Goal: Task Accomplishment & Management: Manage account settings

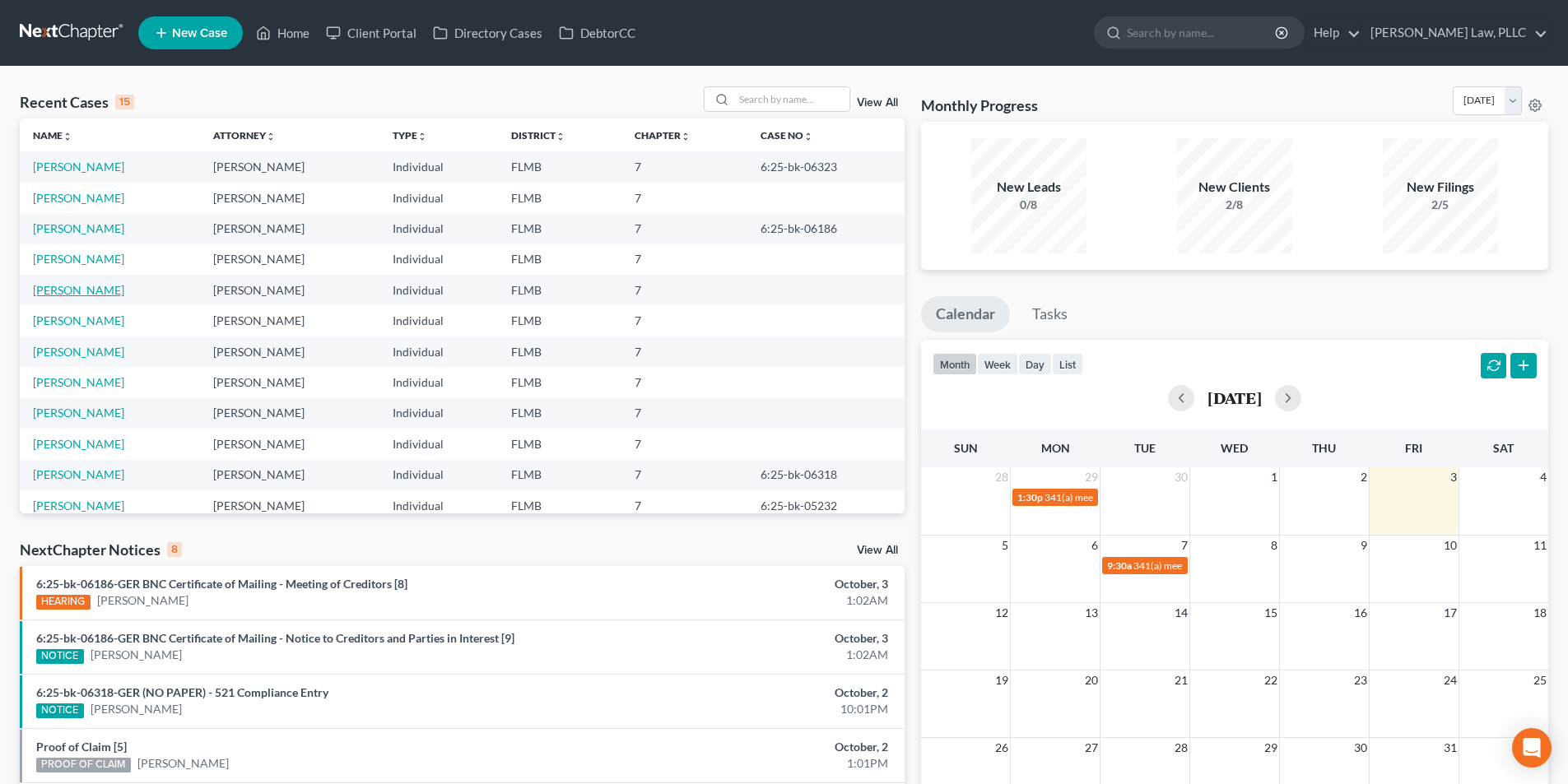
click at [69, 287] on link "[PERSON_NAME]" at bounding box center [79, 291] width 91 height 14
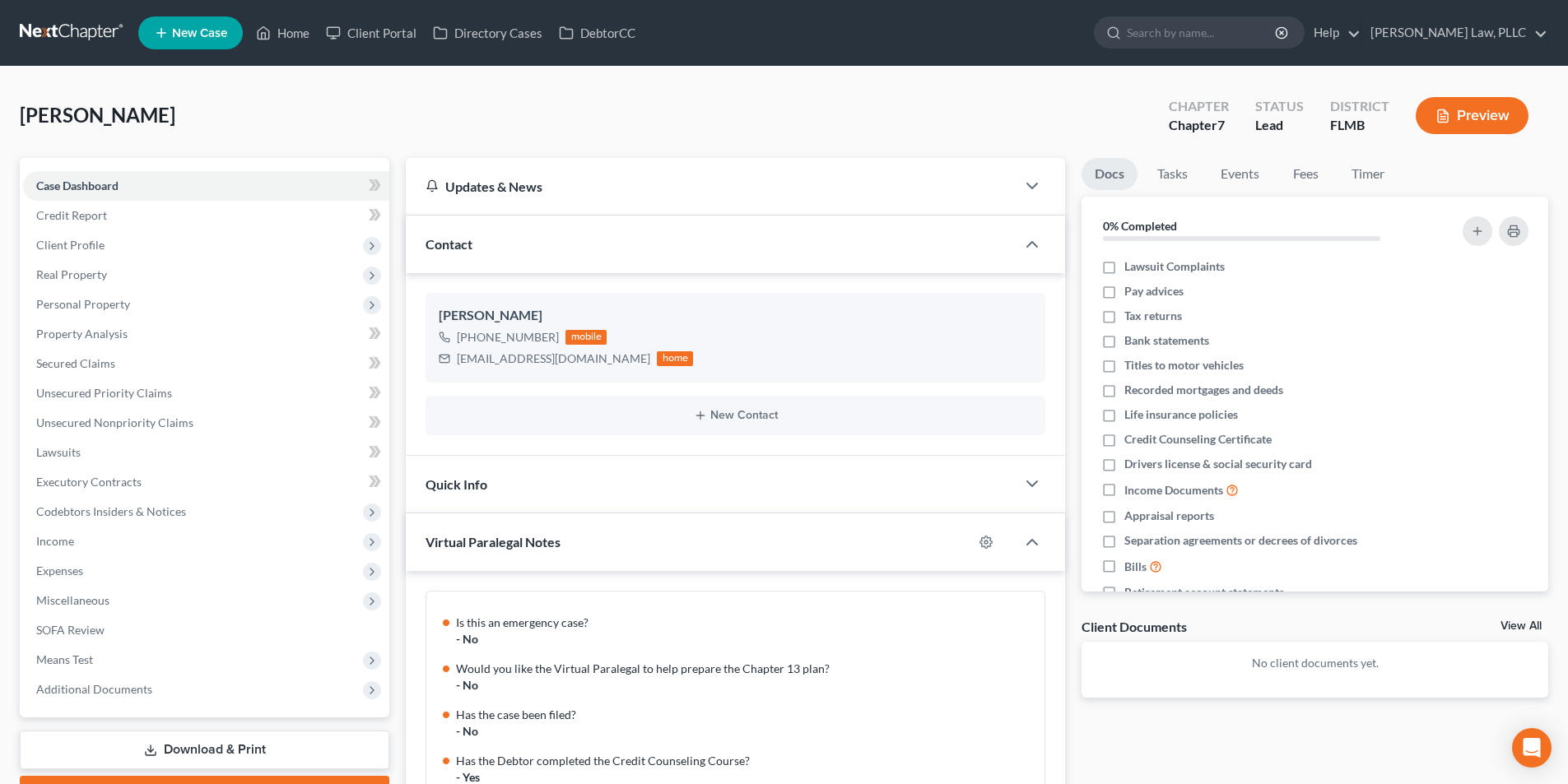
click at [26, 17] on nav "Home New Case Client Portal Directory Cases DebtorCC Harnage Law, PLLC sean@har…" at bounding box center [784, 33] width 1568 height 66
click at [36, 29] on link at bounding box center [72, 32] width 106 height 30
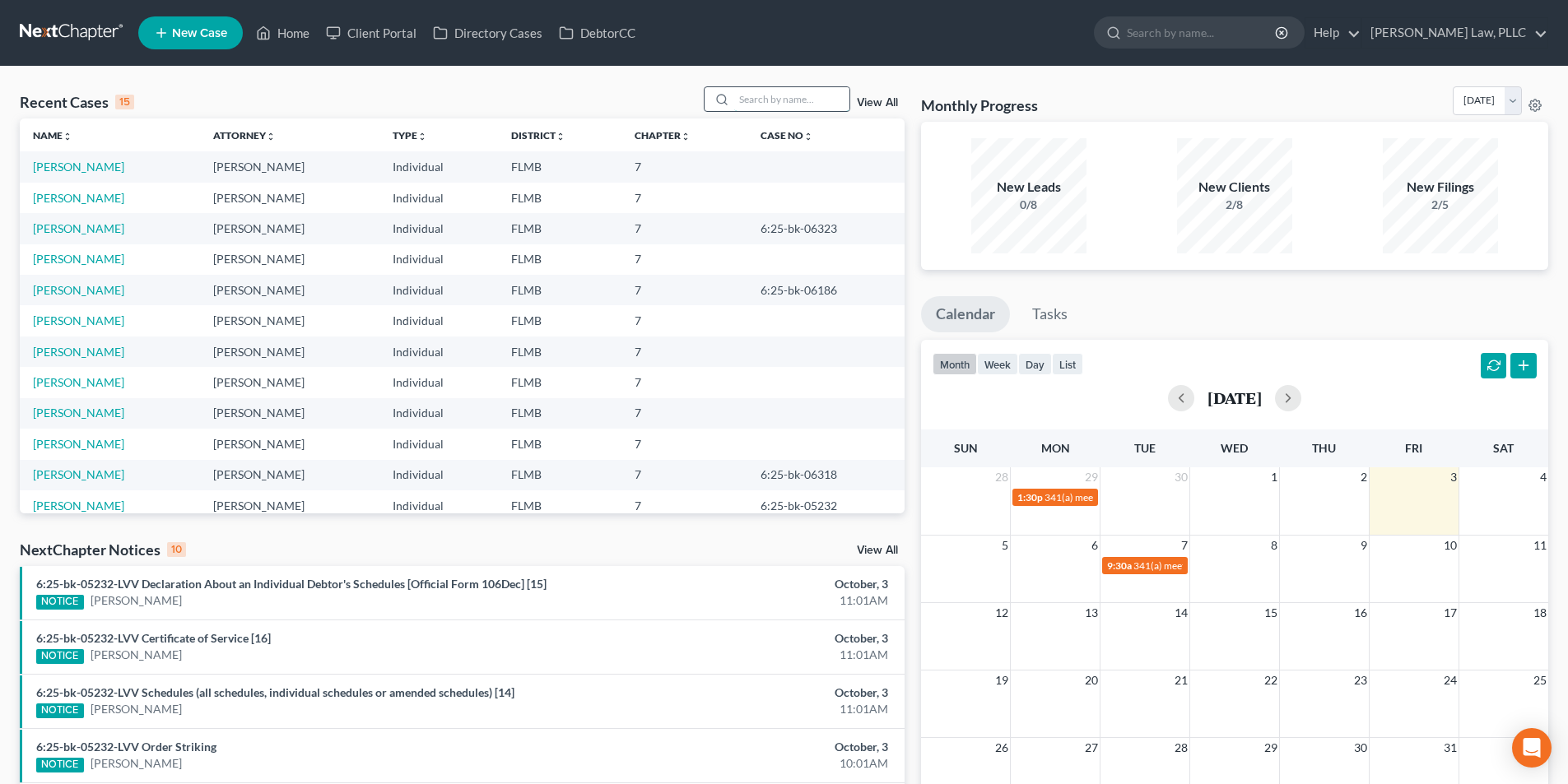
click at [756, 107] on input "search" at bounding box center [792, 99] width 115 height 24
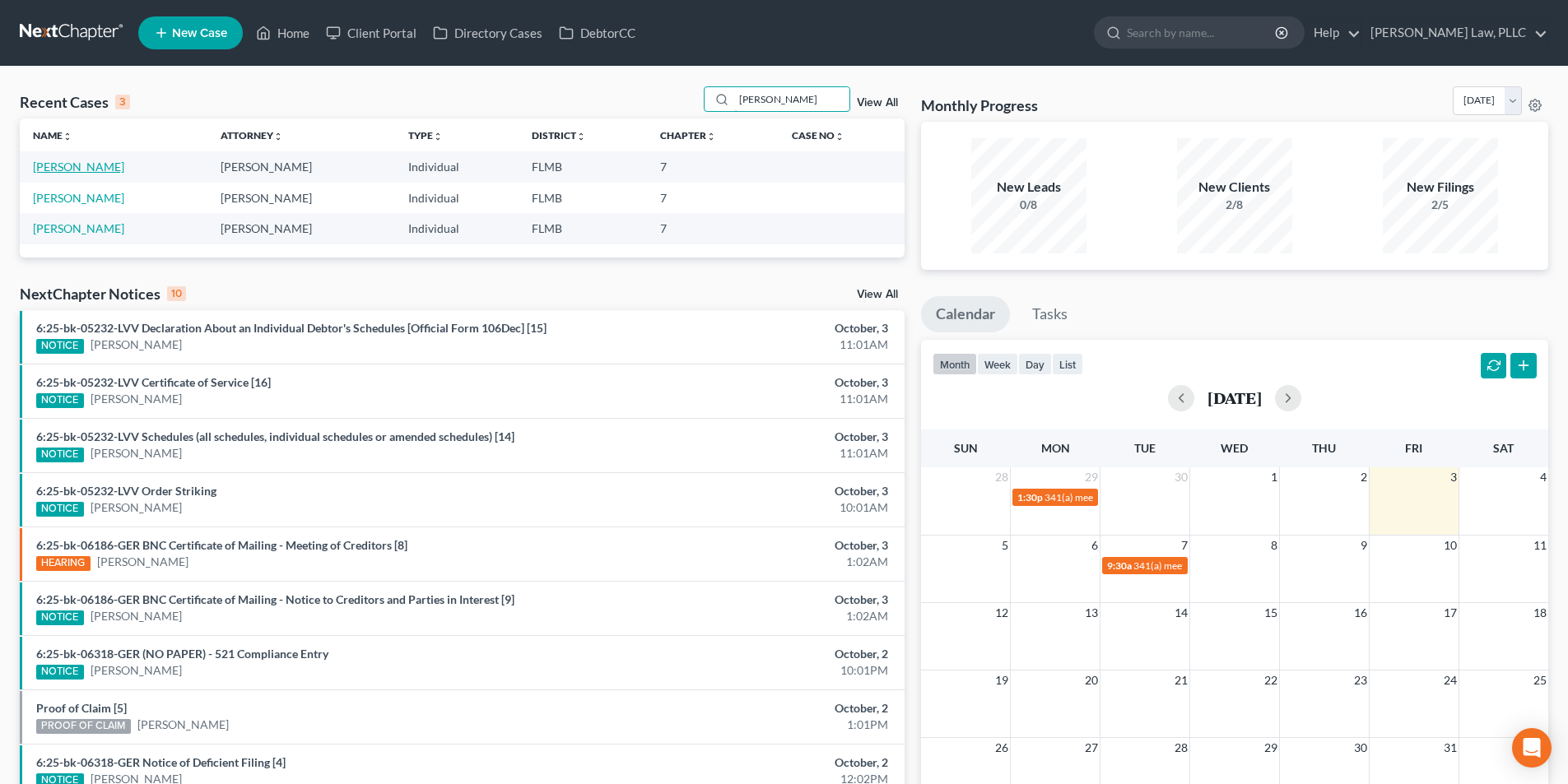
type input "[PERSON_NAME]"
click at [81, 164] on link "[PERSON_NAME]" at bounding box center [79, 166] width 91 height 14
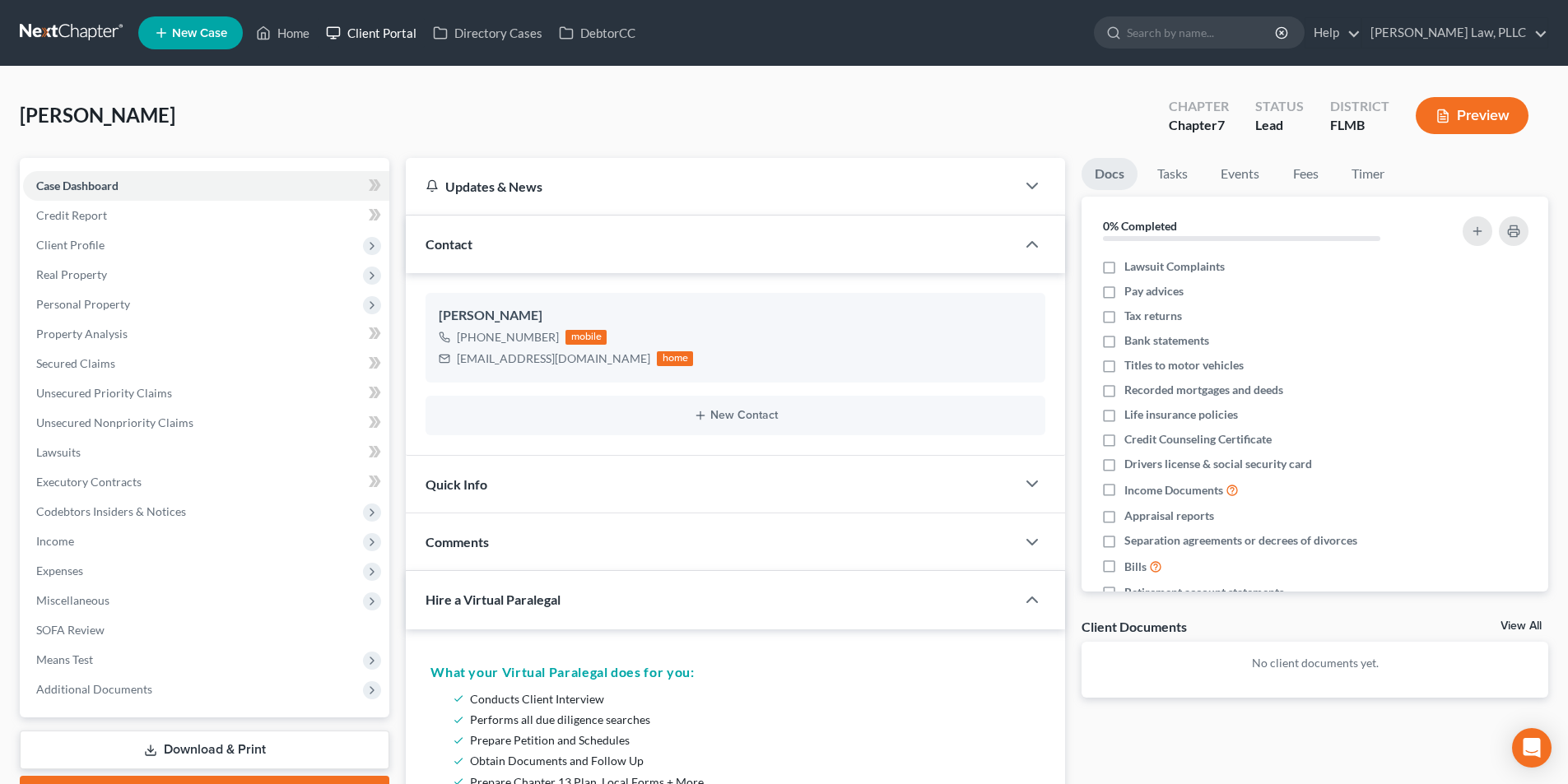
click at [404, 36] on link "Client Portal" at bounding box center [371, 32] width 107 height 30
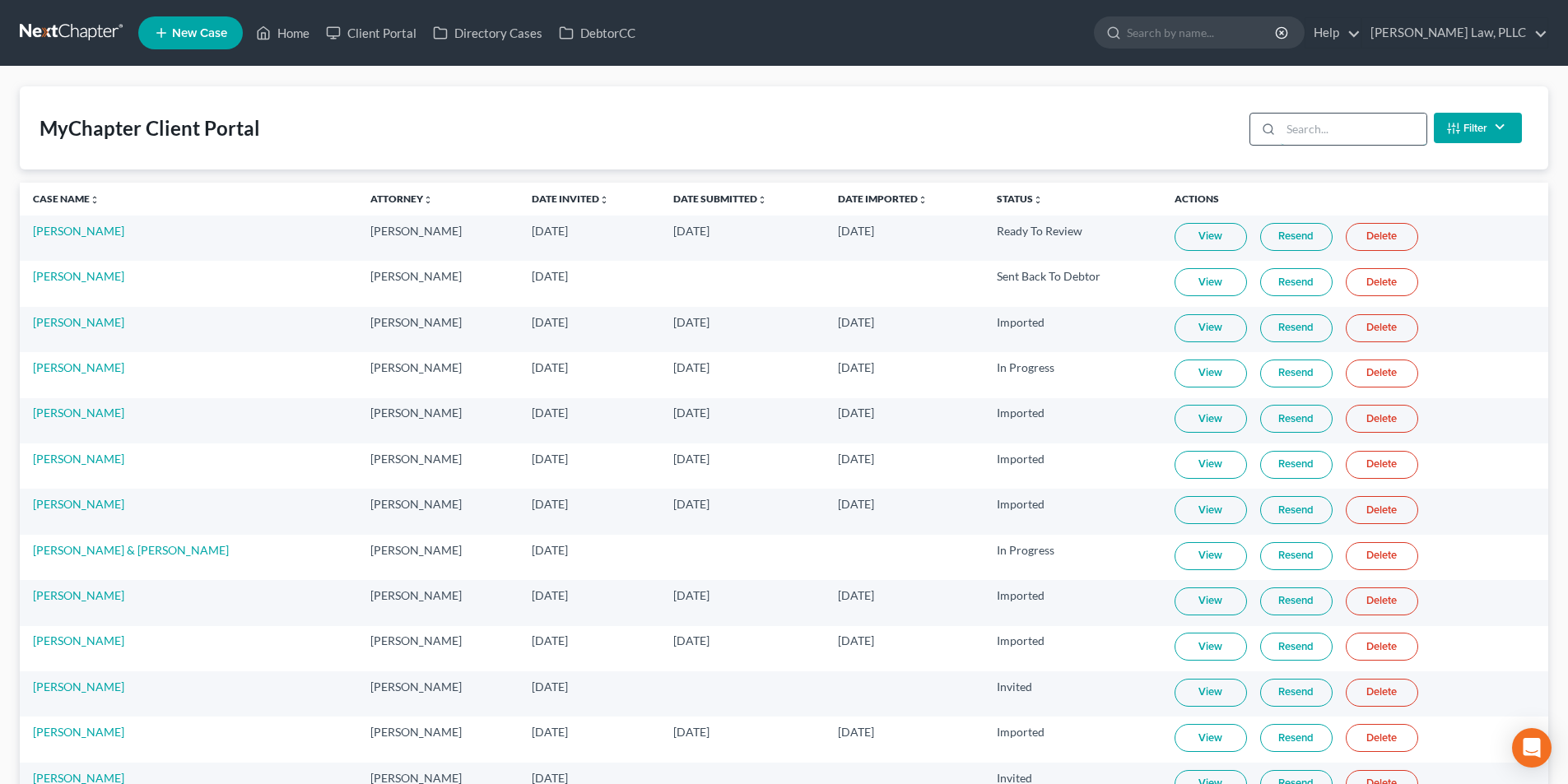
click at [1330, 118] on input "search" at bounding box center [1353, 129] width 146 height 31
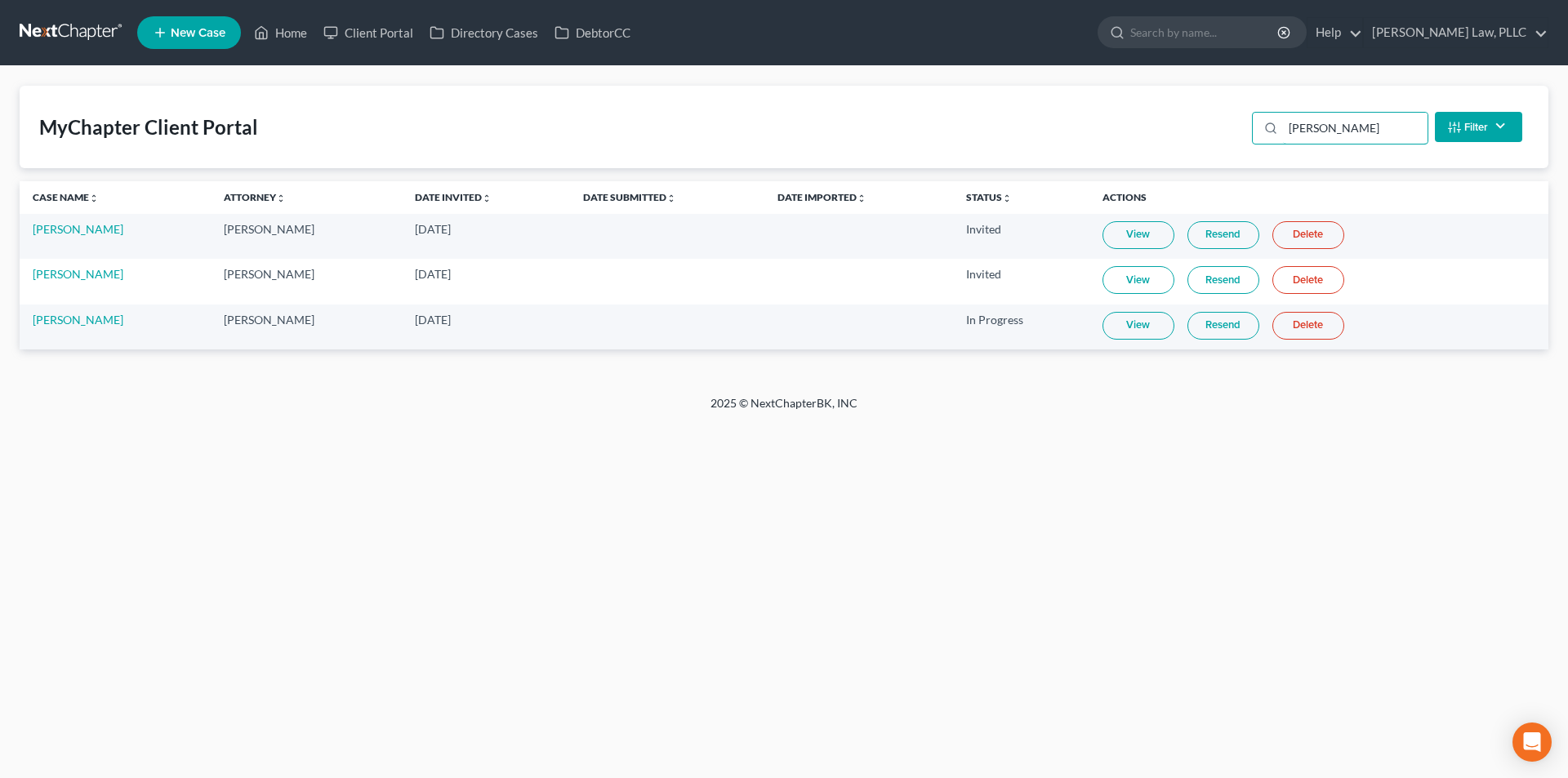
type input "davis"
click at [1123, 326] on link "View" at bounding box center [1138, 325] width 72 height 28
click at [94, 29] on link at bounding box center [72, 32] width 105 height 29
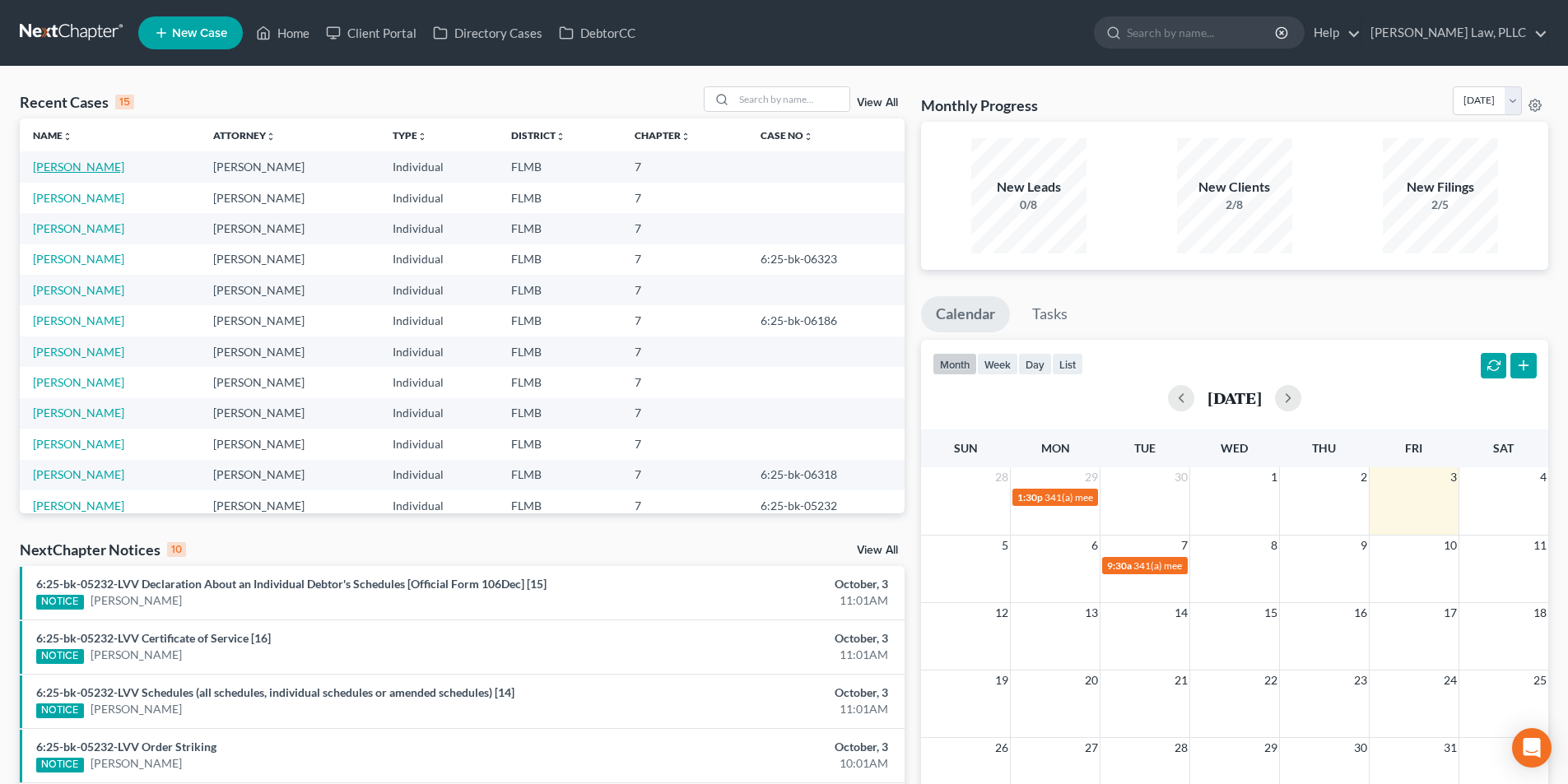
click at [76, 163] on link "[PERSON_NAME]" at bounding box center [79, 166] width 91 height 14
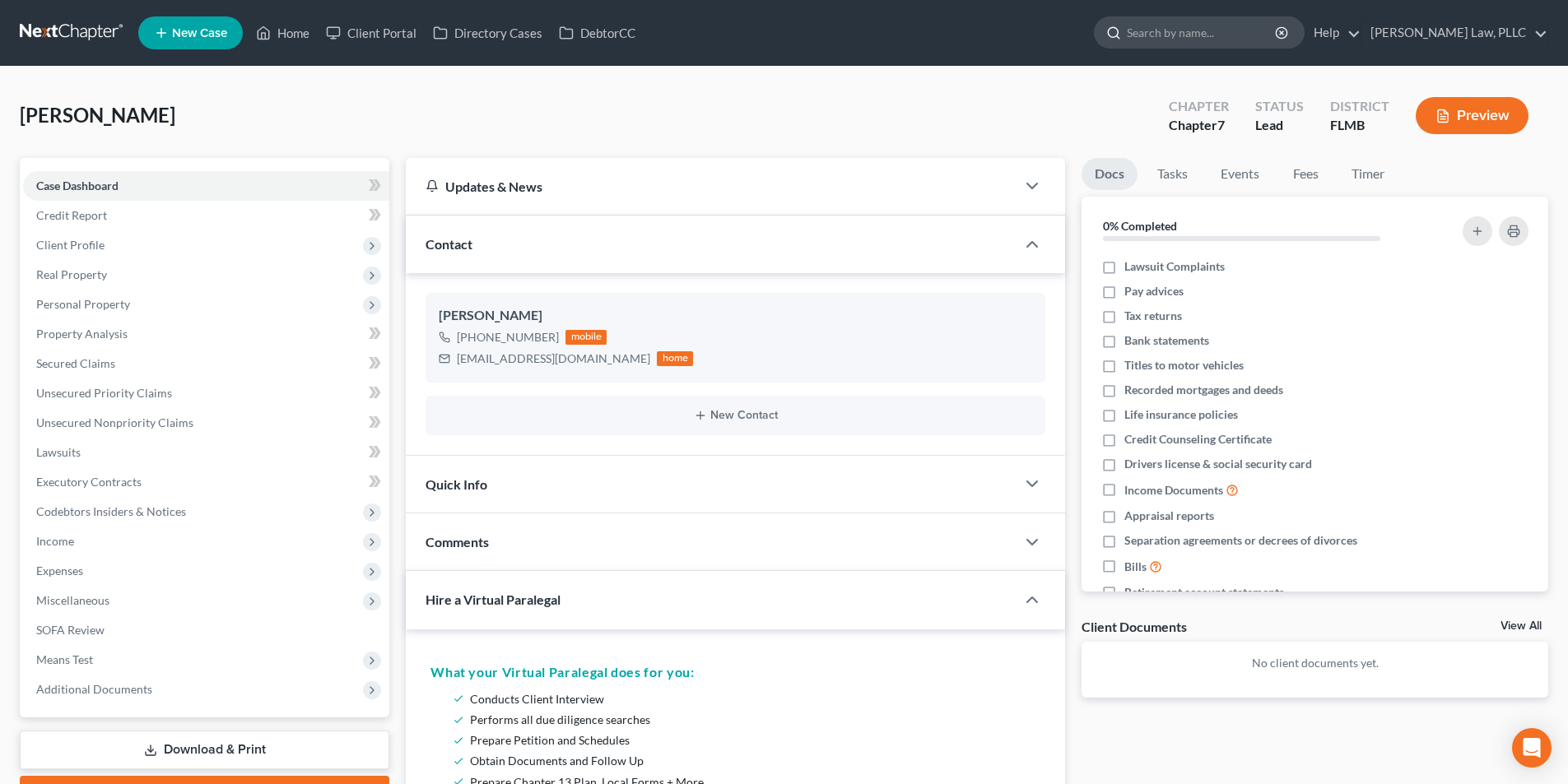
click at [1250, 27] on input "search" at bounding box center [1202, 32] width 150 height 30
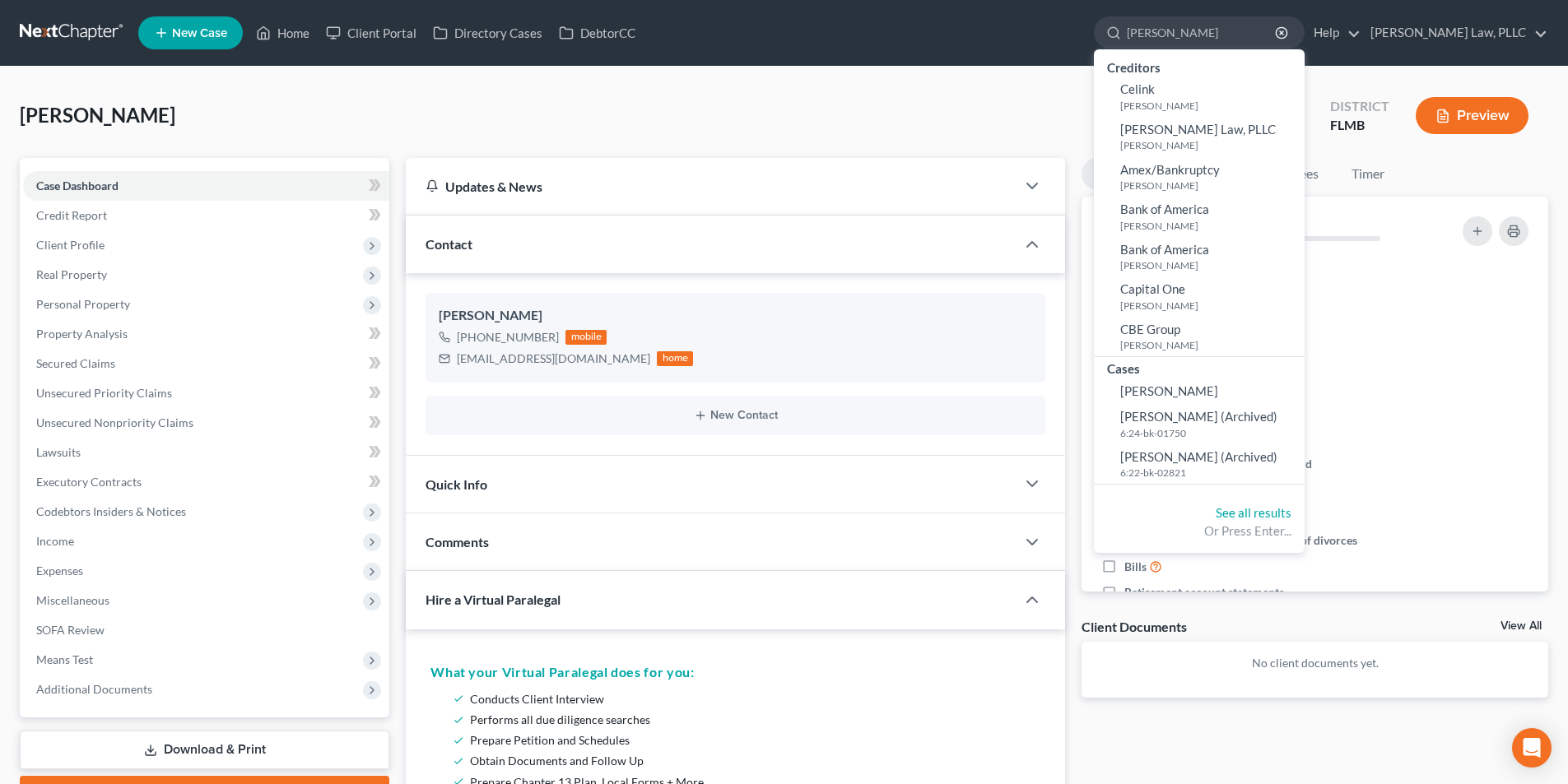
type input "kennedy"
click at [680, 52] on ul "New Case Home Client Portal Directory Cases DebtorCC kennedy - No Result - Cred…" at bounding box center [843, 33] width 1410 height 43
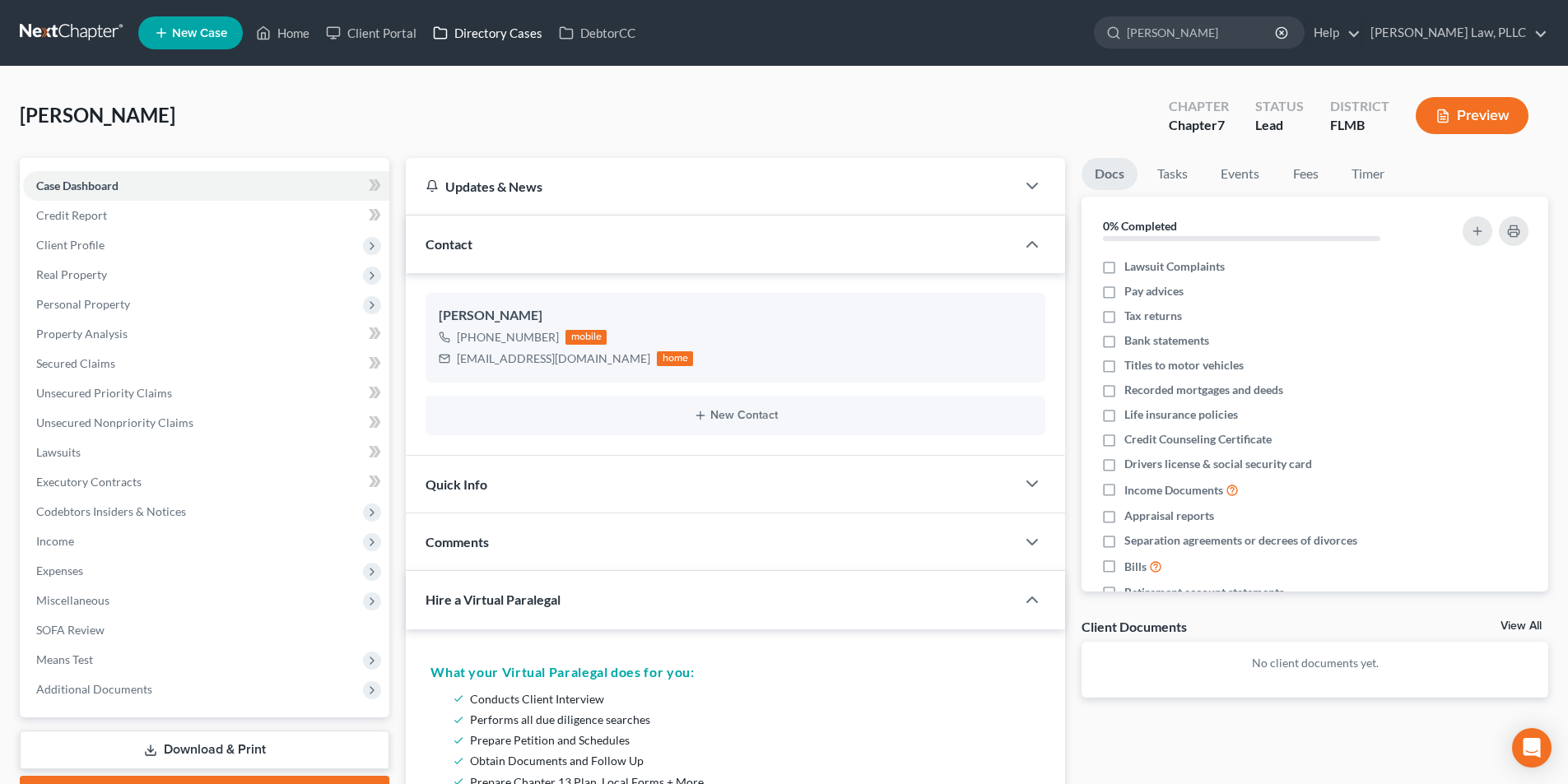
click at [514, 30] on link "Directory Cases" at bounding box center [487, 32] width 126 height 30
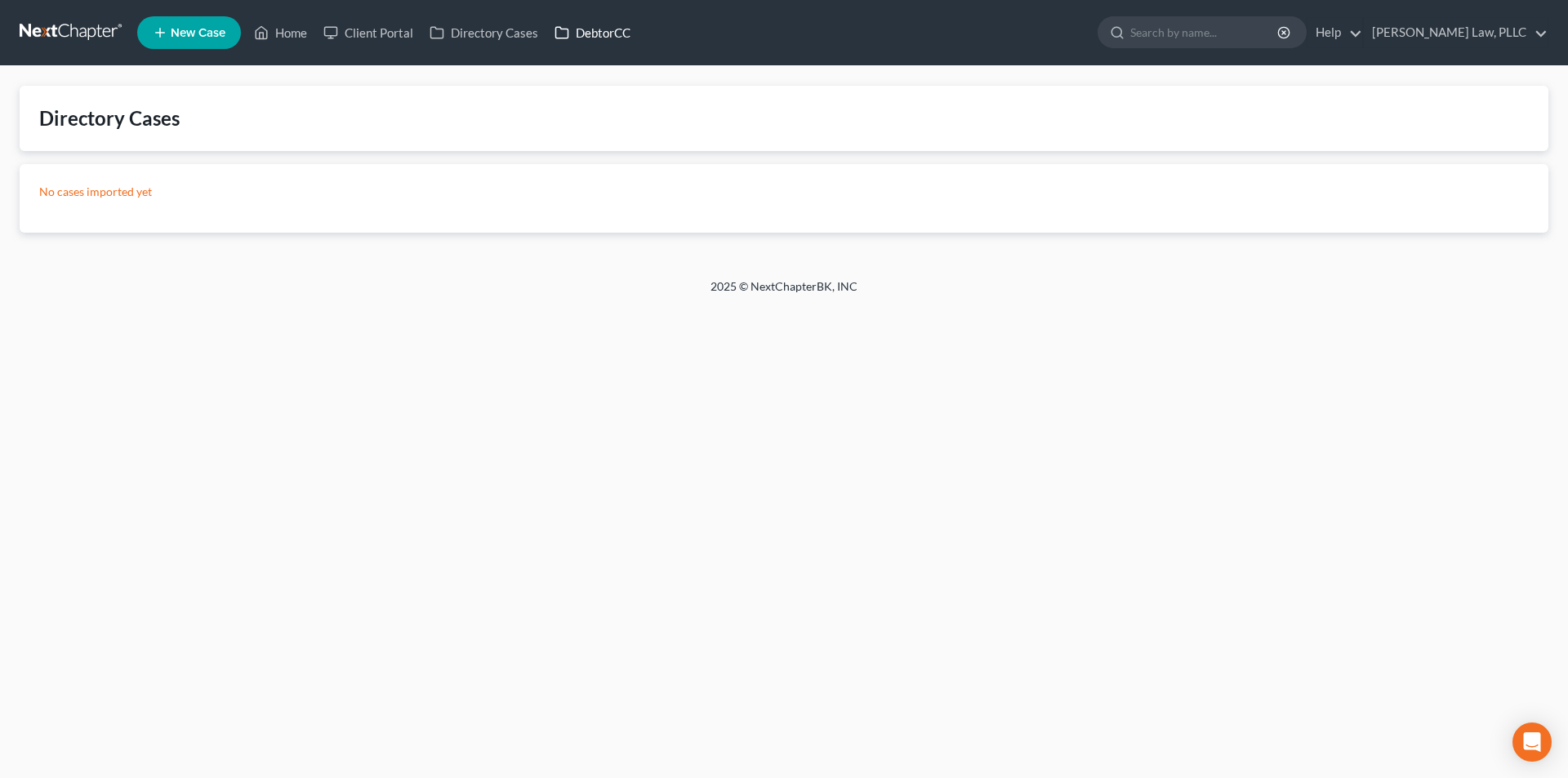
click at [635, 28] on link "DebtorCC" at bounding box center [593, 32] width 92 height 29
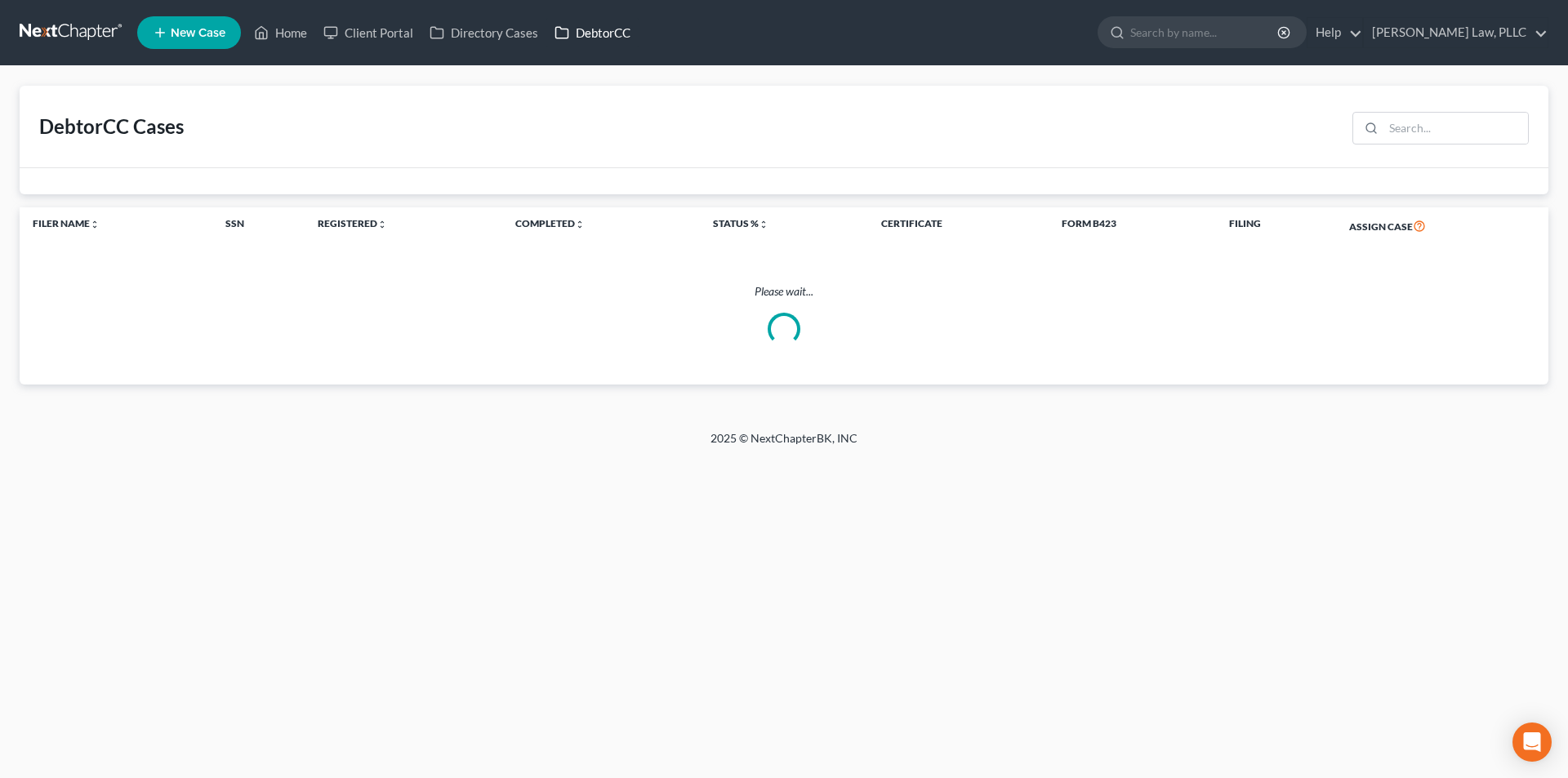
click at [594, 33] on link "DebtorCC" at bounding box center [593, 32] width 92 height 29
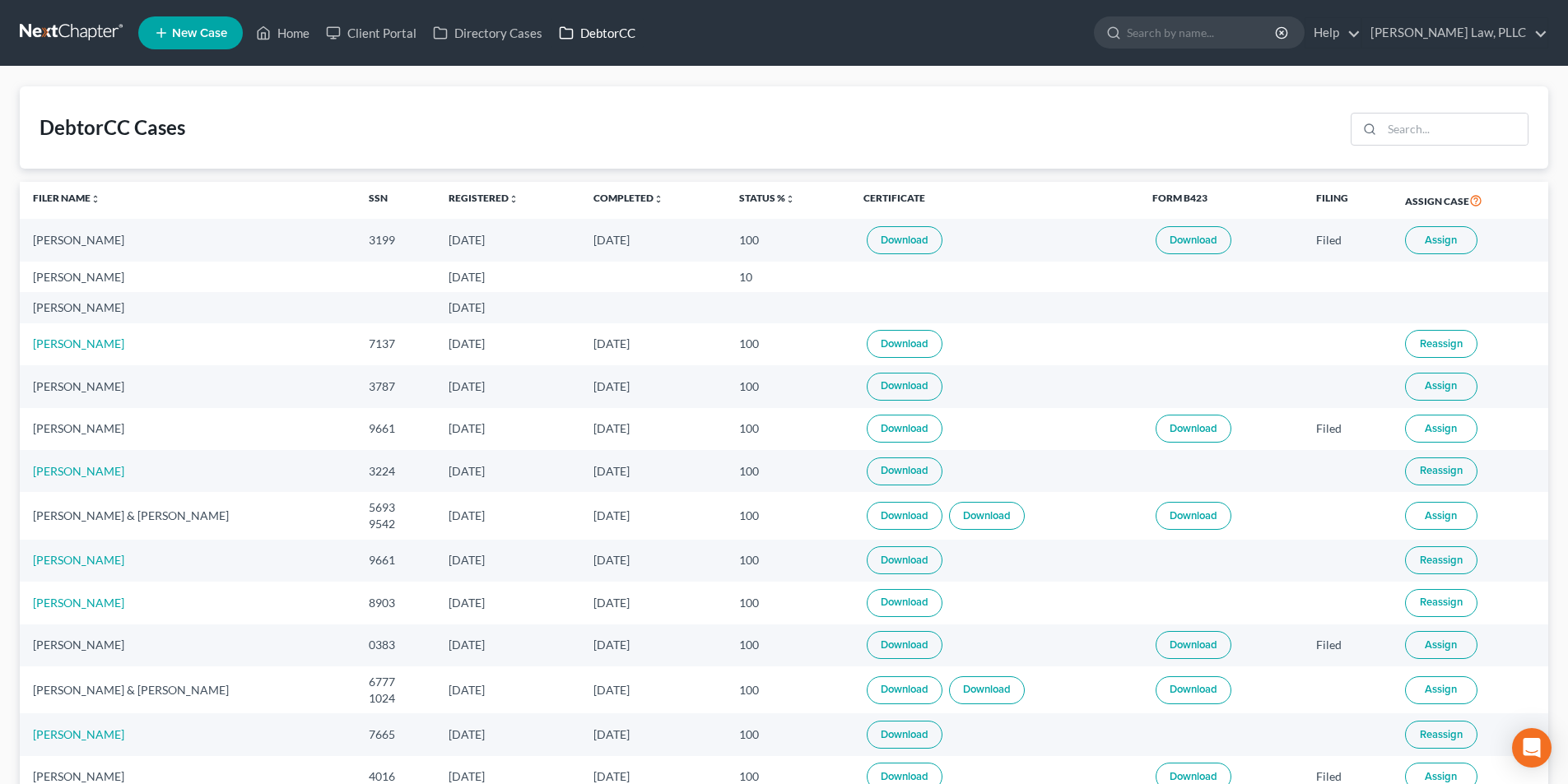
click at [614, 42] on link "DebtorCC" at bounding box center [598, 32] width 93 height 30
click at [1441, 140] on input "search" at bounding box center [1454, 129] width 146 height 31
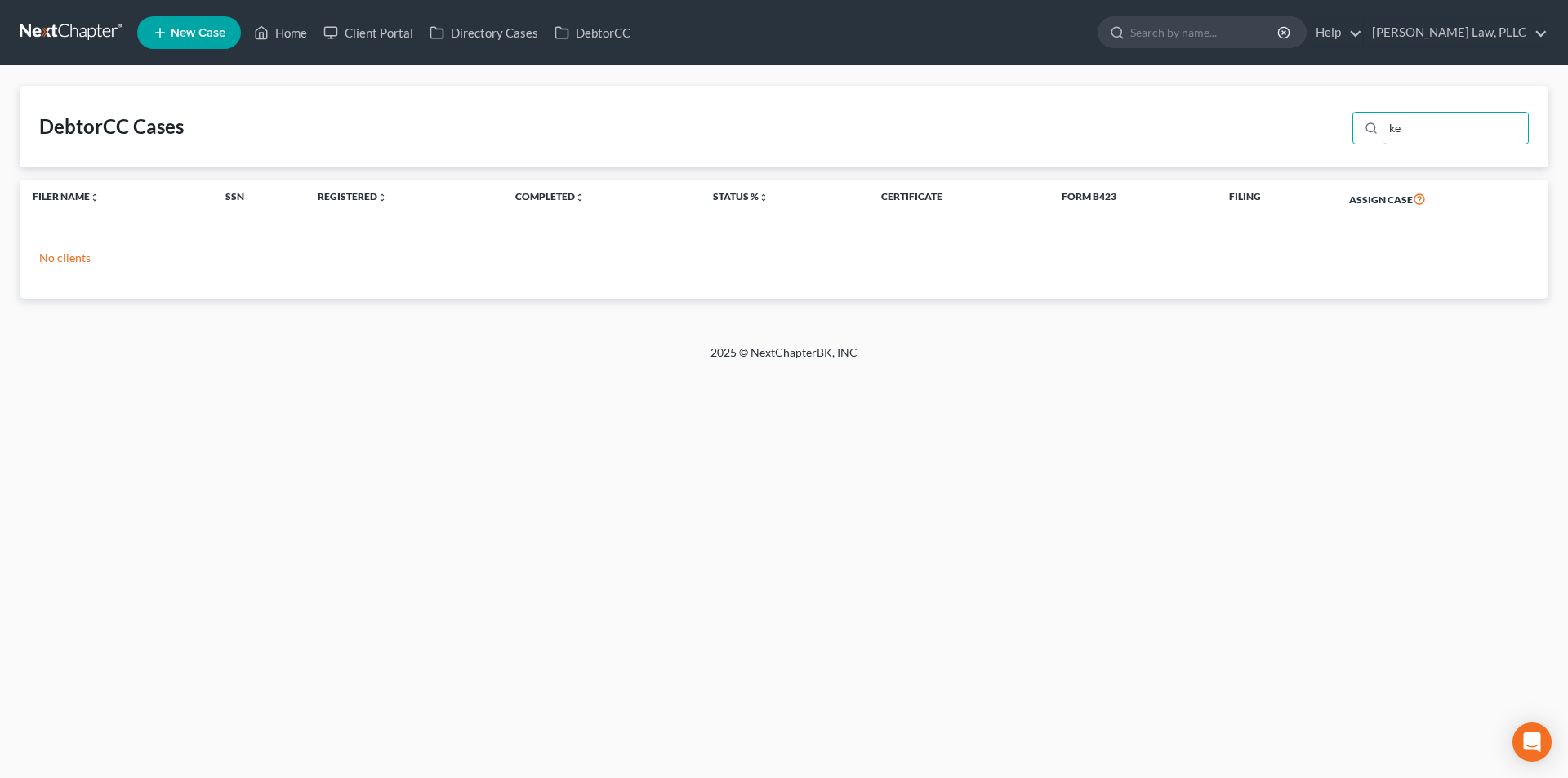
type input "k"
type input "tonya"
click at [75, 37] on link at bounding box center [72, 32] width 105 height 29
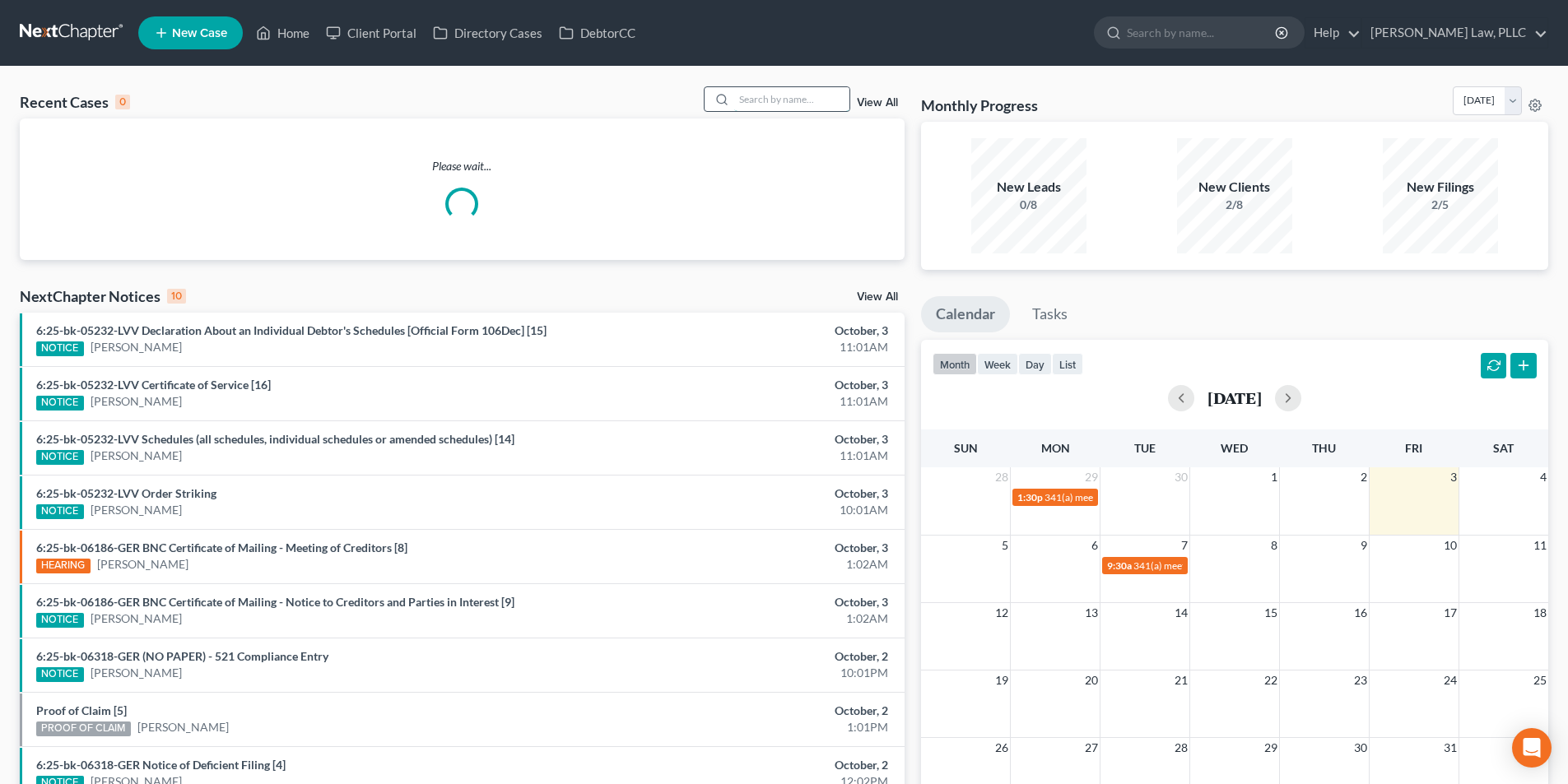
click at [794, 105] on input "search" at bounding box center [792, 99] width 115 height 24
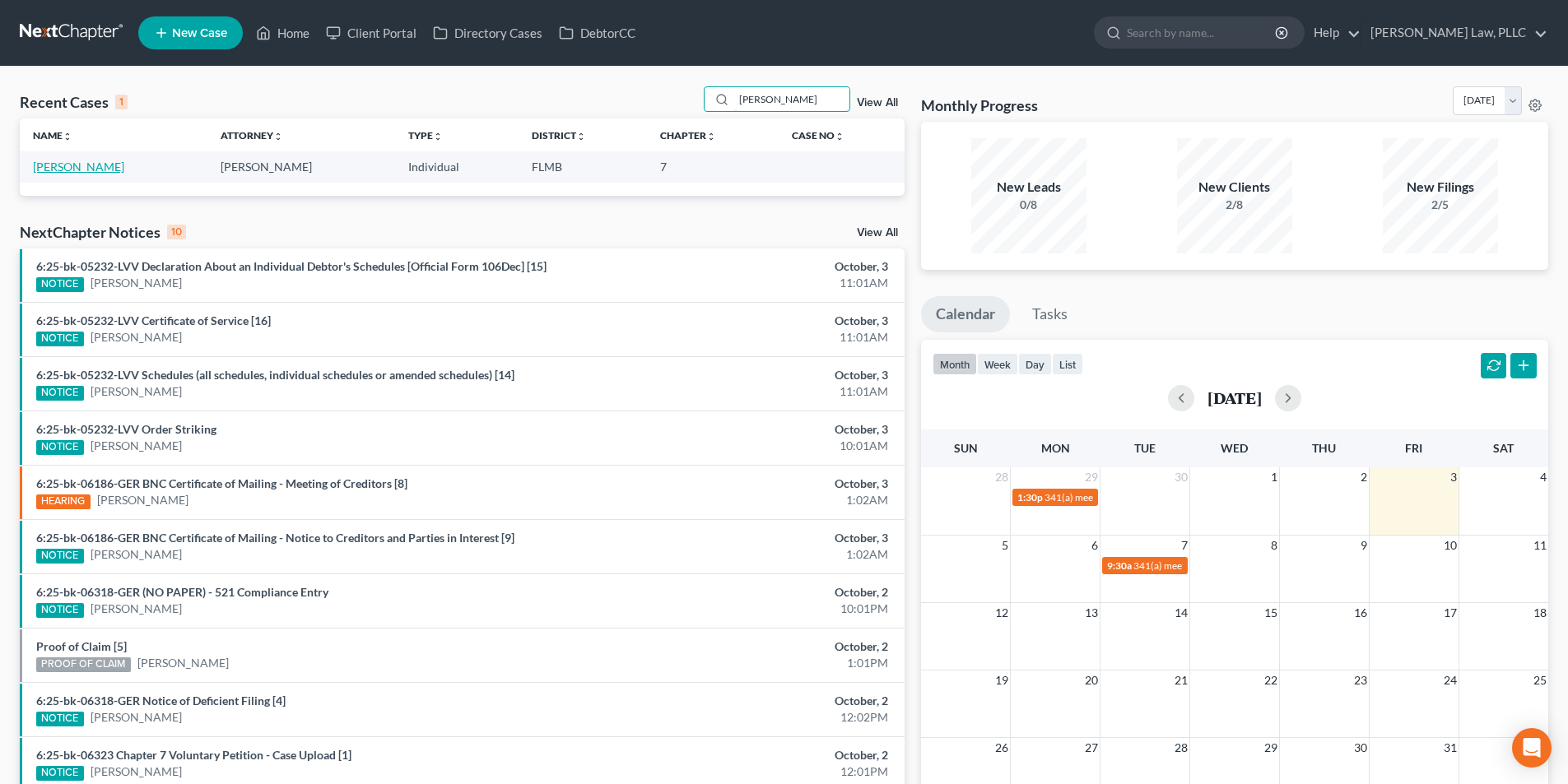
type input "tonya"
click at [81, 170] on link "[PERSON_NAME]" at bounding box center [79, 166] width 91 height 14
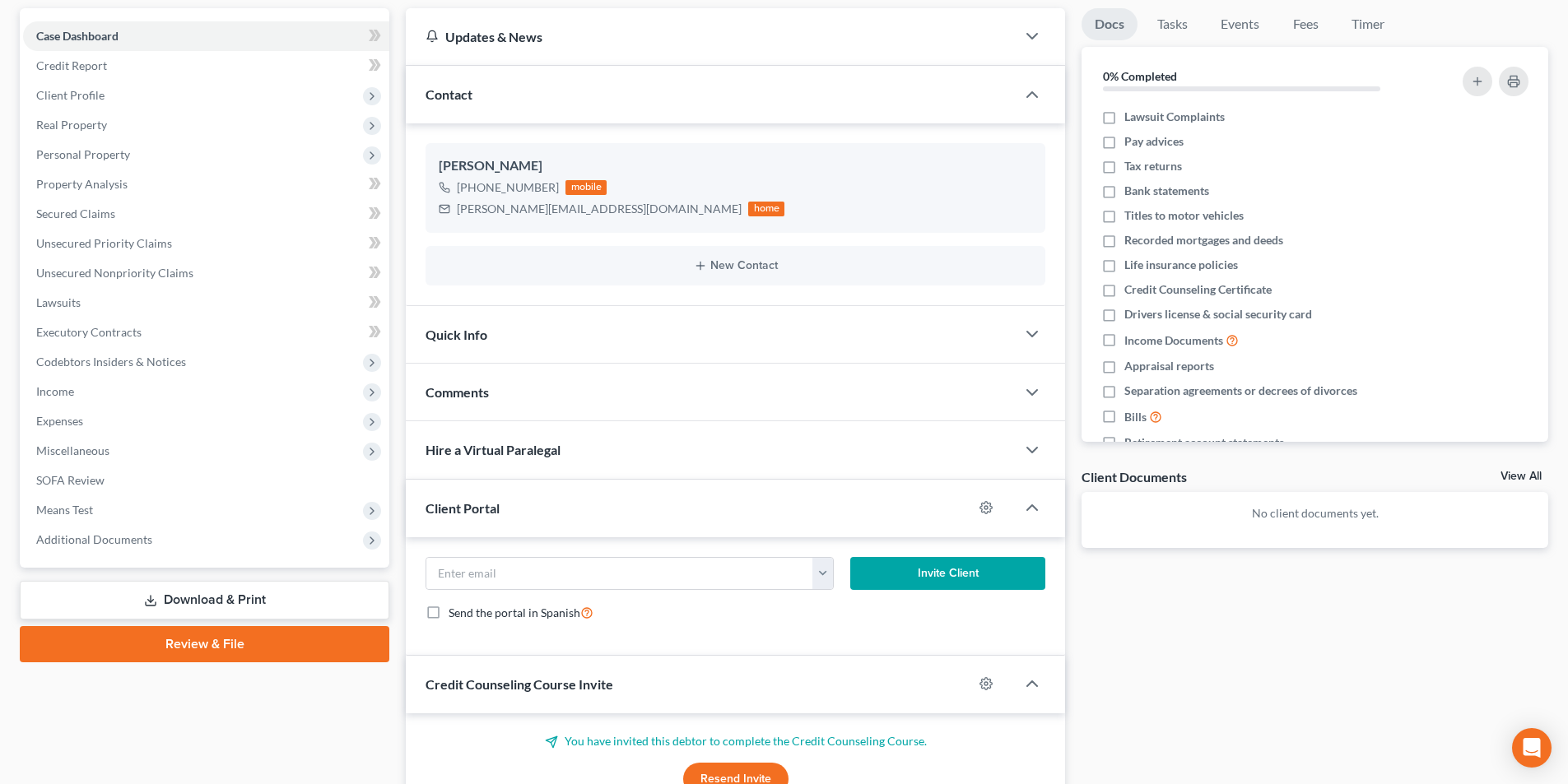
scroll to position [164, 0]
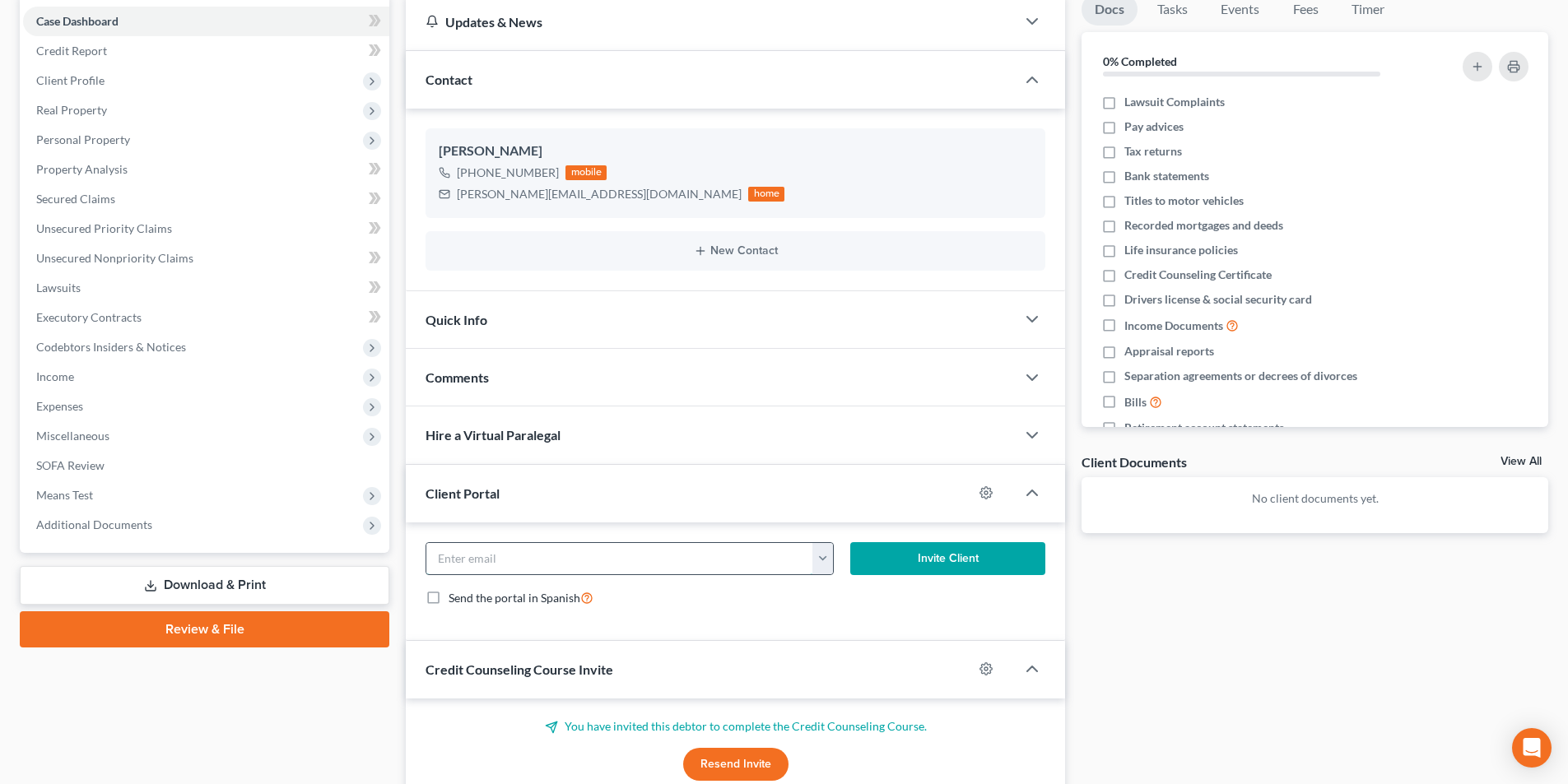
click at [575, 551] on input "email" at bounding box center [620, 558] width 386 height 31
paste input "Tonya.kennedy07@gmail.com"
type input "Tonya.kennedy07@gmail.com"
click at [937, 557] on button "Invite Client" at bounding box center [947, 558] width 196 height 33
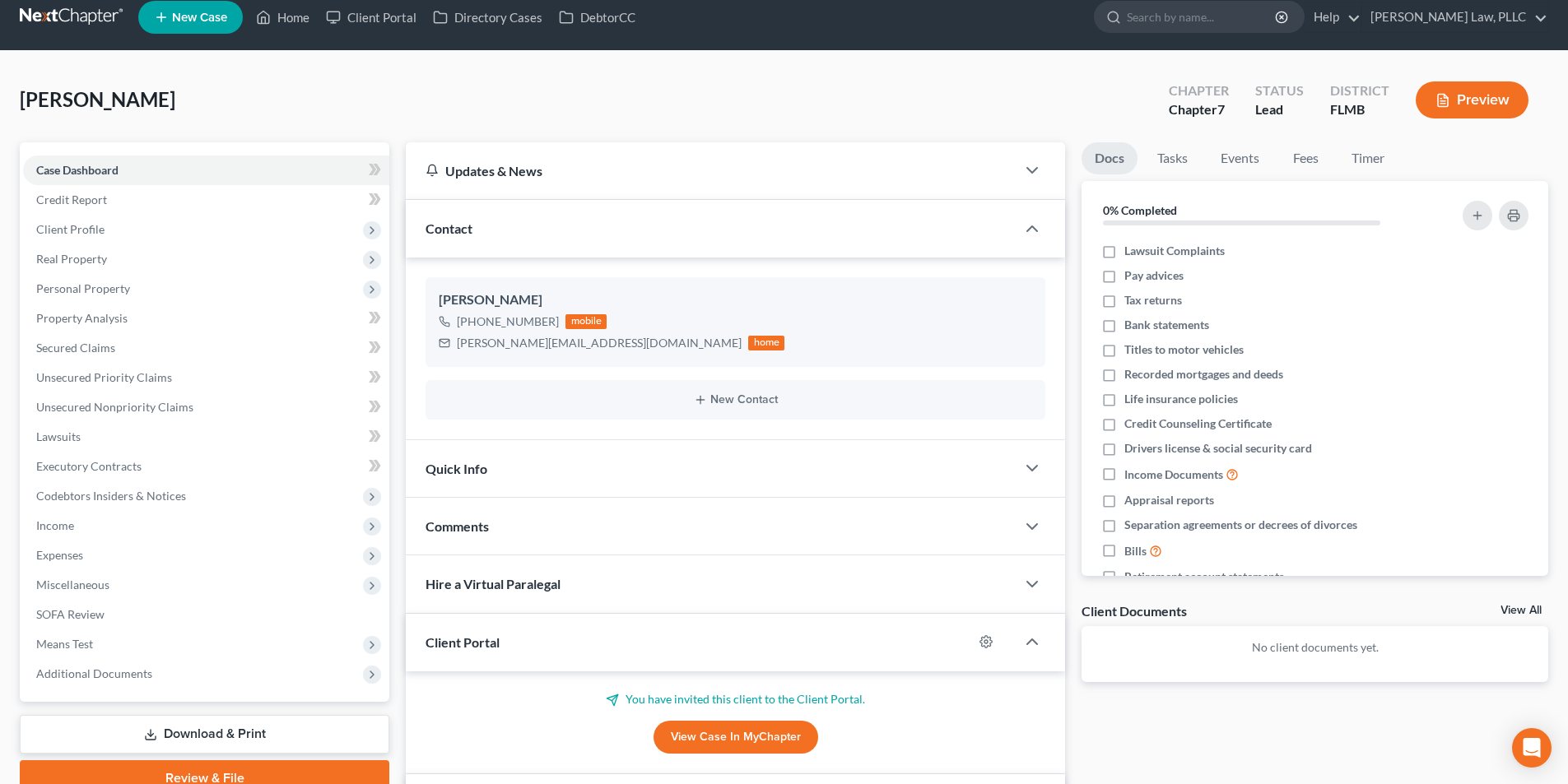
scroll to position [0, 0]
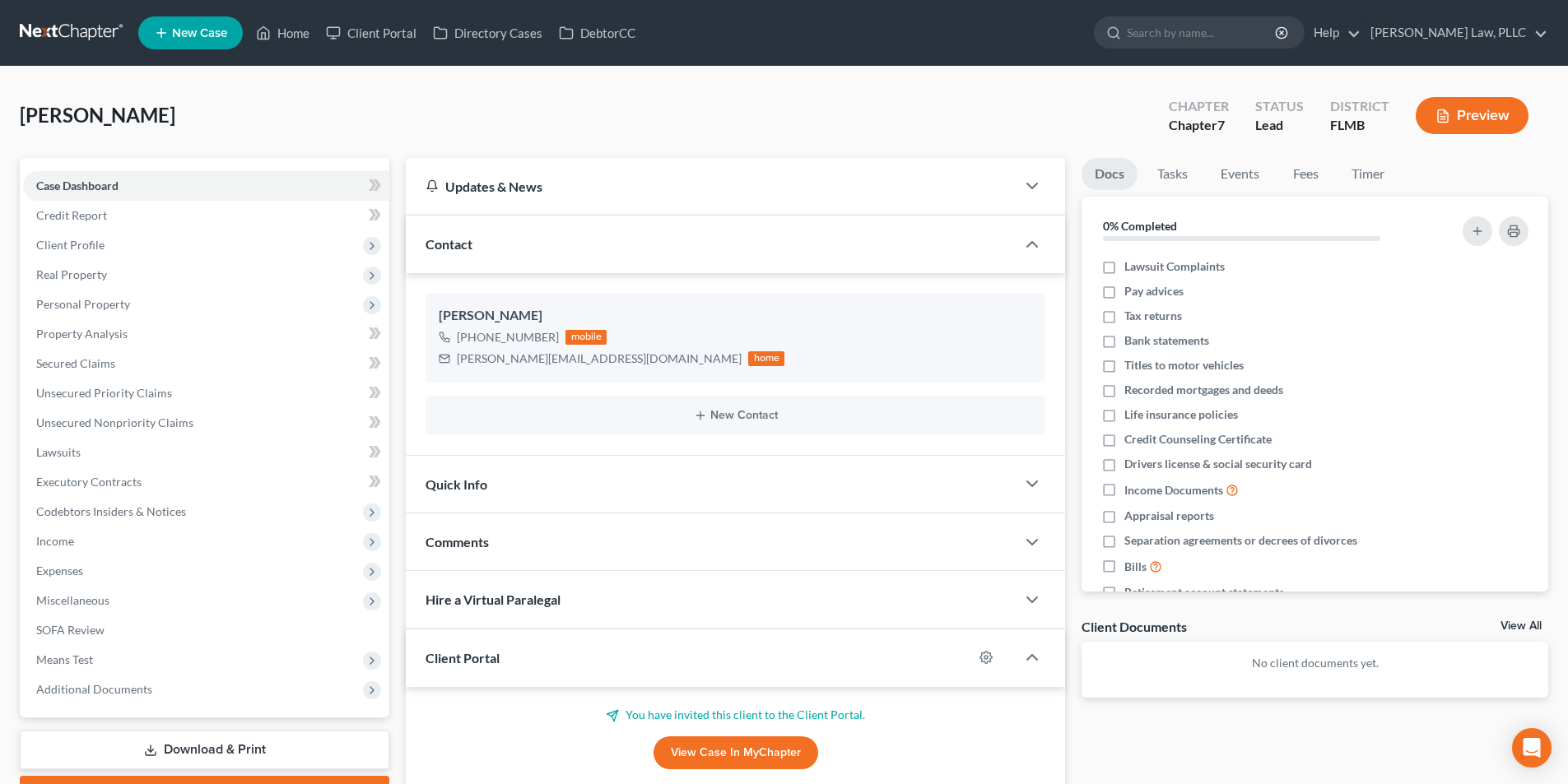
click at [76, 41] on link at bounding box center [72, 32] width 106 height 30
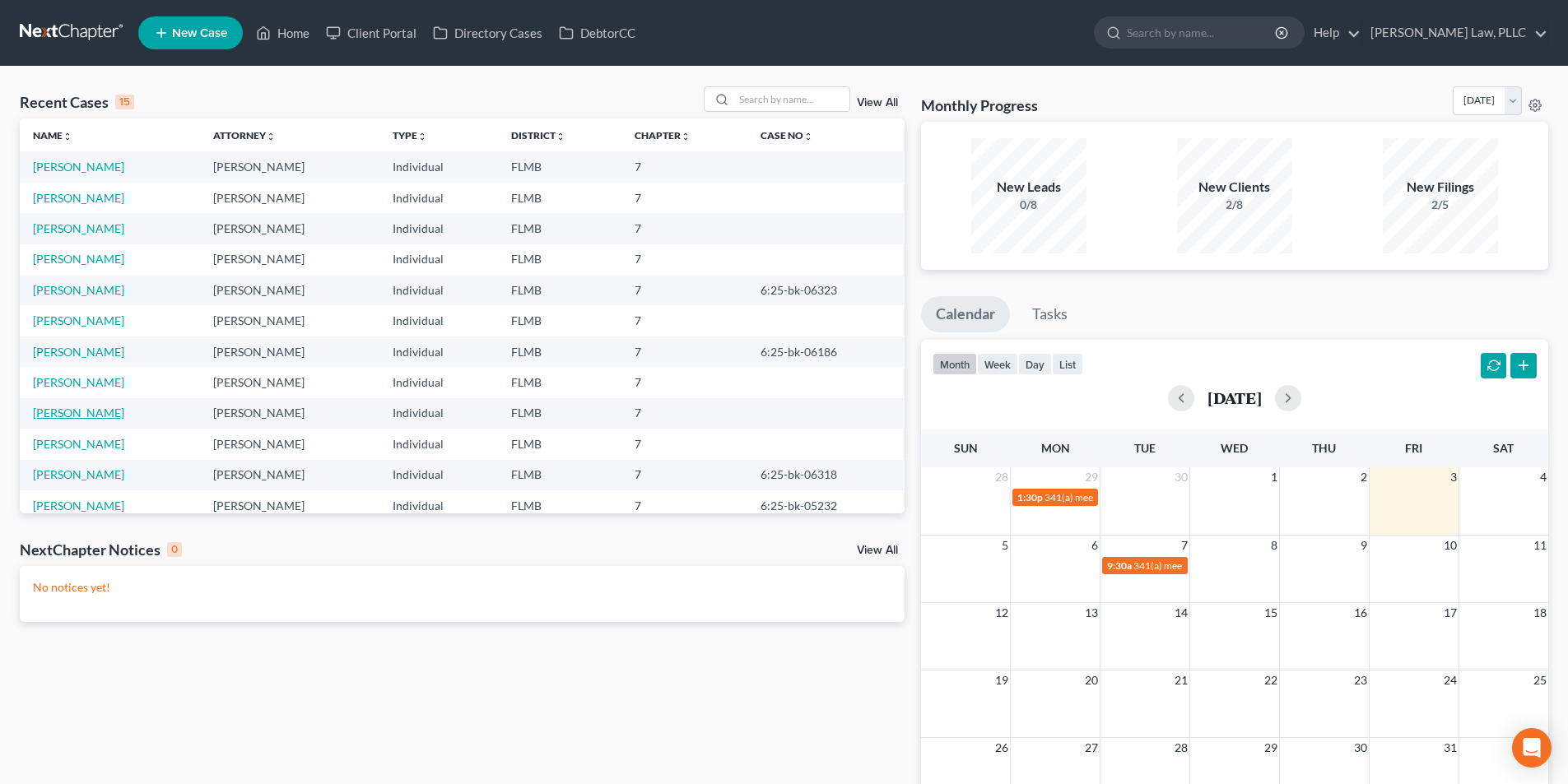
click at [85, 409] on link "[PERSON_NAME]" at bounding box center [79, 413] width 91 height 14
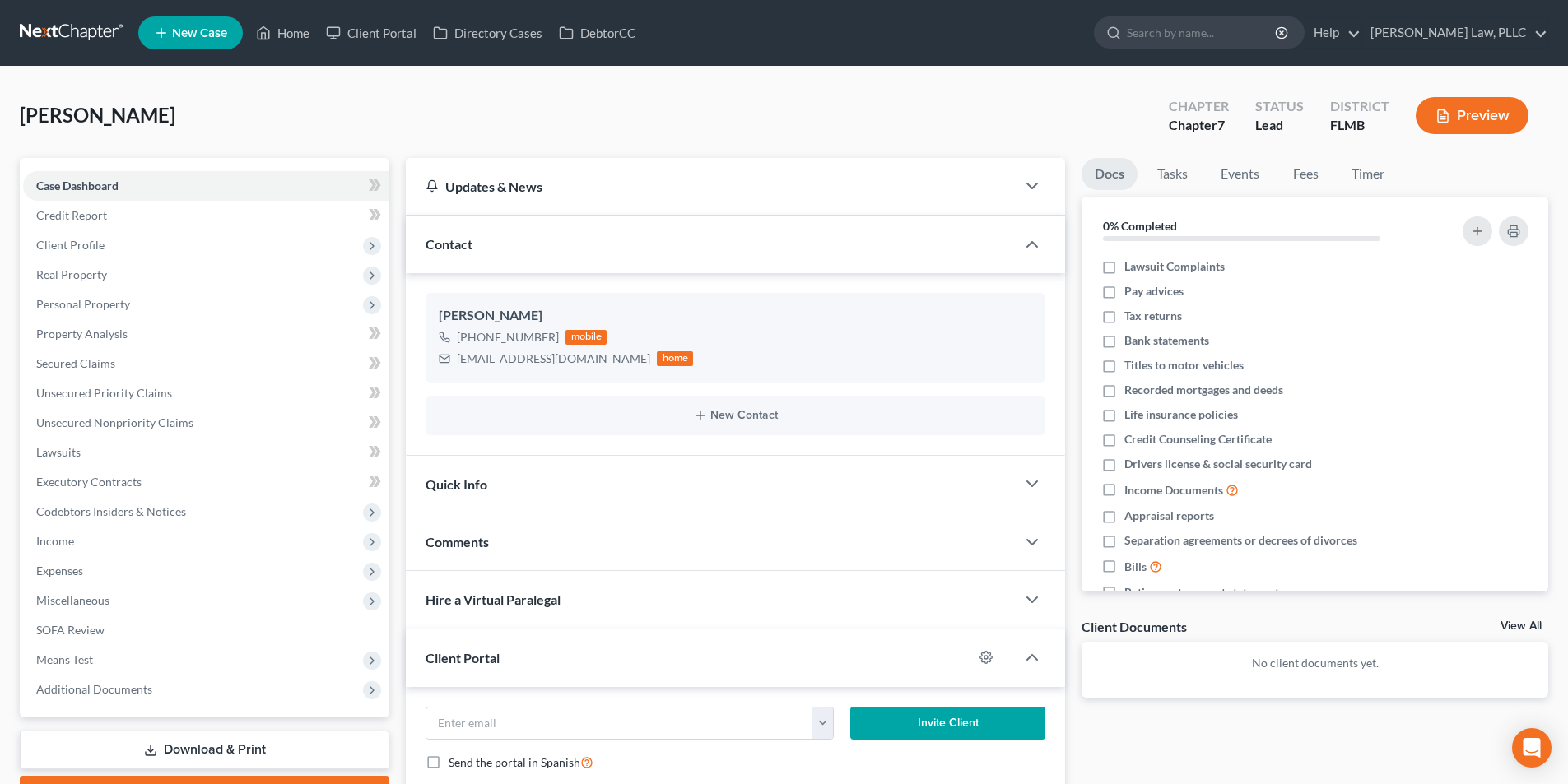
click at [73, 27] on link at bounding box center [72, 32] width 106 height 30
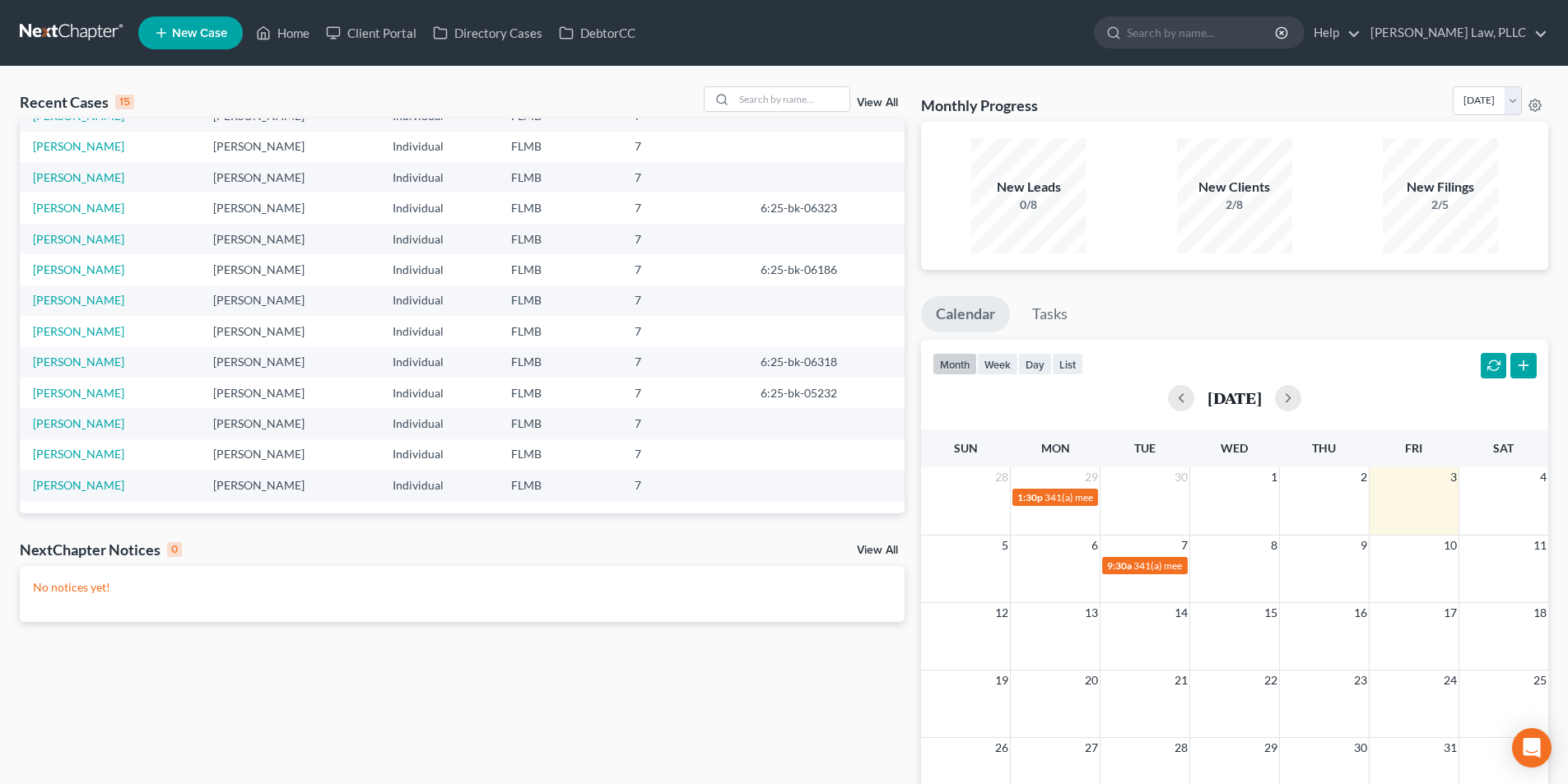
scroll to position [82, 0]
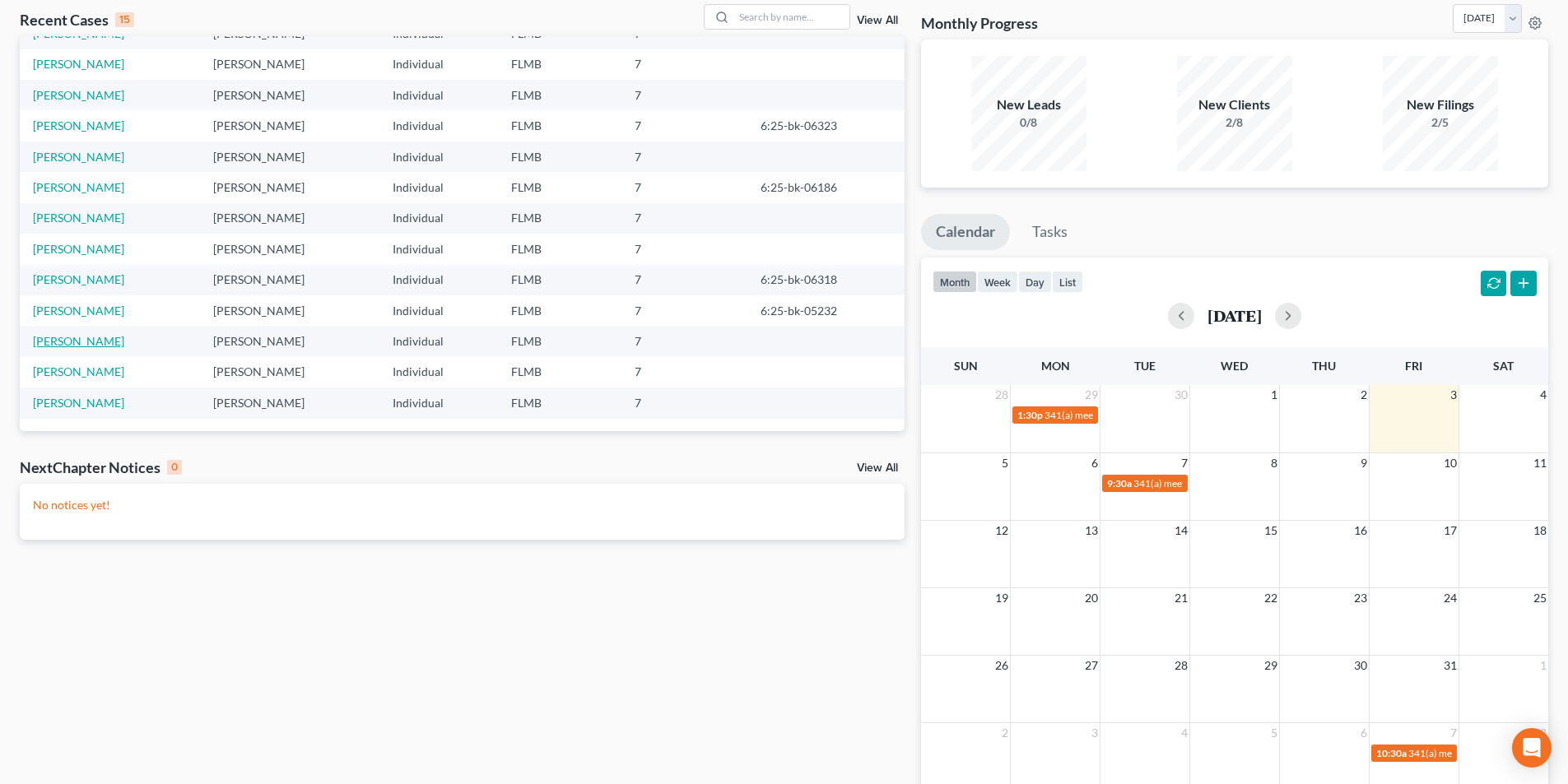
click at [69, 344] on link "[PERSON_NAME]" at bounding box center [79, 341] width 91 height 14
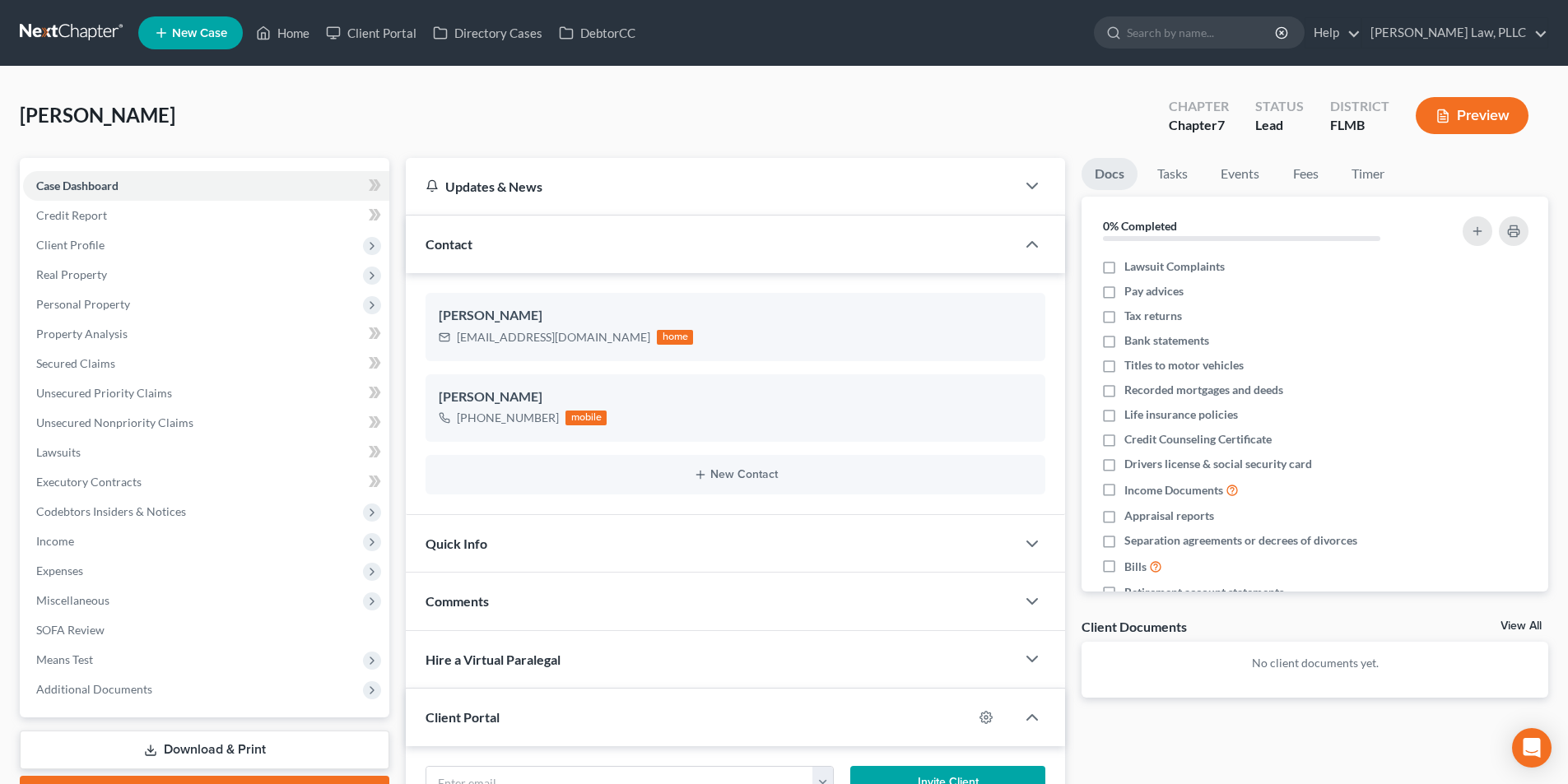
click at [87, 32] on link at bounding box center [72, 32] width 106 height 30
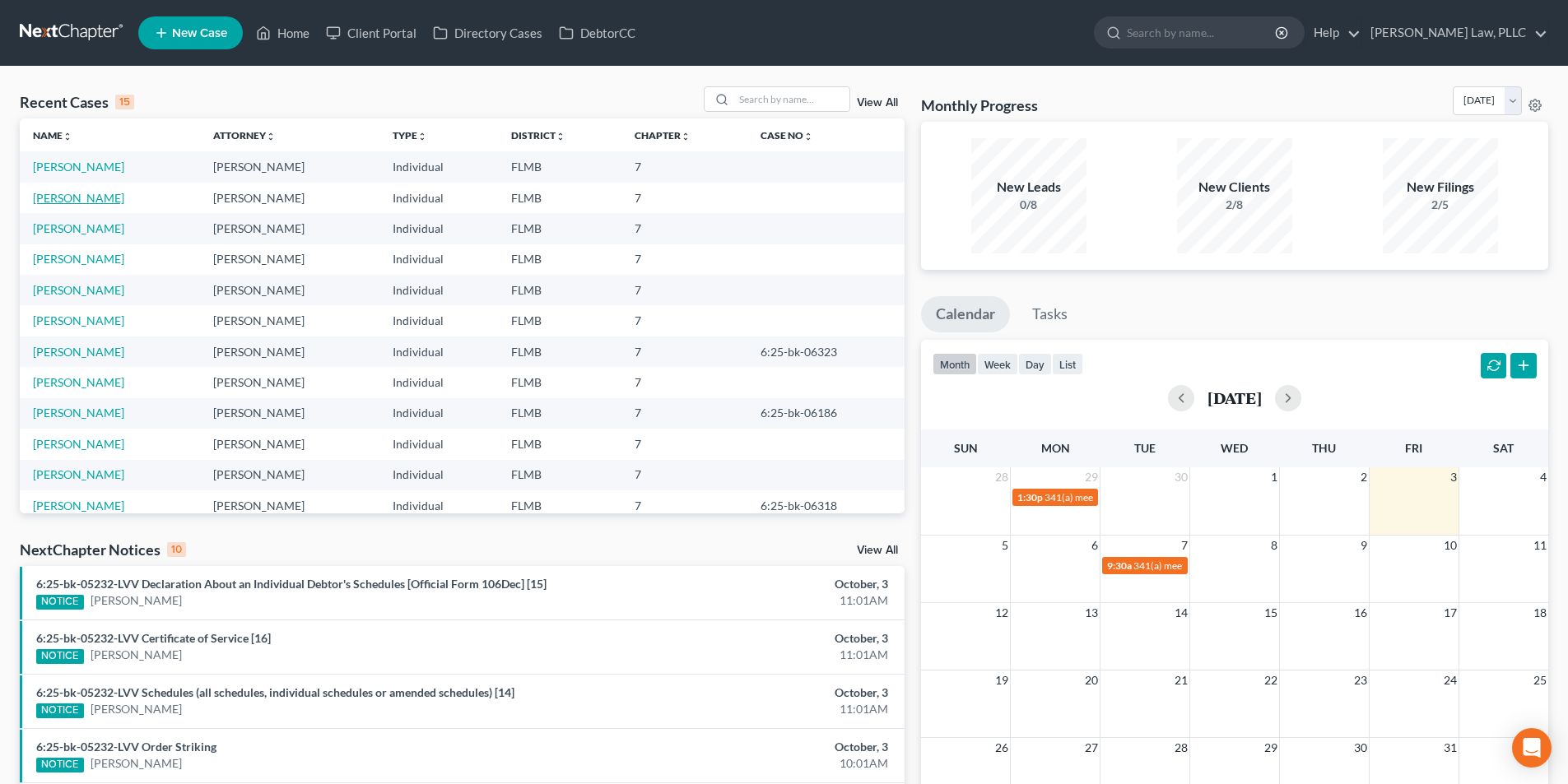
click at [83, 198] on link "[PERSON_NAME]" at bounding box center [79, 198] width 91 height 14
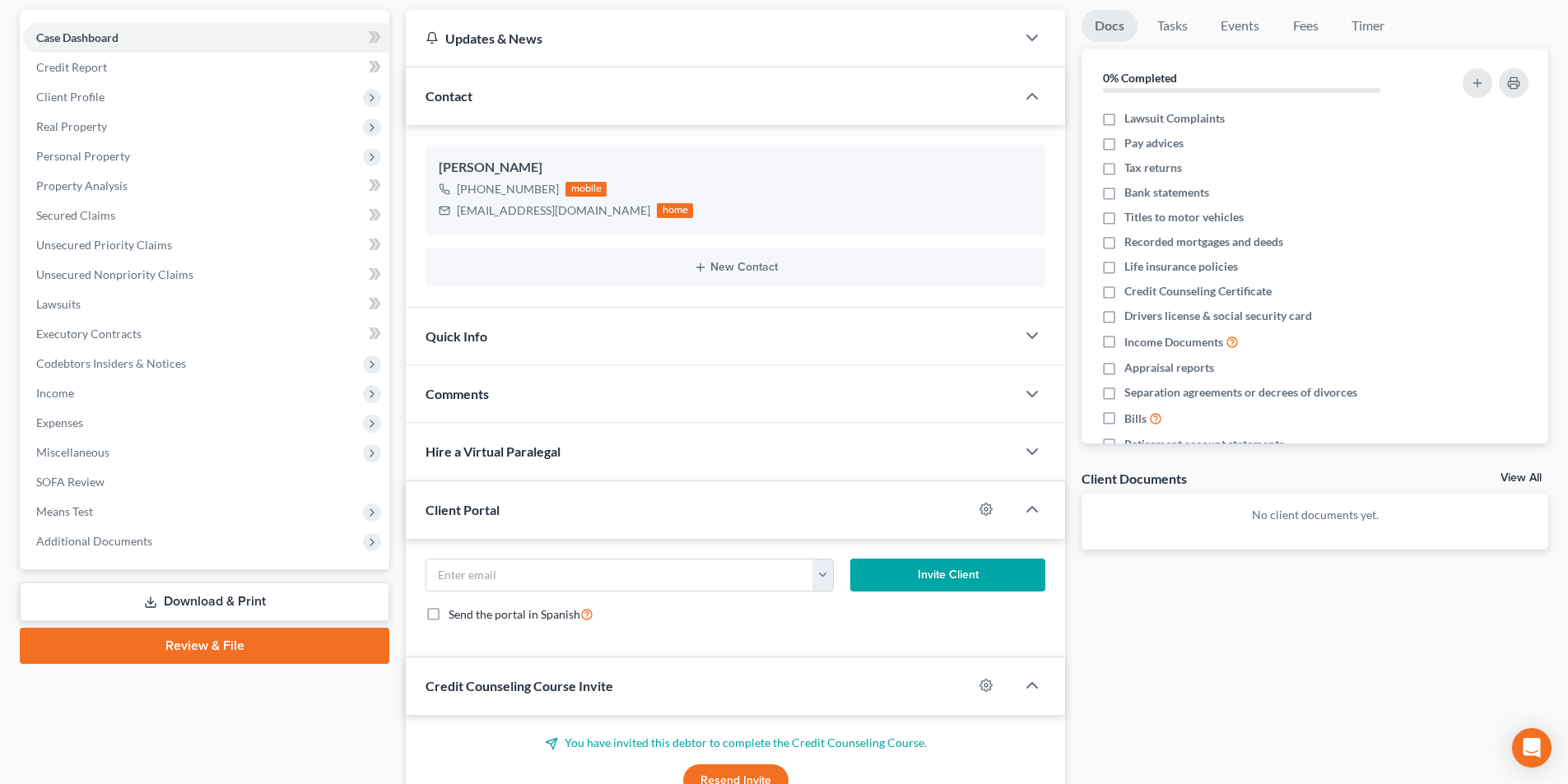
scroll to position [247, 0]
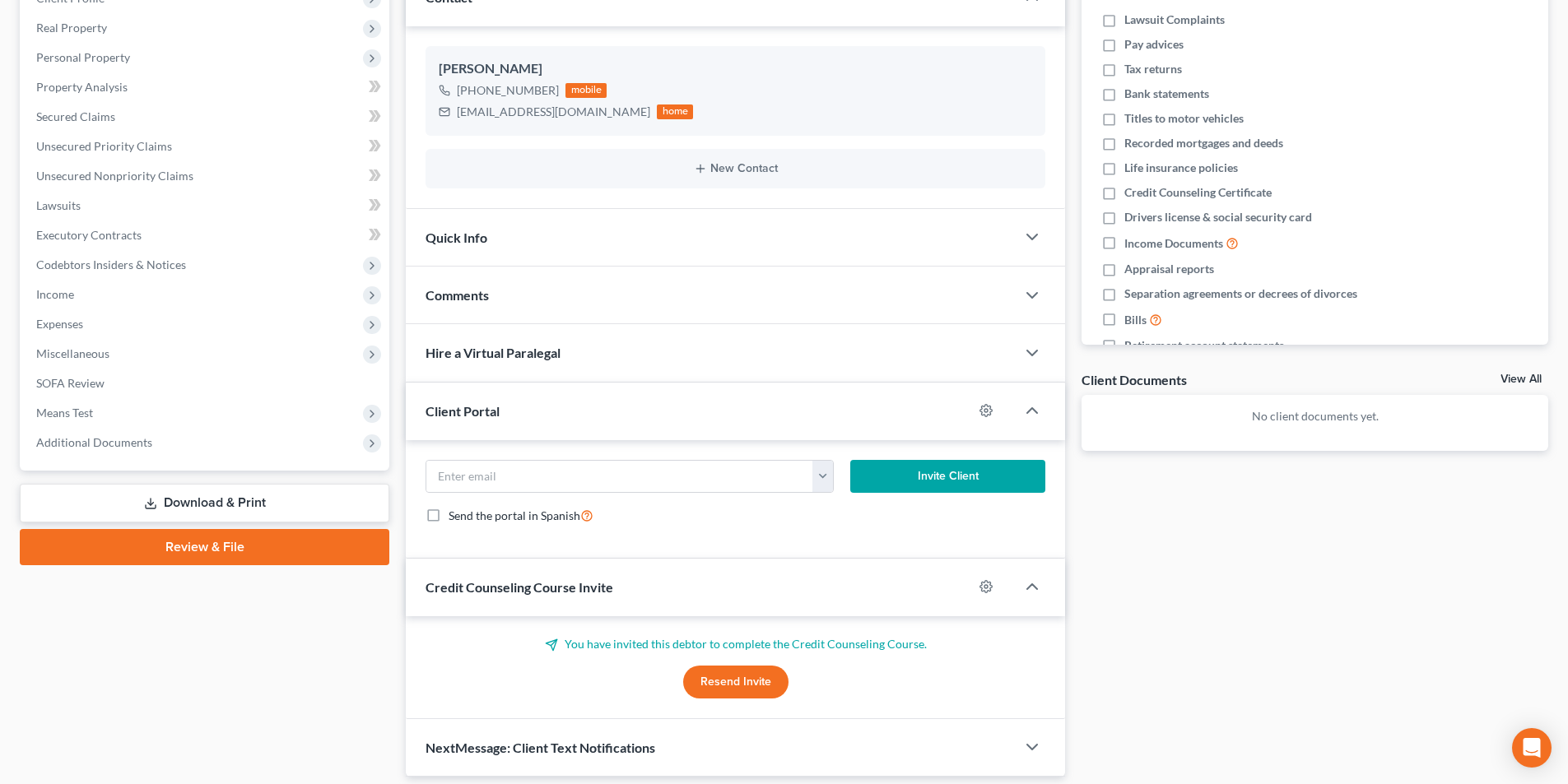
click at [538, 392] on div "Client Portal" at bounding box center [690, 410] width 567 height 56
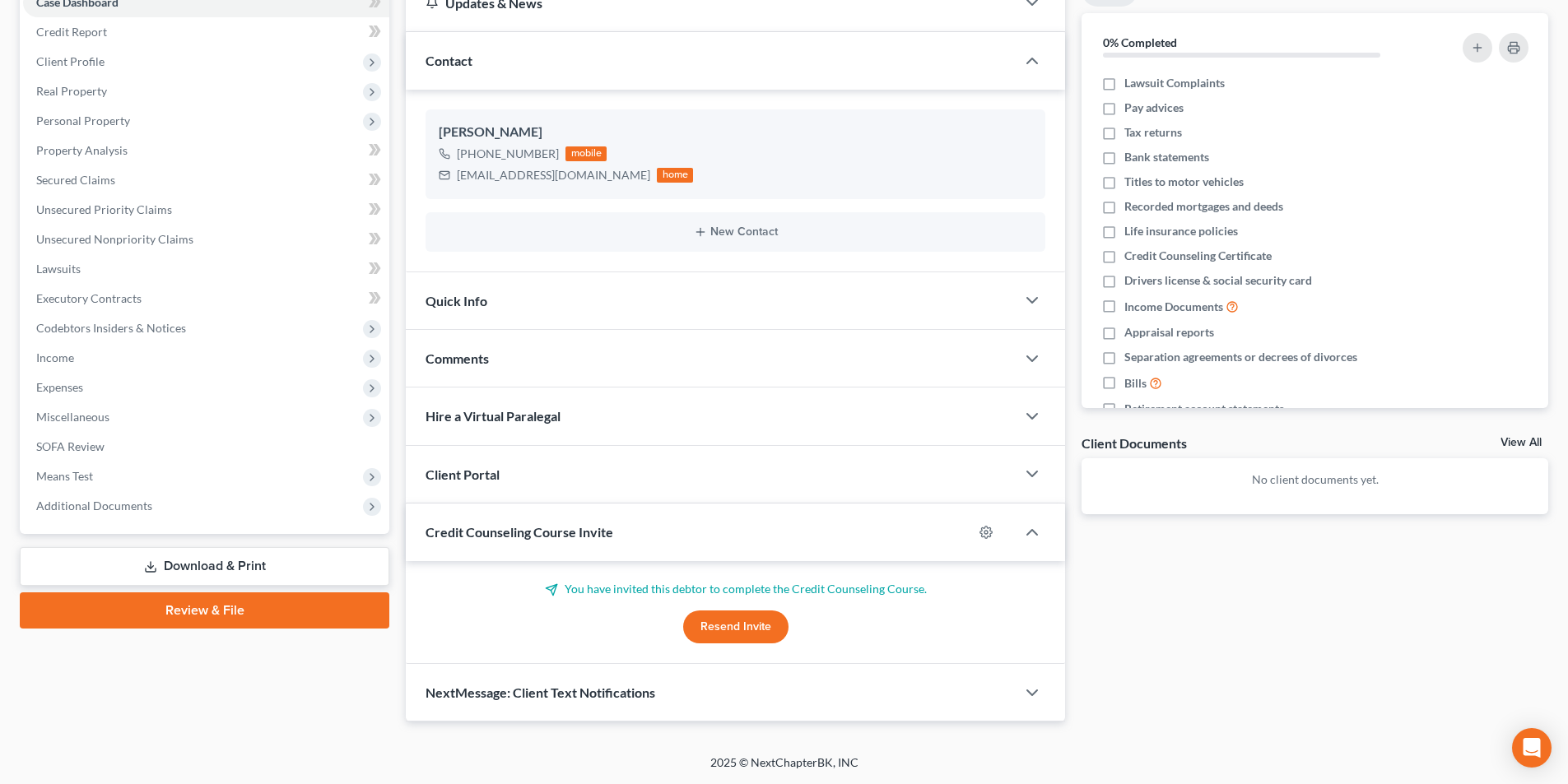
click at [540, 460] on div "Client Portal" at bounding box center [711, 474] width 610 height 56
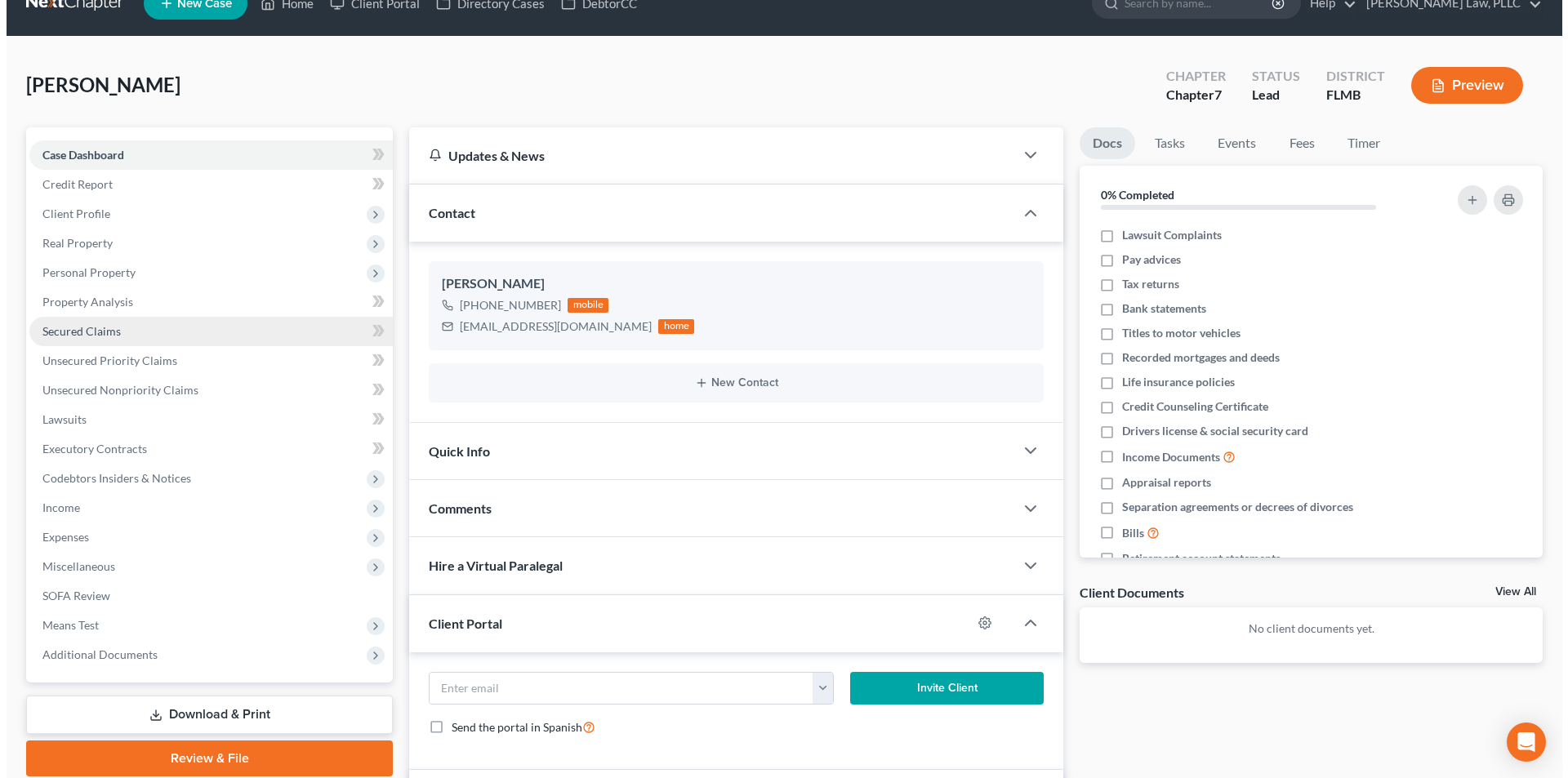
scroll to position [0, 0]
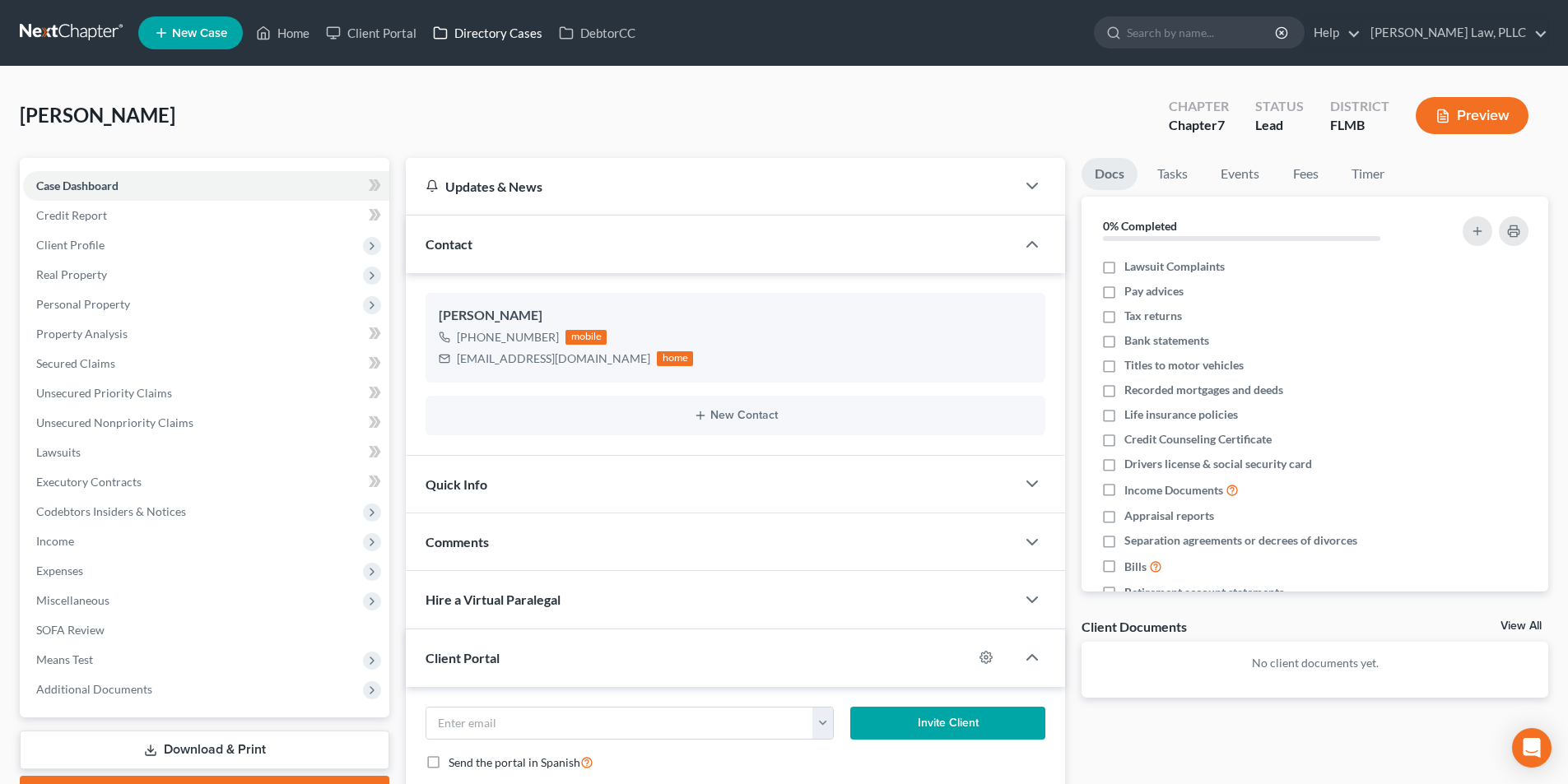
click at [462, 32] on link "Directory Cases" at bounding box center [487, 32] width 126 height 30
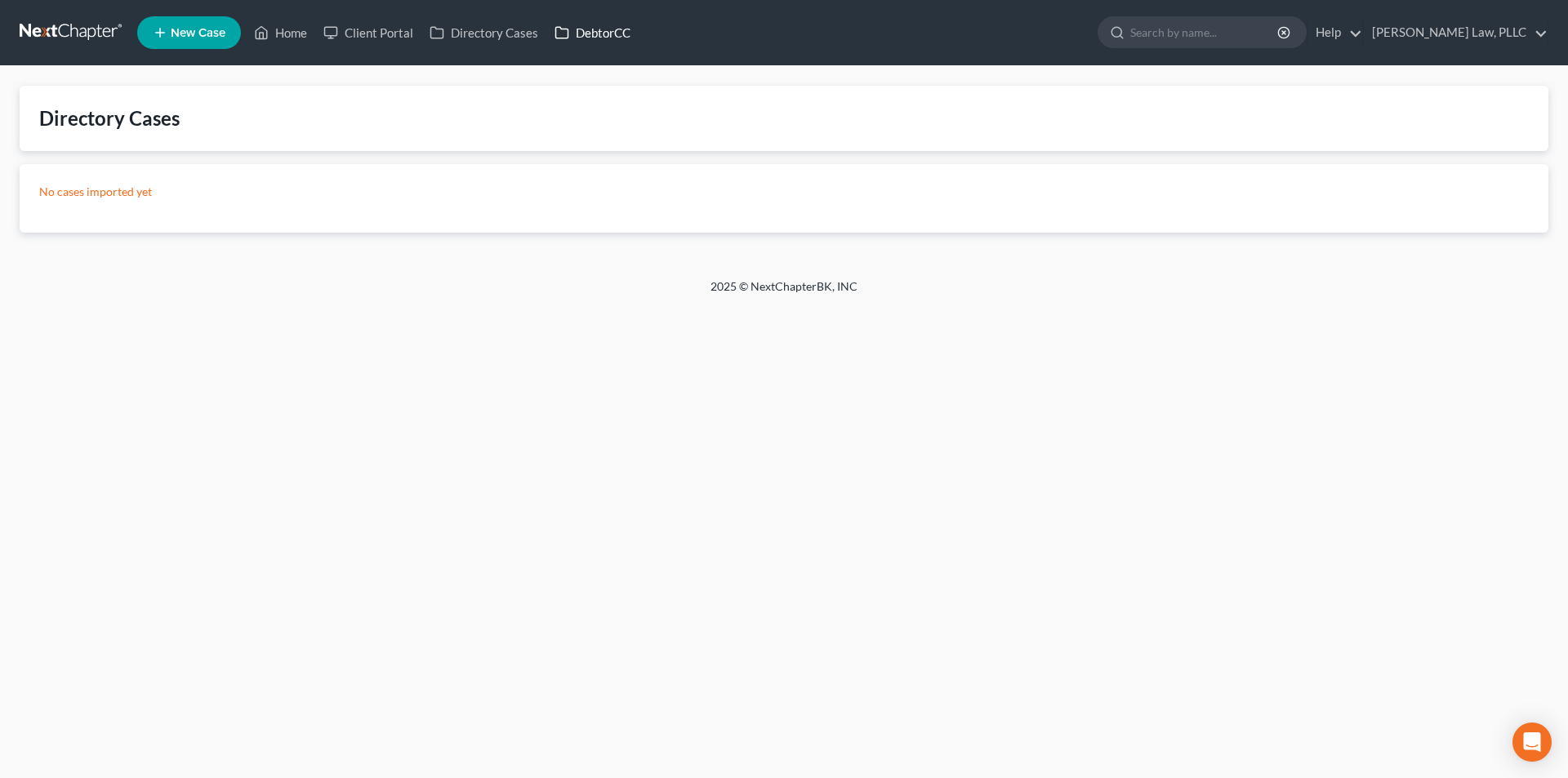
click at [584, 31] on link "DebtorCC" at bounding box center [593, 32] width 92 height 29
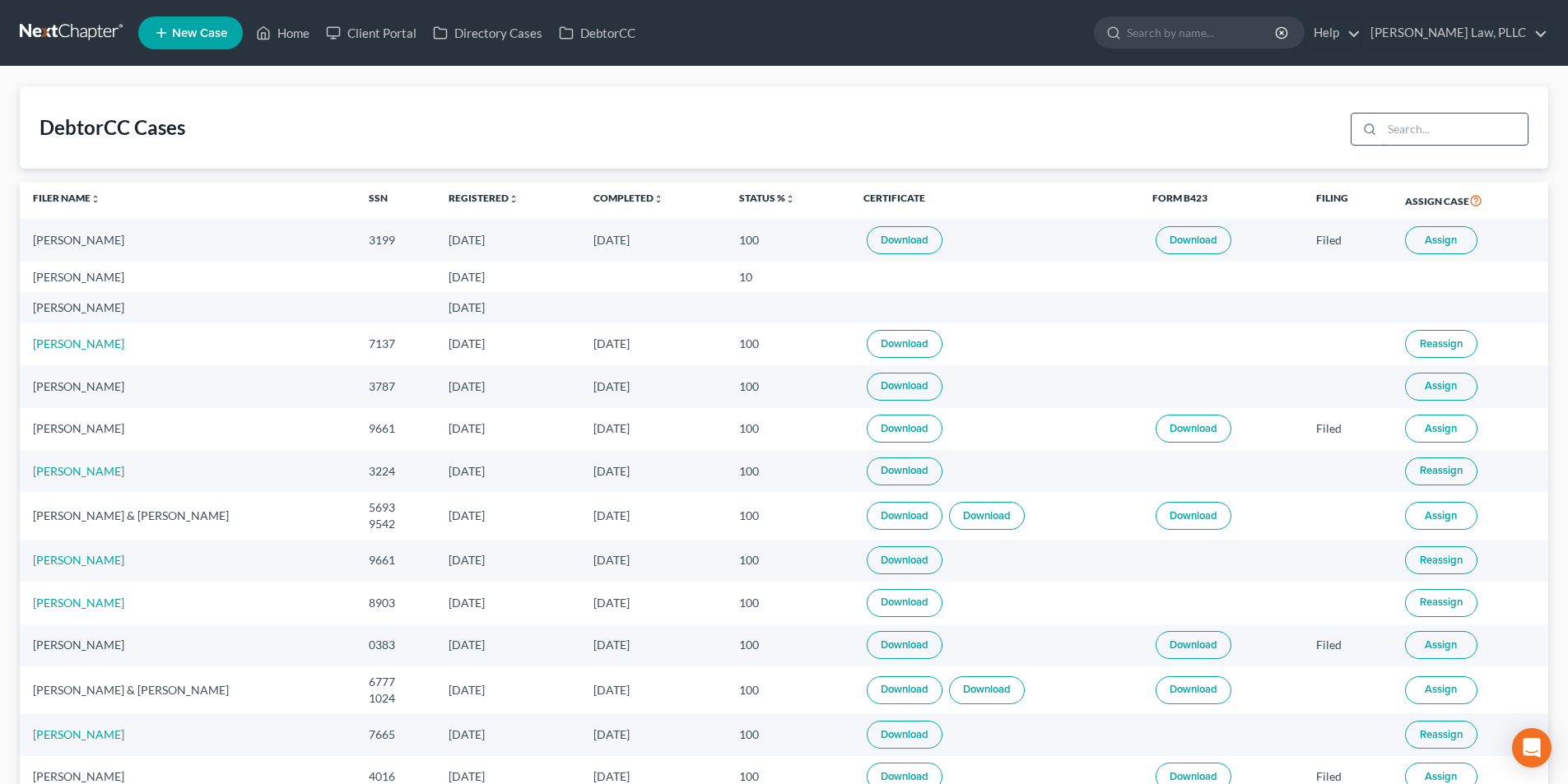
click at [1407, 124] on input "search" at bounding box center [1454, 129] width 146 height 31
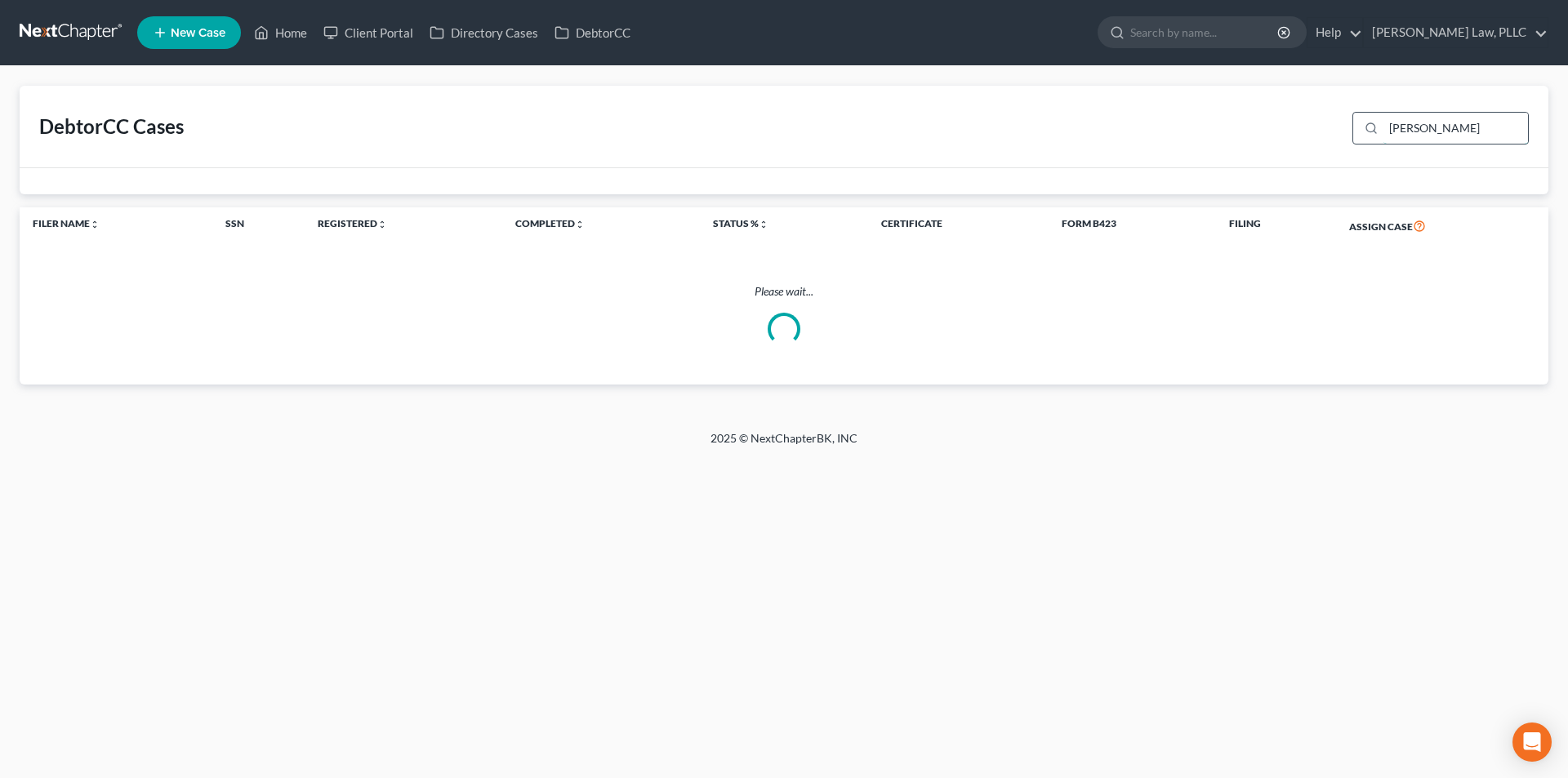
type input "riffe"
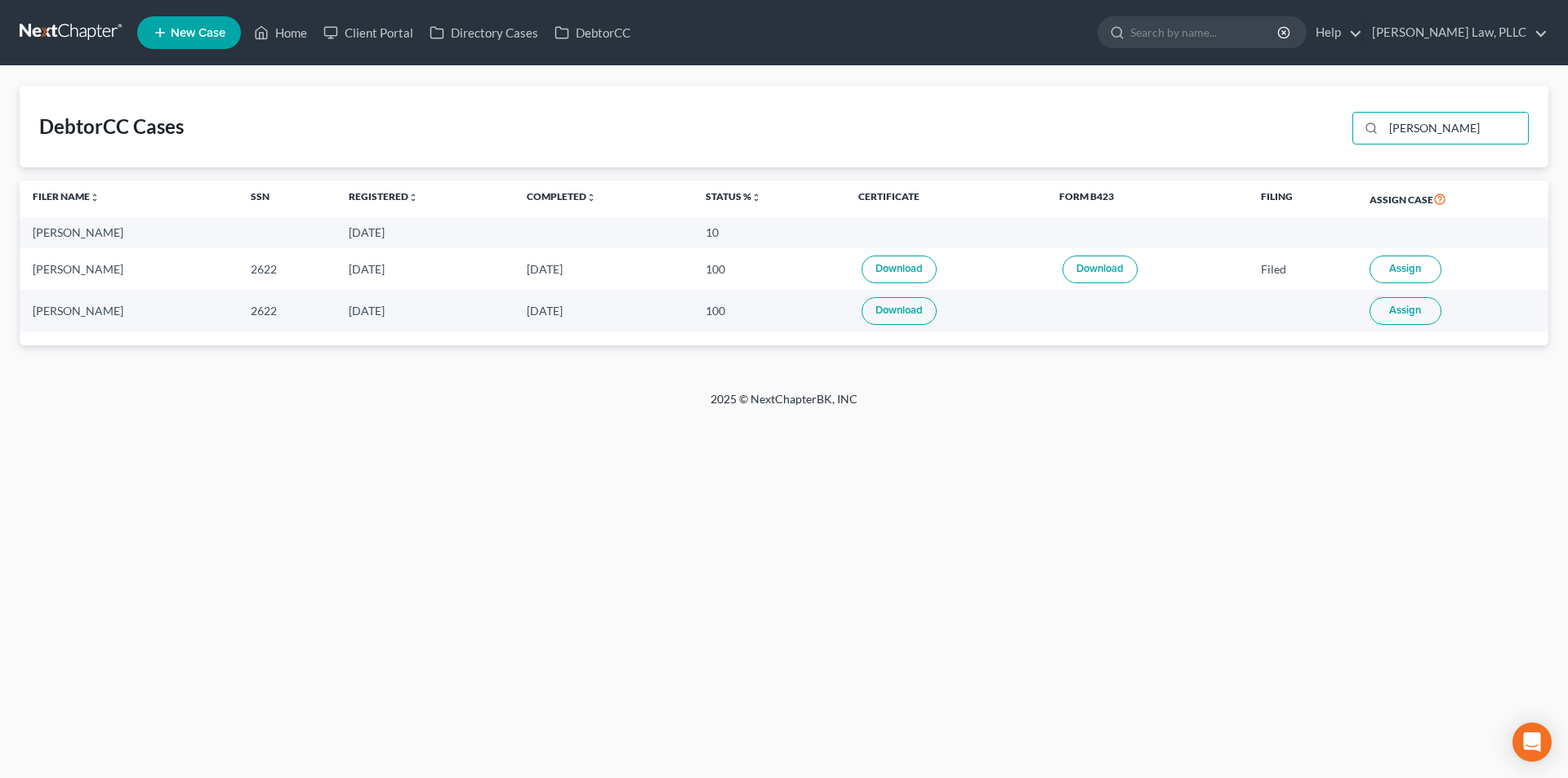
click at [382, 238] on td "09/29/2025" at bounding box center [424, 232] width 178 height 30
click at [93, 229] on div "[PERSON_NAME]" at bounding box center [129, 232] width 192 height 16
click at [355, 30] on link "Client Portal" at bounding box center [368, 32] width 106 height 29
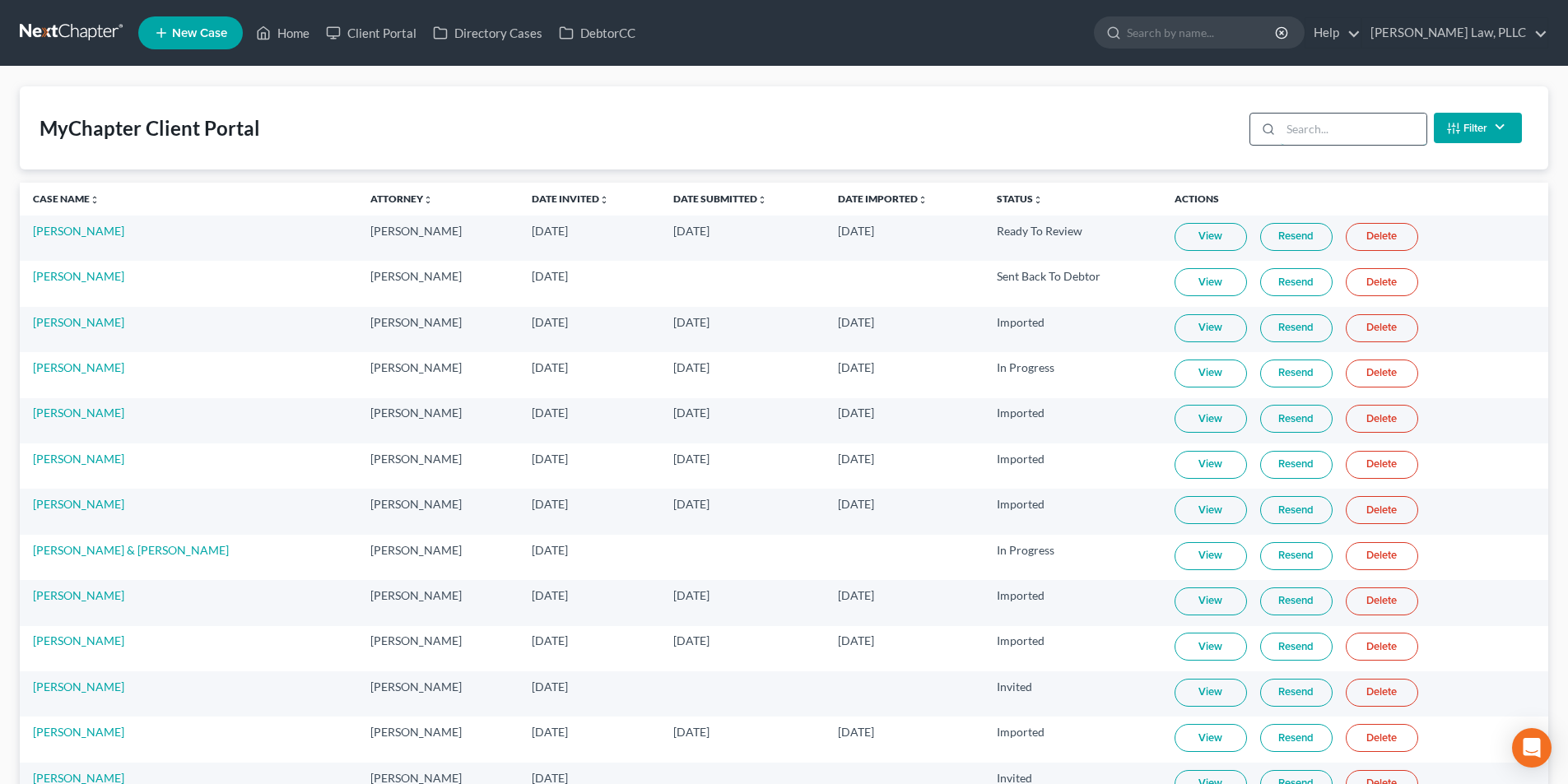
click at [1330, 127] on input "search" at bounding box center [1353, 129] width 146 height 31
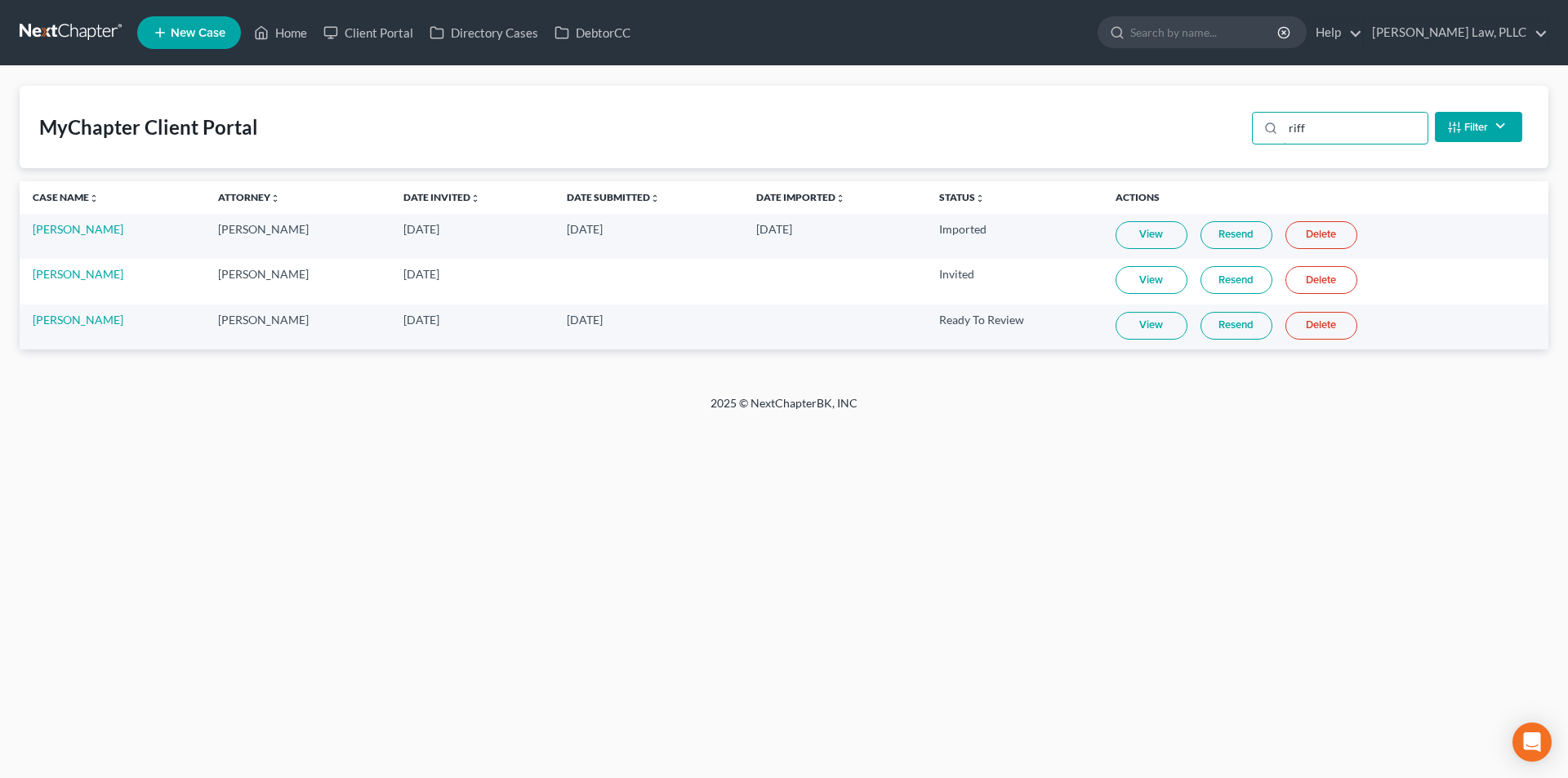
type input "riff"
click at [1308, 279] on link "Delete" at bounding box center [1320, 279] width 72 height 28
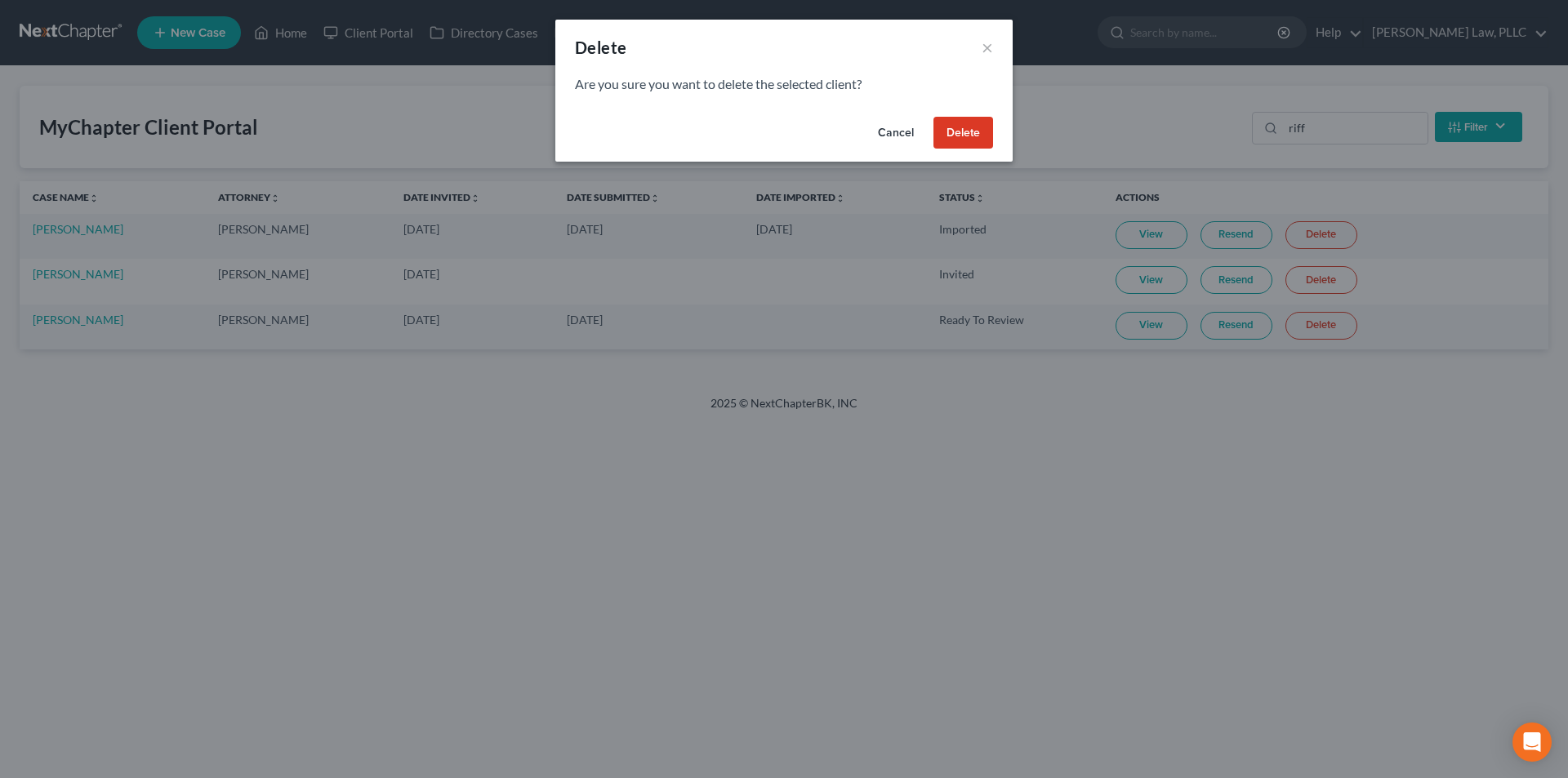
click at [952, 130] on button "Delete" at bounding box center [963, 133] width 59 height 33
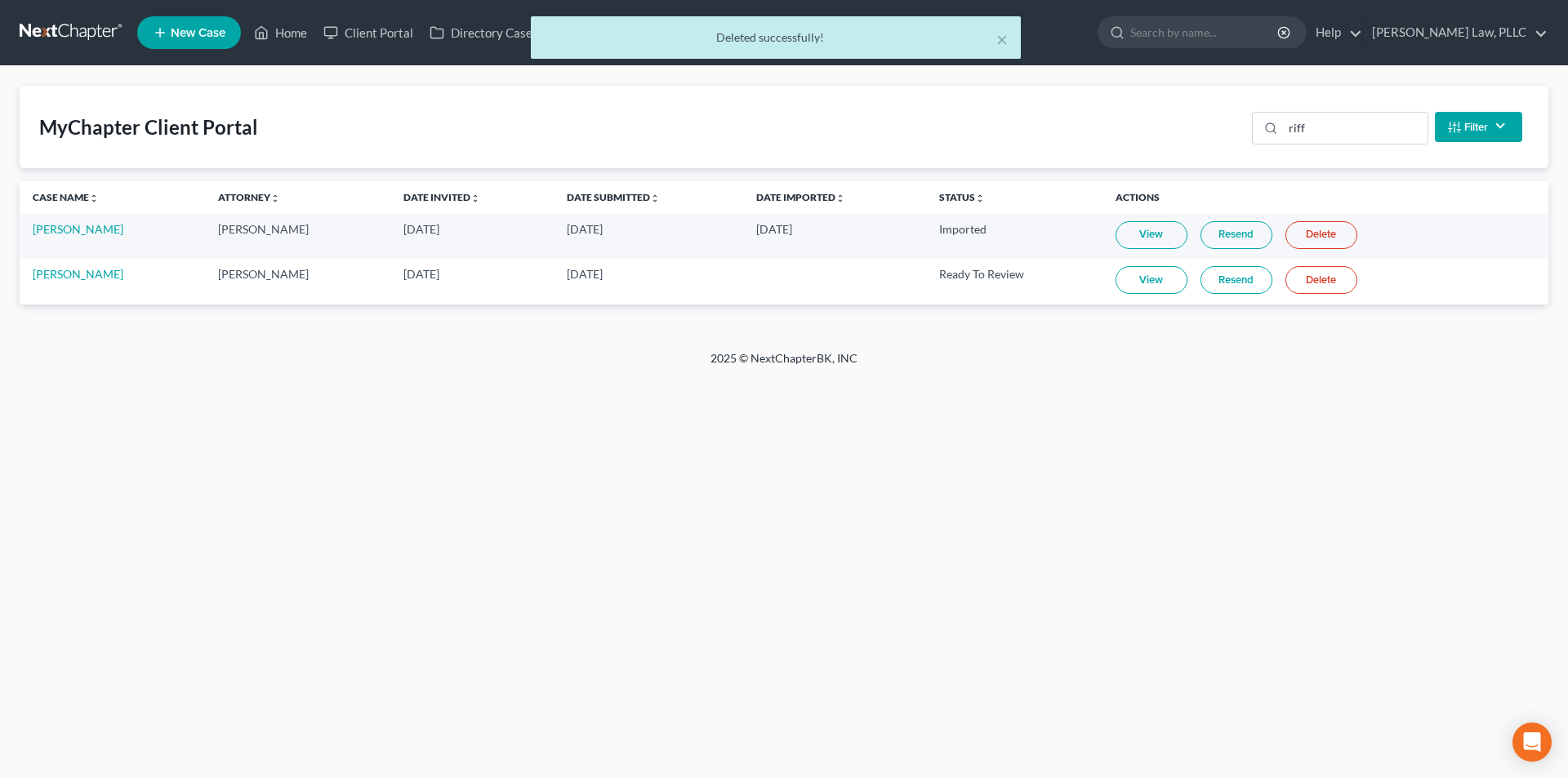
click at [1146, 280] on link "View" at bounding box center [1151, 279] width 72 height 28
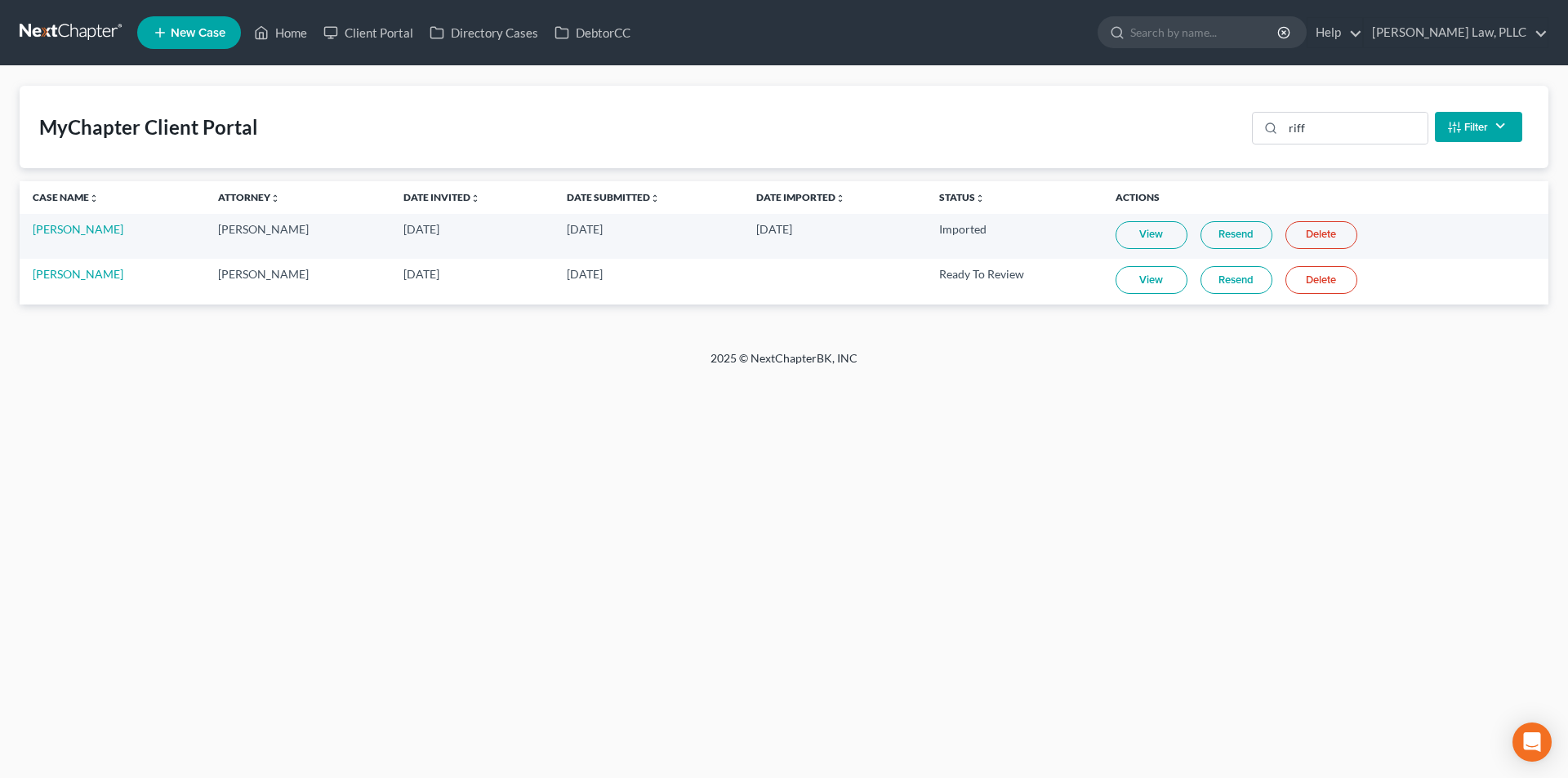
click at [1129, 281] on link "View" at bounding box center [1151, 279] width 72 height 28
click at [82, 36] on link at bounding box center [72, 32] width 105 height 29
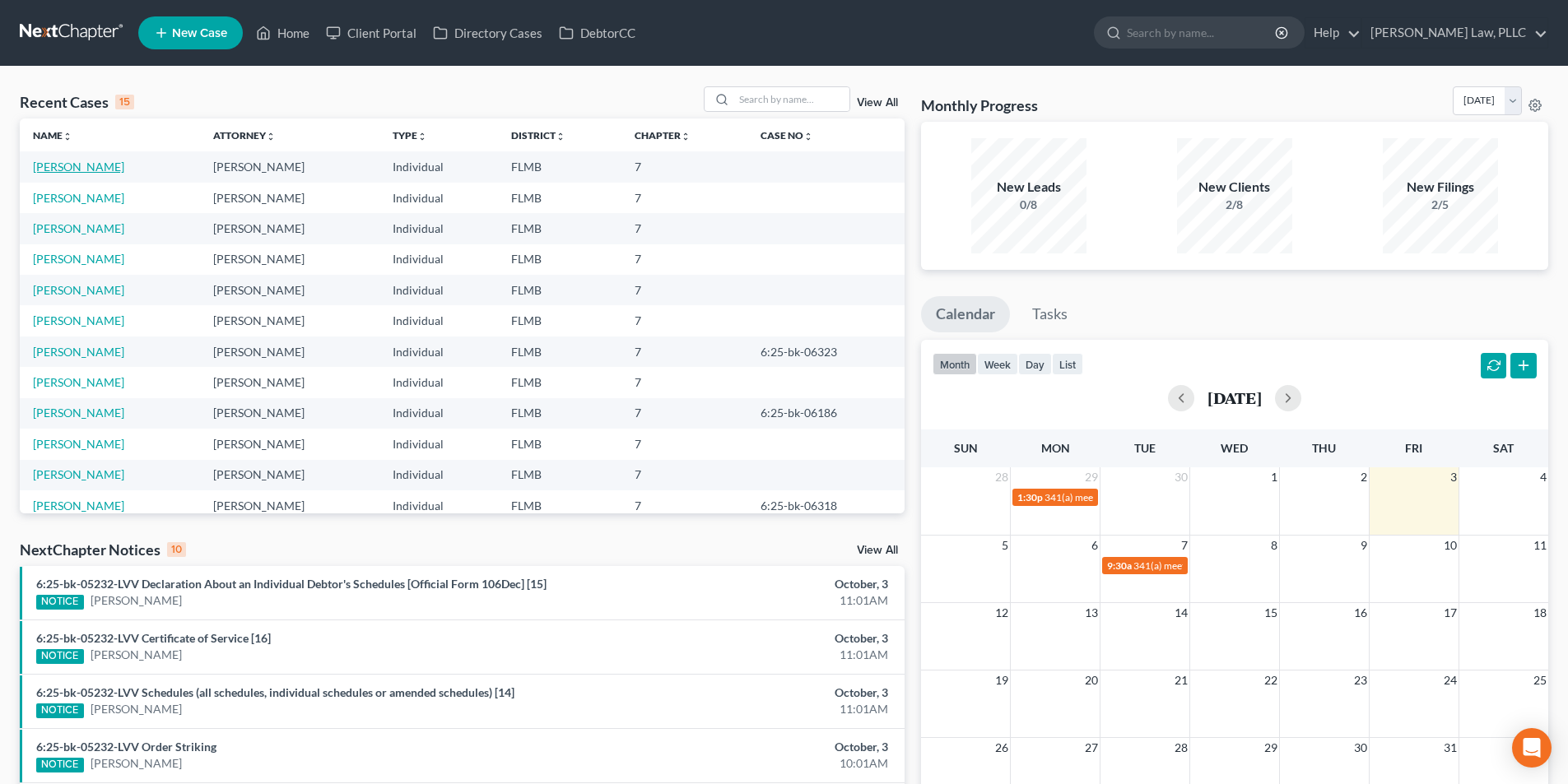
click at [64, 165] on link "[PERSON_NAME]" at bounding box center [79, 166] width 91 height 14
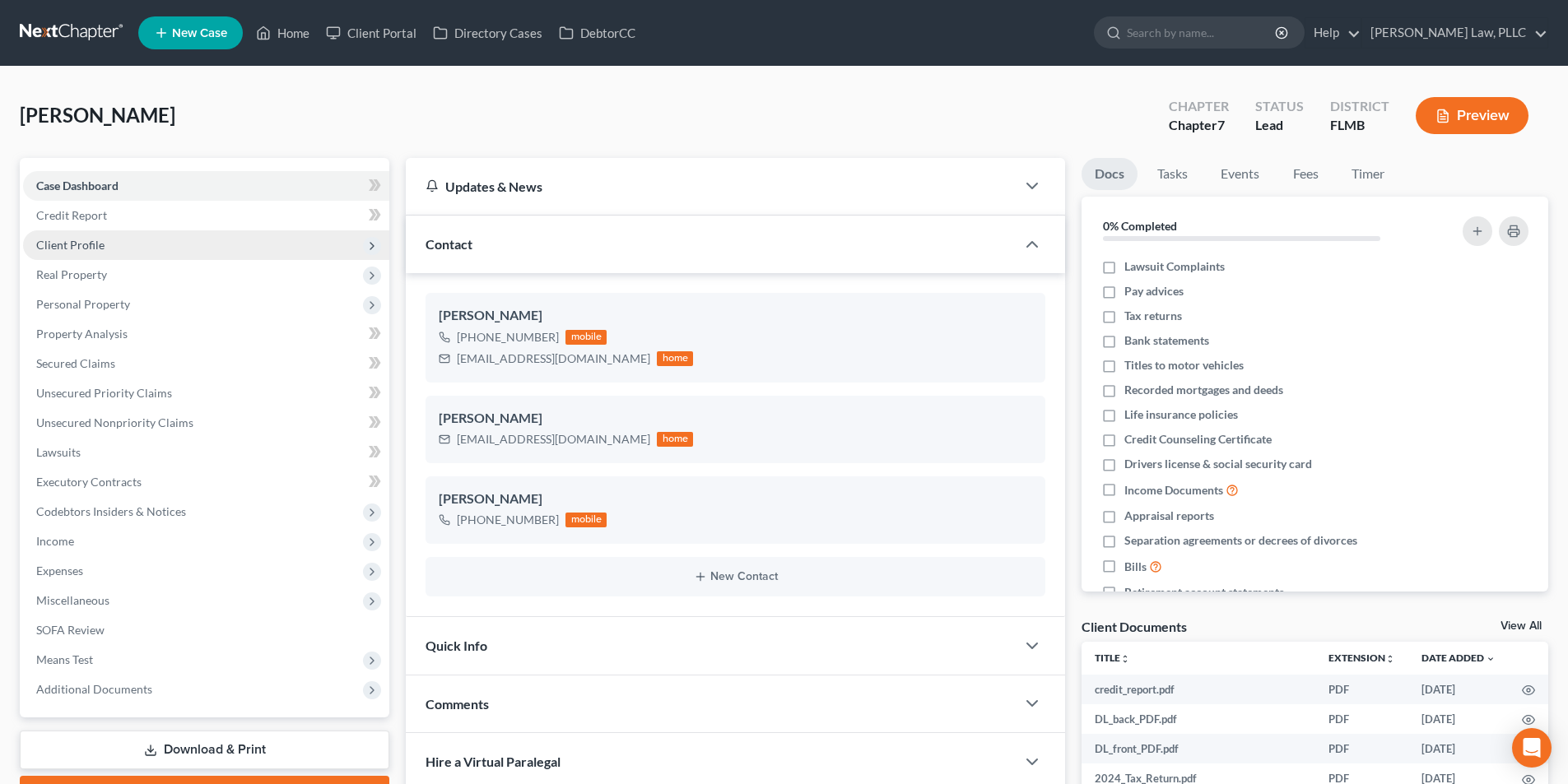
click at [127, 240] on span "Client Profile" at bounding box center [206, 245] width 366 height 30
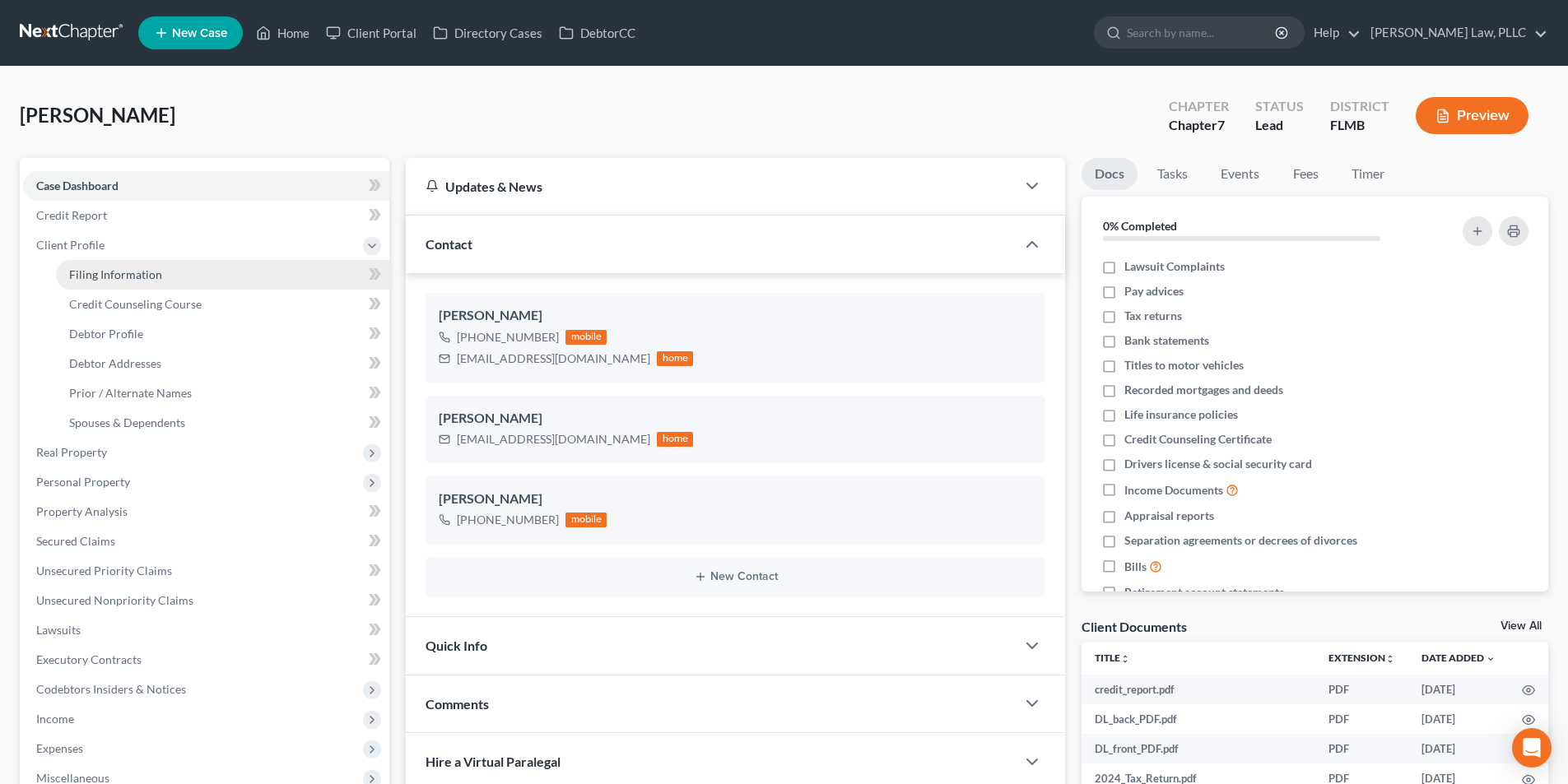
click at [127, 273] on span "Filing Information" at bounding box center [115, 274] width 93 height 14
select select "1"
select select "0"
select select "9"
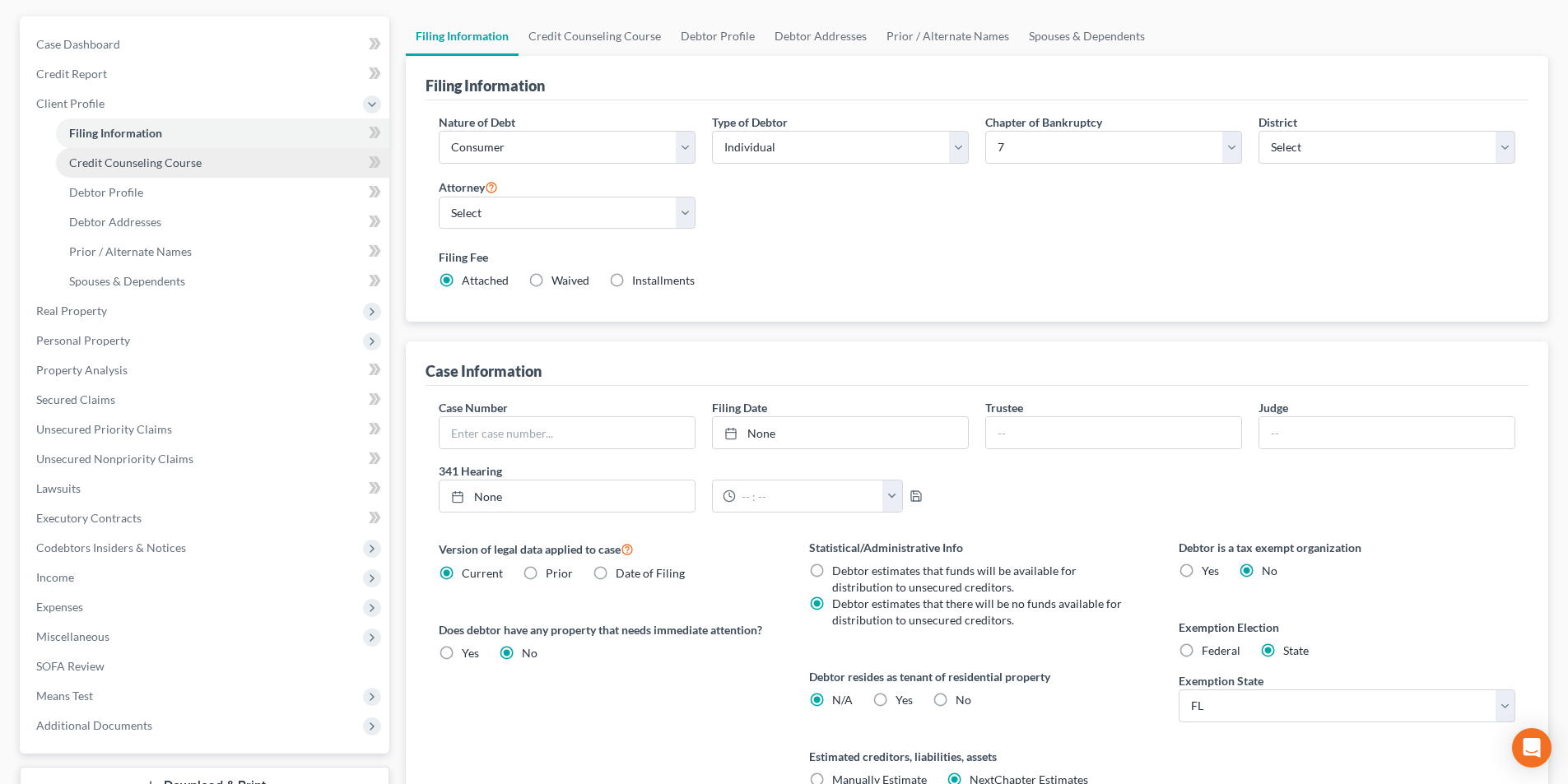
scroll to position [164, 0]
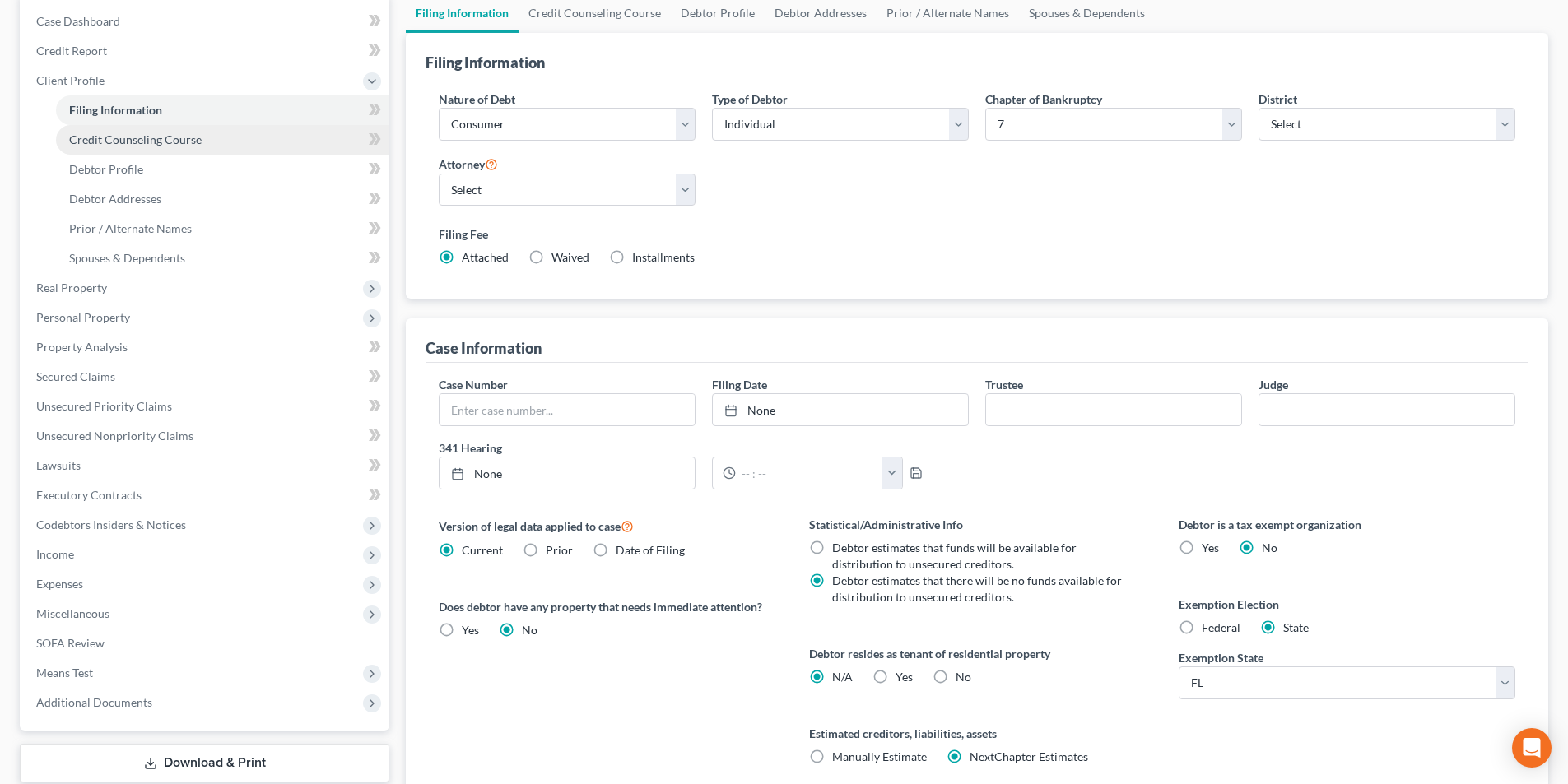
click at [132, 140] on span "Credit Counseling Course" at bounding box center [135, 139] width 132 height 14
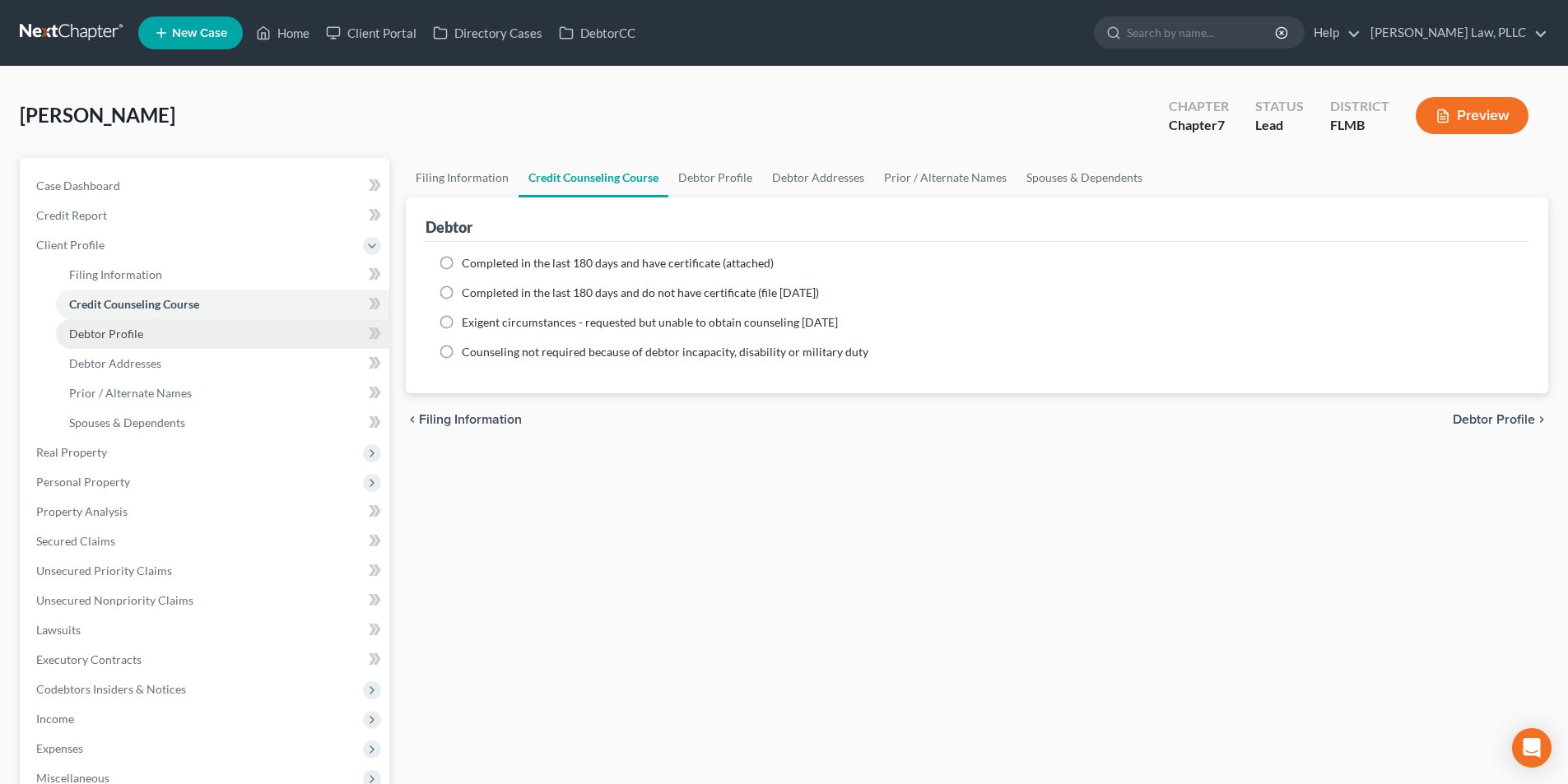
click at [120, 334] on span "Debtor Profile" at bounding box center [106, 333] width 74 height 14
select select "0"
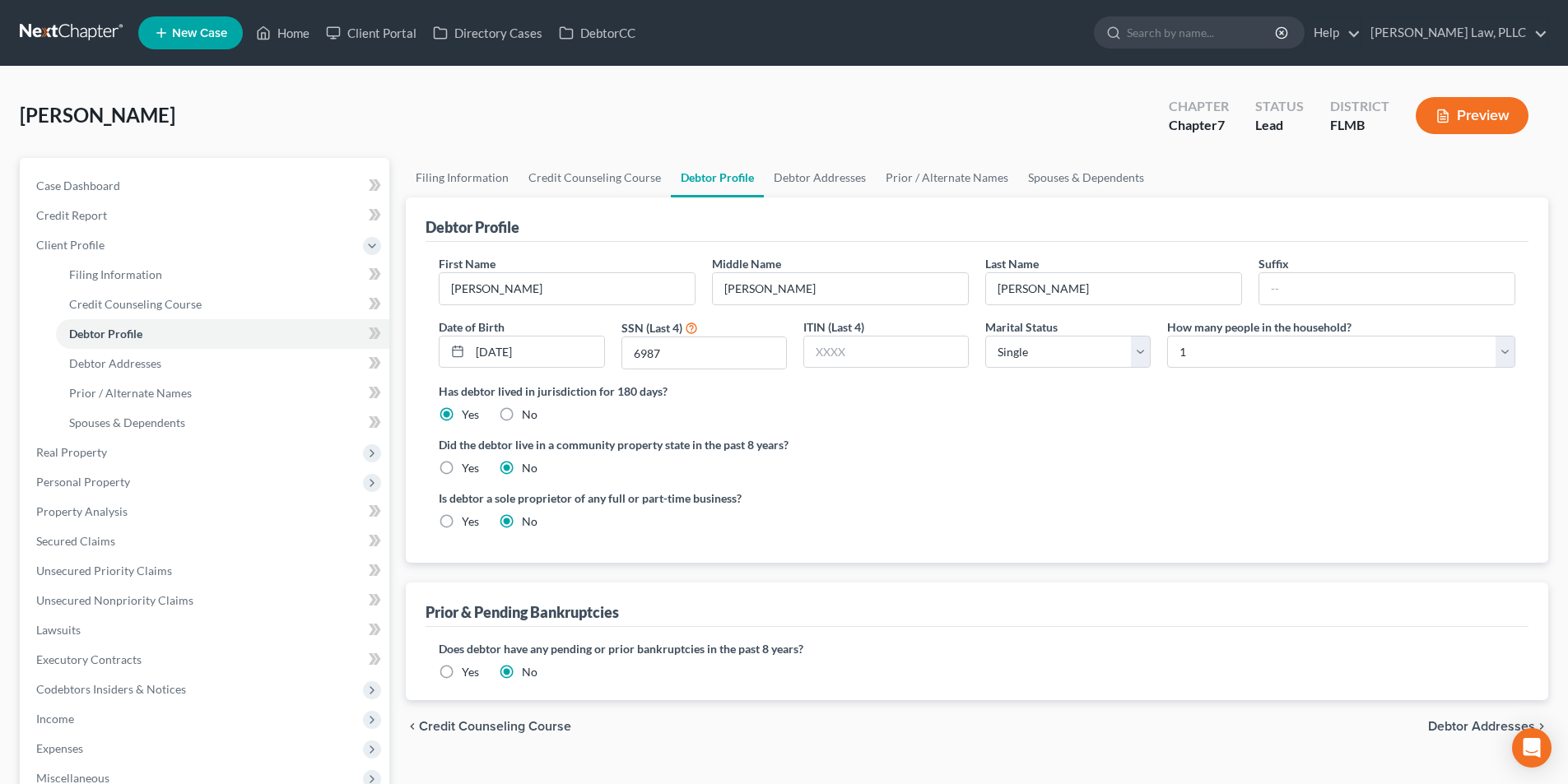
click at [72, 40] on link at bounding box center [72, 32] width 106 height 30
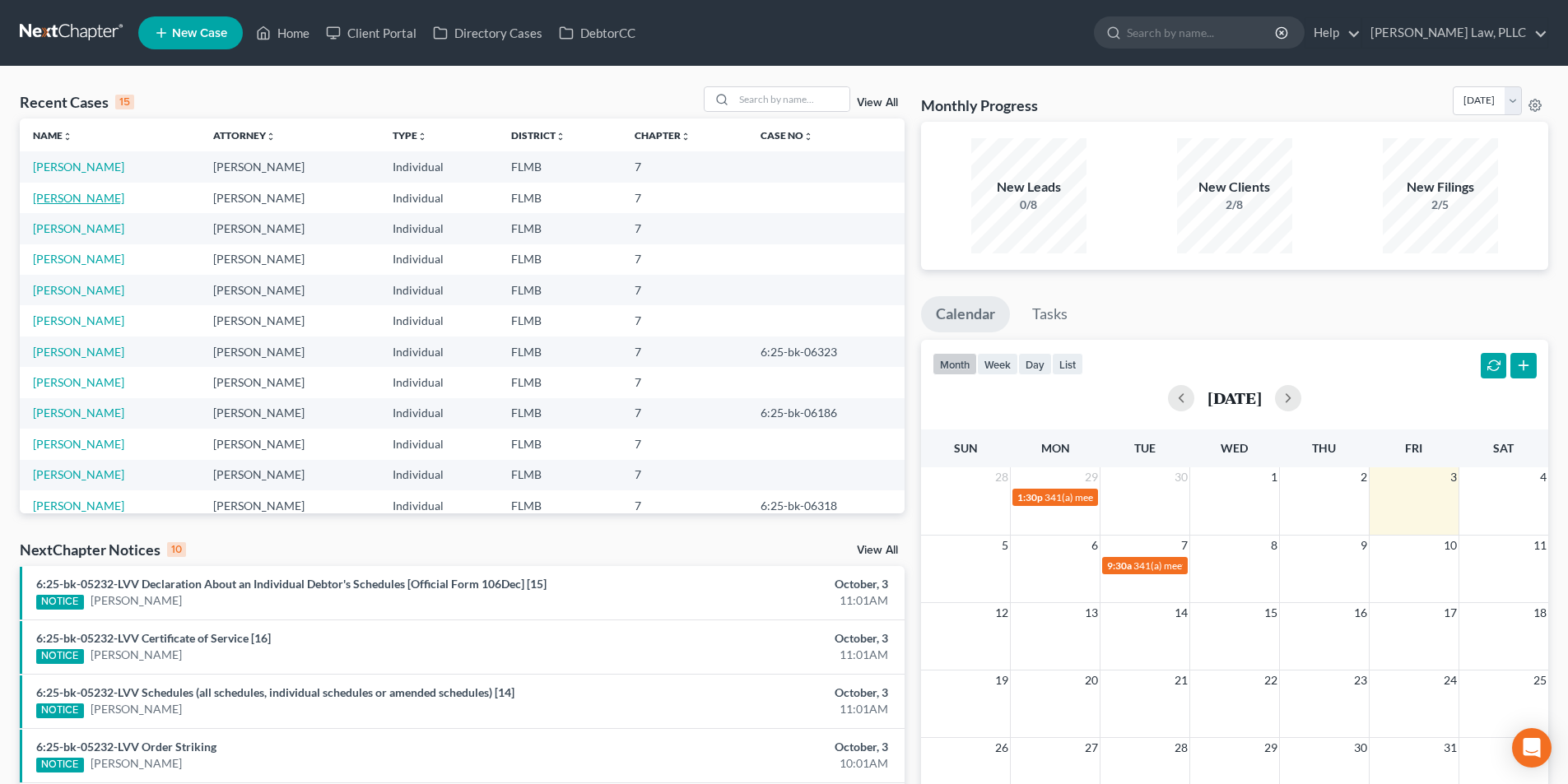
click at [63, 200] on link "[PERSON_NAME]" at bounding box center [79, 198] width 91 height 14
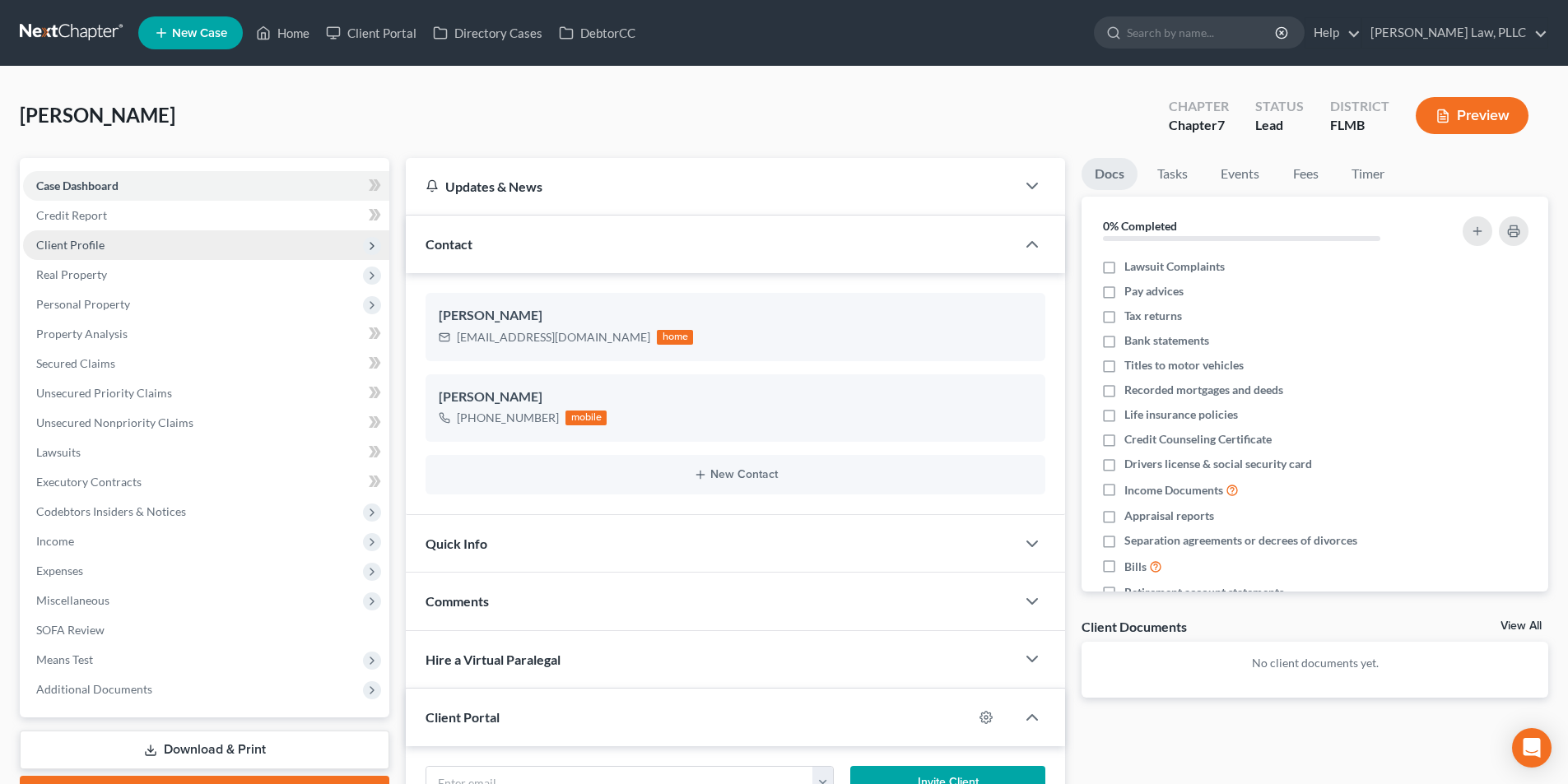
click at [93, 247] on span "Client Profile" at bounding box center [70, 245] width 68 height 14
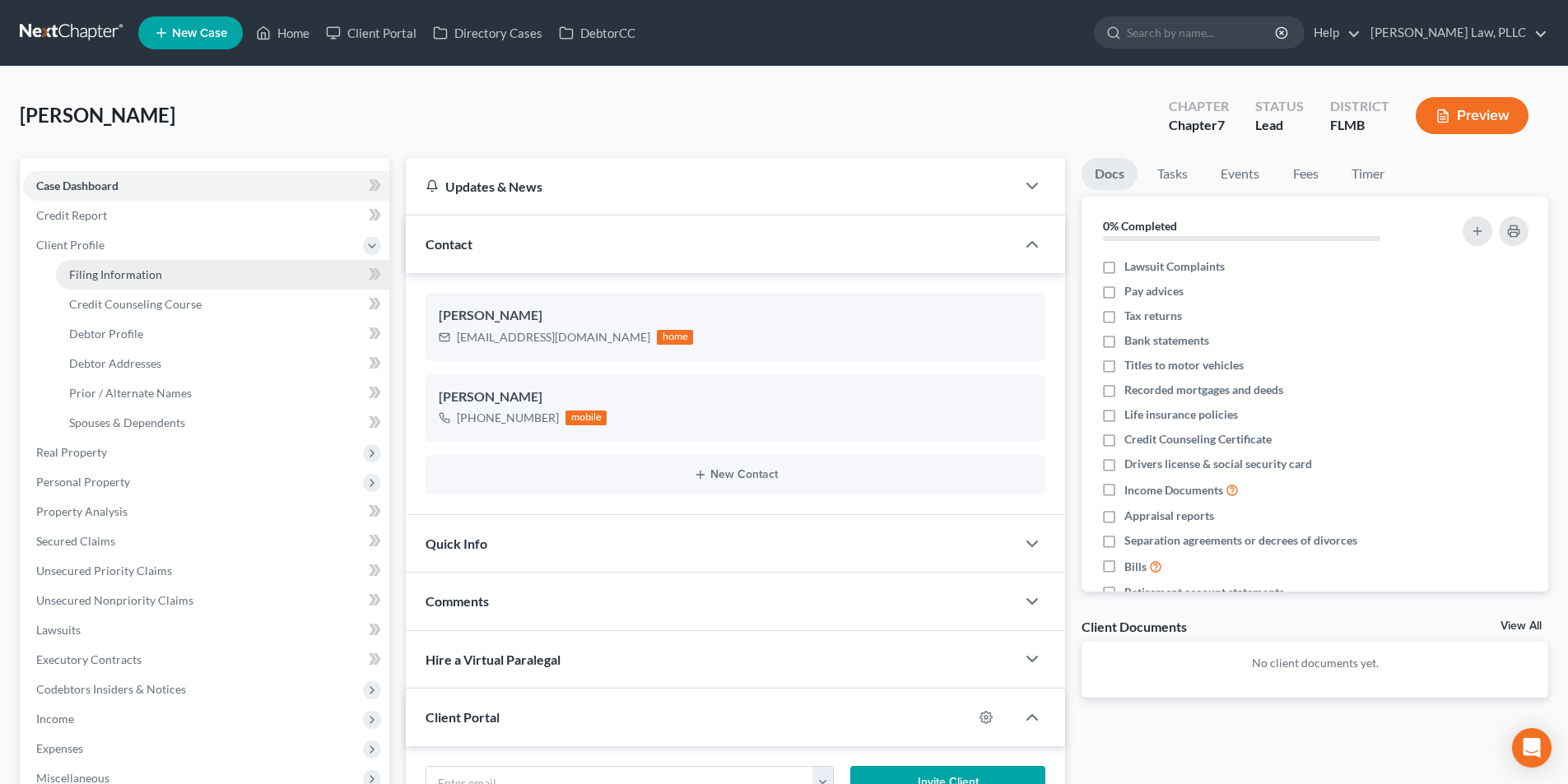
click at [97, 274] on span "Filing Information" at bounding box center [115, 274] width 93 height 14
select select "1"
select select "0"
select select "9"
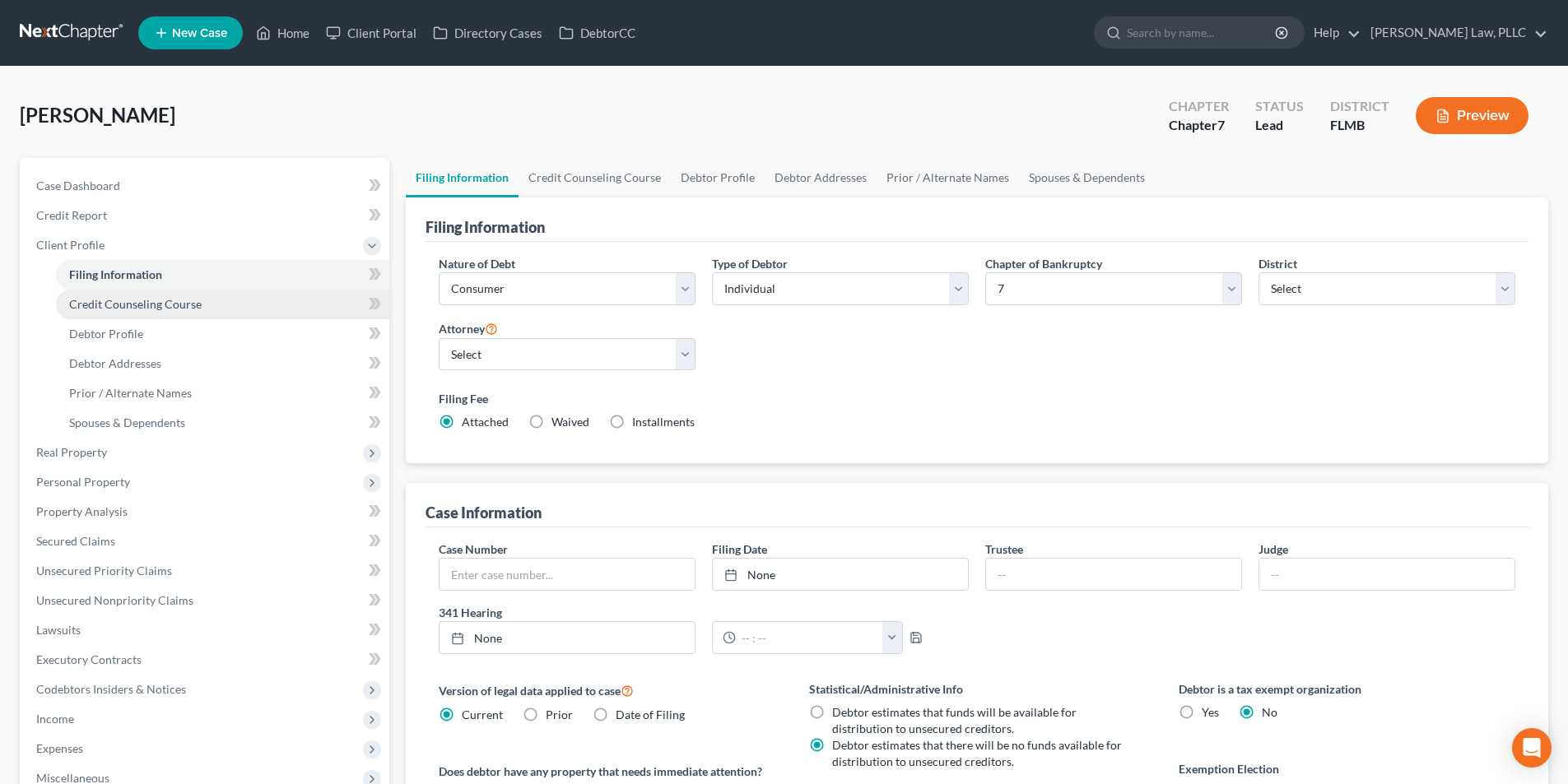
click at [105, 301] on span "Credit Counseling Course" at bounding box center [135, 304] width 132 height 14
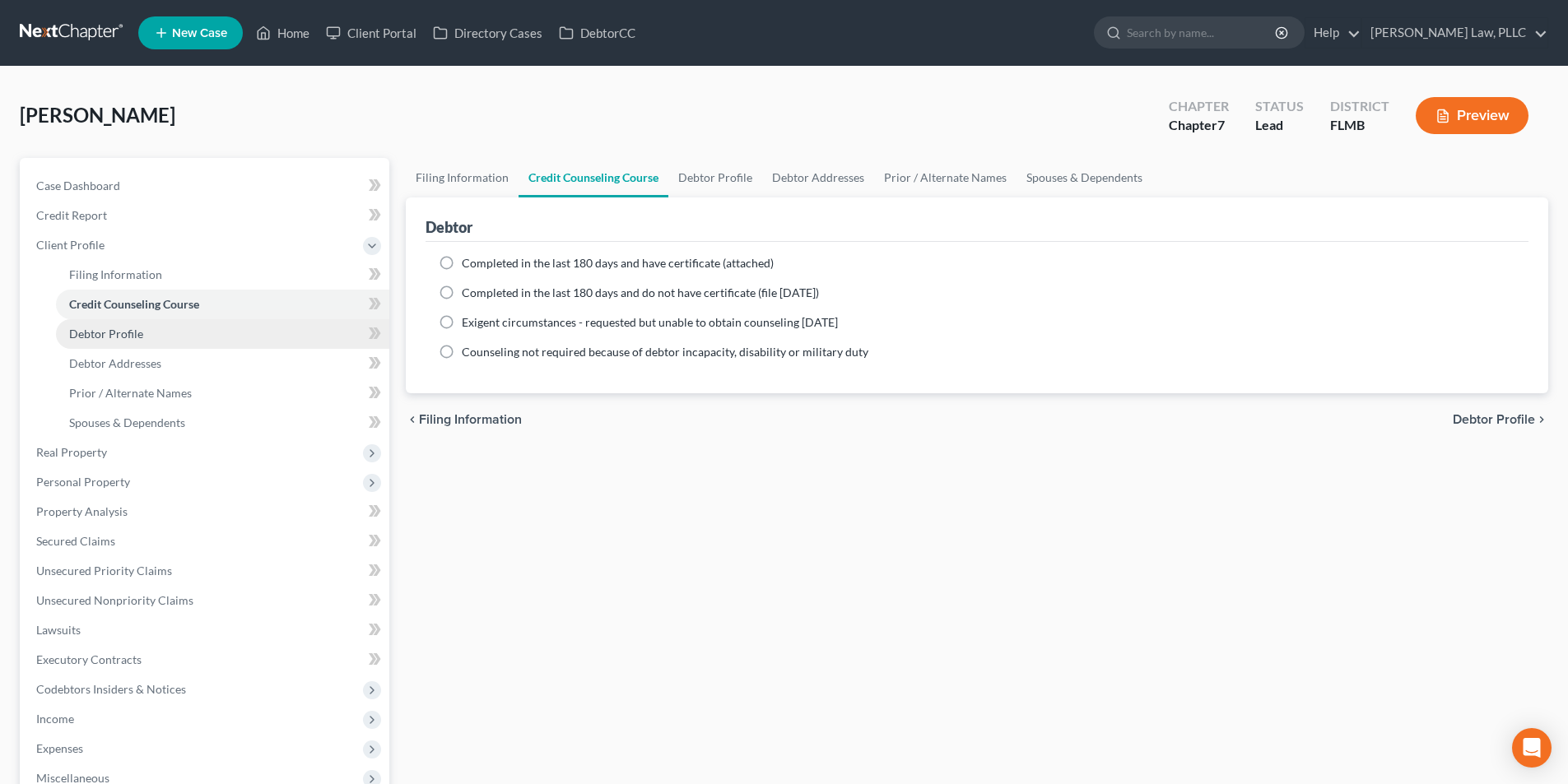
click at [110, 323] on link "Debtor Profile" at bounding box center [223, 333] width 334 height 30
select select "0"
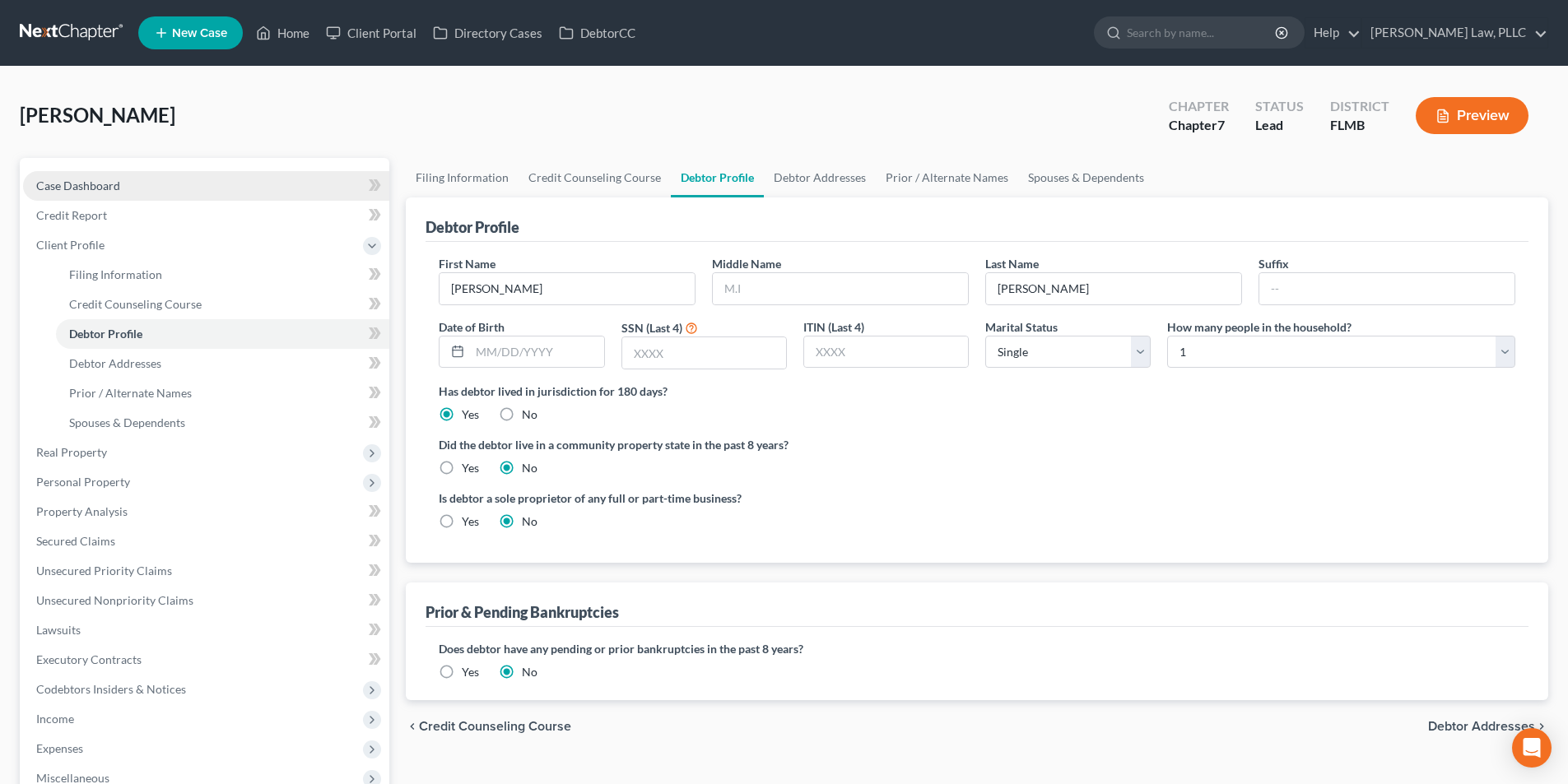
click at [107, 181] on span "Case Dashboard" at bounding box center [78, 186] width 84 height 14
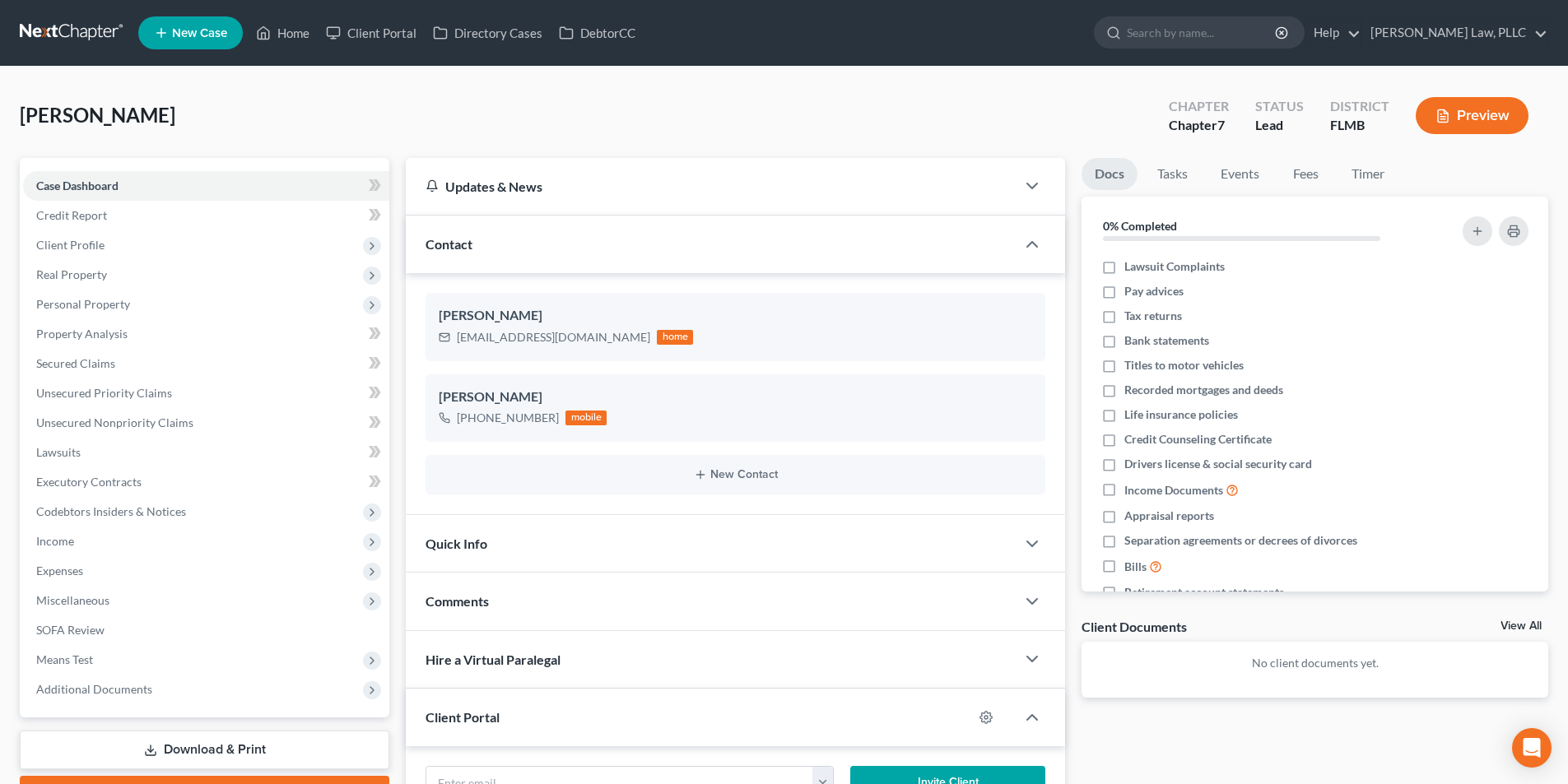
click at [89, 21] on link at bounding box center [72, 32] width 106 height 30
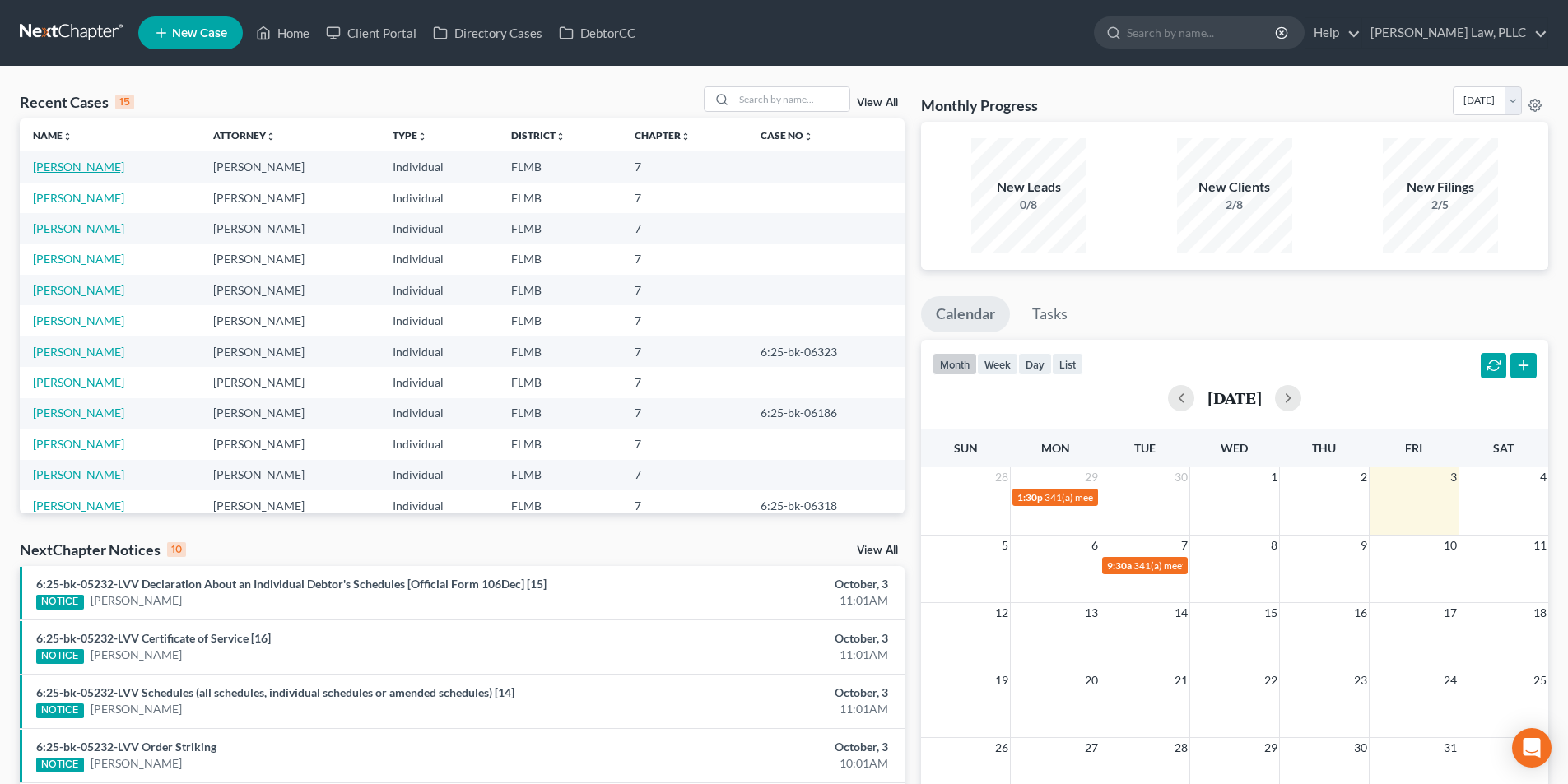
click at [62, 165] on link "[PERSON_NAME]" at bounding box center [79, 166] width 91 height 14
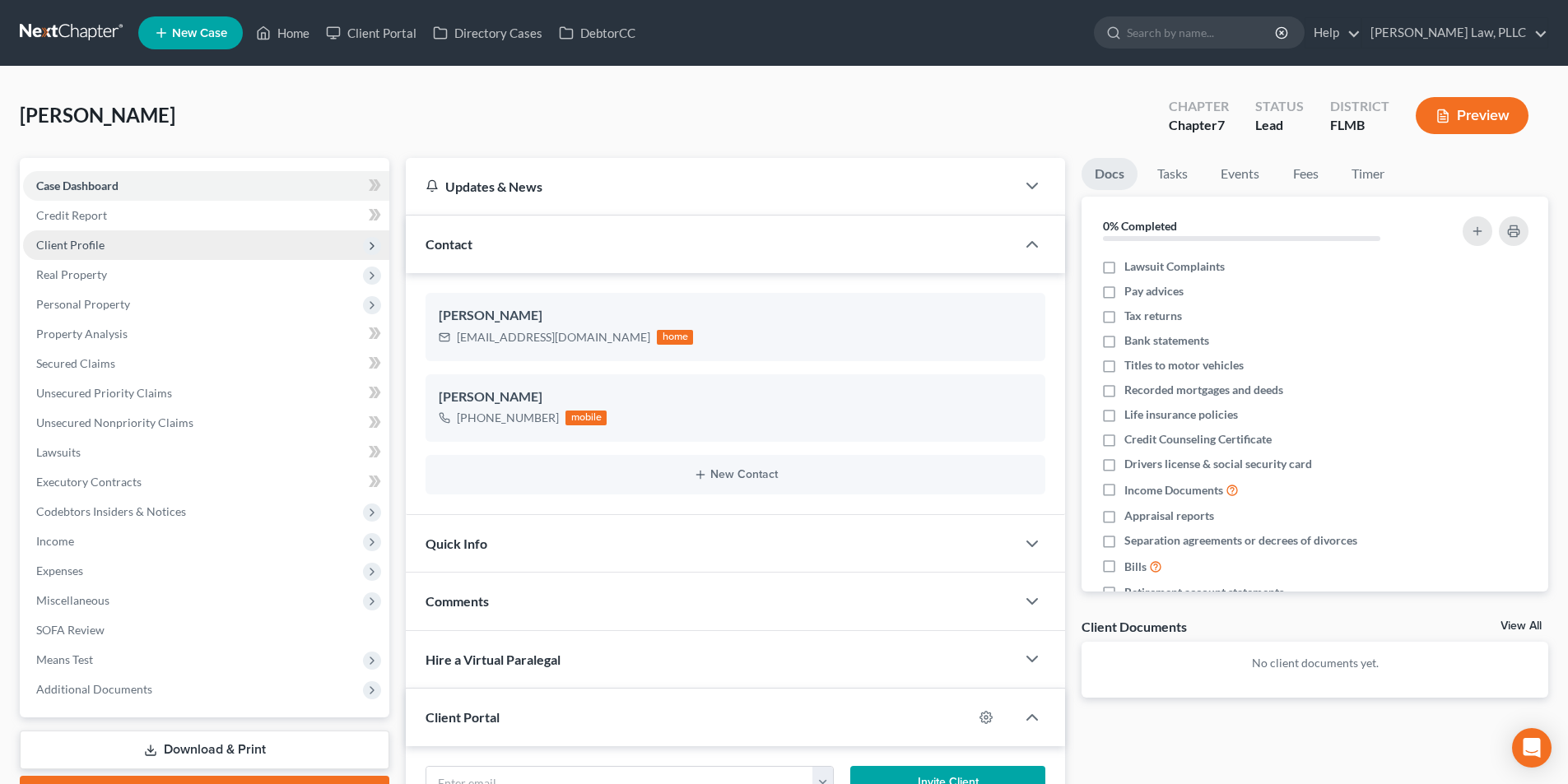
click at [116, 239] on span "Client Profile" at bounding box center [206, 245] width 366 height 30
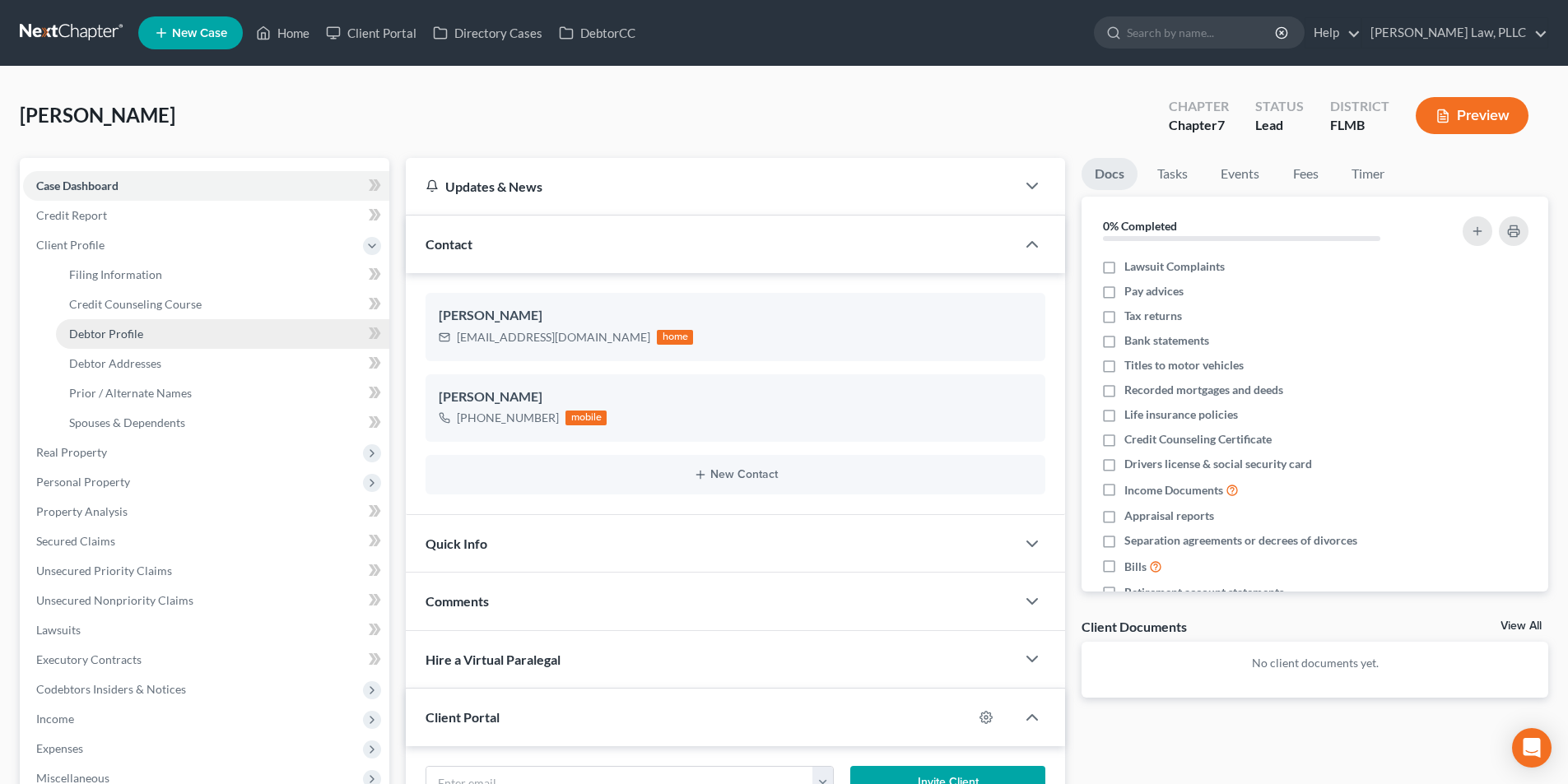
click at [143, 332] on link "Debtor Profile" at bounding box center [223, 333] width 334 height 30
select select "0"
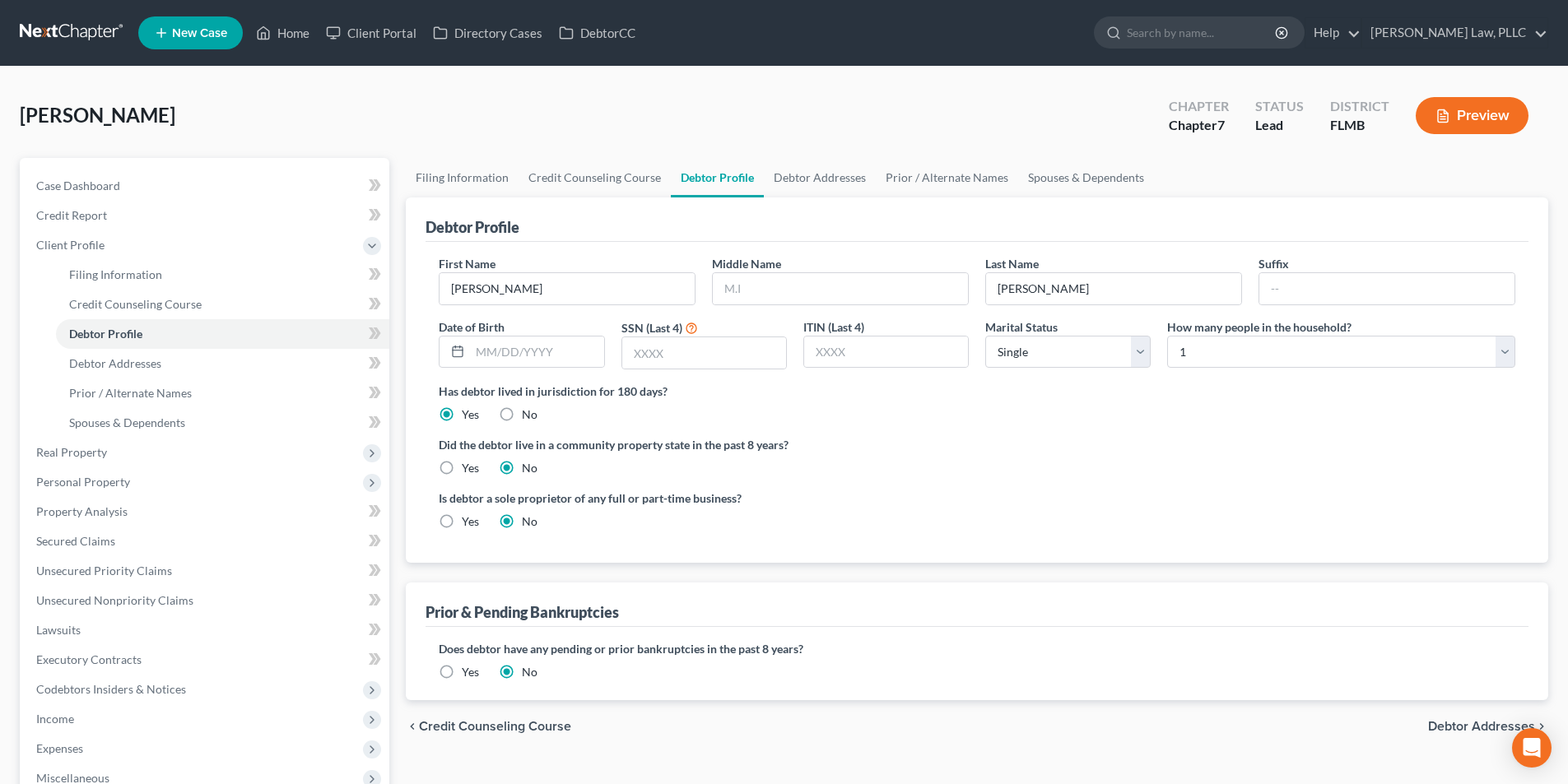
click at [101, 41] on link at bounding box center [72, 32] width 106 height 30
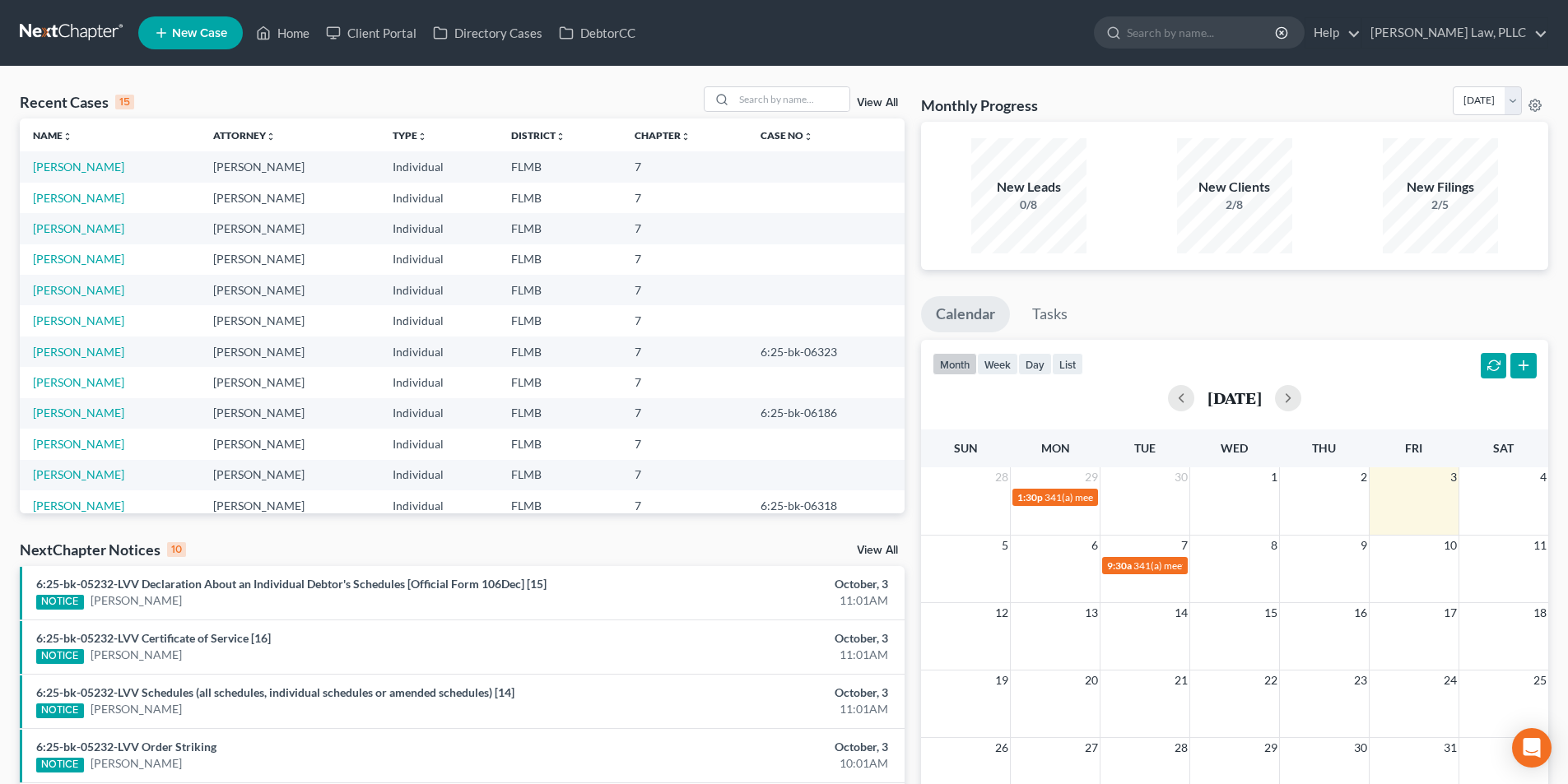
click at [867, 100] on link "View All" at bounding box center [877, 103] width 41 height 12
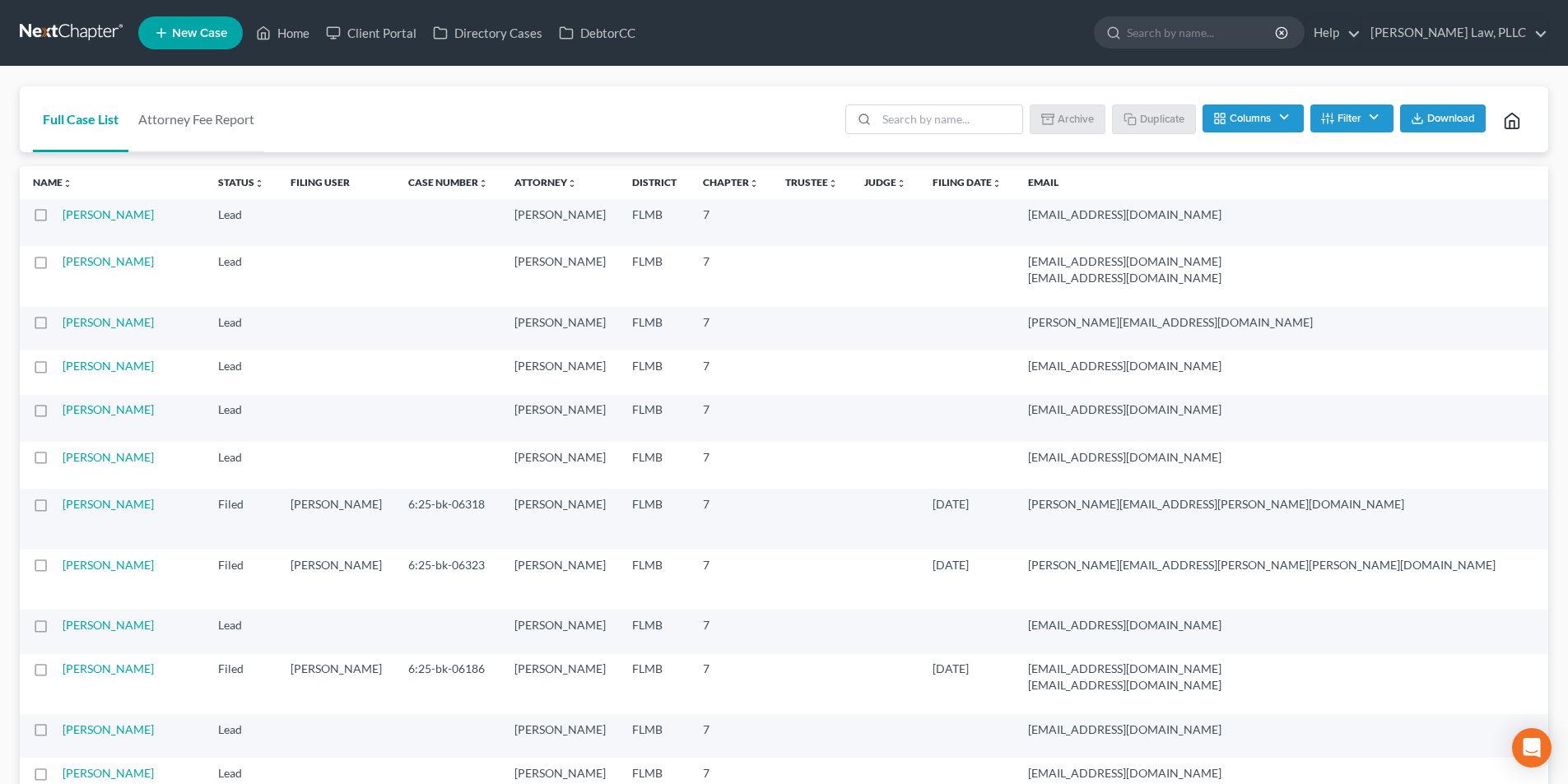
click at [56, 219] on label at bounding box center [56, 219] width 0 height 0
click at [63, 217] on input "checkbox" at bounding box center [68, 212] width 11 height 11
click at [1058, 115] on button "Archive" at bounding box center [1070, 118] width 74 height 28
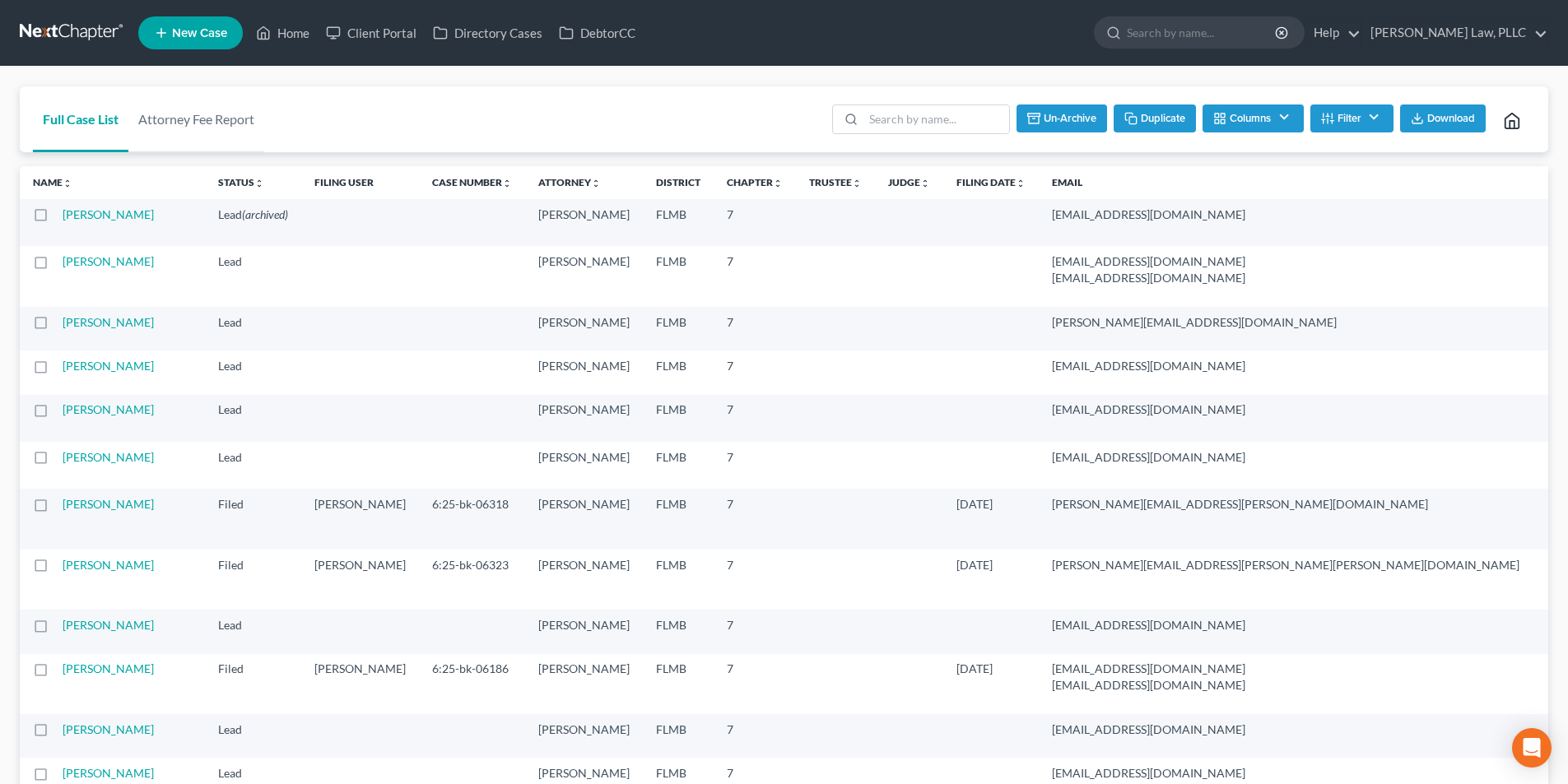
checkbox input "false"
click at [64, 36] on link at bounding box center [72, 32] width 106 height 30
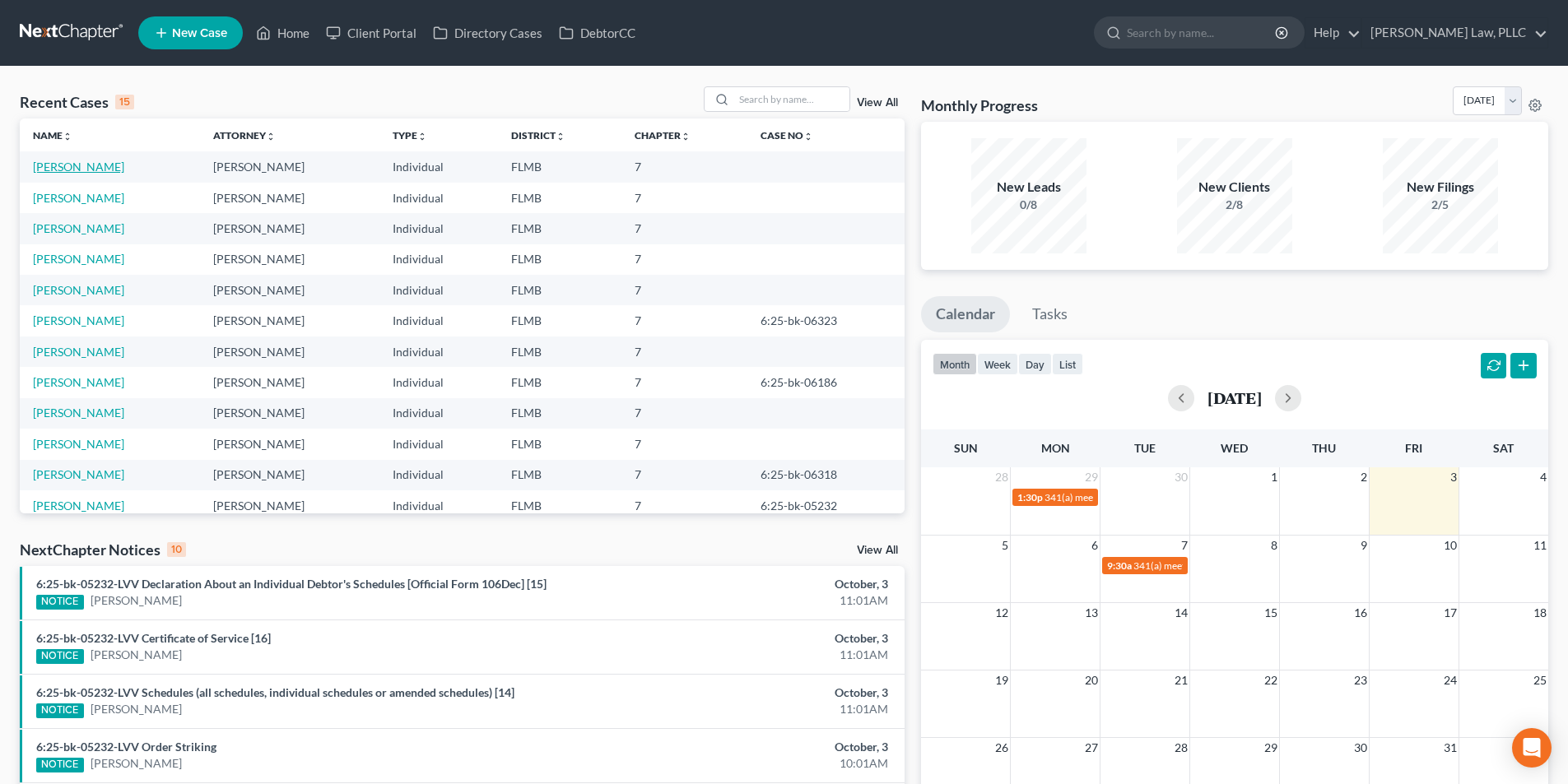
click at [64, 162] on link "[PERSON_NAME]" at bounding box center [79, 166] width 91 height 14
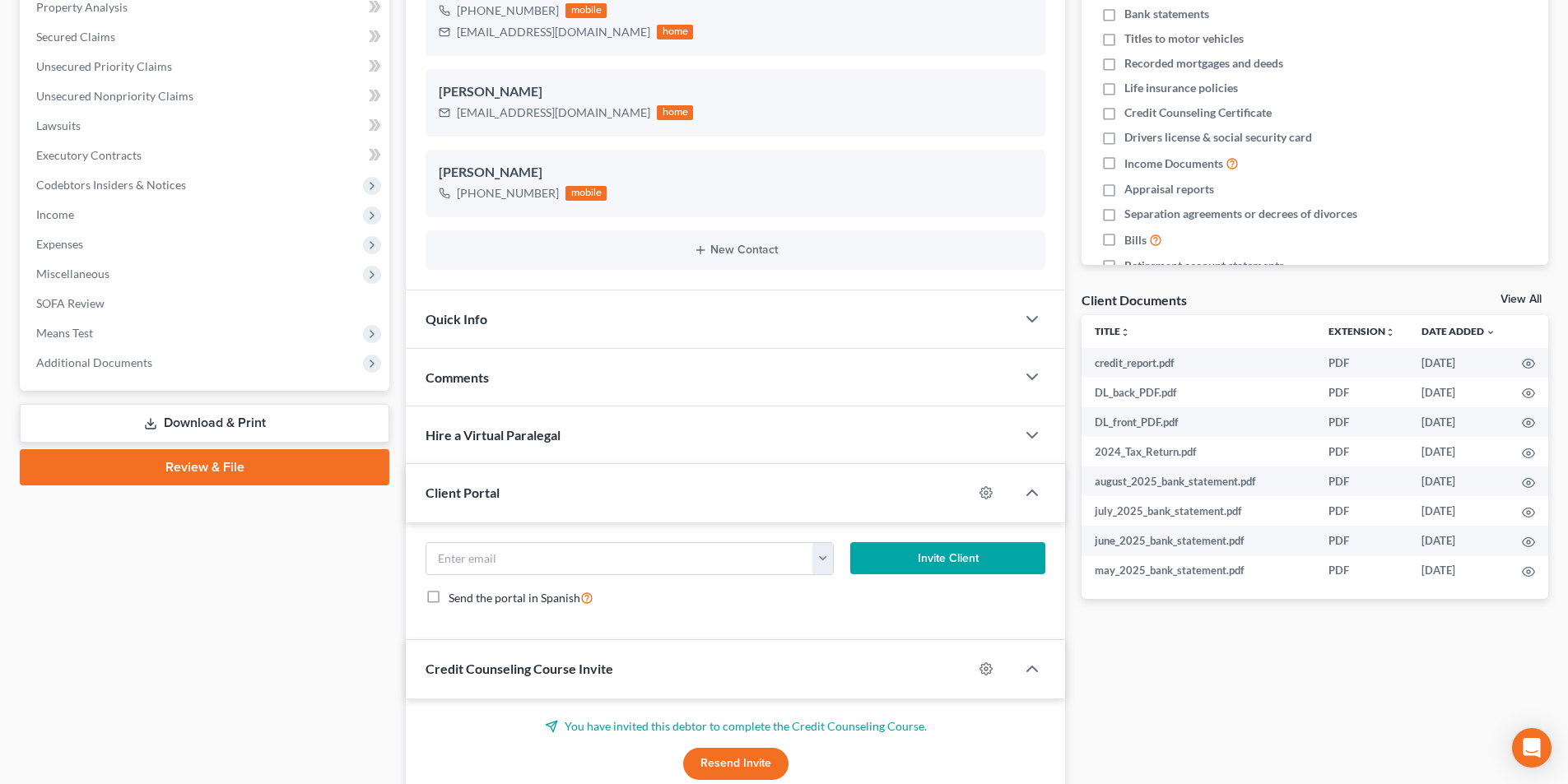
scroll to position [329, 0]
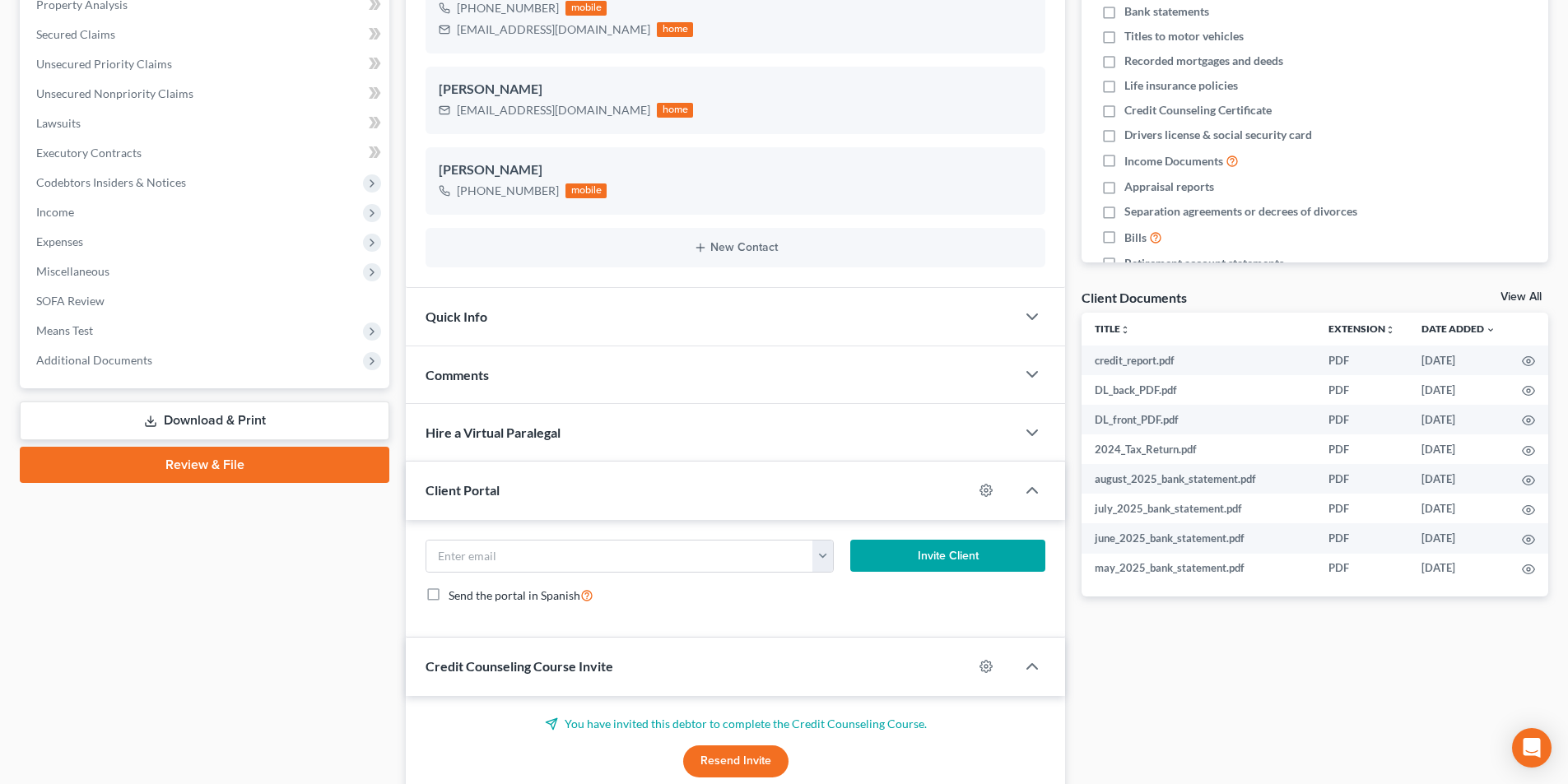
click at [475, 425] on span "Hire a Virtual Paralegal" at bounding box center [493, 432] width 135 height 15
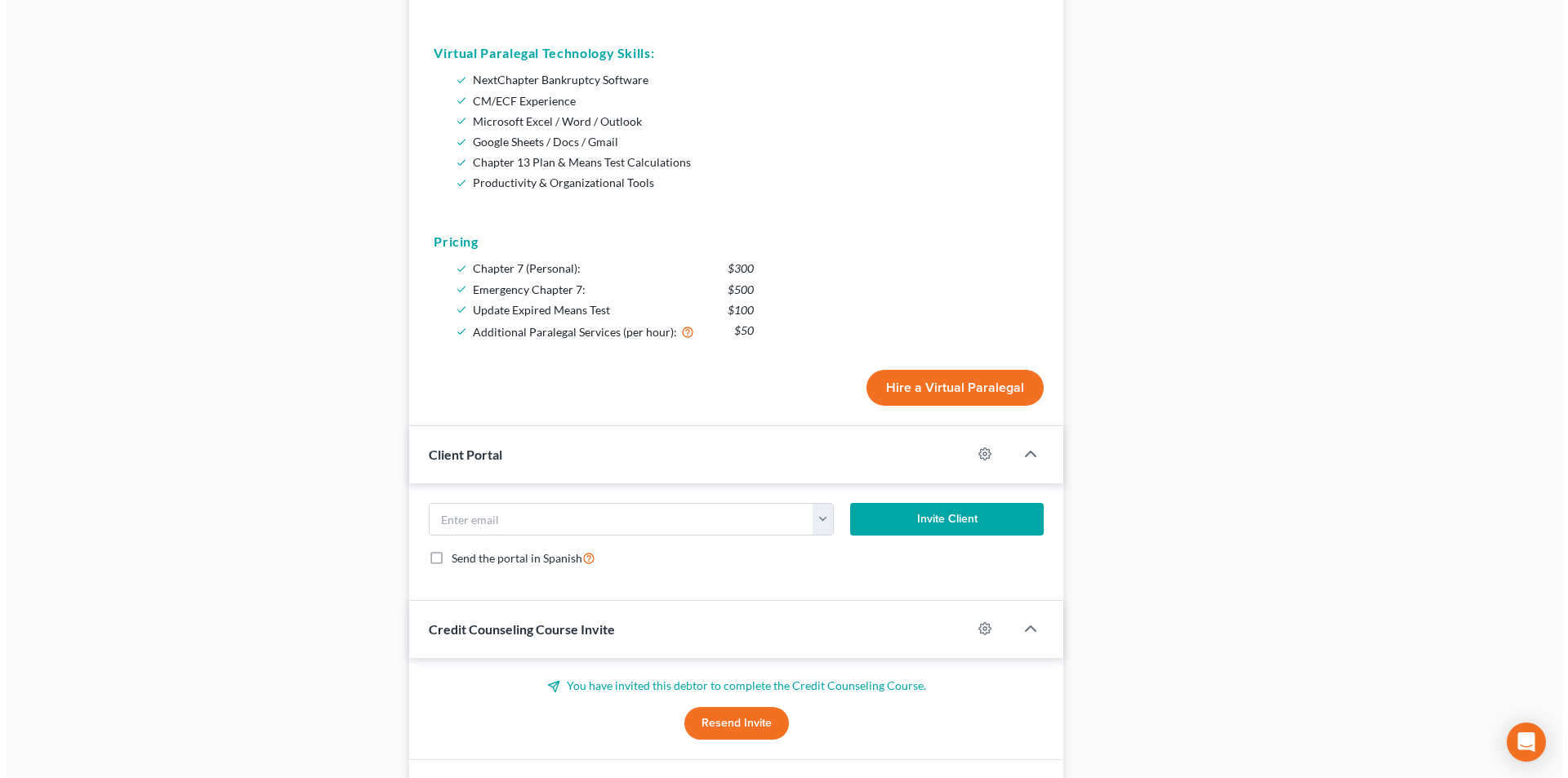
scroll to position [1043, 0]
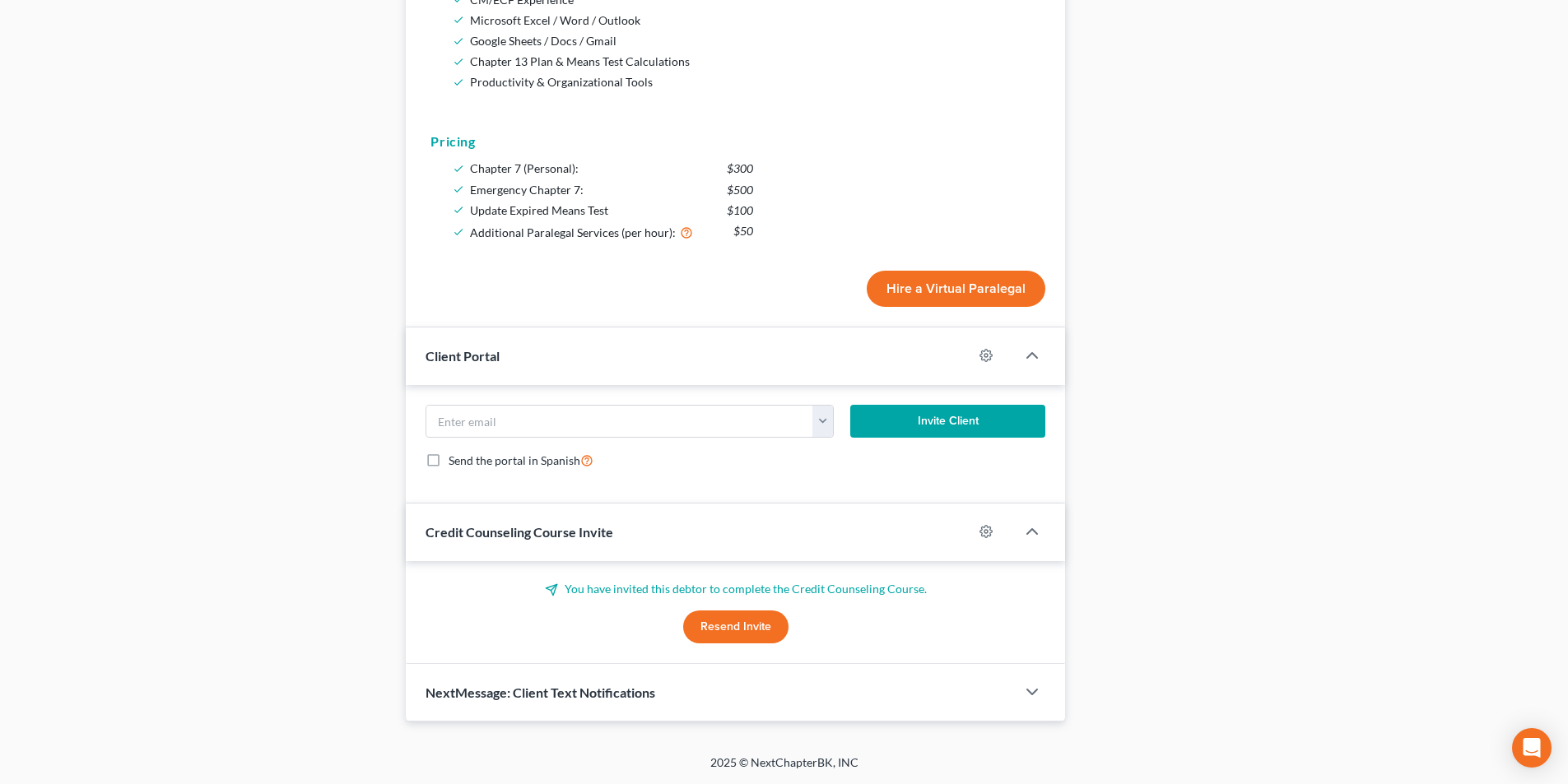
click at [950, 280] on button "Hire a Virtual Paralegal" at bounding box center [956, 289] width 179 height 36
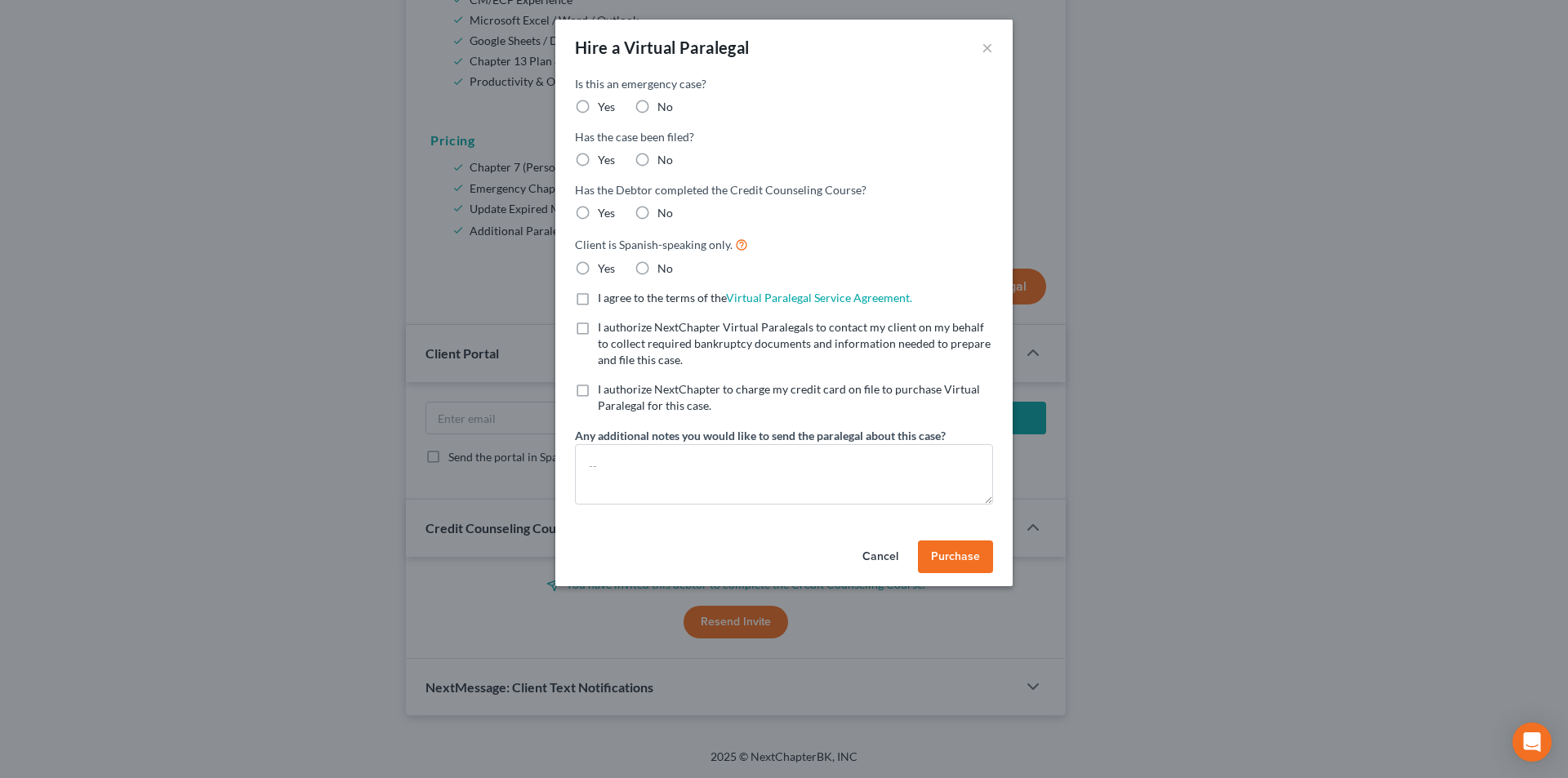
click at [658, 106] on label "No" at bounding box center [665, 106] width 15 height 16
click at [664, 106] on input "No" at bounding box center [669, 104] width 11 height 11
radio input "true"
click at [658, 161] on label "No" at bounding box center [665, 160] width 15 height 16
click at [664, 161] on input "No" at bounding box center [669, 157] width 11 height 11
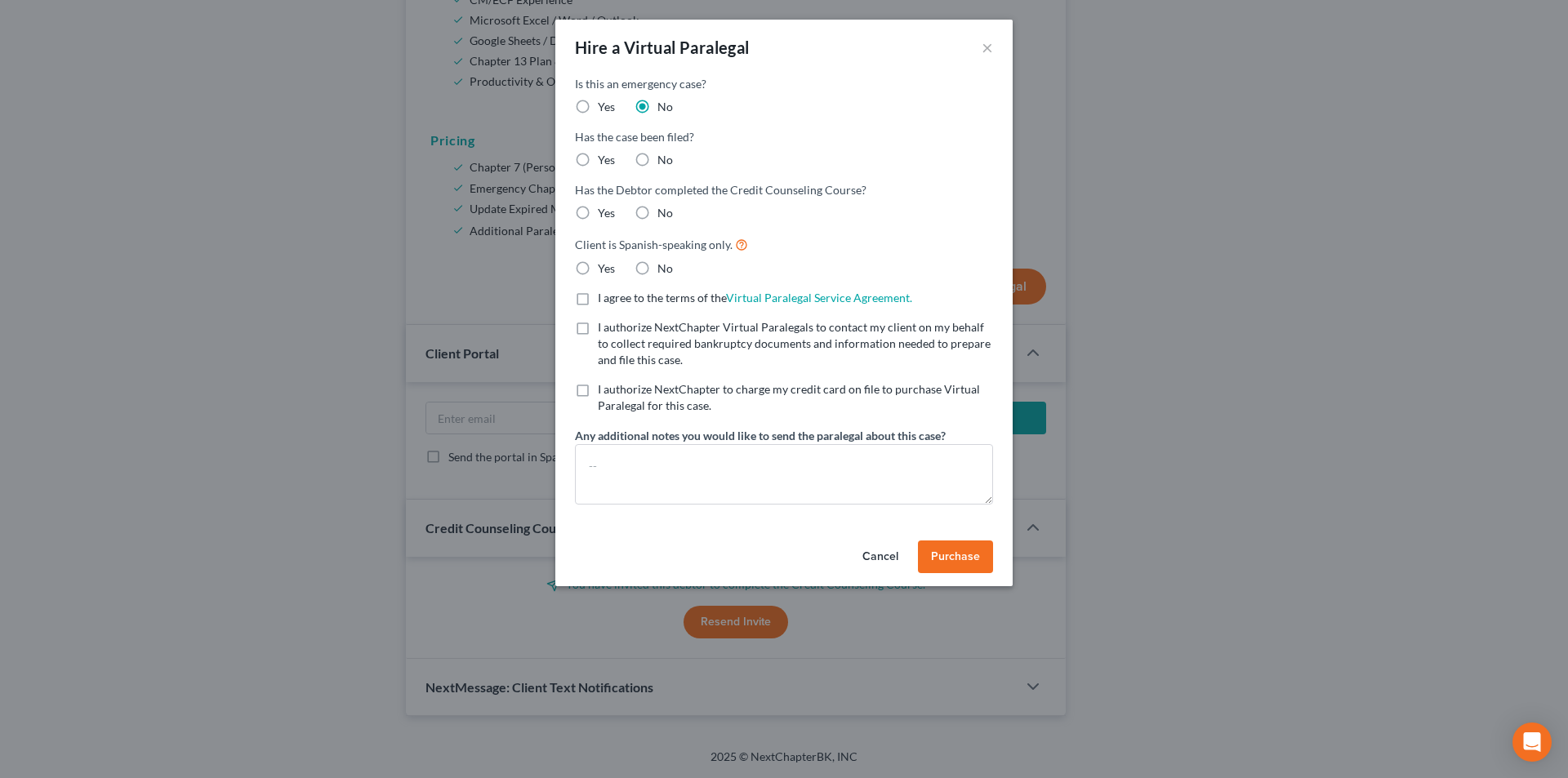
radio input "true"
click at [658, 210] on label "No" at bounding box center [665, 213] width 15 height 16
click at [664, 210] on input "No" at bounding box center [669, 210] width 11 height 11
radio input "true"
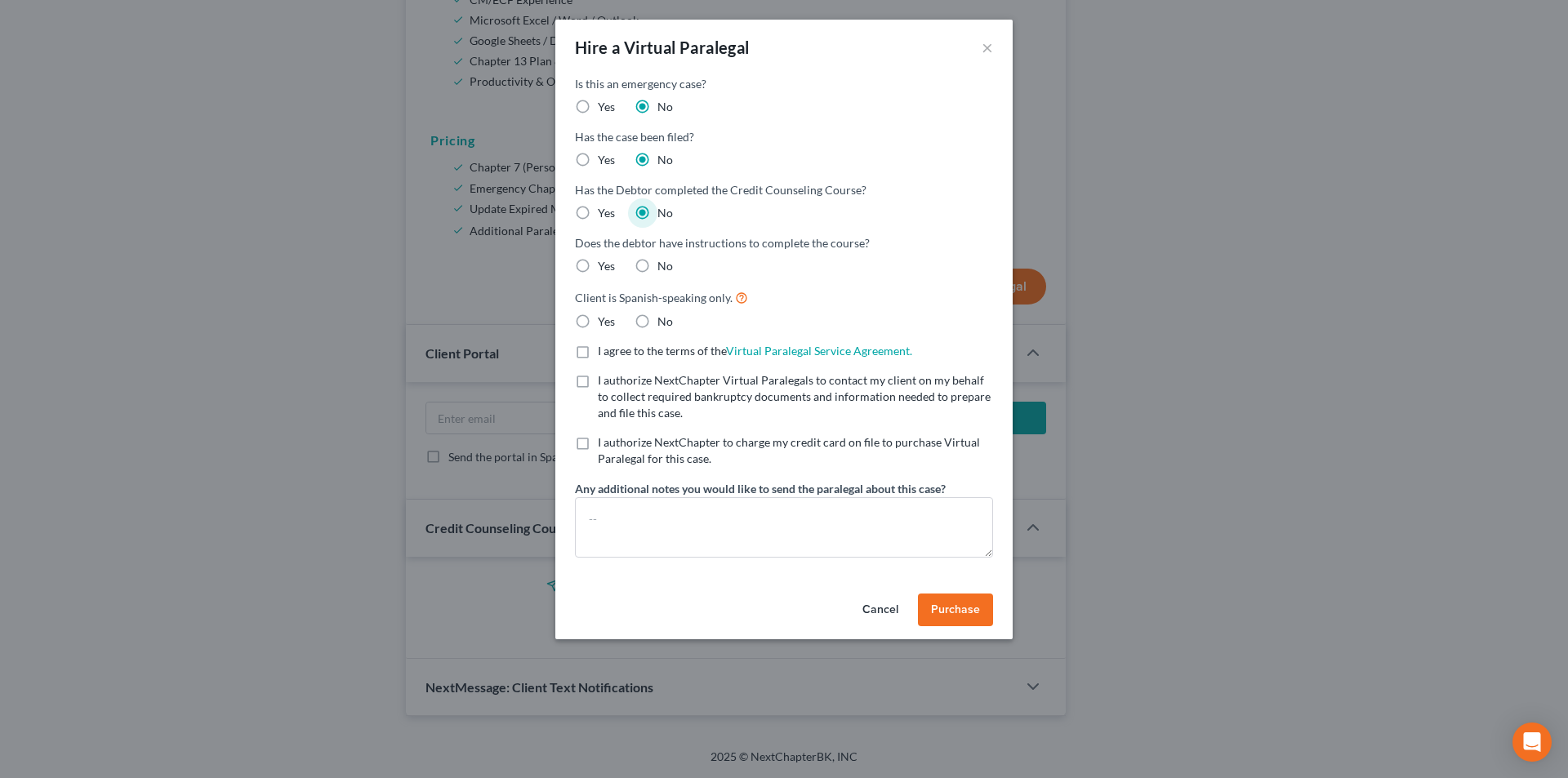
click at [598, 265] on label "Yes" at bounding box center [606, 266] width 17 height 16
click at [604, 265] on input "Yes" at bounding box center [610, 263] width 11 height 11
radio input "true"
click at [658, 316] on label "No" at bounding box center [665, 321] width 15 height 16
click at [664, 316] on input "No" at bounding box center [669, 318] width 11 height 11
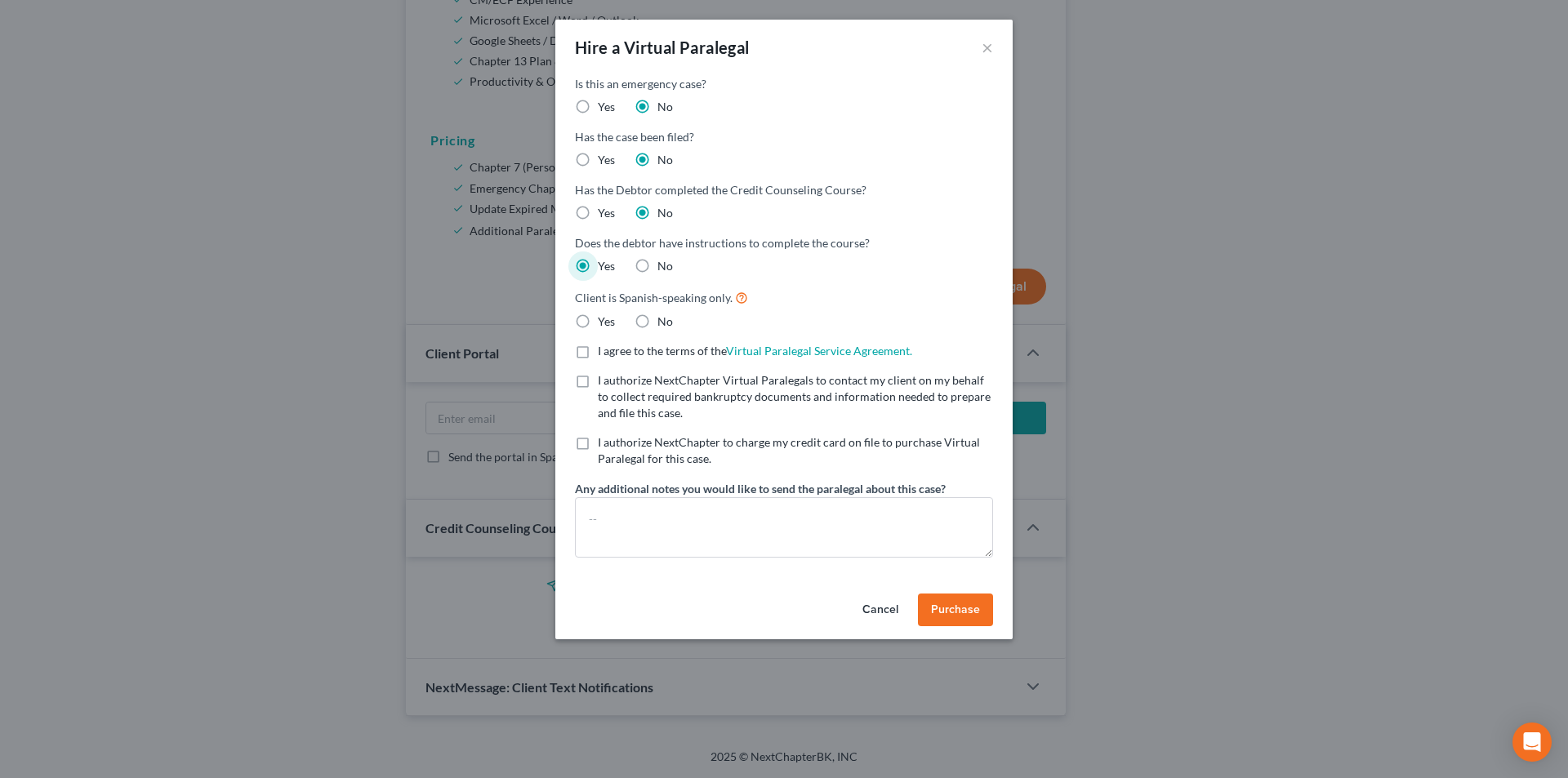
radio input "true"
click at [598, 349] on label "I agree to the terms of the Virtual Paralegal Service Agreement. (Updates have …" at bounding box center [755, 350] width 314 height 16
click at [604, 349] on input "I agree to the terms of the Virtual Paralegal Service Agreement. (Updates have …" at bounding box center [610, 348] width 11 height 11
checkbox input "true"
click at [598, 381] on label "I authorize NextChapter Virtual Paralegals to contact my client on my behalf to…" at bounding box center [795, 397] width 395 height 49
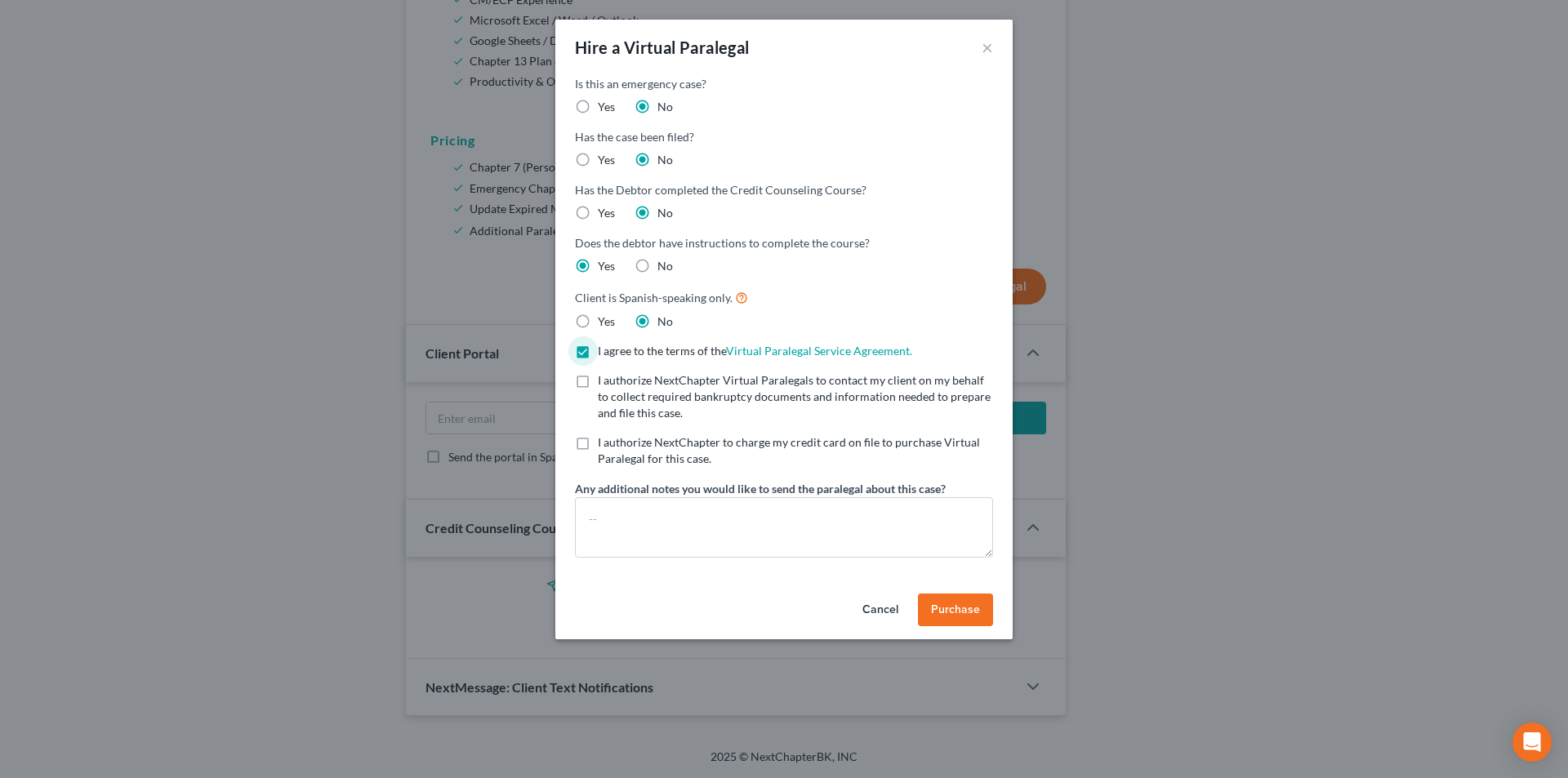
click at [604, 381] on input "I authorize NextChapter Virtual Paralegals to contact my client on my behalf to…" at bounding box center [610, 378] width 11 height 11
checkbox input "true"
click at [598, 443] on label "I authorize NextChapter to charge my credit card on file to purchase Virtual Pa…" at bounding box center [795, 450] width 395 height 33
click at [604, 443] on input "I authorize NextChapter to charge my credit card on file to purchase Virtual Pa…" at bounding box center [610, 439] width 11 height 11
checkbox input "true"
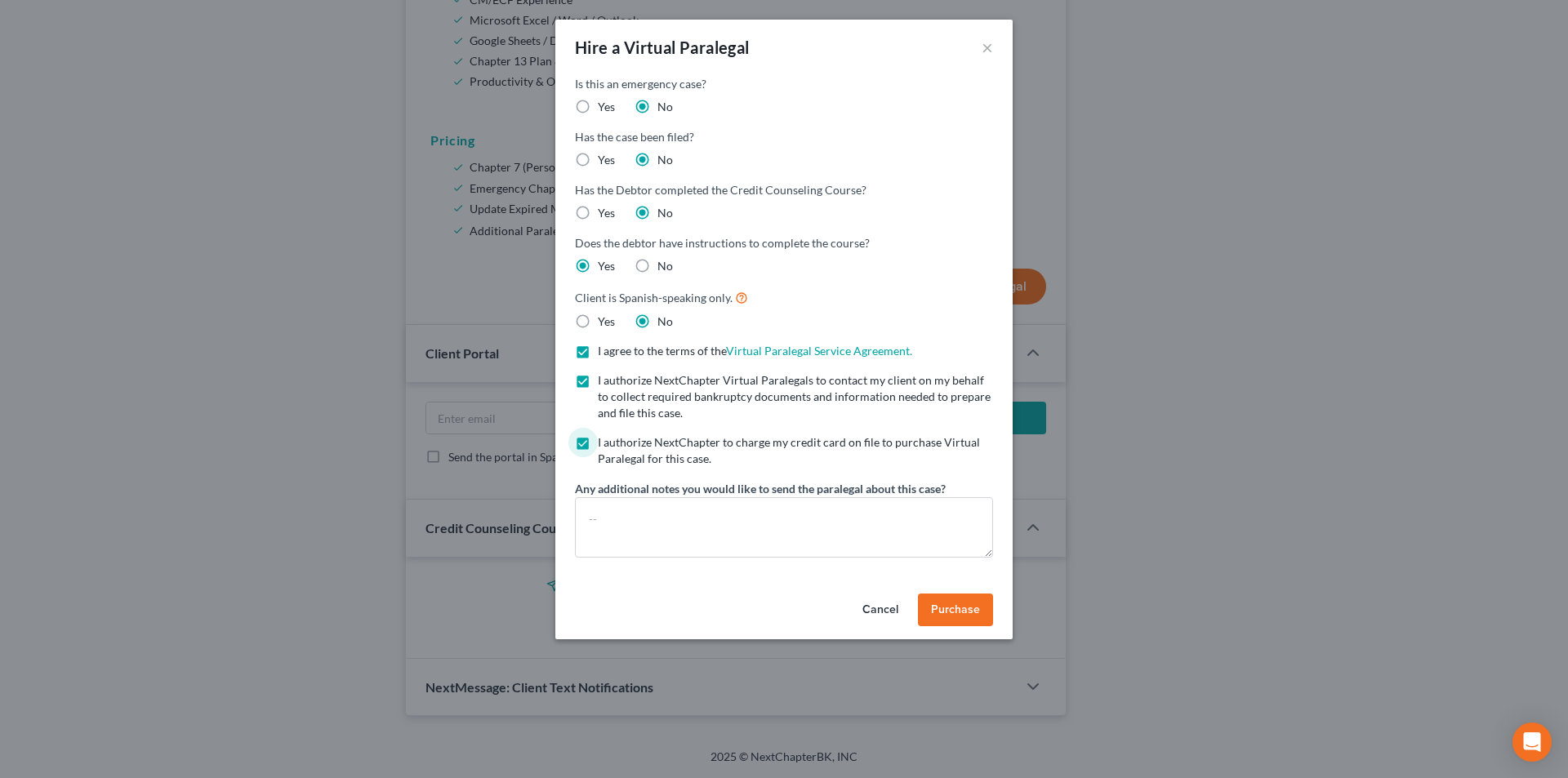
click at [966, 608] on span "Purchase" at bounding box center [955, 609] width 49 height 14
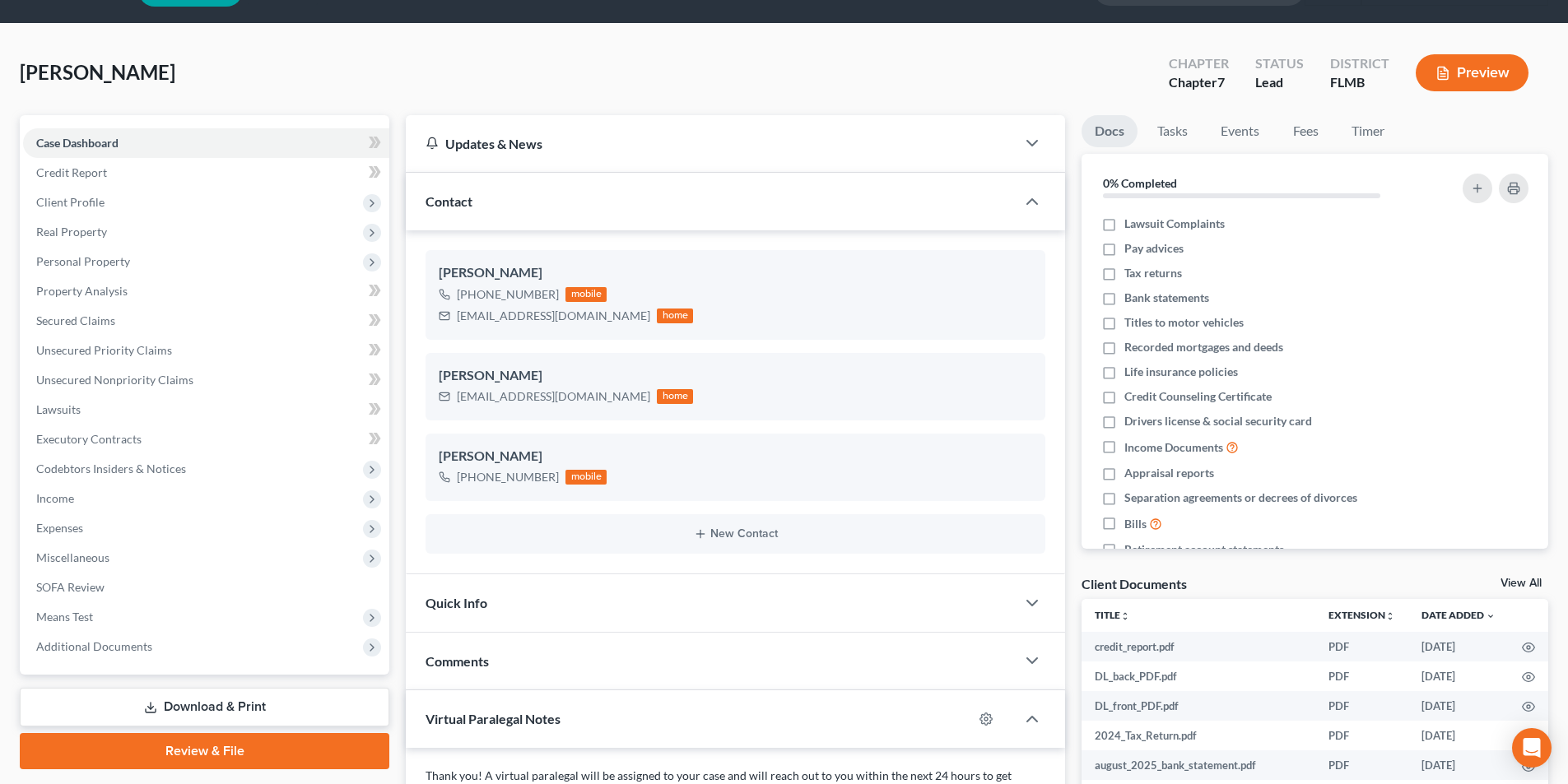
scroll to position [0, 0]
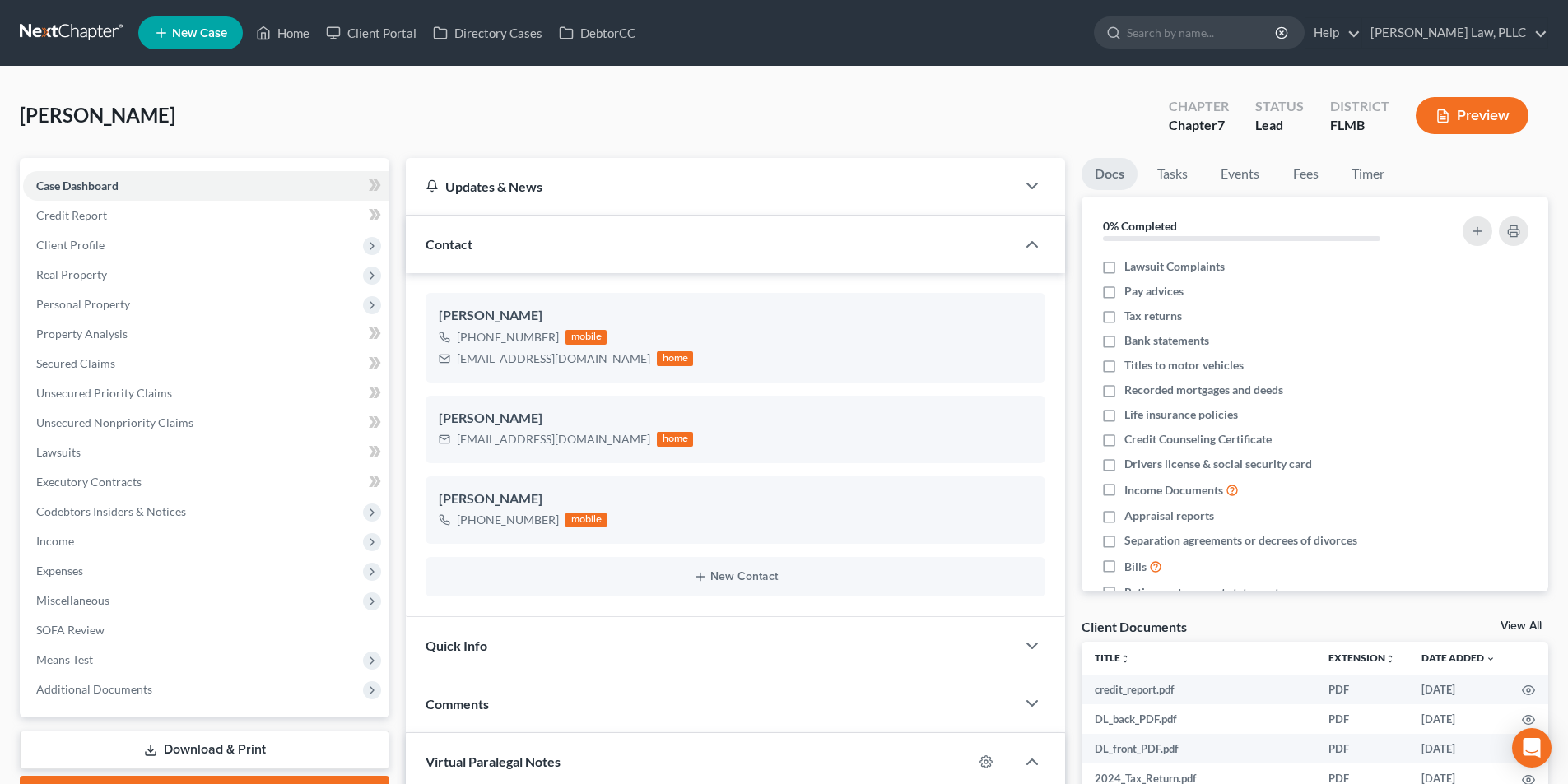
click at [88, 46] on link at bounding box center [72, 32] width 106 height 30
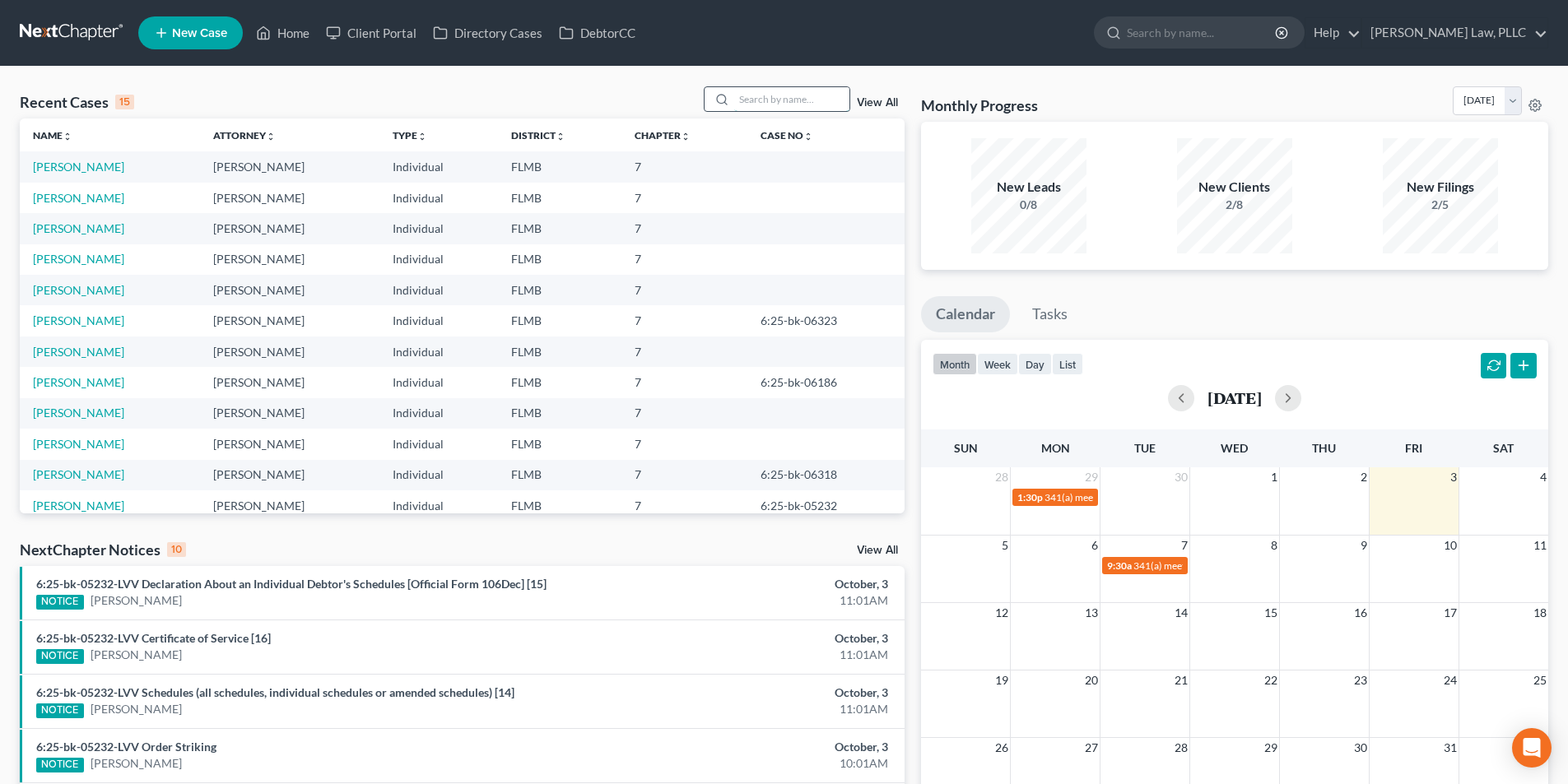
click at [759, 91] on input "search" at bounding box center [792, 99] width 115 height 24
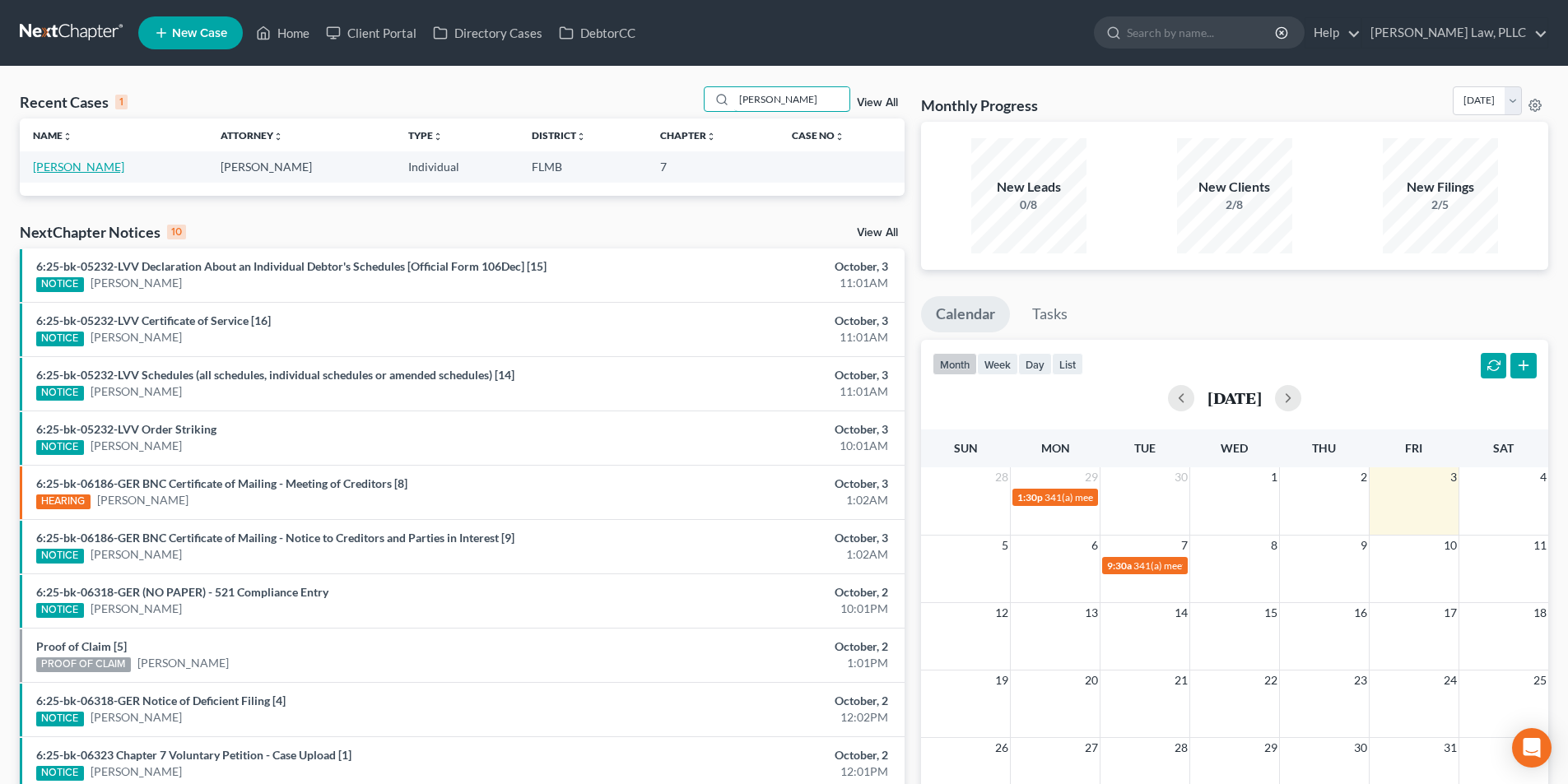
type input "[PERSON_NAME]"
click at [81, 167] on link "[PERSON_NAME]" at bounding box center [79, 166] width 91 height 14
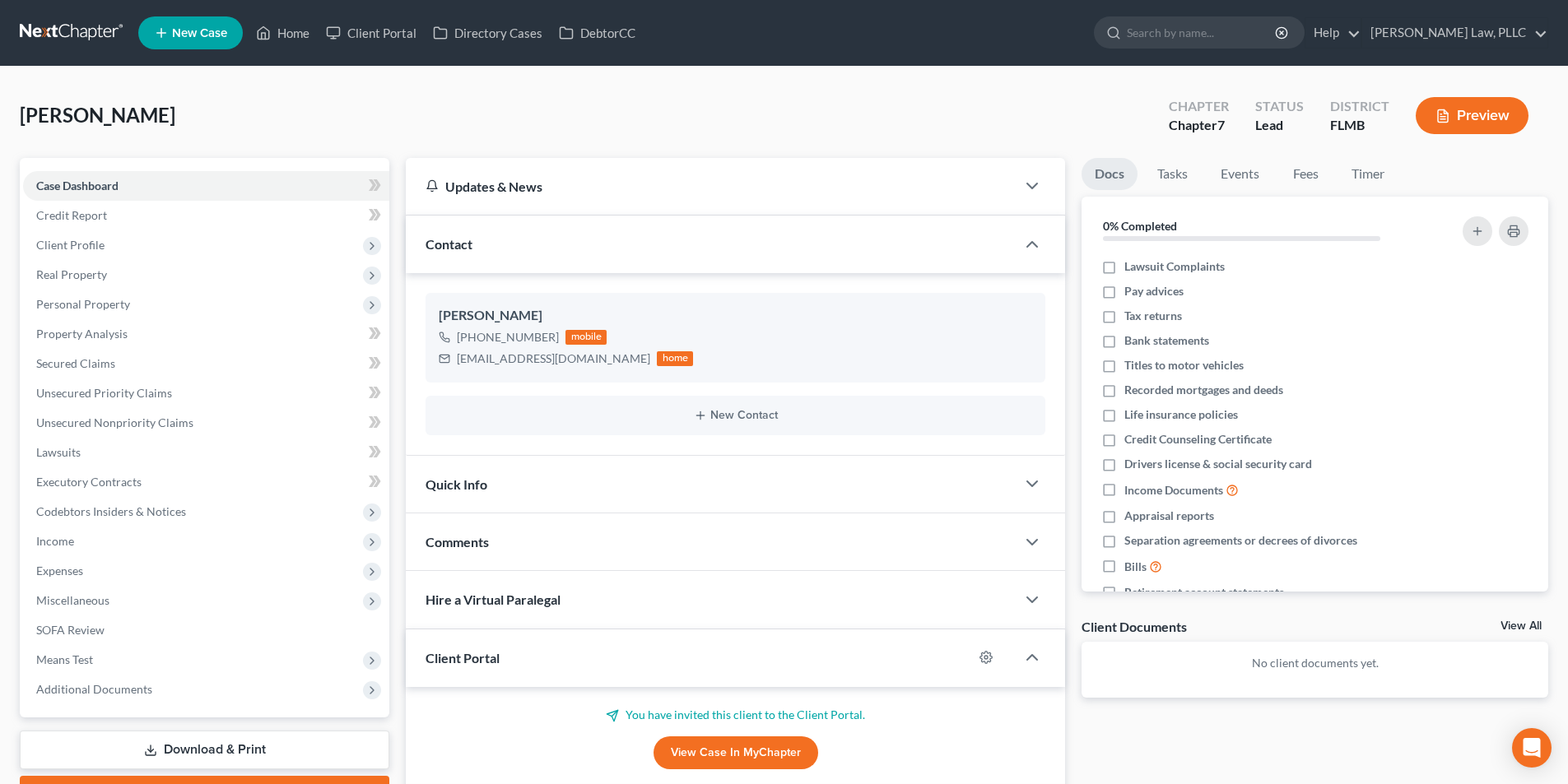
click at [82, 33] on link at bounding box center [72, 32] width 106 height 30
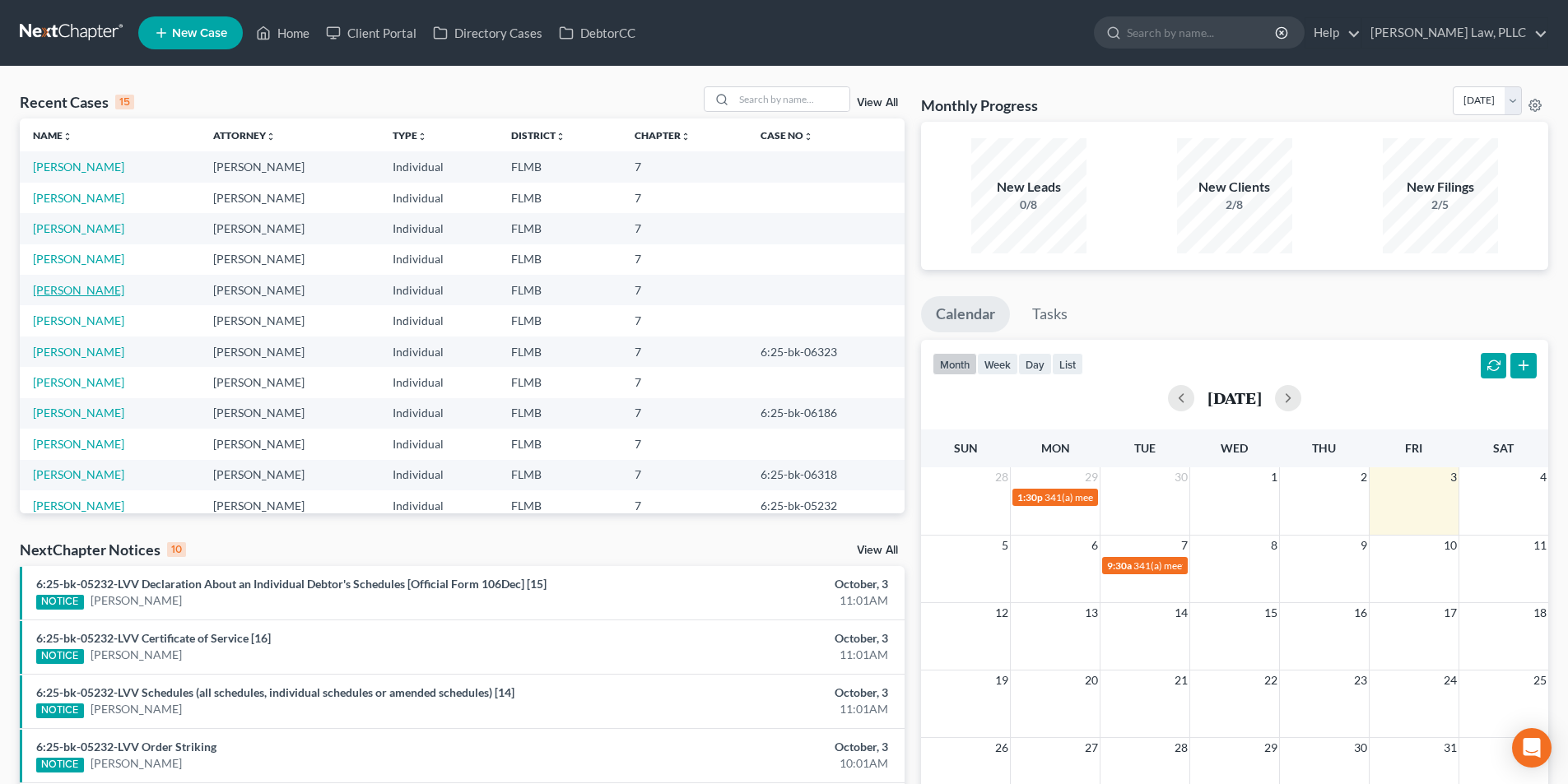
click at [75, 293] on link "[PERSON_NAME]" at bounding box center [79, 291] width 91 height 14
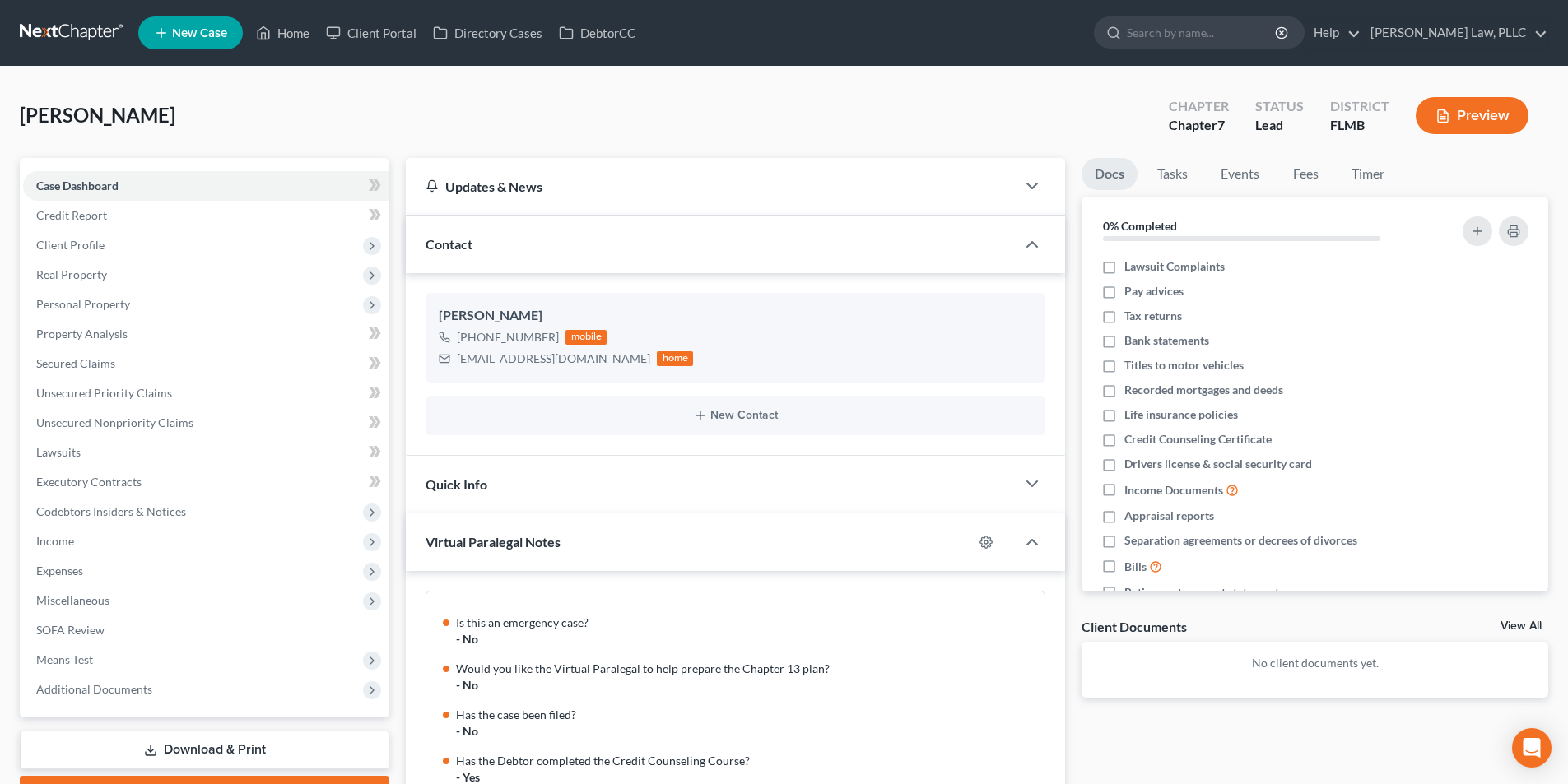
click at [83, 32] on link at bounding box center [72, 32] width 106 height 30
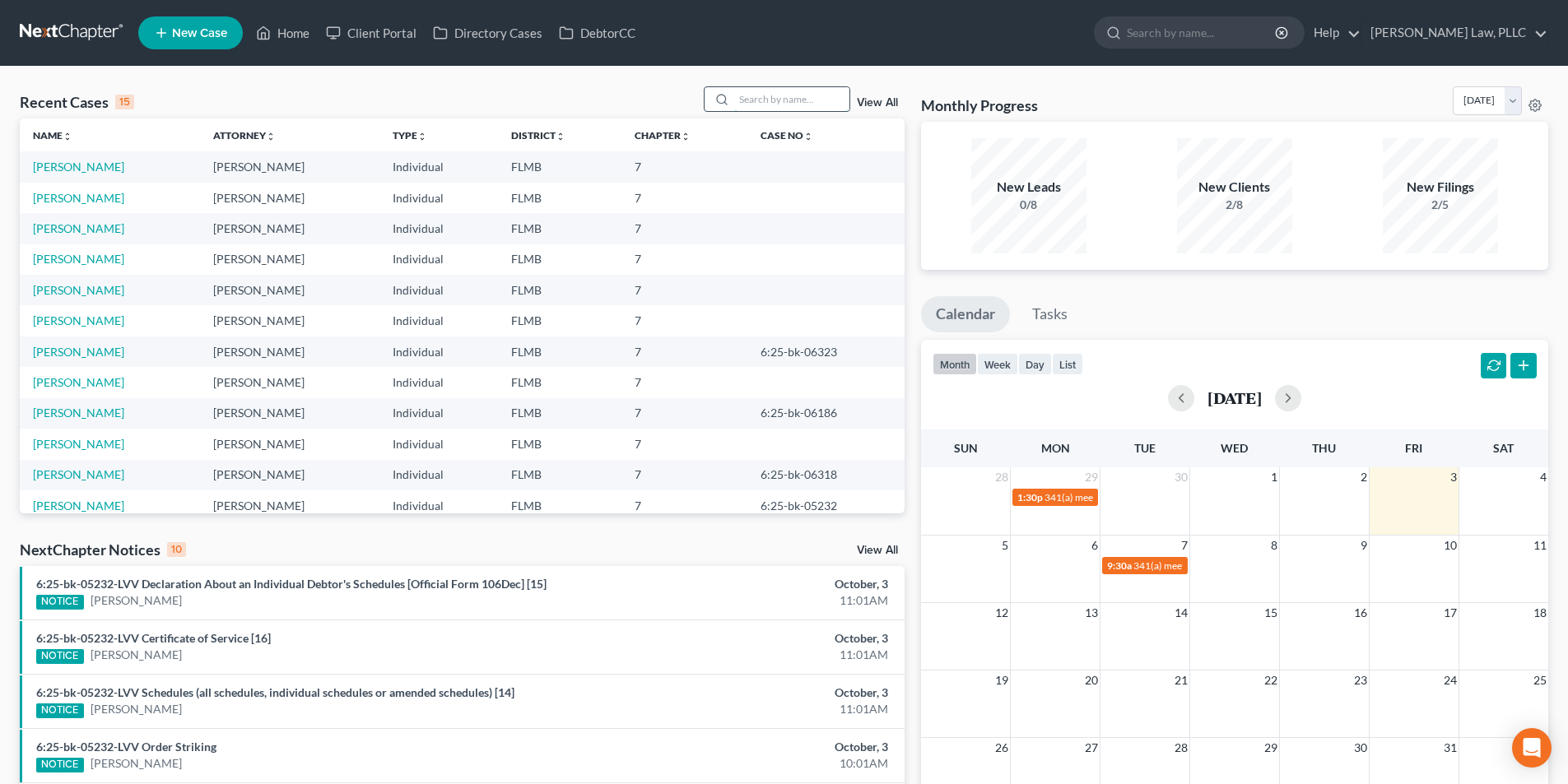
click at [754, 97] on input "search" at bounding box center [792, 99] width 115 height 24
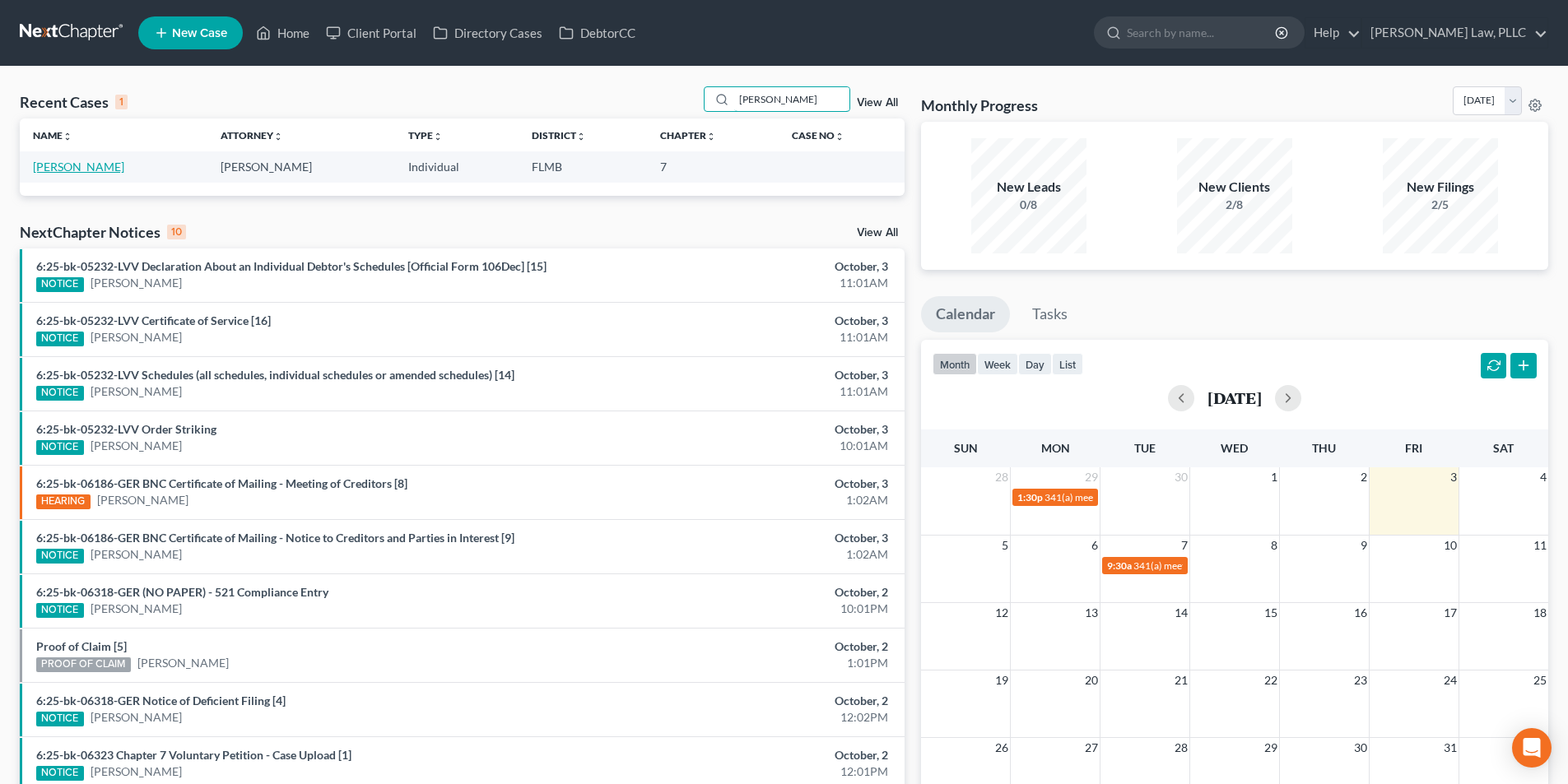
type input "[PERSON_NAME]"
click at [78, 168] on link "[PERSON_NAME]" at bounding box center [79, 166] width 91 height 14
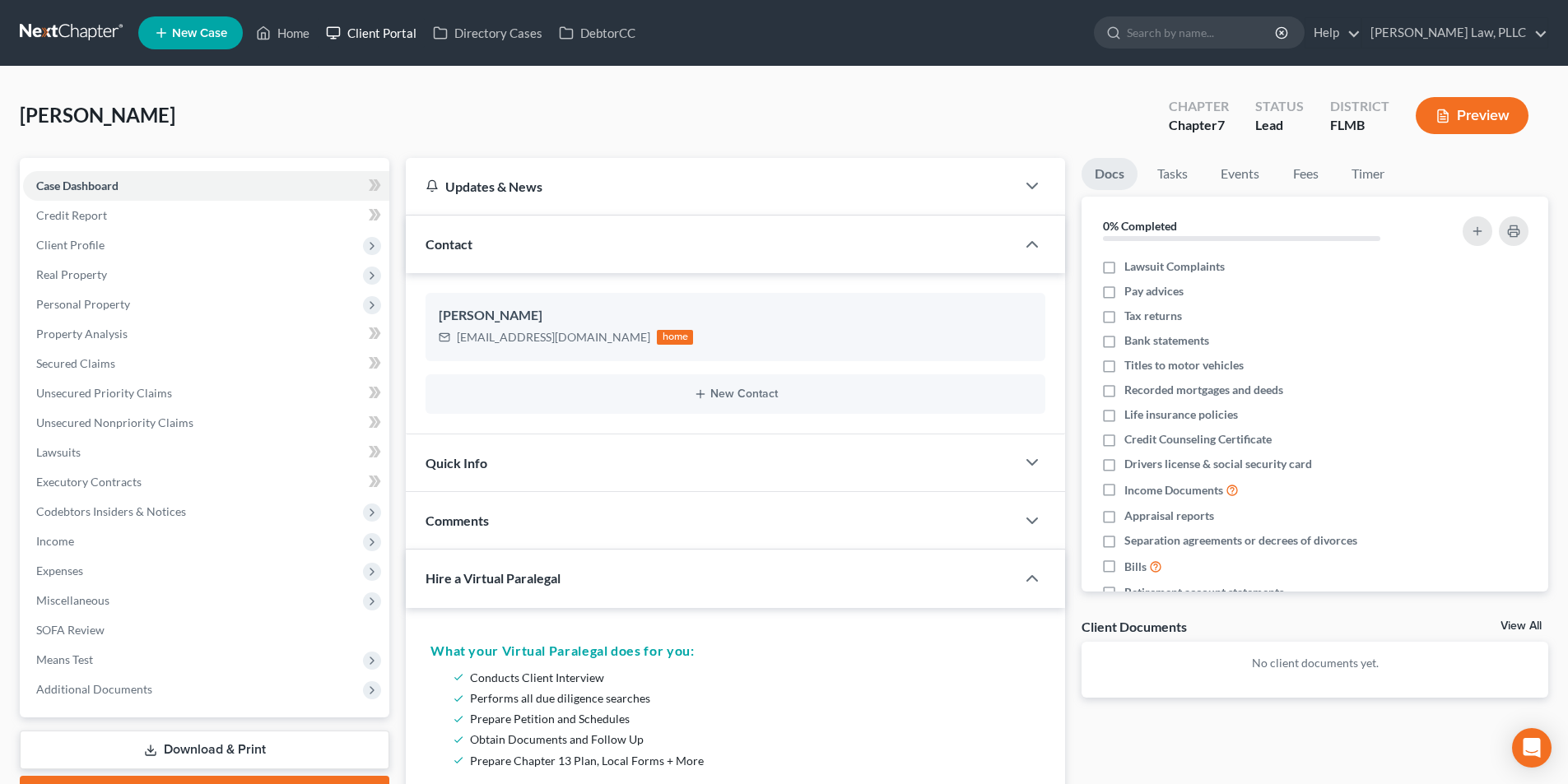
click at [364, 35] on link "Client Portal" at bounding box center [371, 32] width 107 height 30
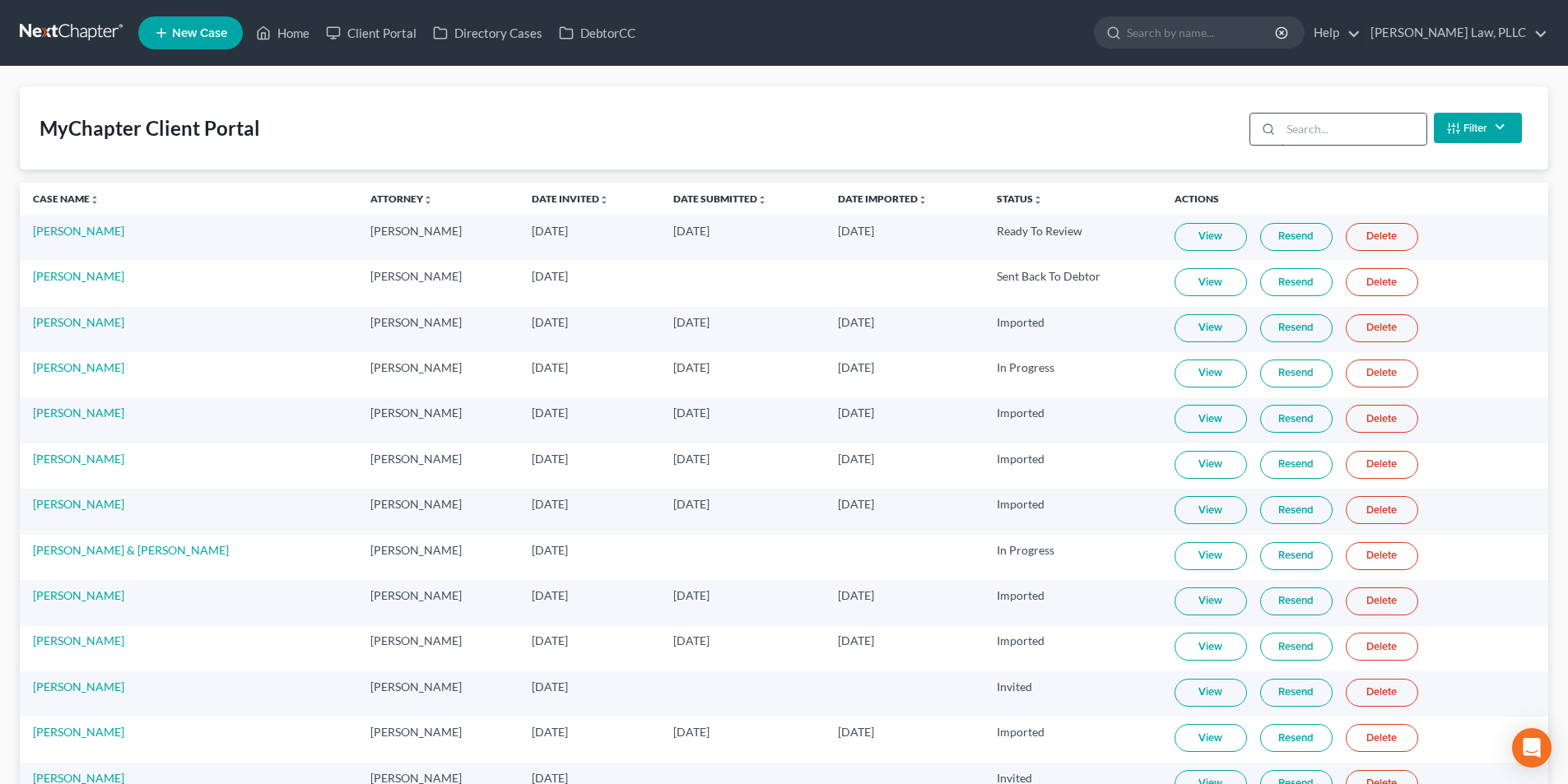
click at [1310, 126] on input "search" at bounding box center [1353, 129] width 146 height 31
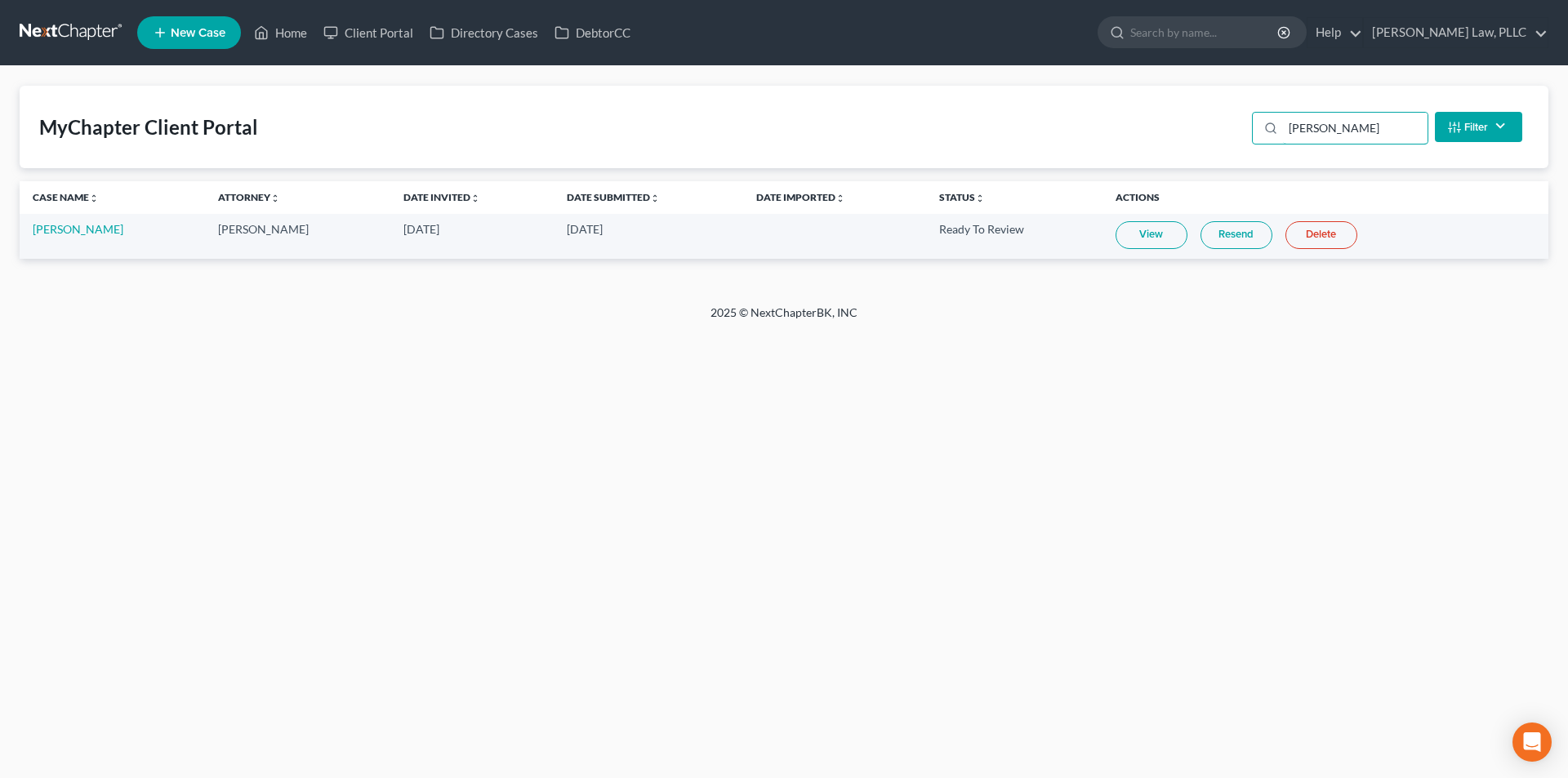
type input "moses"
click at [1149, 234] on link "View" at bounding box center [1151, 234] width 72 height 28
click at [1226, 234] on link "Resend" at bounding box center [1236, 234] width 72 height 28
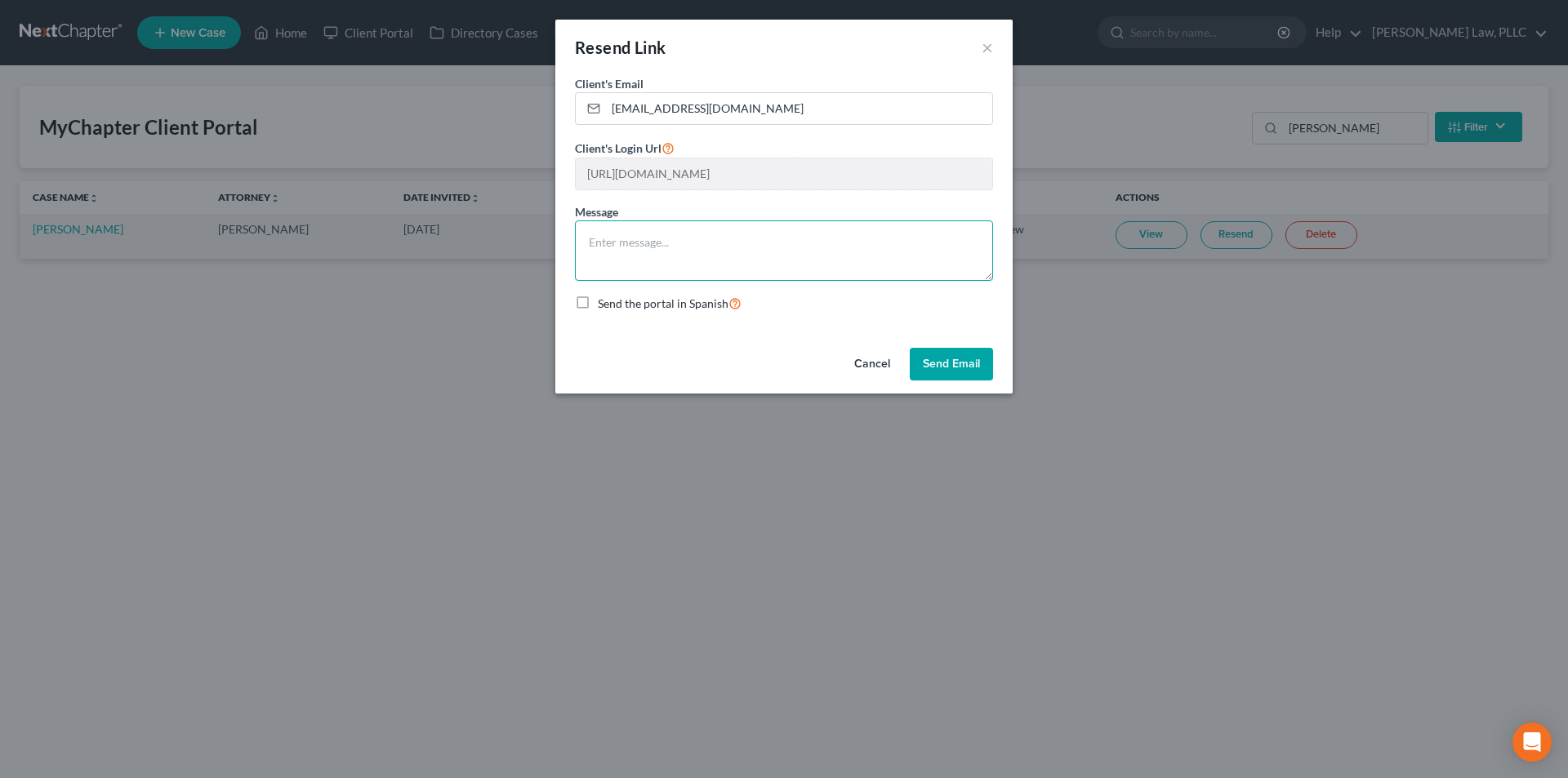
click at [758, 240] on textarea at bounding box center [784, 250] width 418 height 60
type textarea "Please complete the missing fields and attach the required documents."
click at [942, 362] on button "Send Email" at bounding box center [951, 364] width 83 height 33
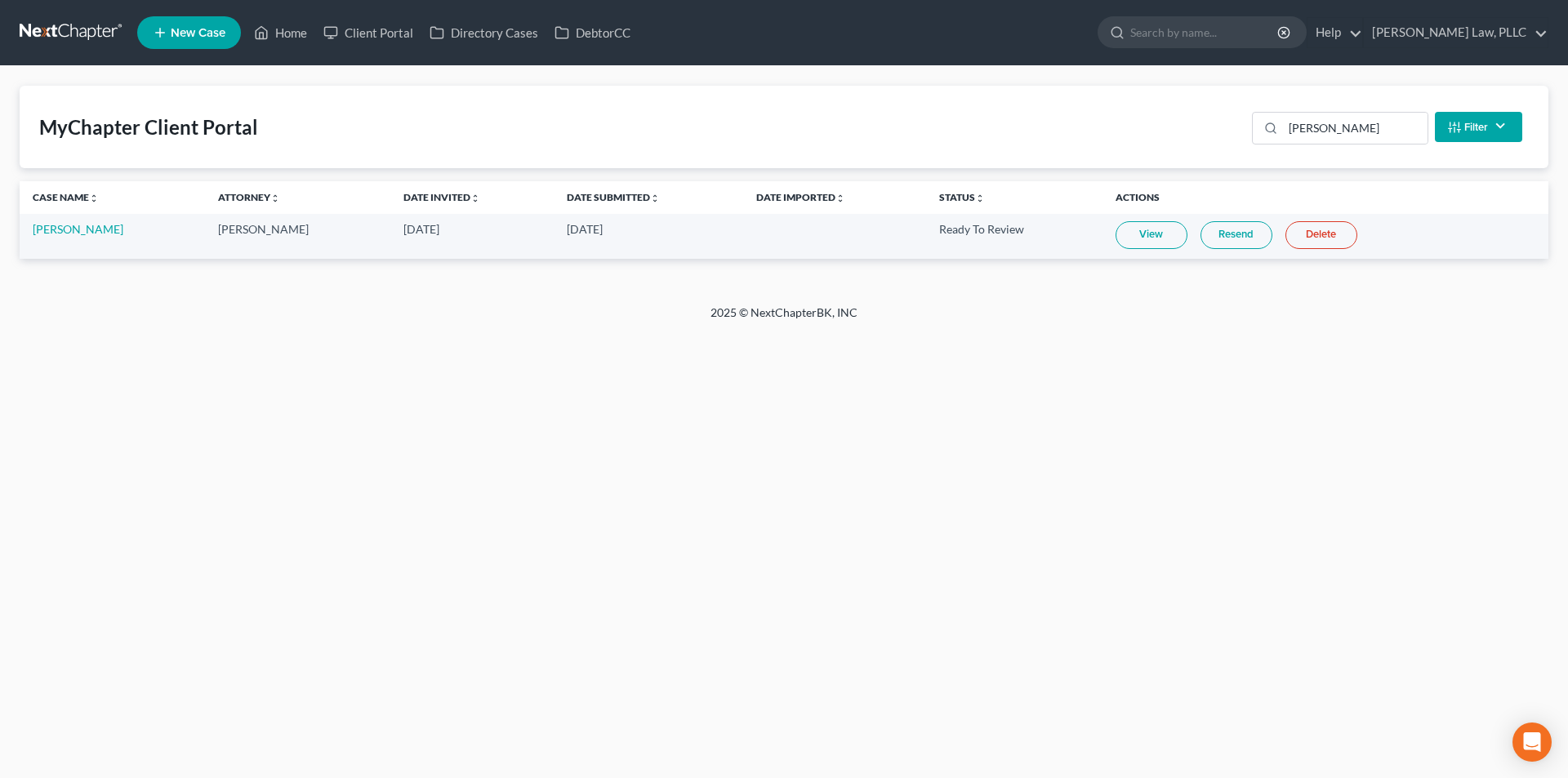
click at [60, 22] on link at bounding box center [72, 32] width 105 height 29
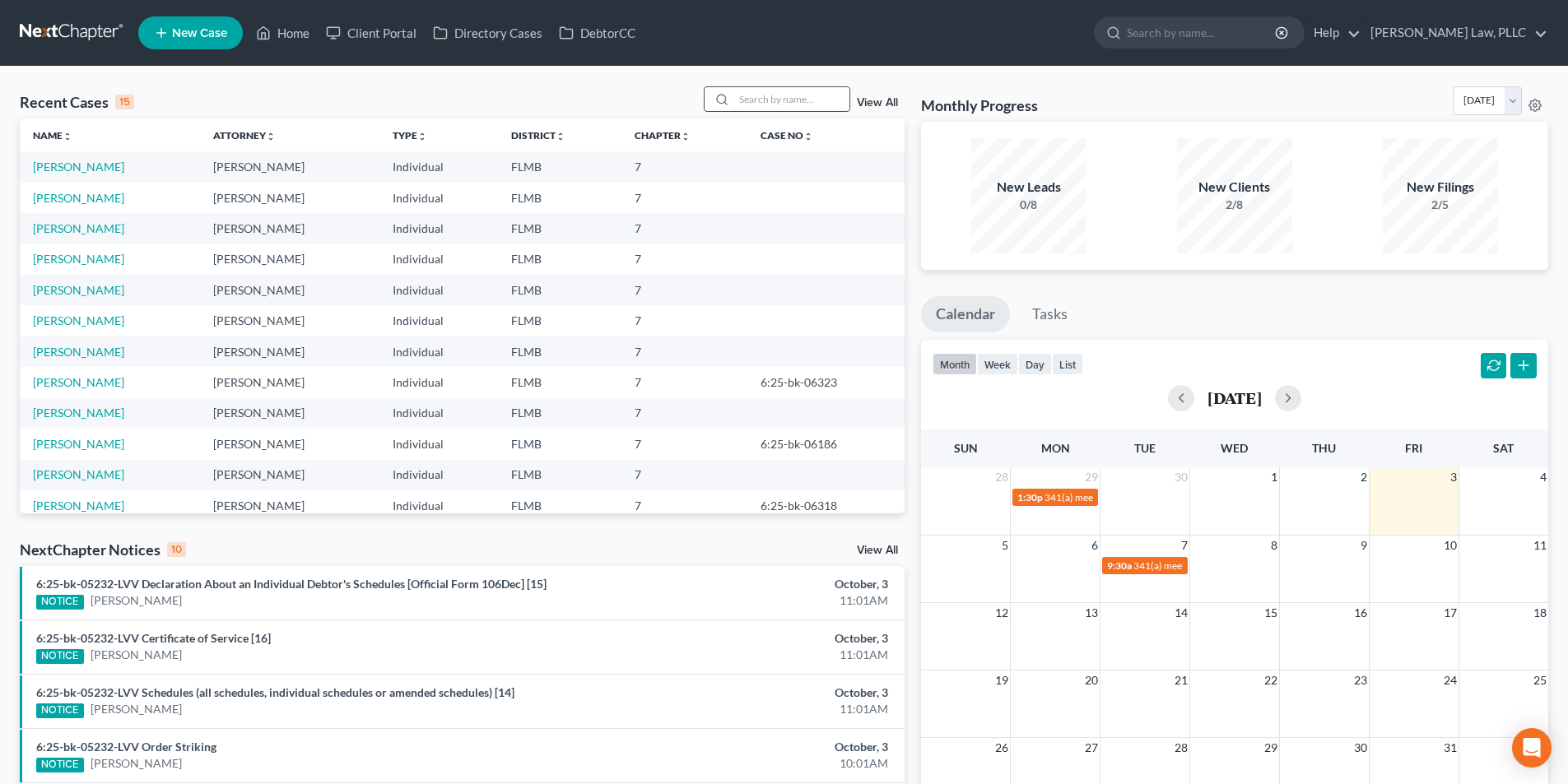
click at [758, 97] on input "search" at bounding box center [792, 99] width 115 height 24
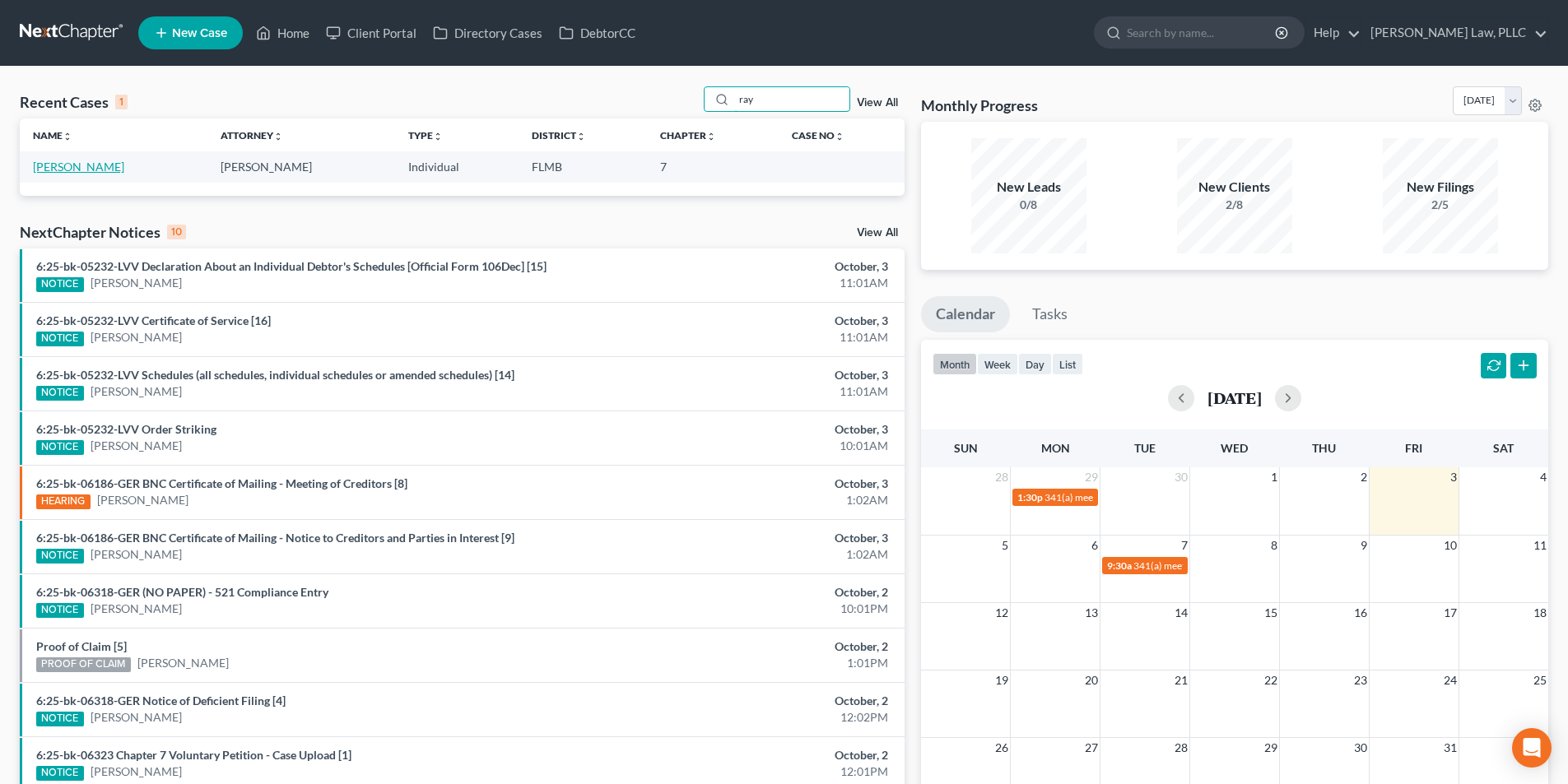
type input "ray"
click at [56, 167] on link "[PERSON_NAME]" at bounding box center [79, 166] width 91 height 14
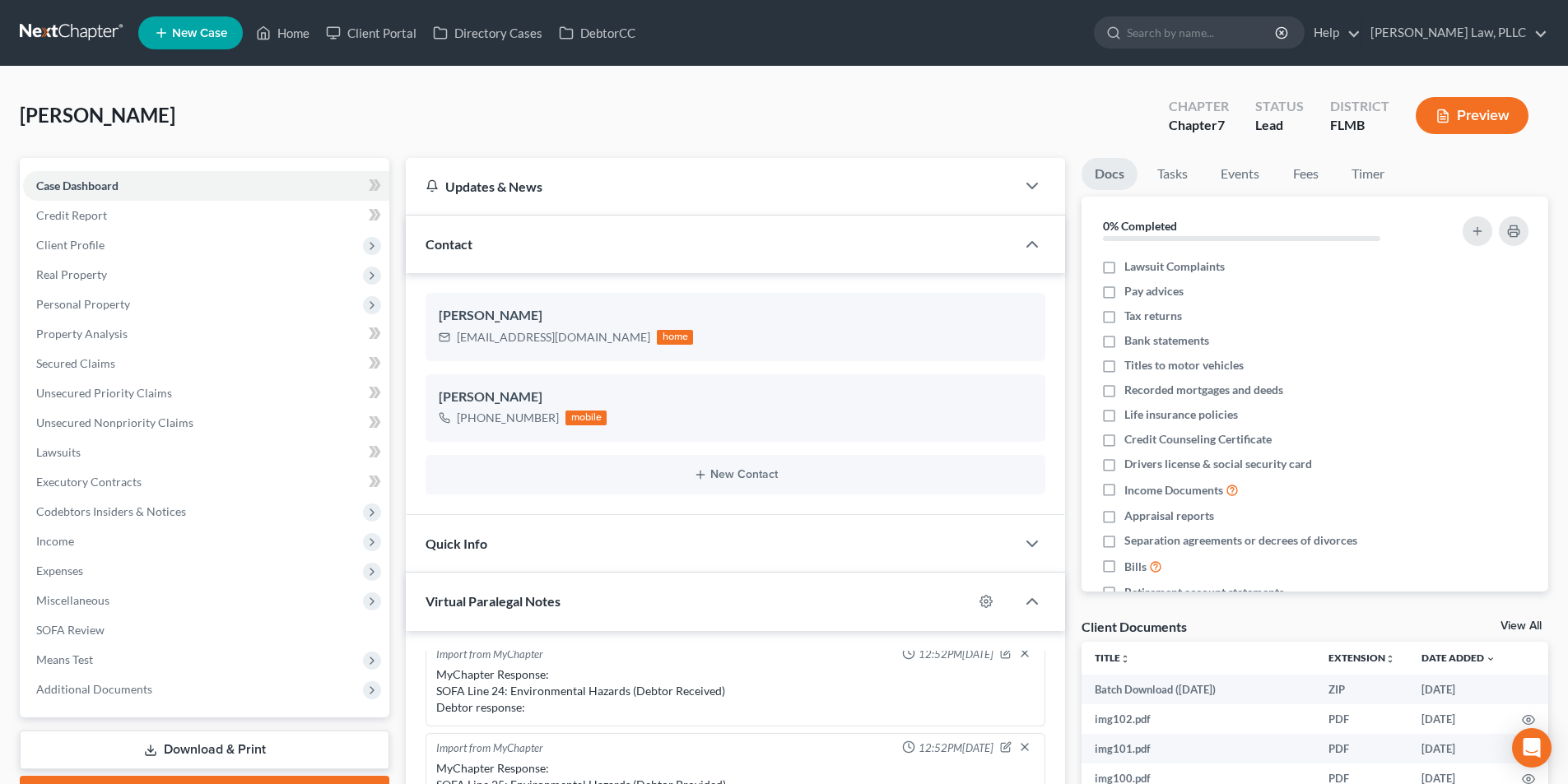
click at [72, 35] on link at bounding box center [72, 32] width 106 height 30
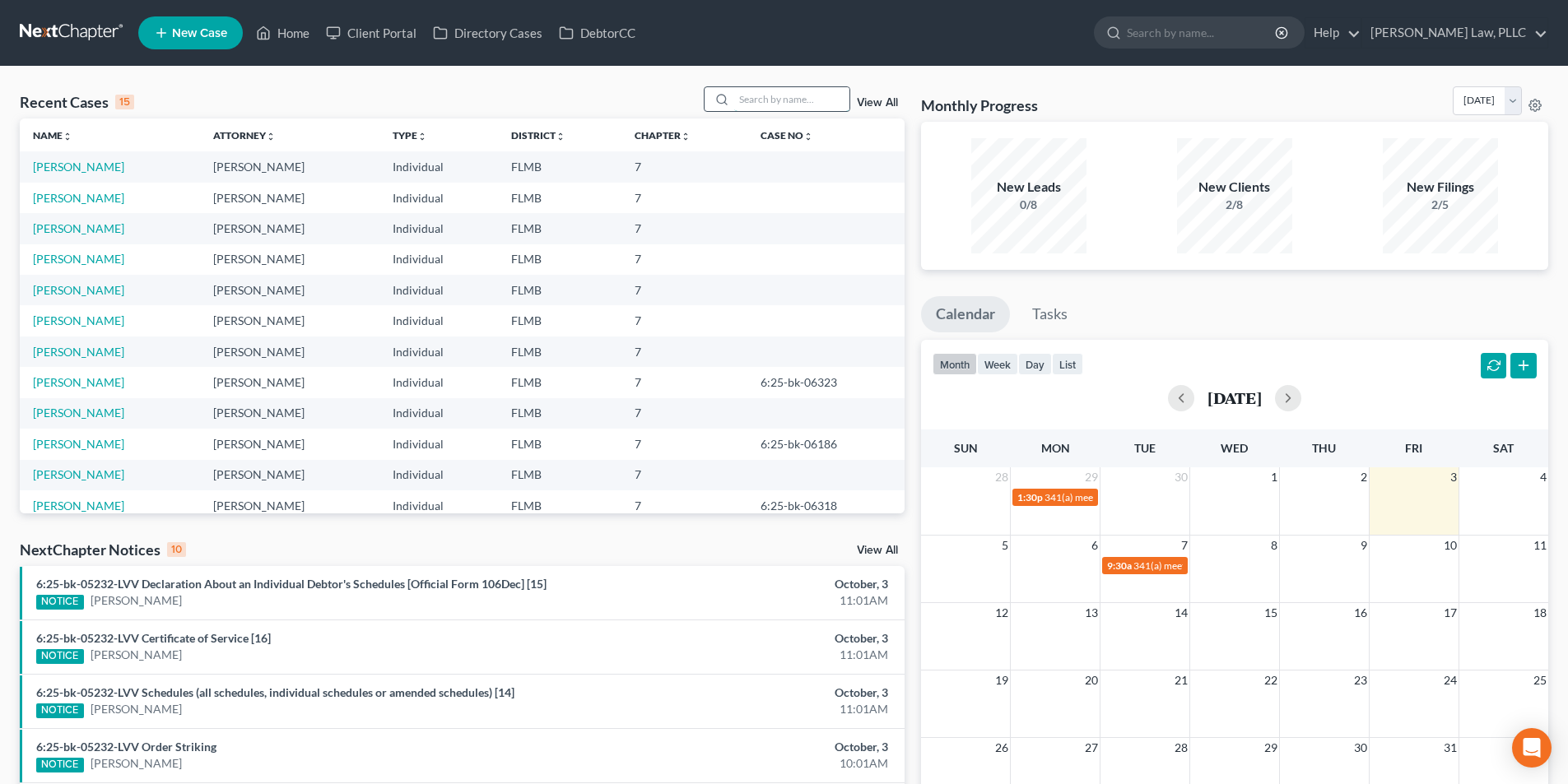
click at [747, 97] on input "search" at bounding box center [792, 99] width 115 height 24
click at [105, 417] on link "[PERSON_NAME]" at bounding box center [79, 413] width 91 height 14
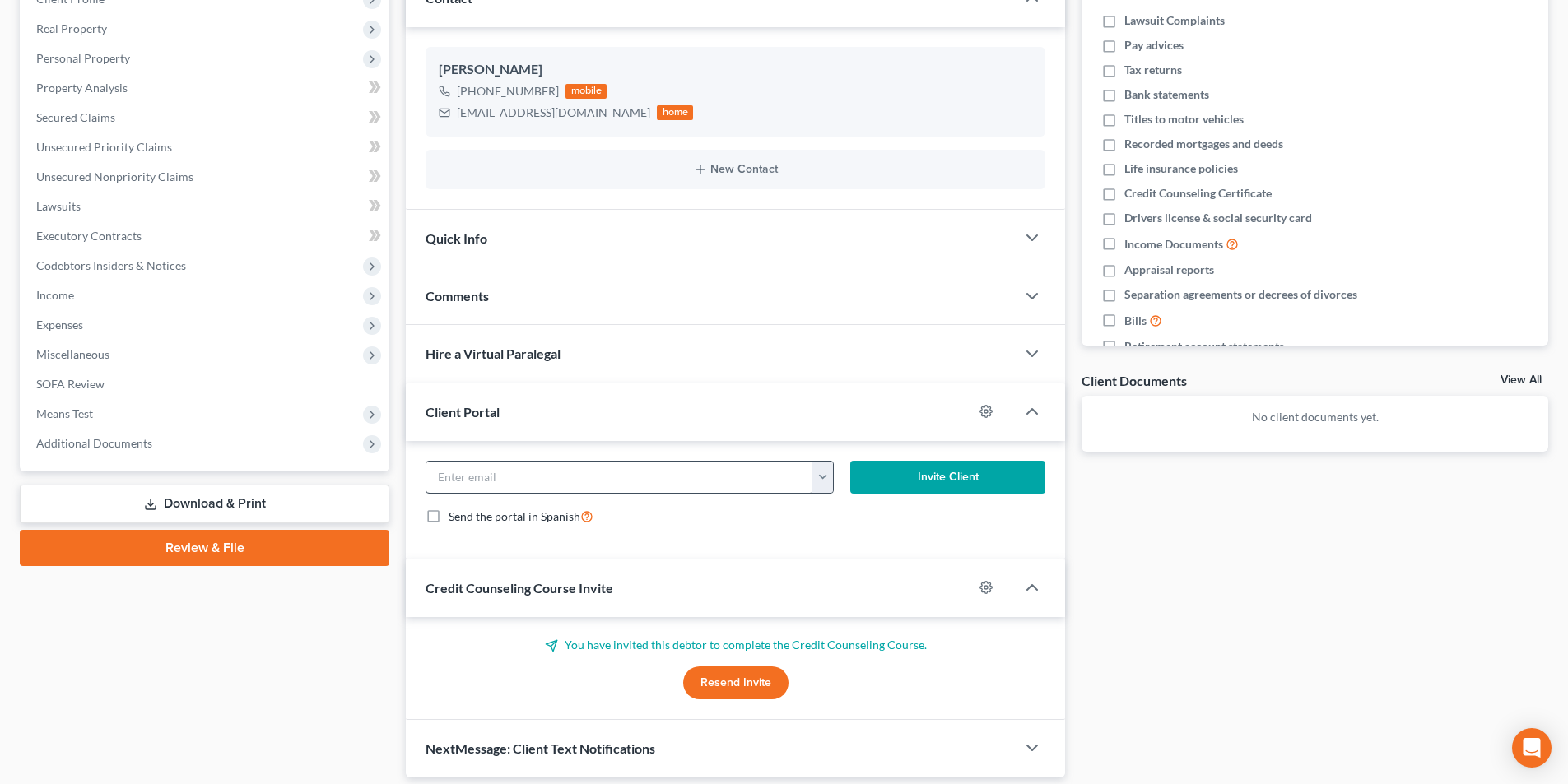
scroll to position [247, 0]
click at [574, 475] on input "email" at bounding box center [620, 476] width 386 height 31
paste input "[EMAIL_ADDRESS][DOMAIN_NAME]"
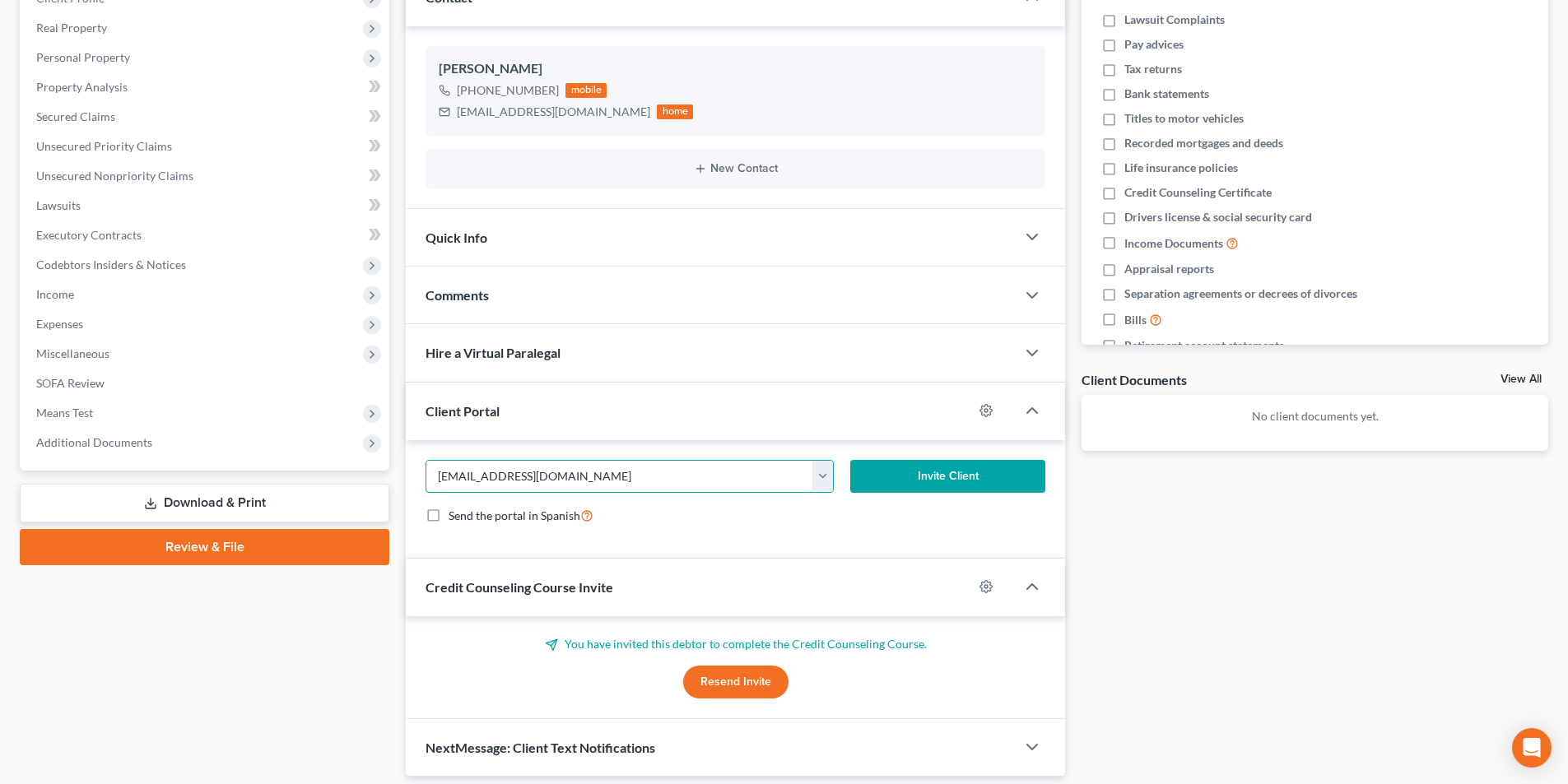
type input "[EMAIL_ADDRESS][DOMAIN_NAME]"
click at [906, 472] on button "Invite Client" at bounding box center [947, 476] width 196 height 33
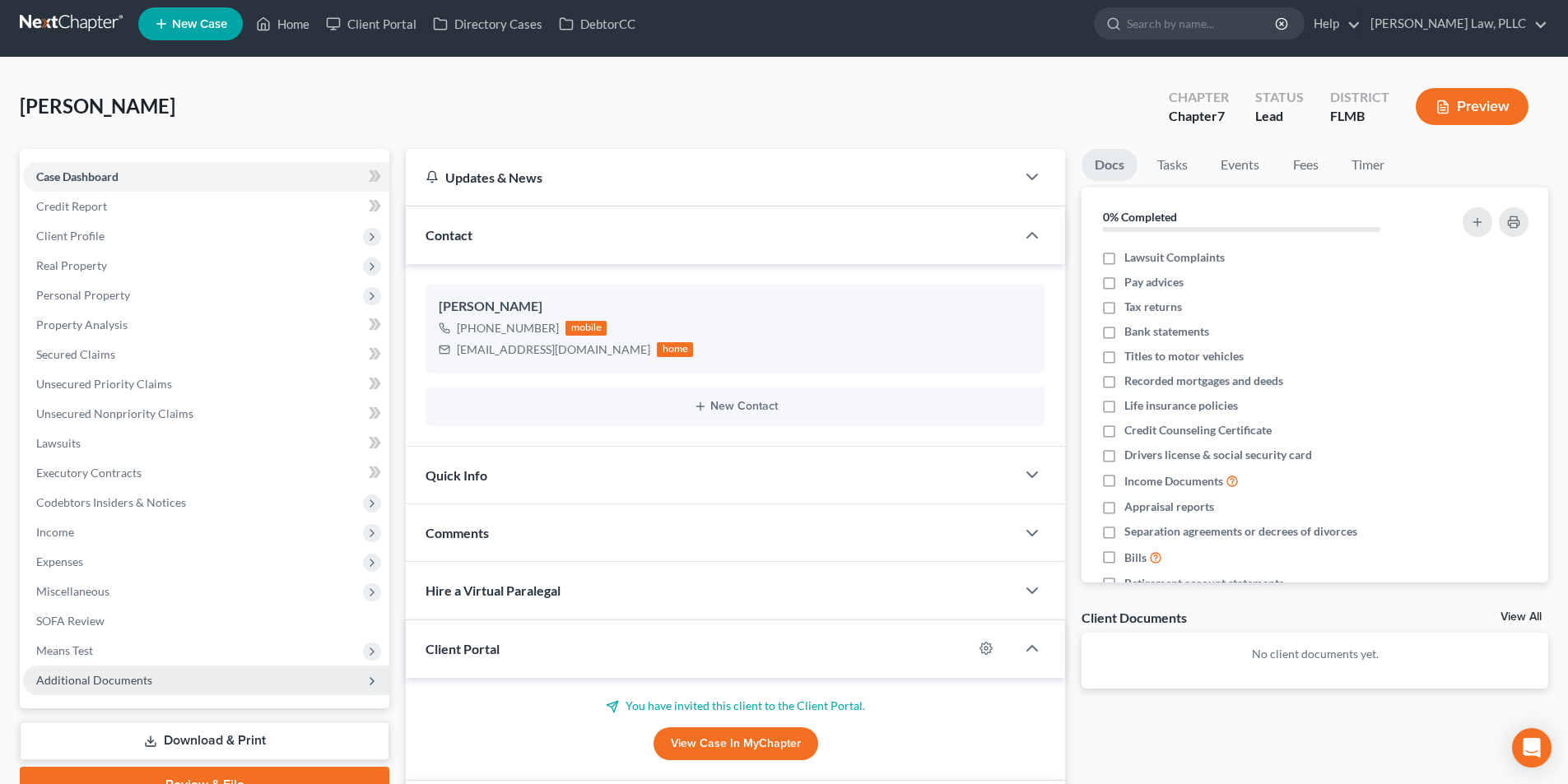
scroll to position [0, 0]
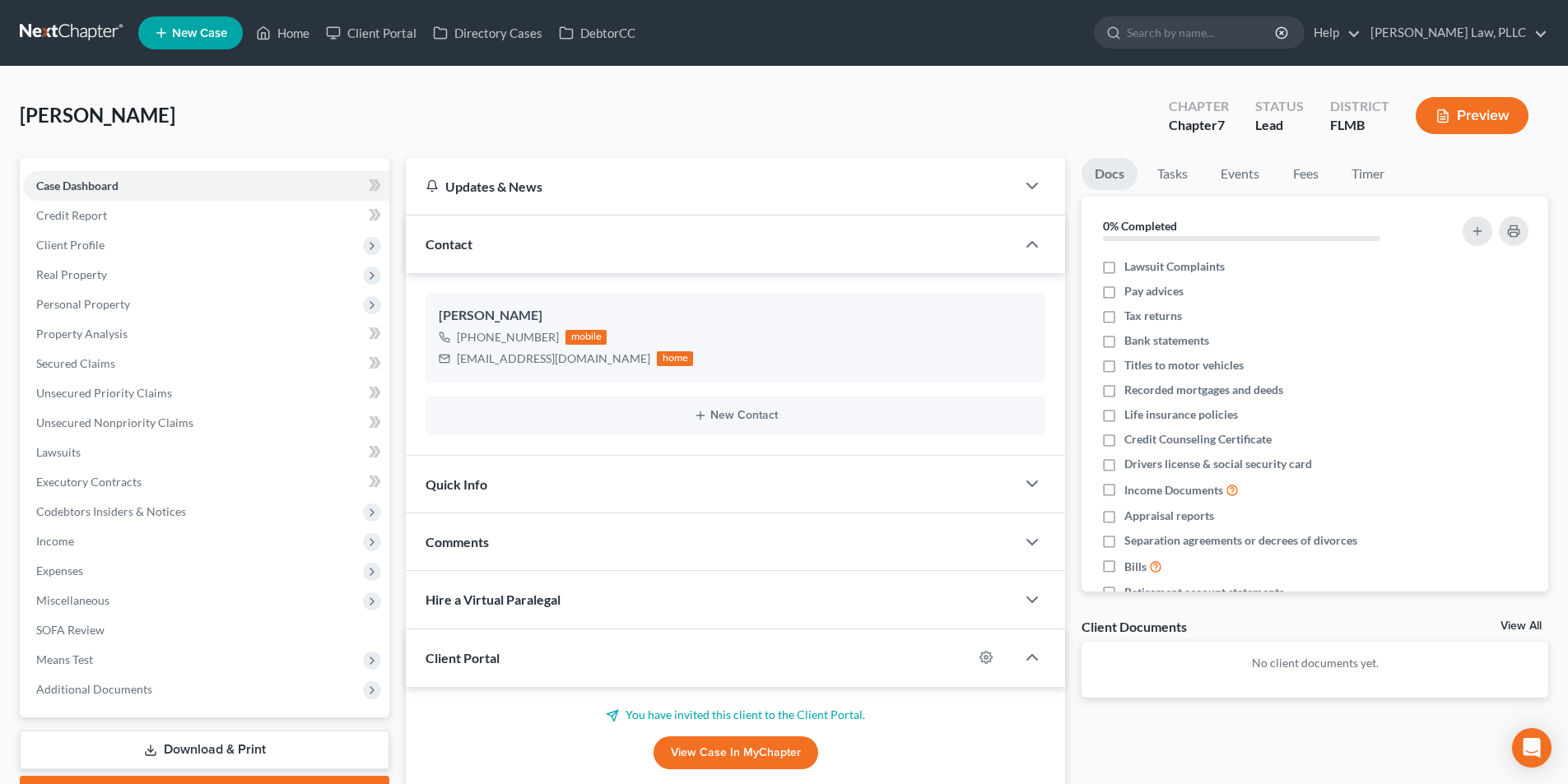
click at [88, 39] on link at bounding box center [72, 32] width 106 height 30
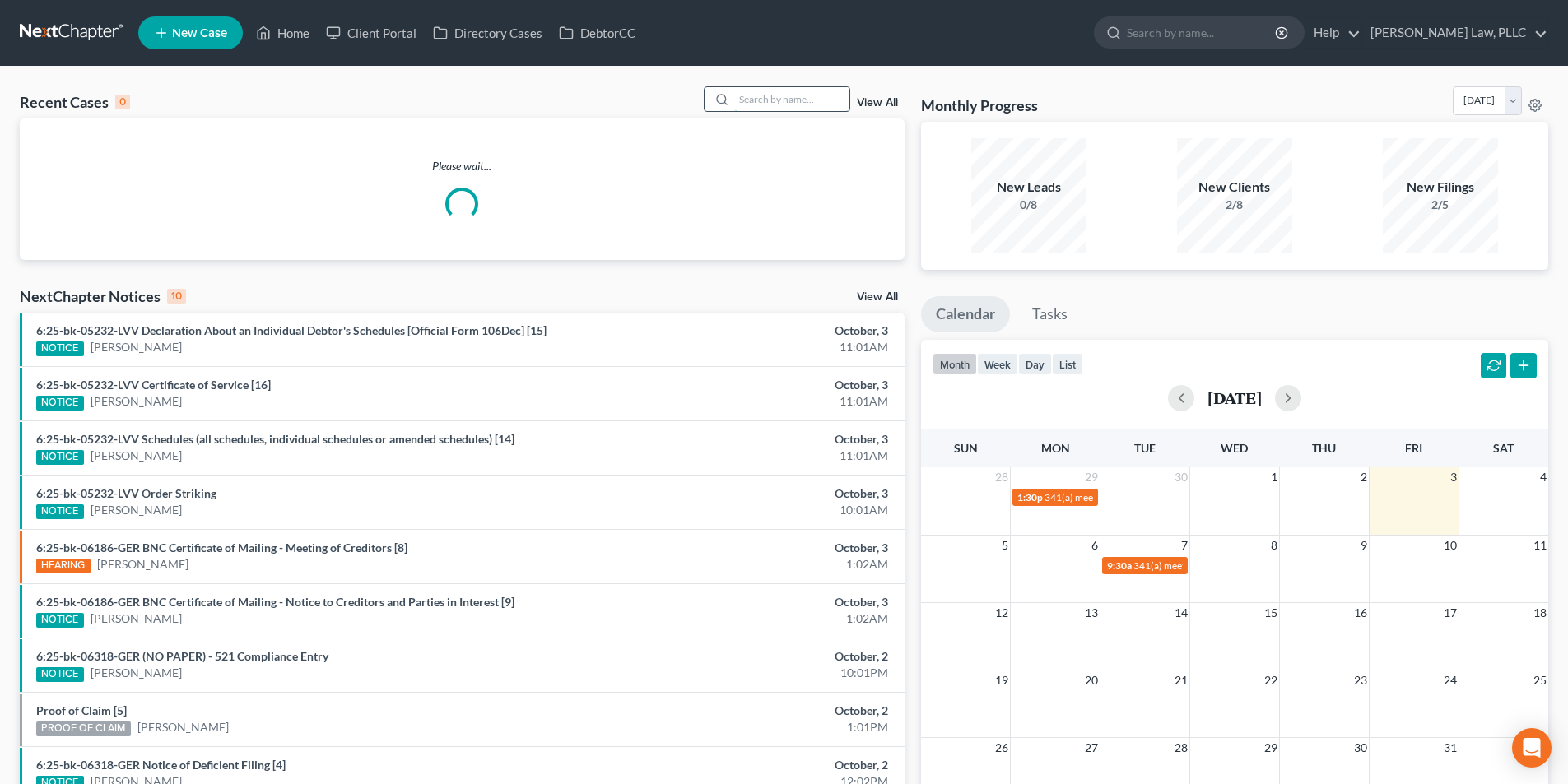
click at [817, 99] on input "search" at bounding box center [792, 99] width 115 height 24
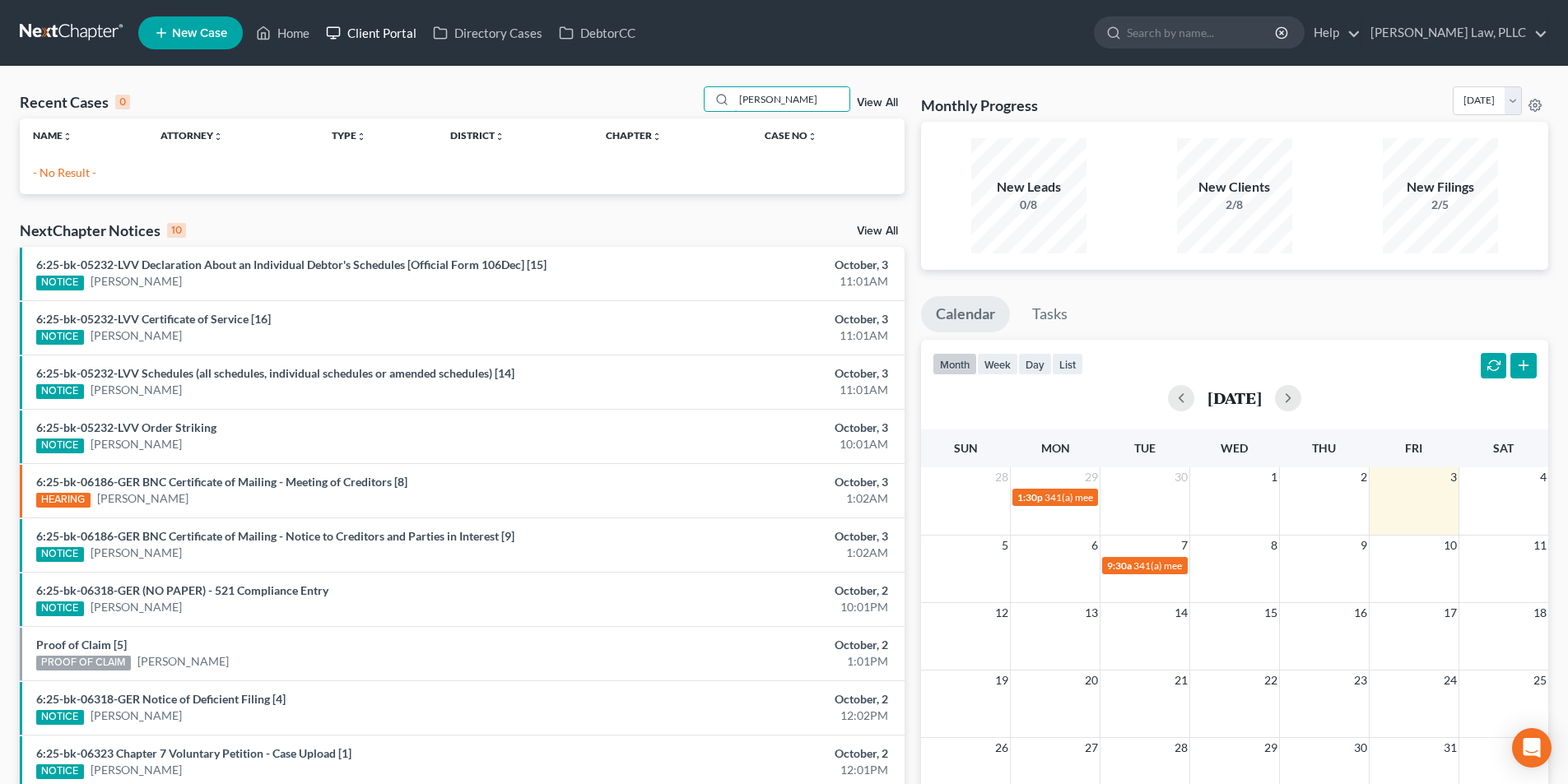
type input "parrish"
click at [367, 26] on link "Client Portal" at bounding box center [371, 32] width 107 height 30
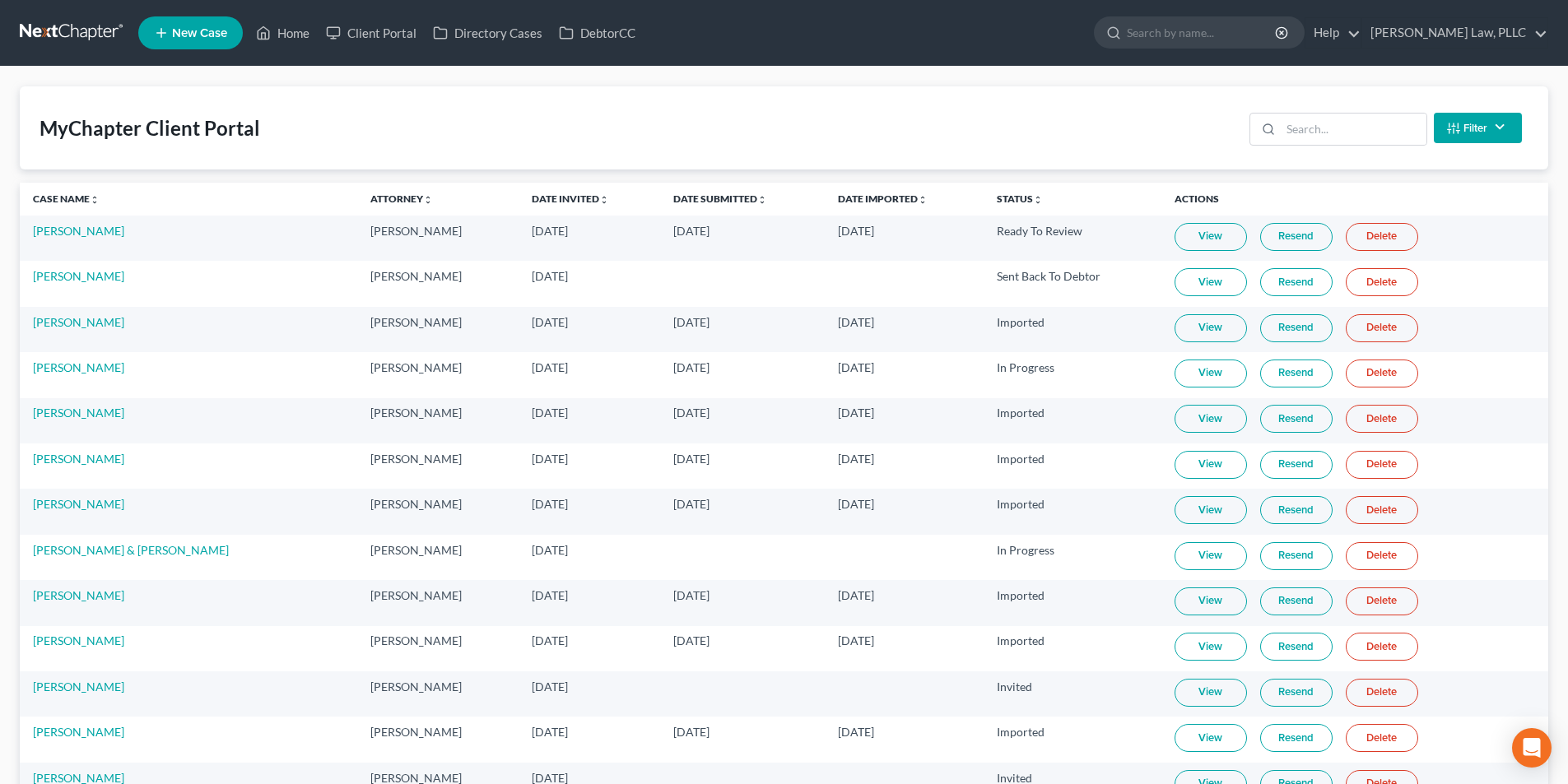
click at [1309, 112] on div "Filter Status Filter... Invited In Progress Ready To Review Reviewed Imported S…" at bounding box center [1385, 128] width 285 height 44
click at [1313, 122] on input "search" at bounding box center [1353, 129] width 146 height 31
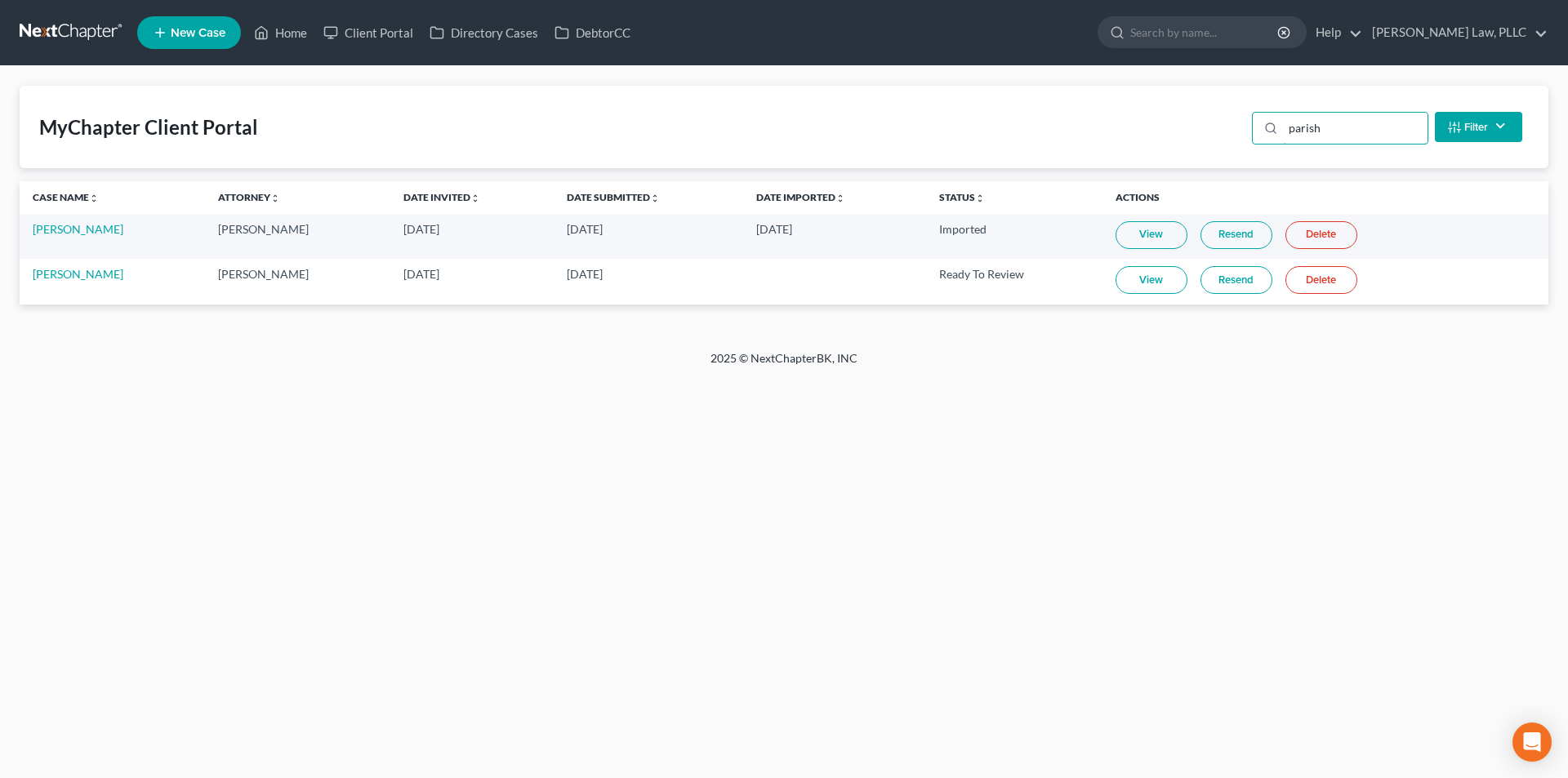
type input "parish"
click at [1149, 271] on link "View" at bounding box center [1151, 279] width 72 height 28
click at [1211, 281] on link "Resend" at bounding box center [1236, 279] width 72 height 28
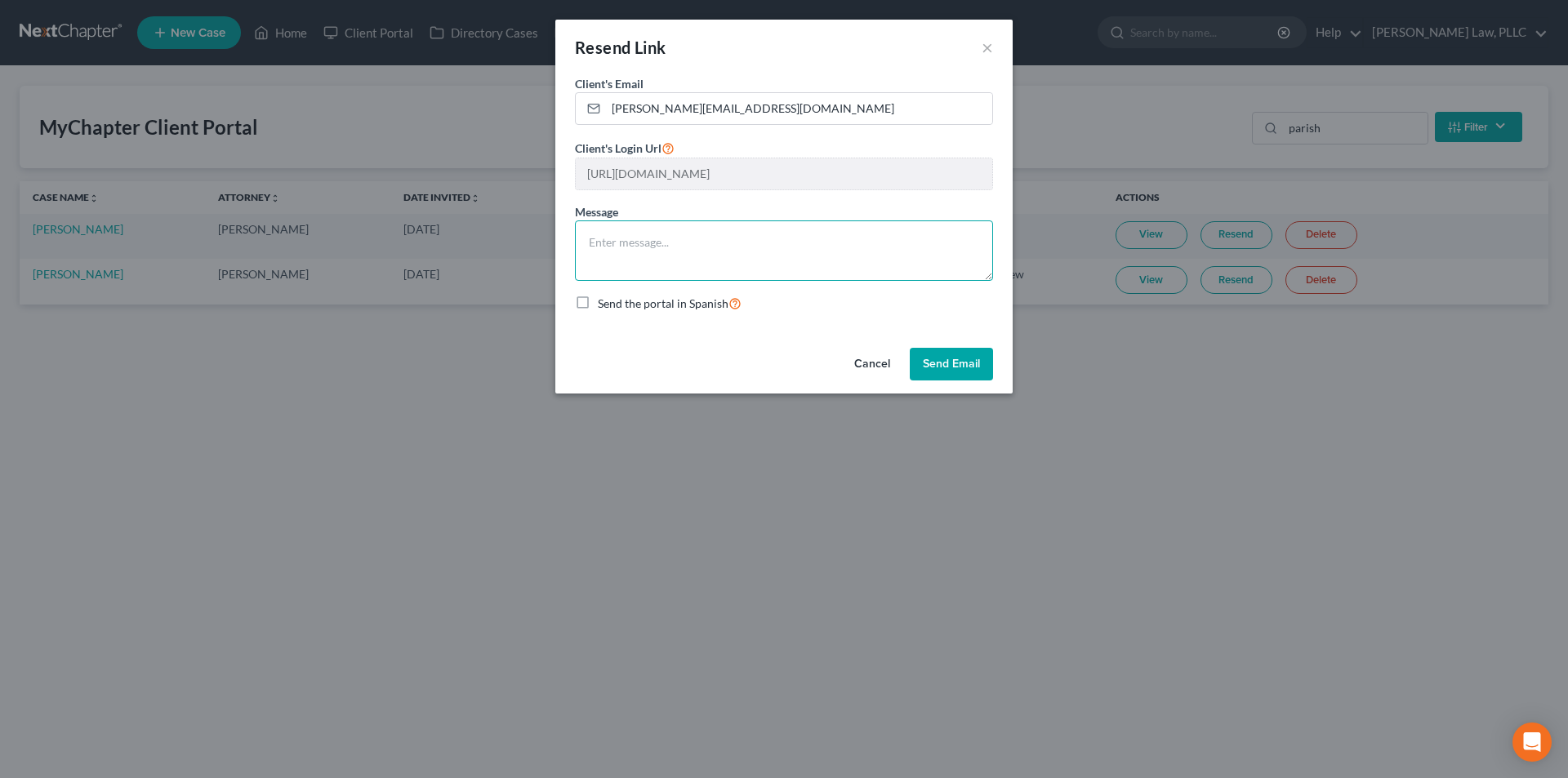
click at [761, 230] on textarea at bounding box center [784, 250] width 418 height 60
type textarea "Please complete the personal items section and also upload a copy of your drive…"
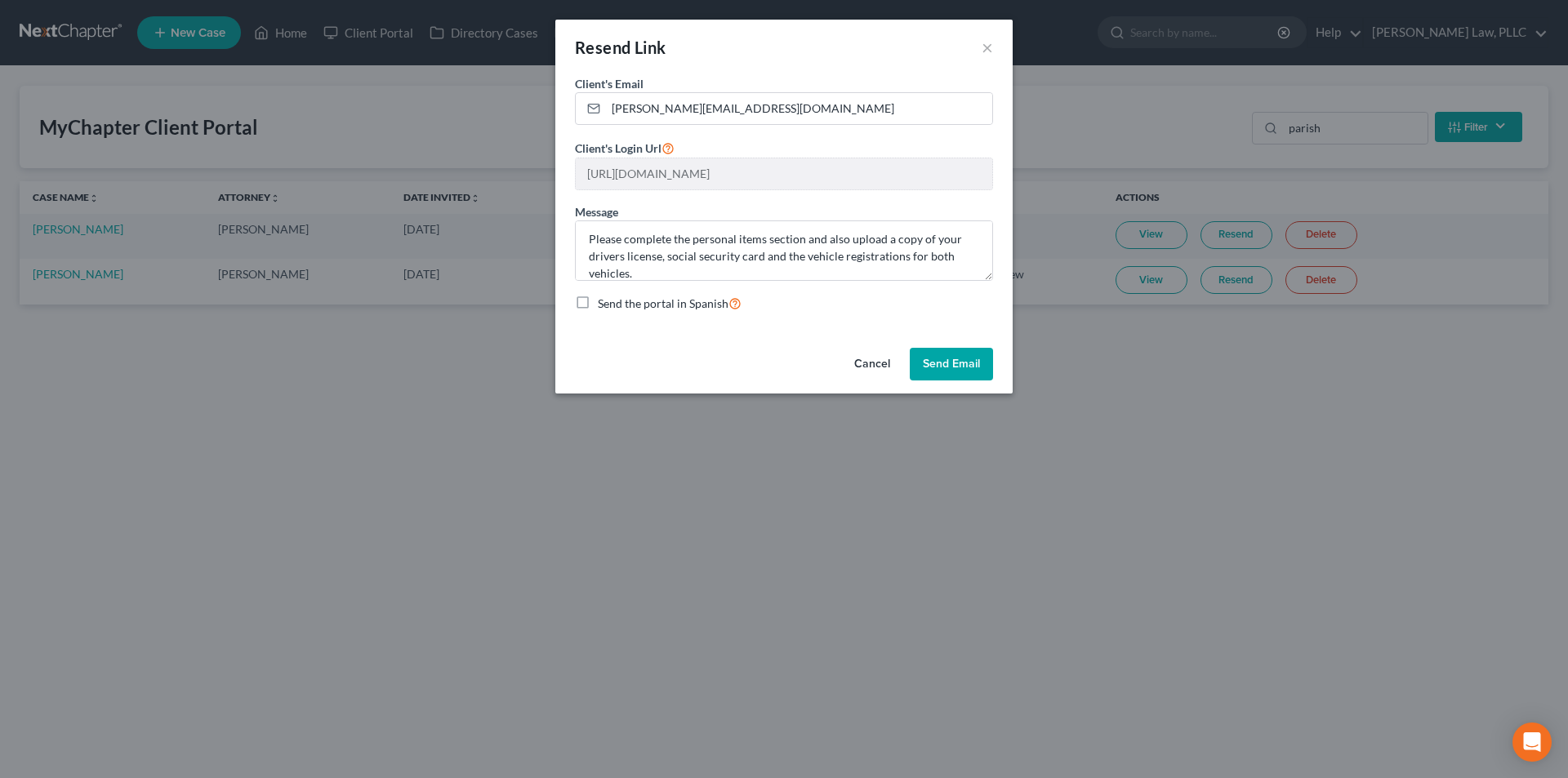
click at [929, 365] on button "Send Email" at bounding box center [951, 364] width 83 height 33
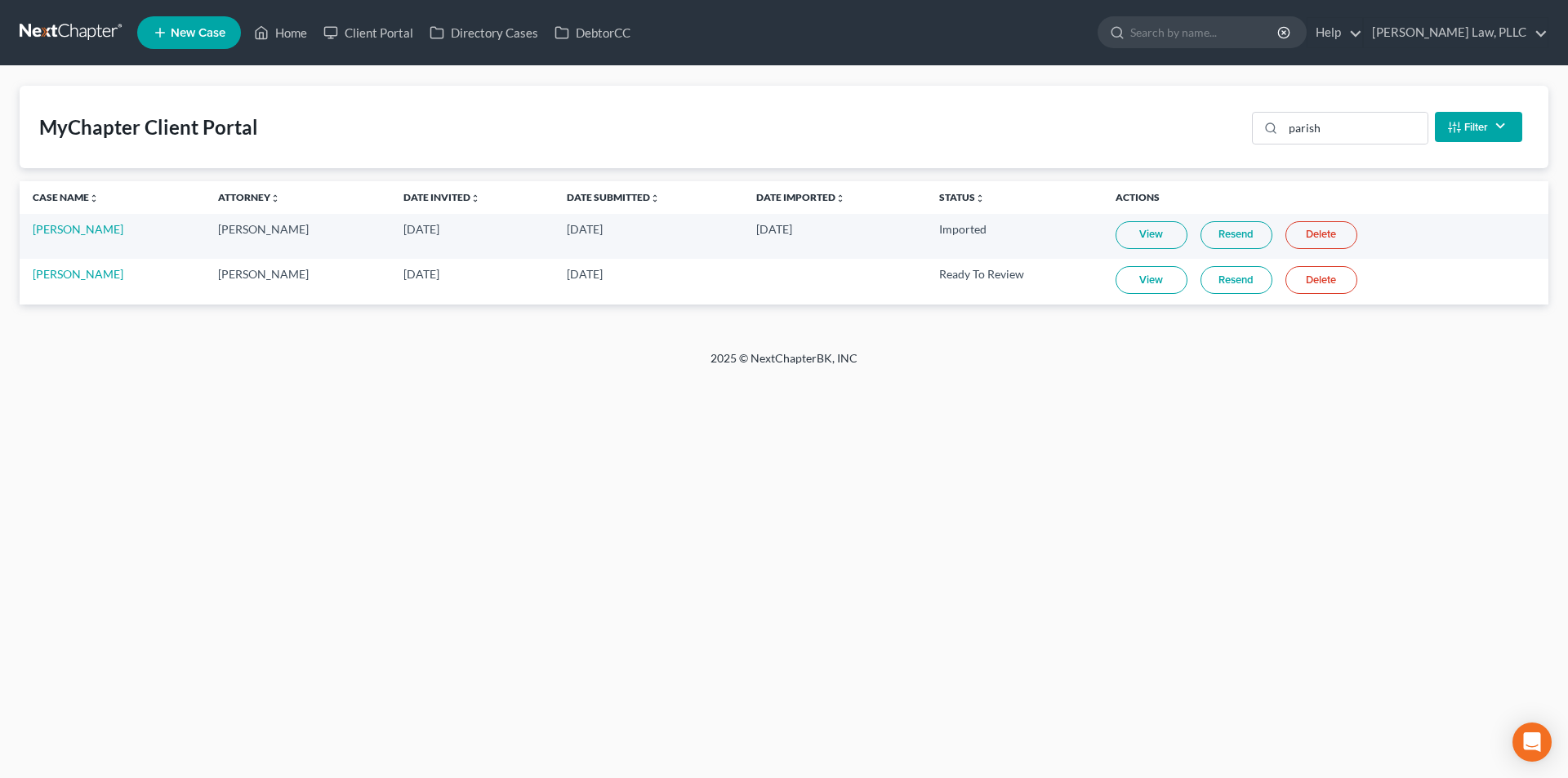
click at [96, 28] on link at bounding box center [72, 32] width 105 height 29
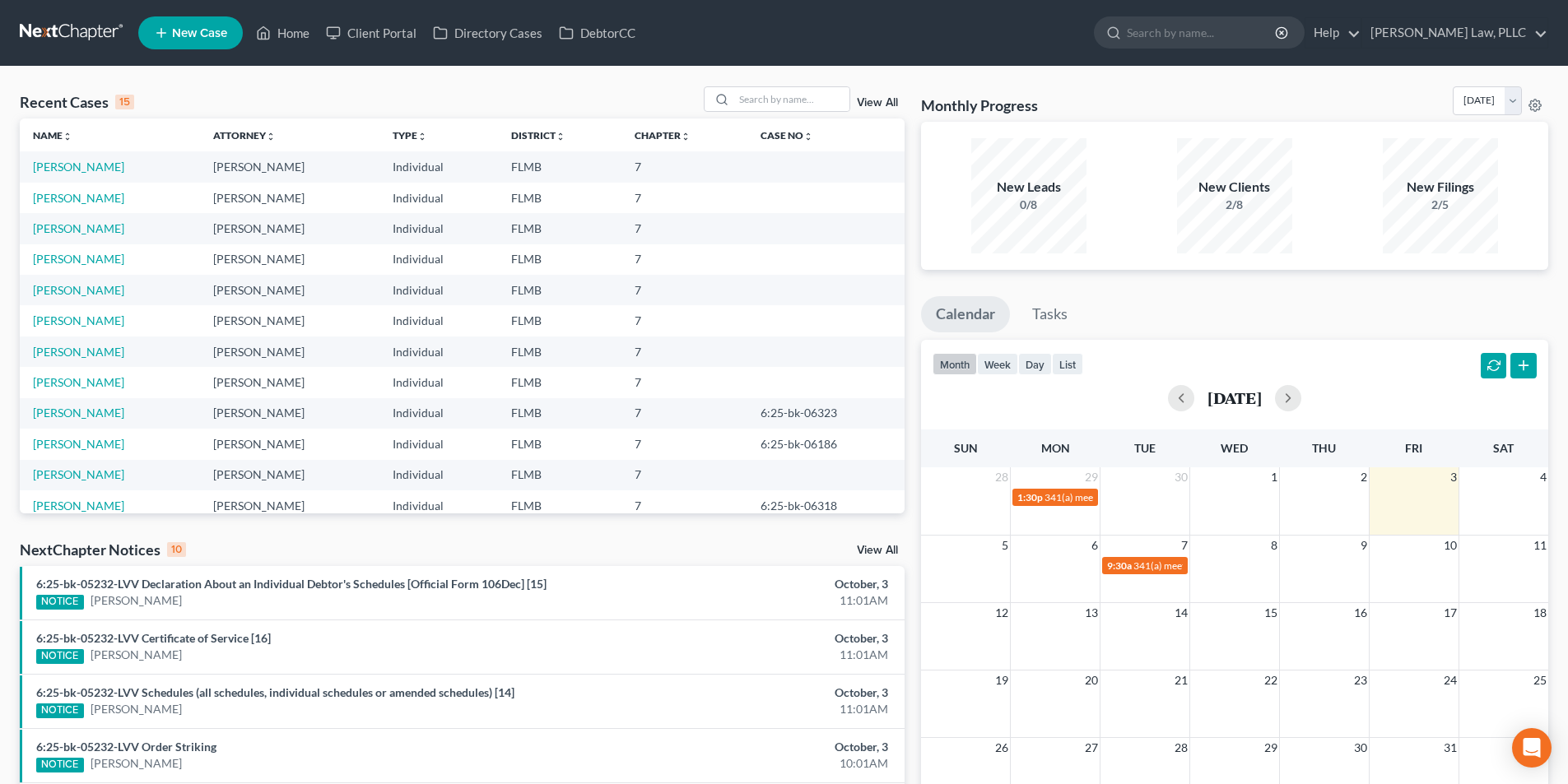
click at [891, 107] on link "View All" at bounding box center [877, 103] width 41 height 12
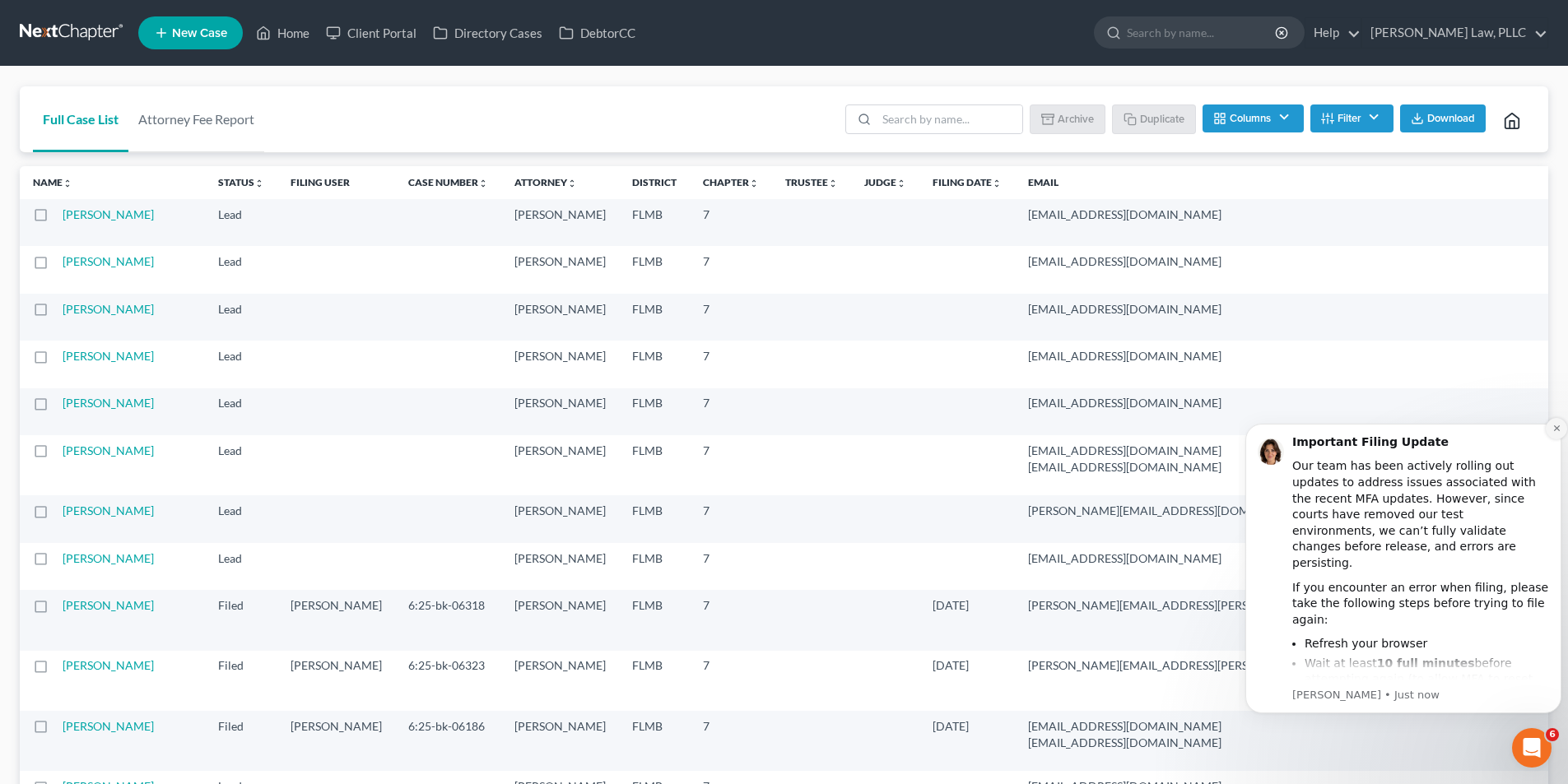
click at [1557, 421] on button "Dismiss notification" at bounding box center [1556, 428] width 21 height 21
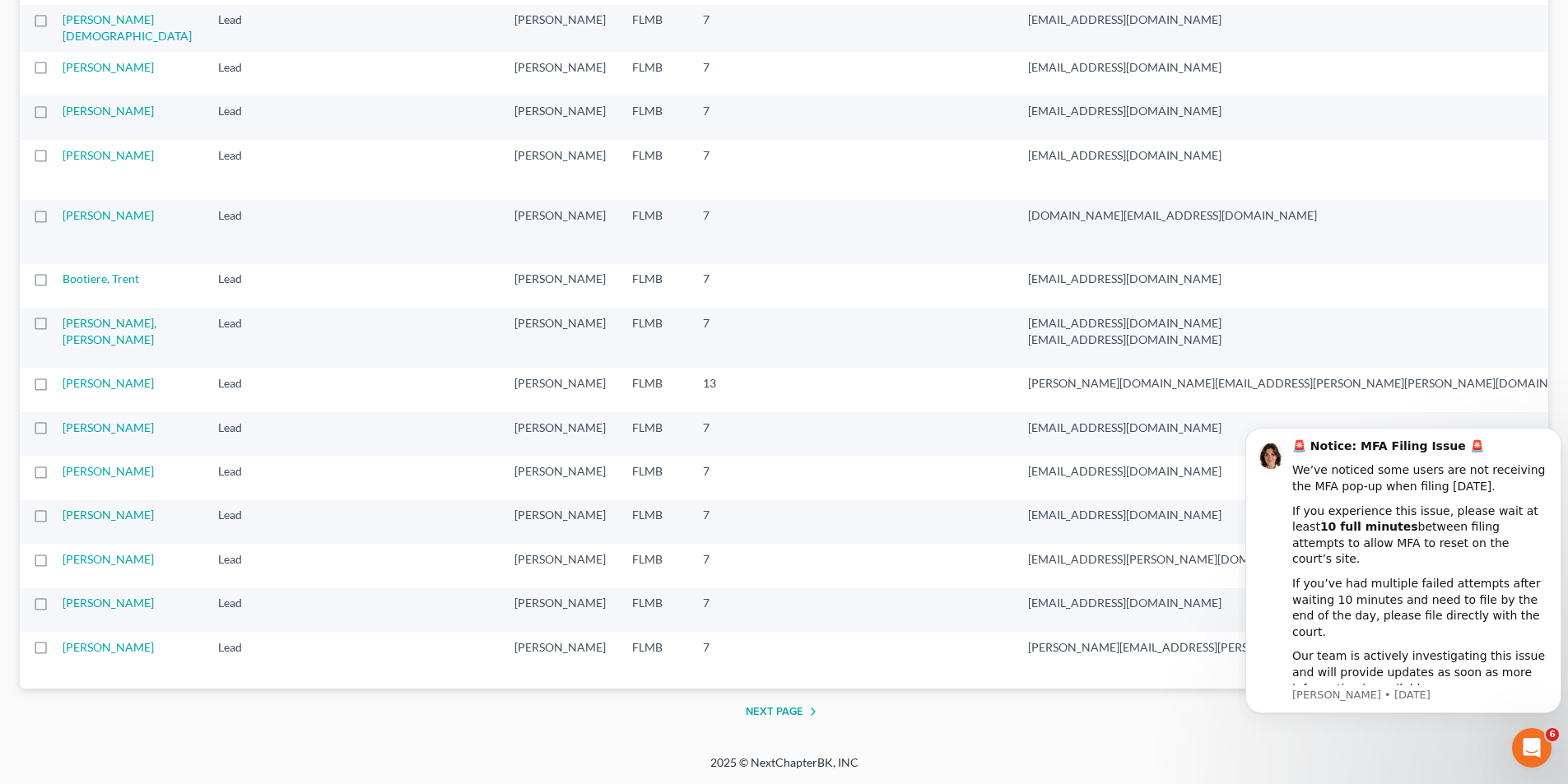
scroll to position [2618, 0]
click at [1556, 438] on button "Dismiss notification" at bounding box center [1556, 433] width 21 height 21
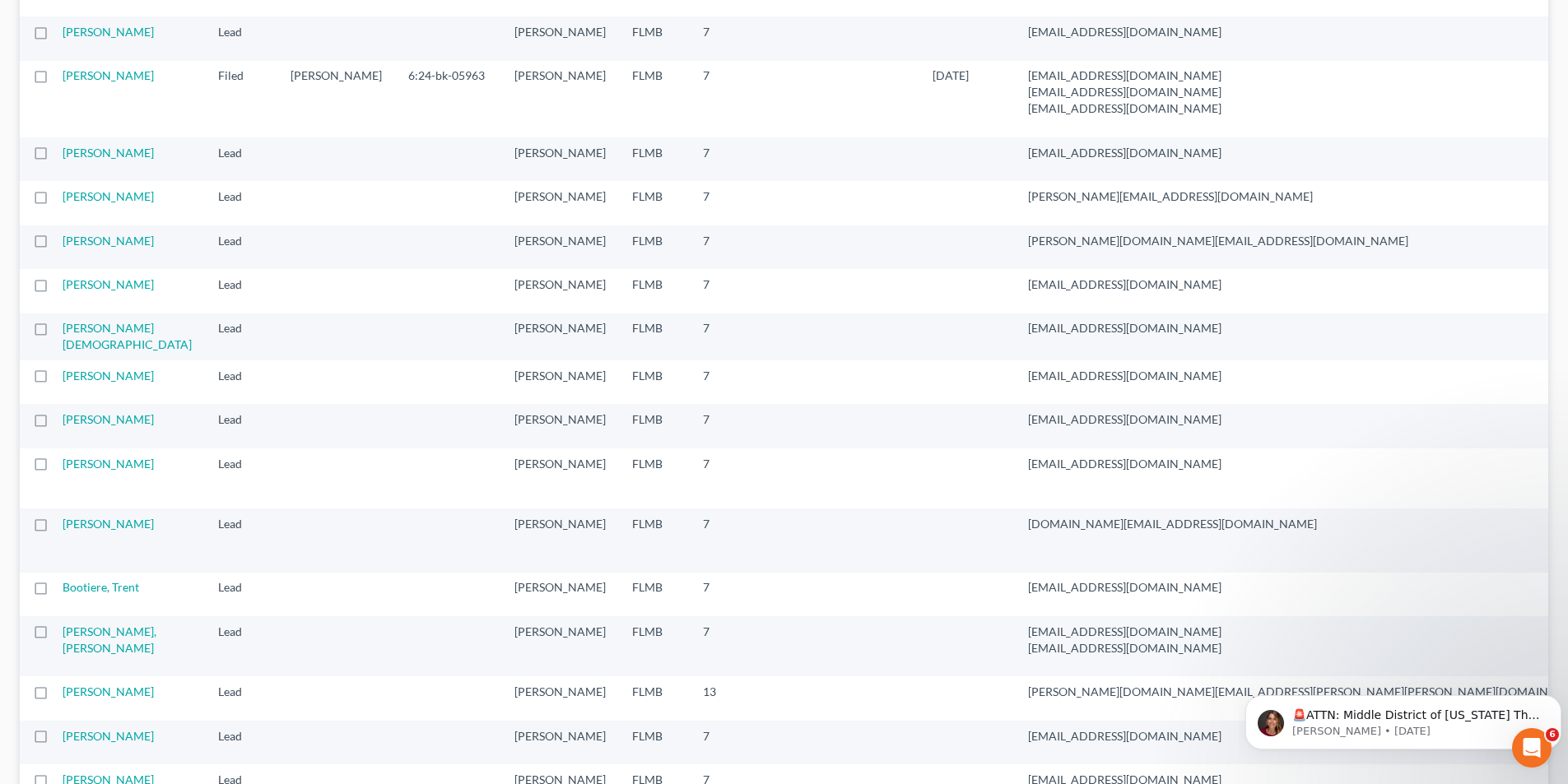
scroll to position [1796, 0]
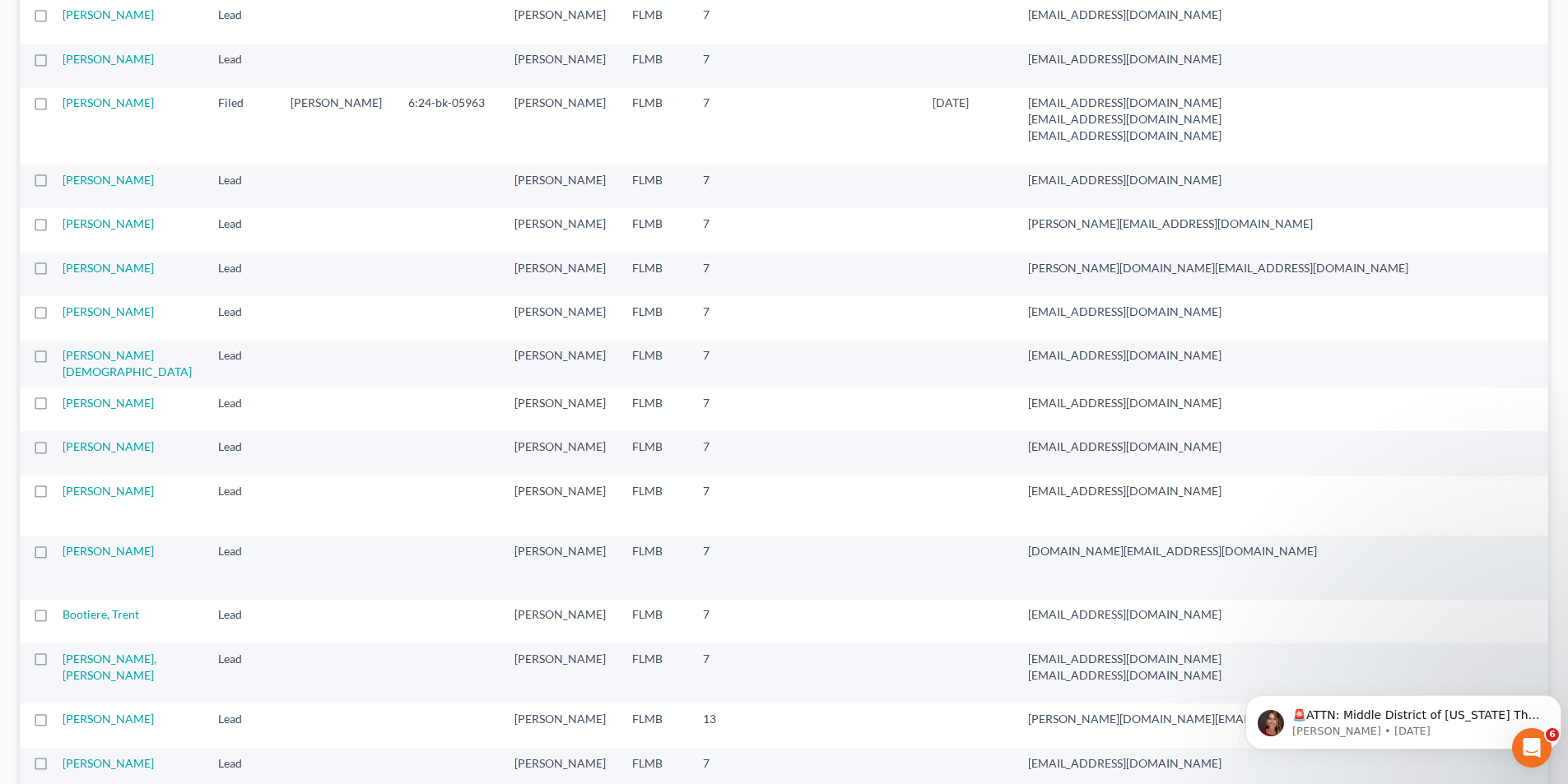
click at [56, 107] on label at bounding box center [56, 107] width 0 height 0
click at [63, 105] on input "checkbox" at bounding box center [68, 100] width 11 height 11
click at [56, 107] on label at bounding box center [56, 107] width 0 height 0
click at [63, 105] on input "checkbox" at bounding box center [68, 100] width 11 height 11
checkbox input "false"
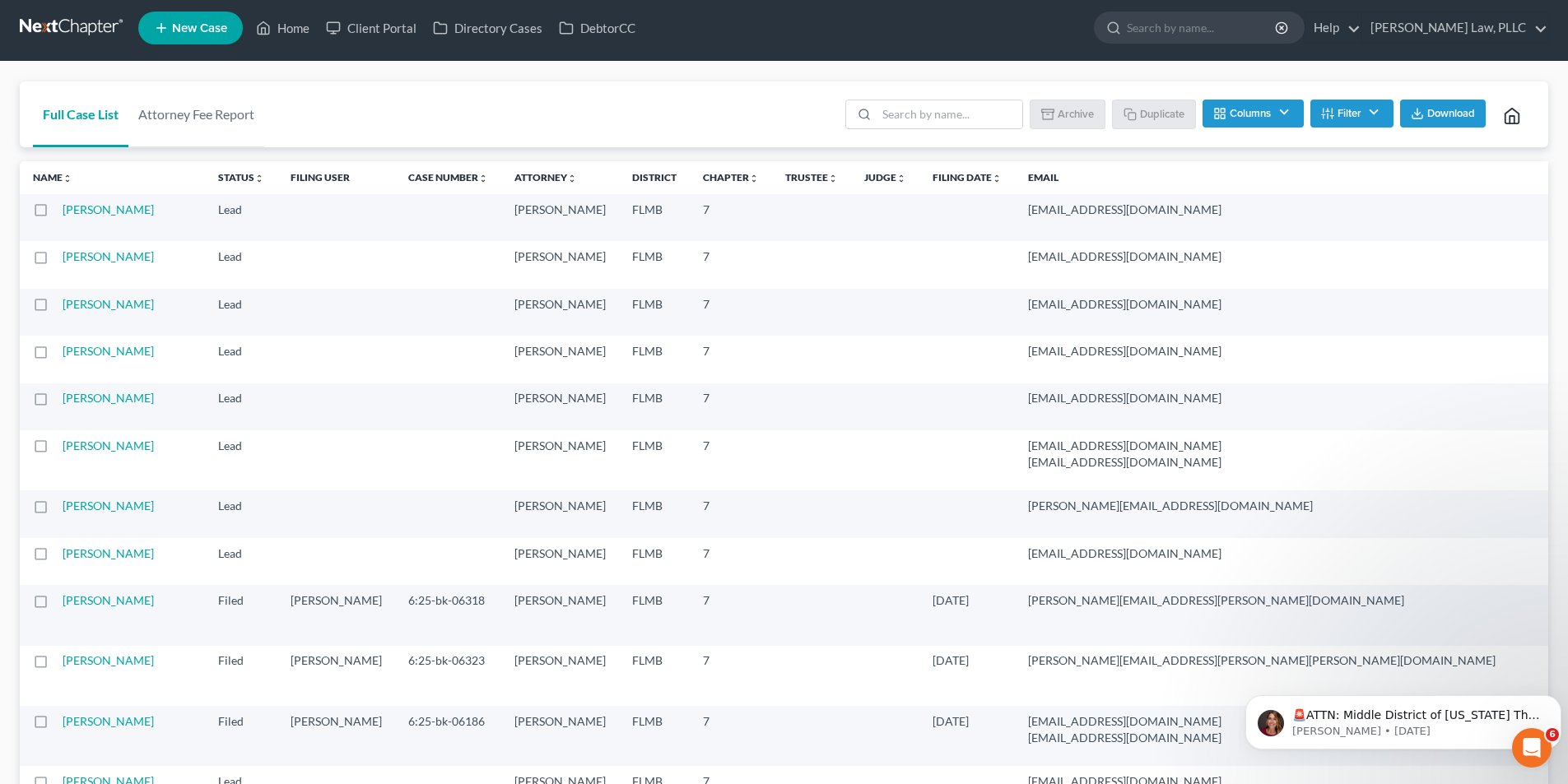
scroll to position [0, 0]
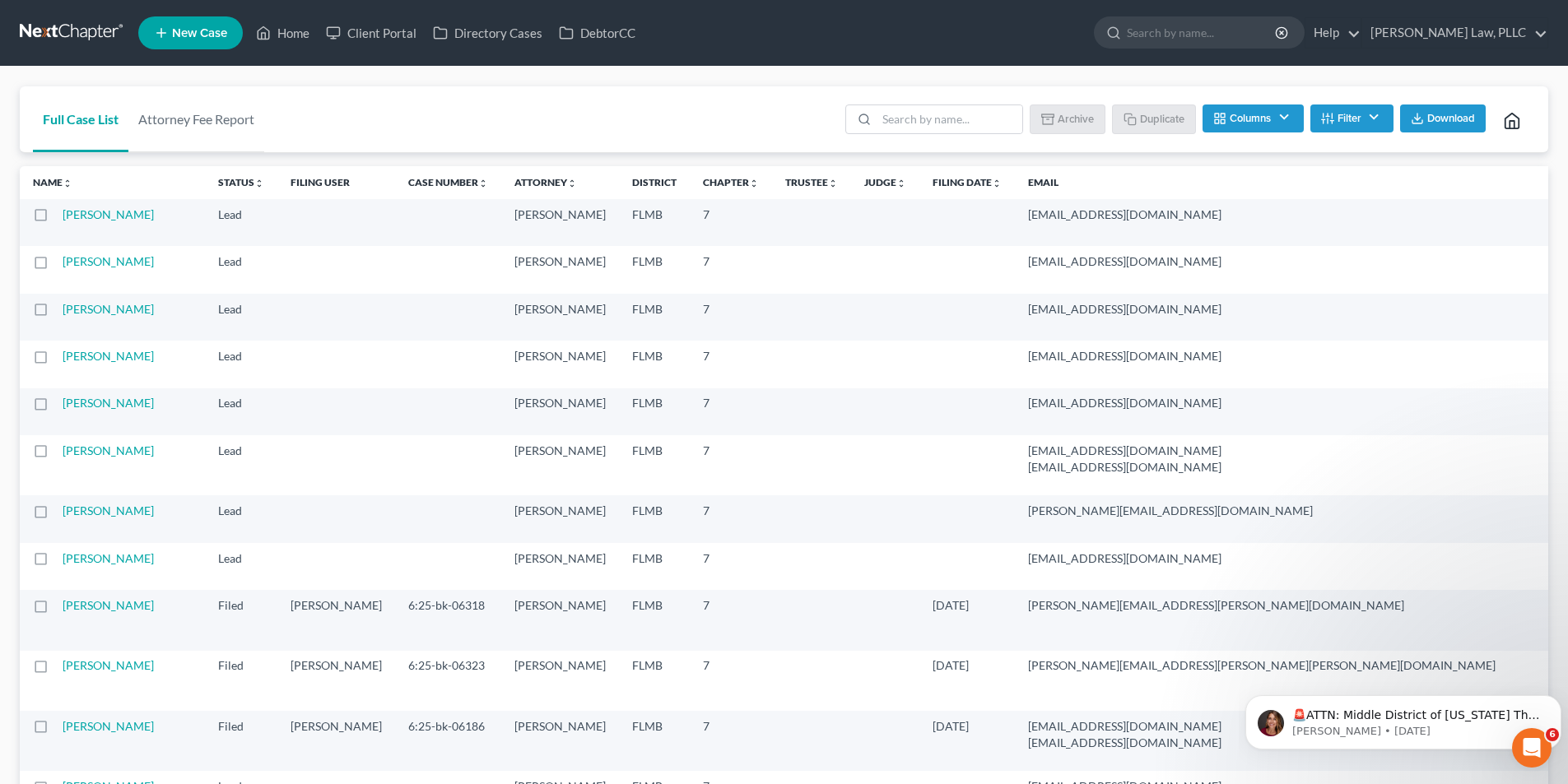
click at [1437, 112] on span "Download" at bounding box center [1450, 118] width 47 height 13
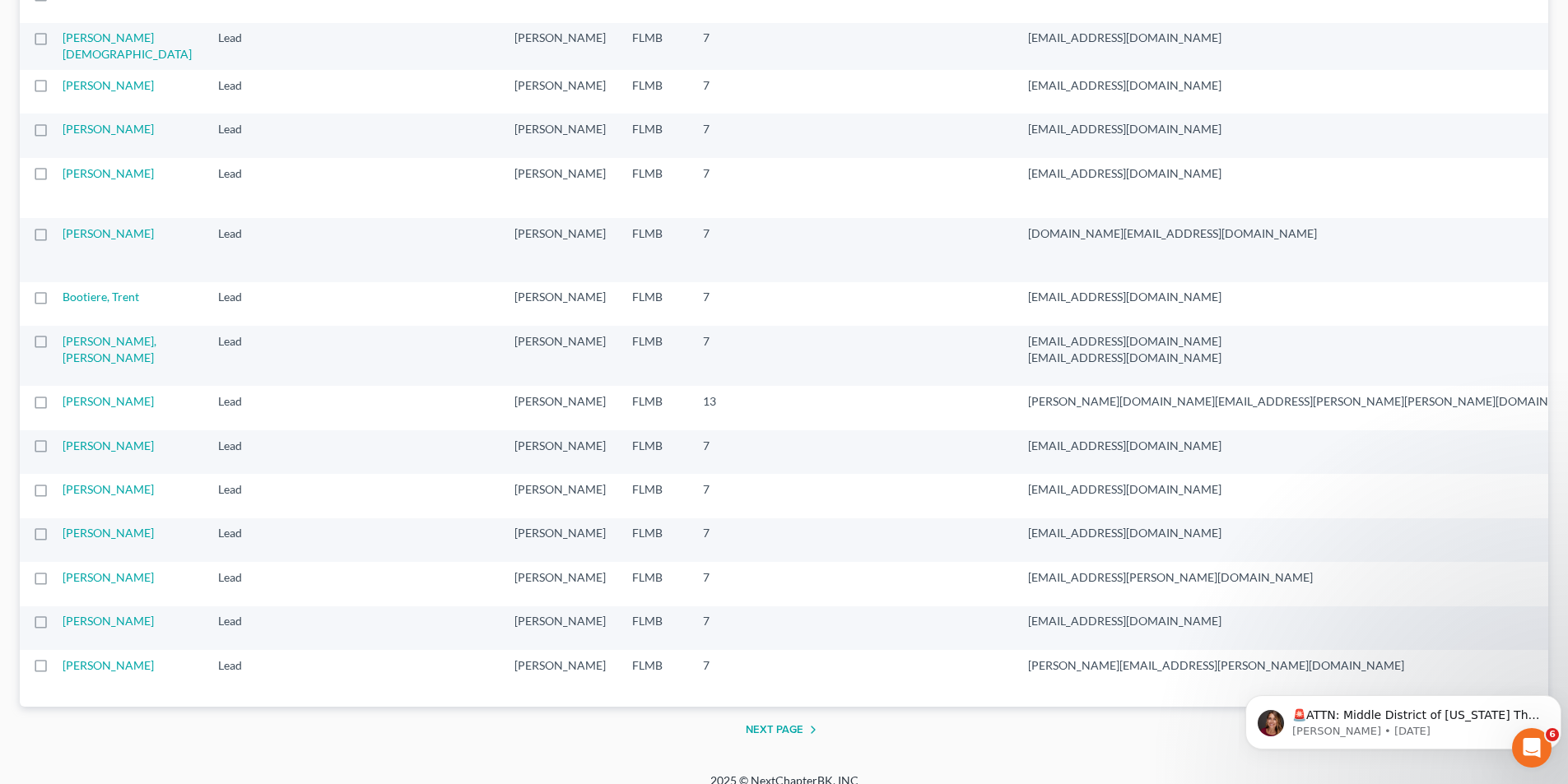
scroll to position [2618, 0]
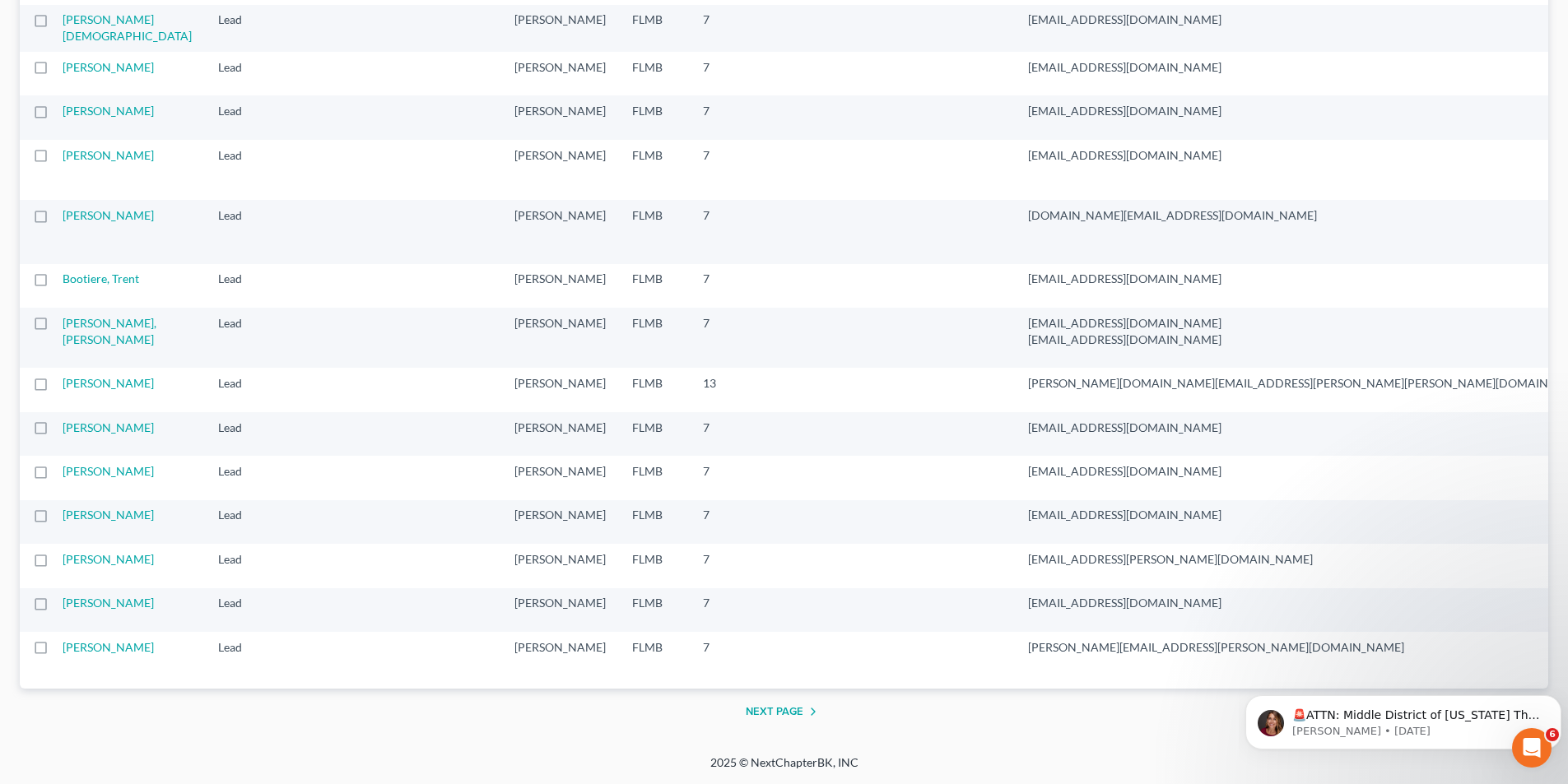
click at [766, 710] on button "Next Page" at bounding box center [784, 712] width 77 height 20
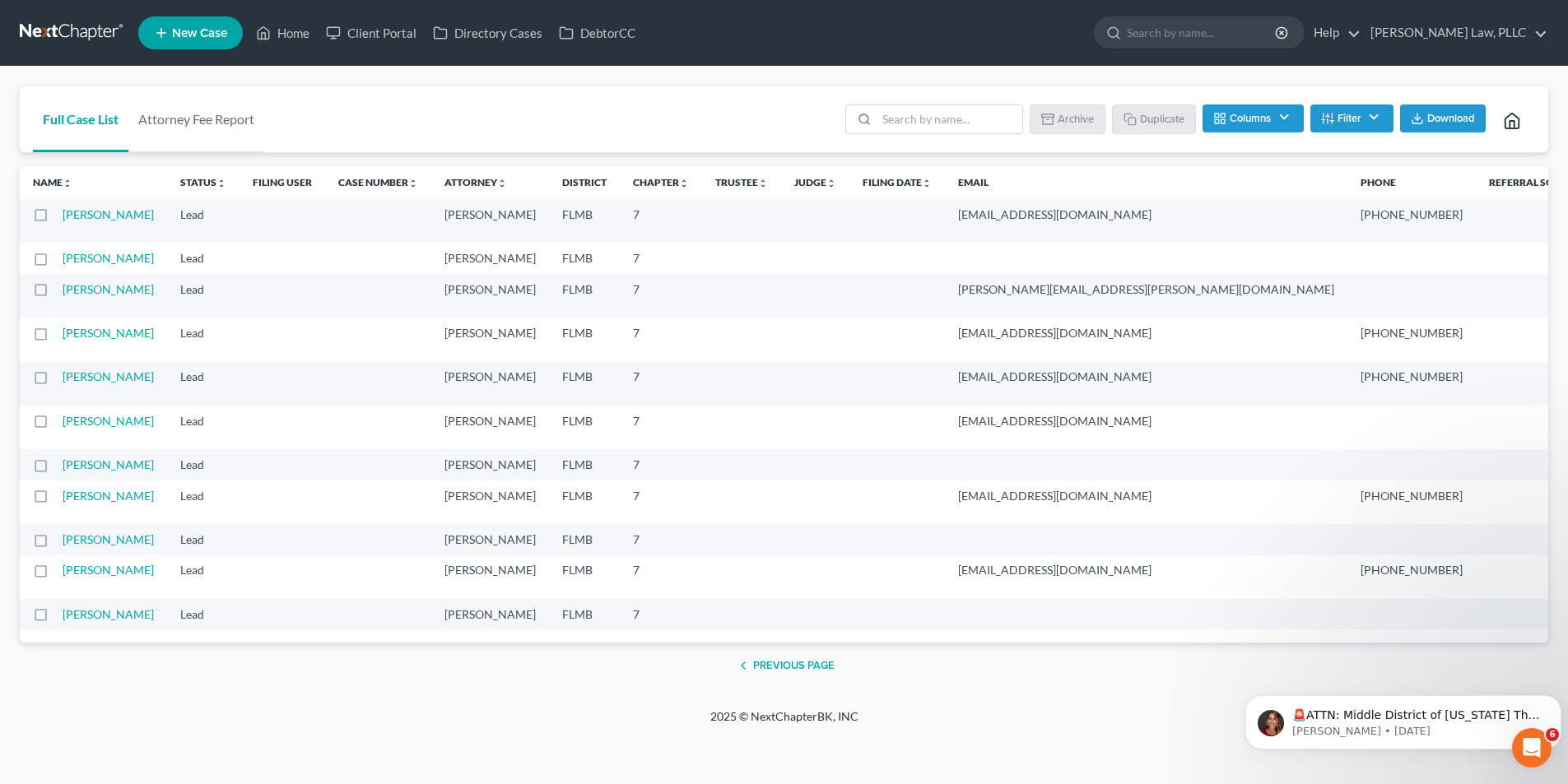
scroll to position [76, 0]
click at [56, 619] on label at bounding box center [56, 619] width 0 height 0
click at [63, 617] on input "checkbox" at bounding box center [68, 611] width 11 height 11
checkbox input "true"
click at [56, 574] on label at bounding box center [56, 574] width 0 height 0
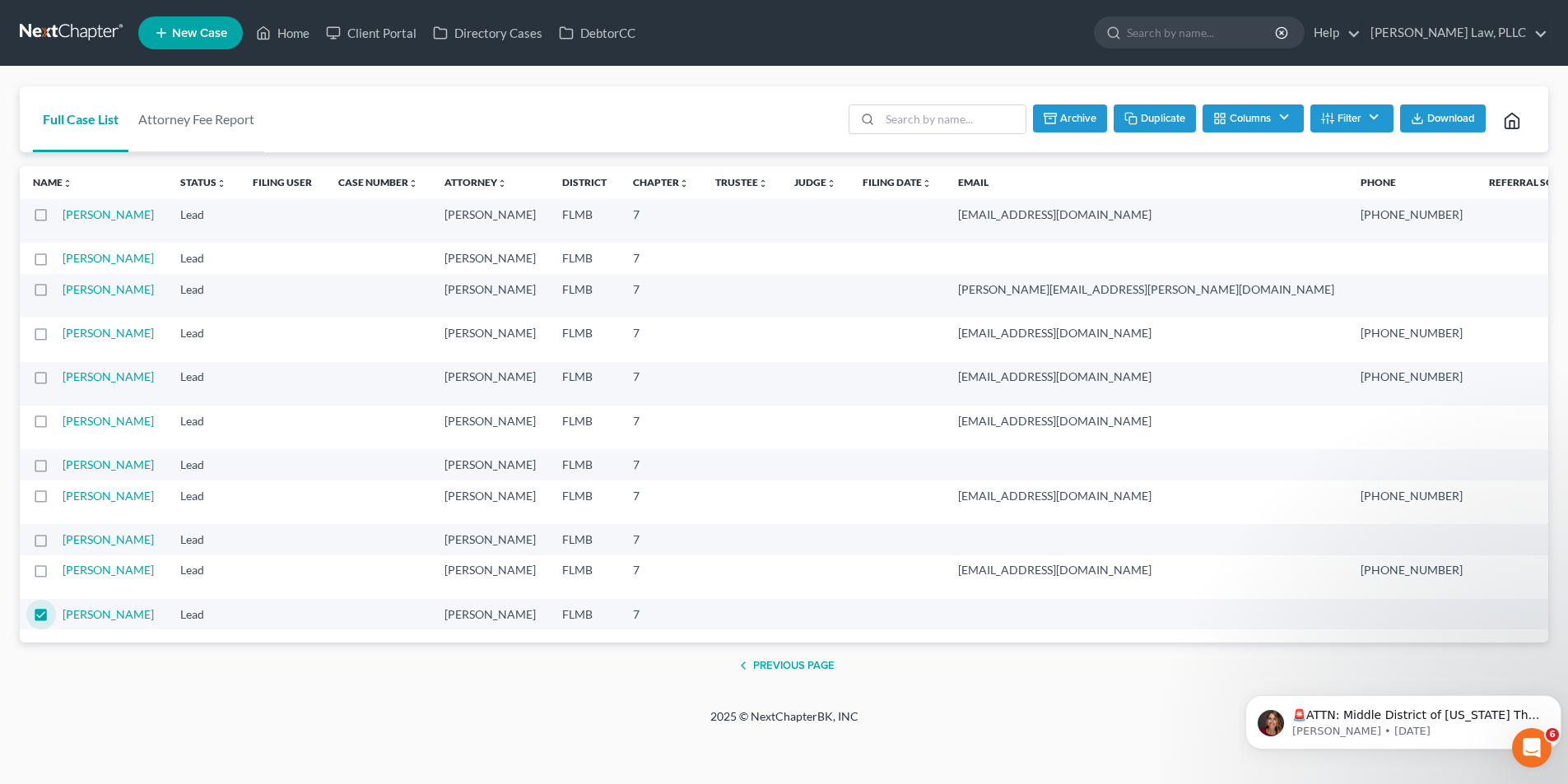
click at [63, 572] on input "checkbox" at bounding box center [68, 567] width 11 height 11
checkbox input "true"
click at [56, 544] on label at bounding box center [56, 544] width 0 height 0
click at [63, 531] on input "checkbox" at bounding box center [68, 536] width 11 height 11
checkbox input "true"
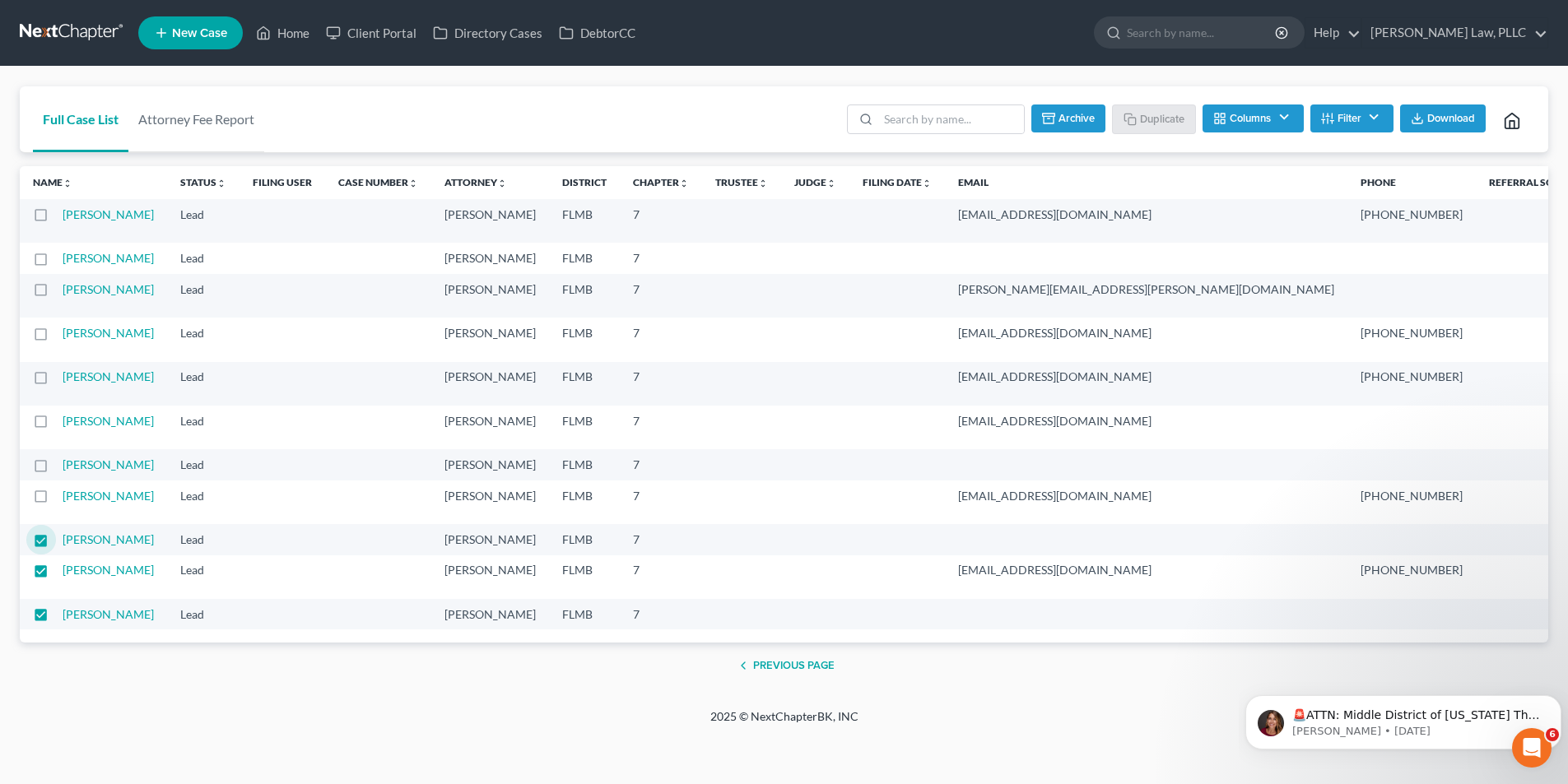
click at [56, 500] on label at bounding box center [56, 500] width 0 height 0
click at [63, 488] on input "checkbox" at bounding box center [68, 493] width 11 height 11
checkbox input "true"
click at [56, 468] on label at bounding box center [56, 468] width 0 height 0
click at [63, 457] on input "checkbox" at bounding box center [68, 462] width 11 height 11
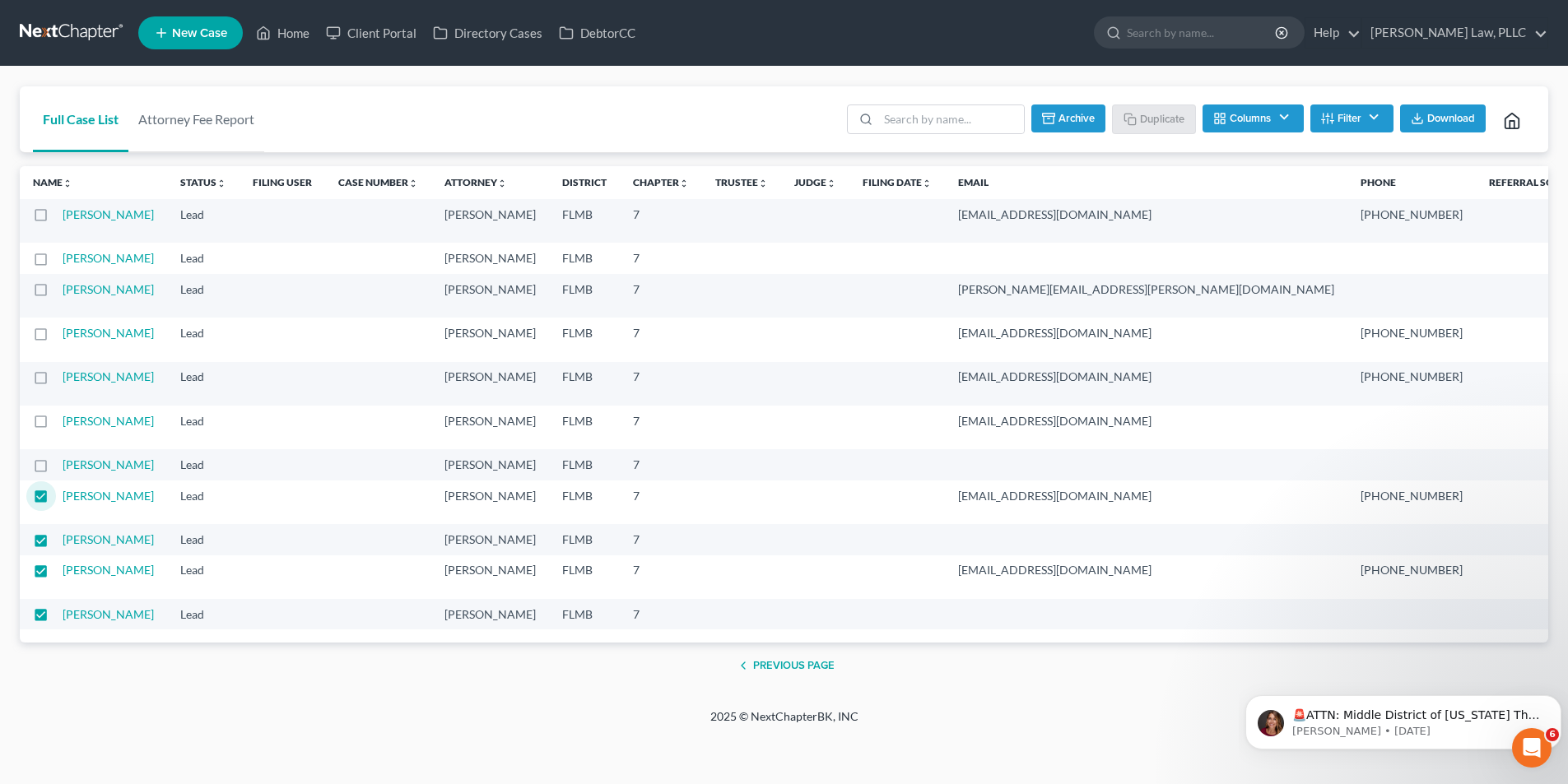
checkbox input "true"
click at [56, 426] on label at bounding box center [56, 426] width 0 height 0
click at [63, 413] on input "checkbox" at bounding box center [68, 418] width 11 height 11
checkbox input "true"
click at [56, 381] on label at bounding box center [56, 381] width 0 height 0
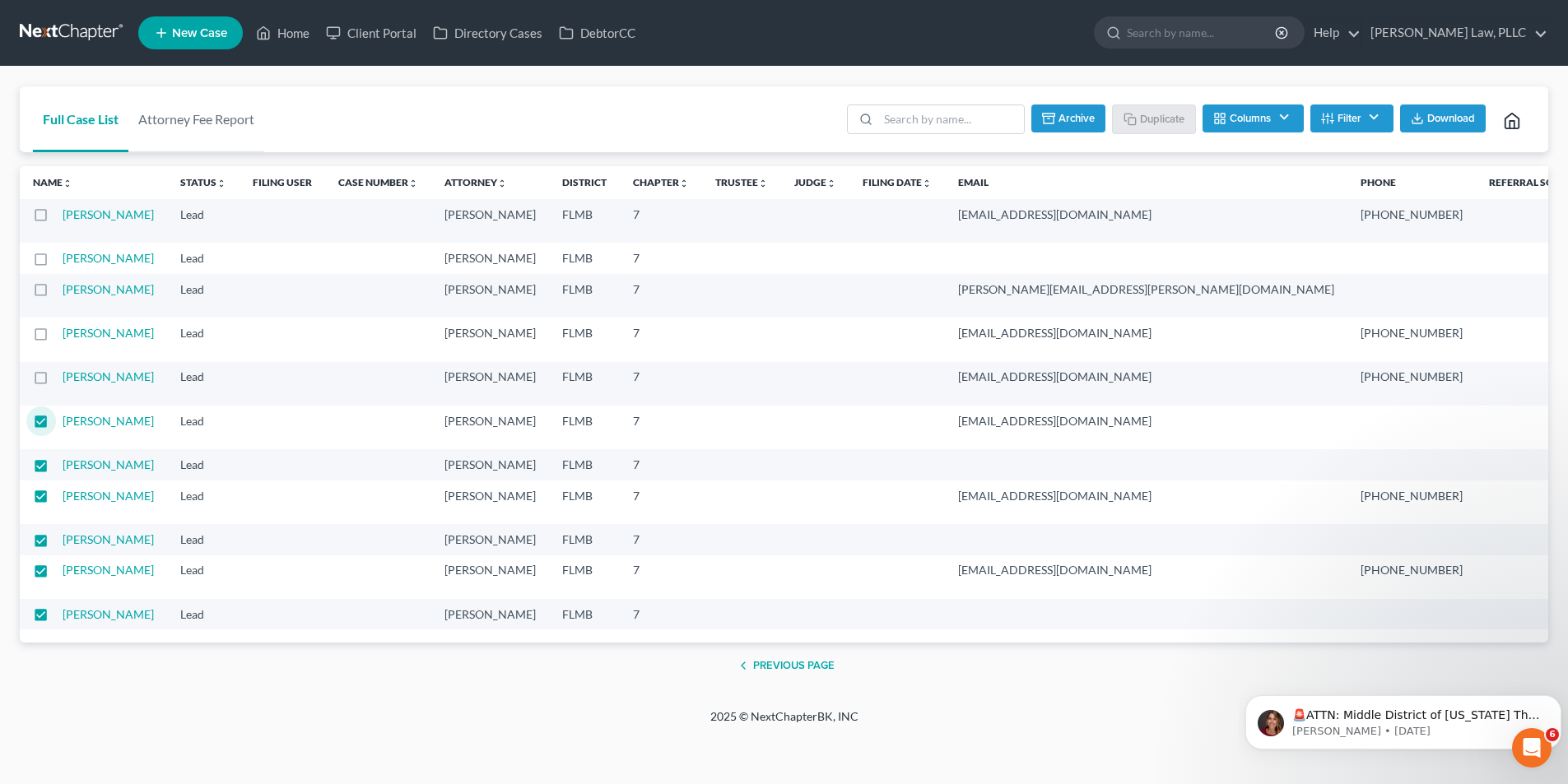
click at [63, 368] on input "checkbox" at bounding box center [68, 374] width 11 height 11
checkbox input "true"
click at [56, 337] on label at bounding box center [56, 337] width 0 height 0
click at [63, 325] on input "checkbox" at bounding box center [68, 330] width 11 height 11
checkbox input "true"
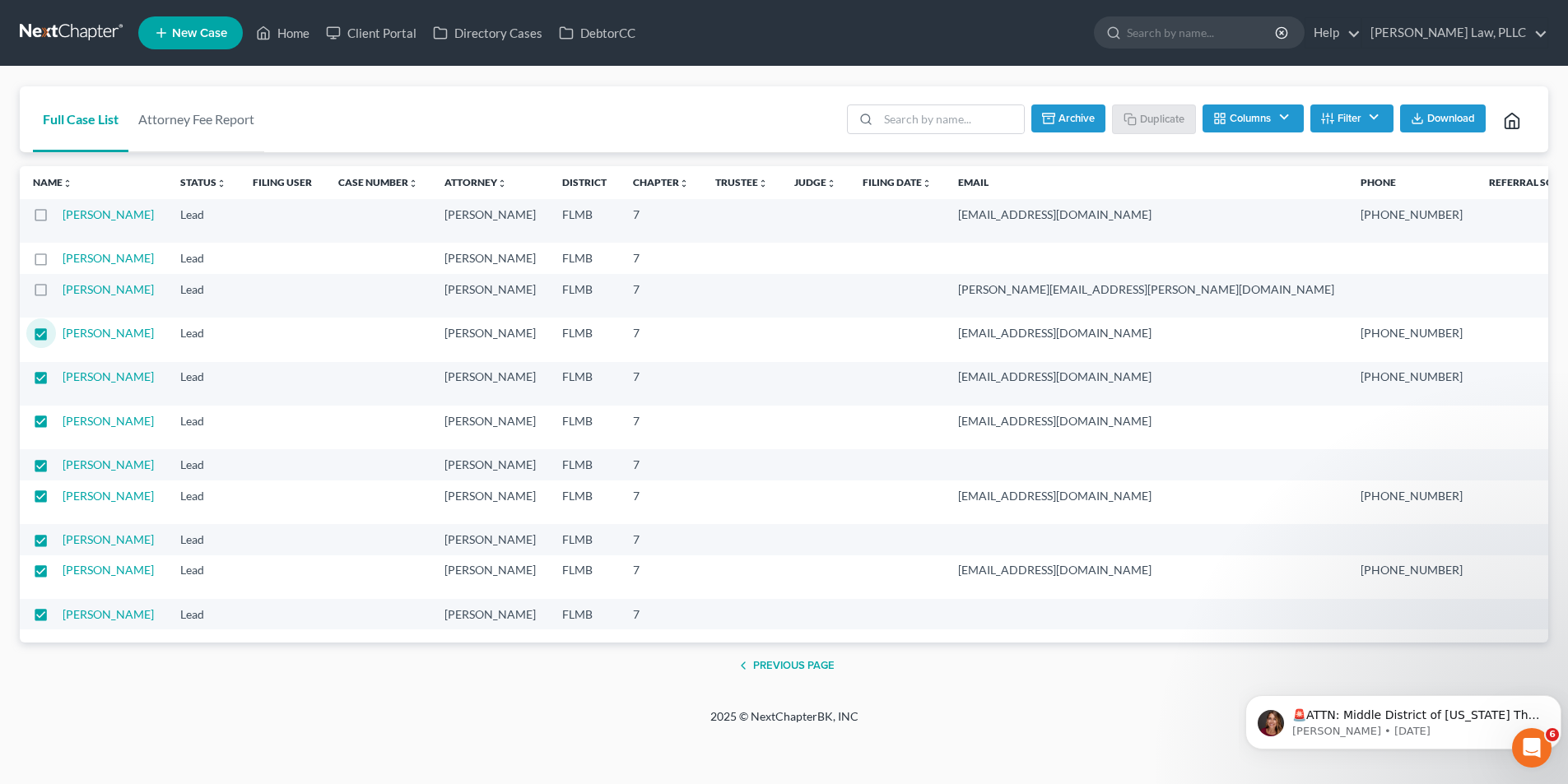
click at [56, 293] on label at bounding box center [56, 293] width 0 height 0
click at [63, 282] on input "checkbox" at bounding box center [68, 287] width 11 height 11
checkbox input "true"
click at [56, 263] on label at bounding box center [56, 263] width 0 height 0
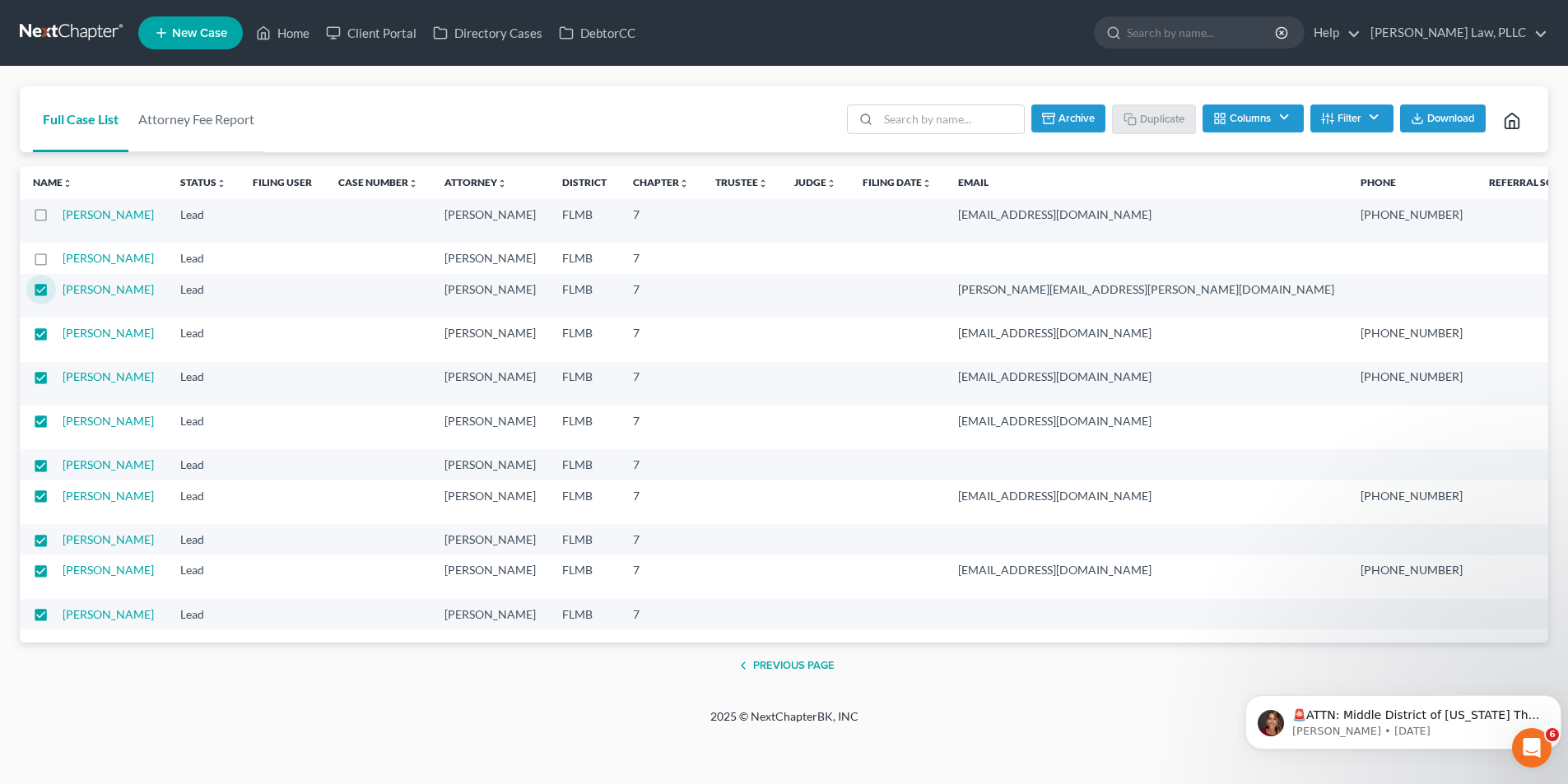
click at [63, 261] on input "checkbox" at bounding box center [68, 256] width 11 height 11
checkbox input "true"
click at [56, 219] on label at bounding box center [56, 219] width 0 height 0
click at [63, 217] on input "checkbox" at bounding box center [68, 212] width 11 height 11
click at [1078, 118] on button "Archive" at bounding box center [1068, 118] width 74 height 28
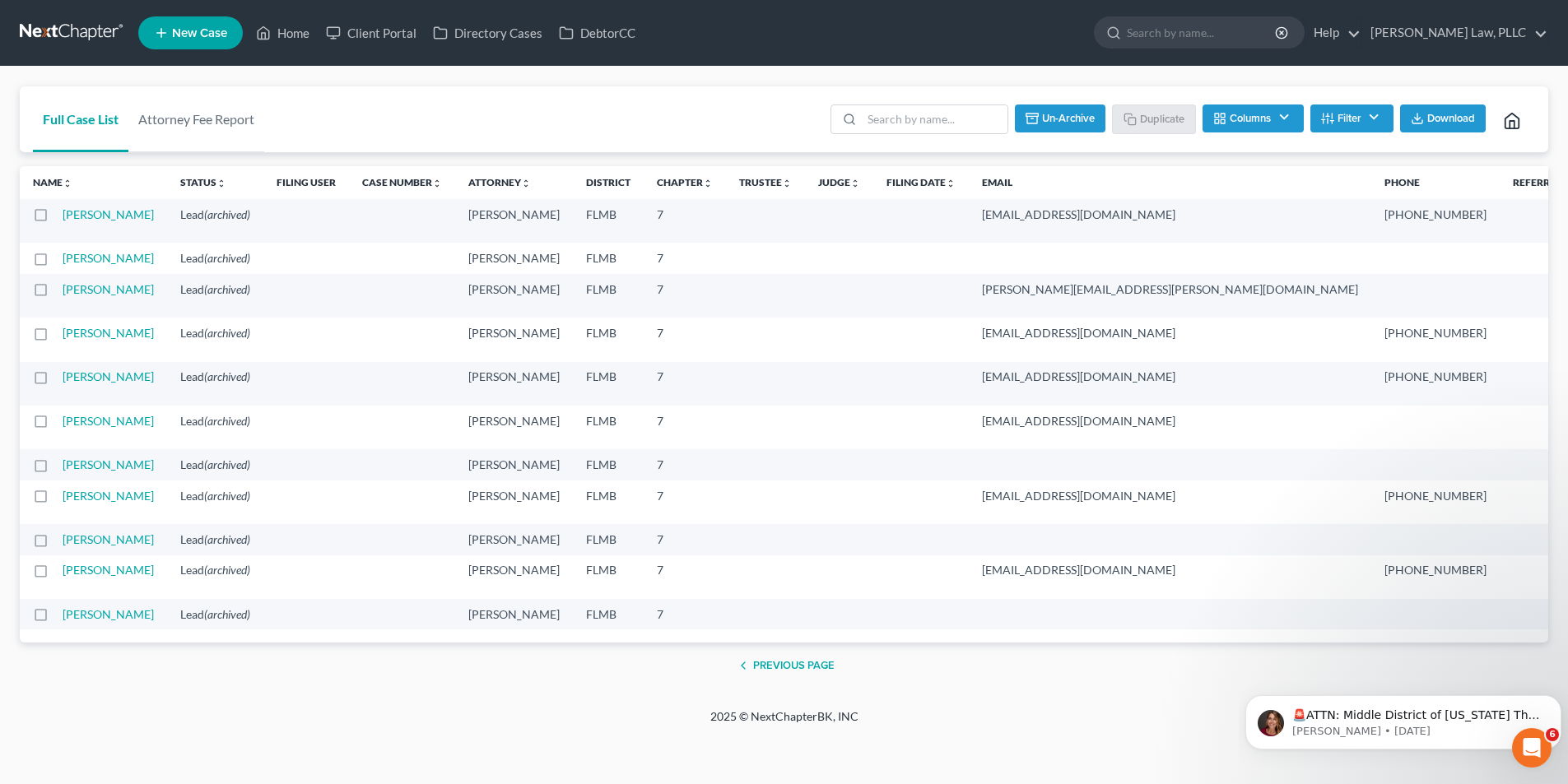
checkbox input "false"
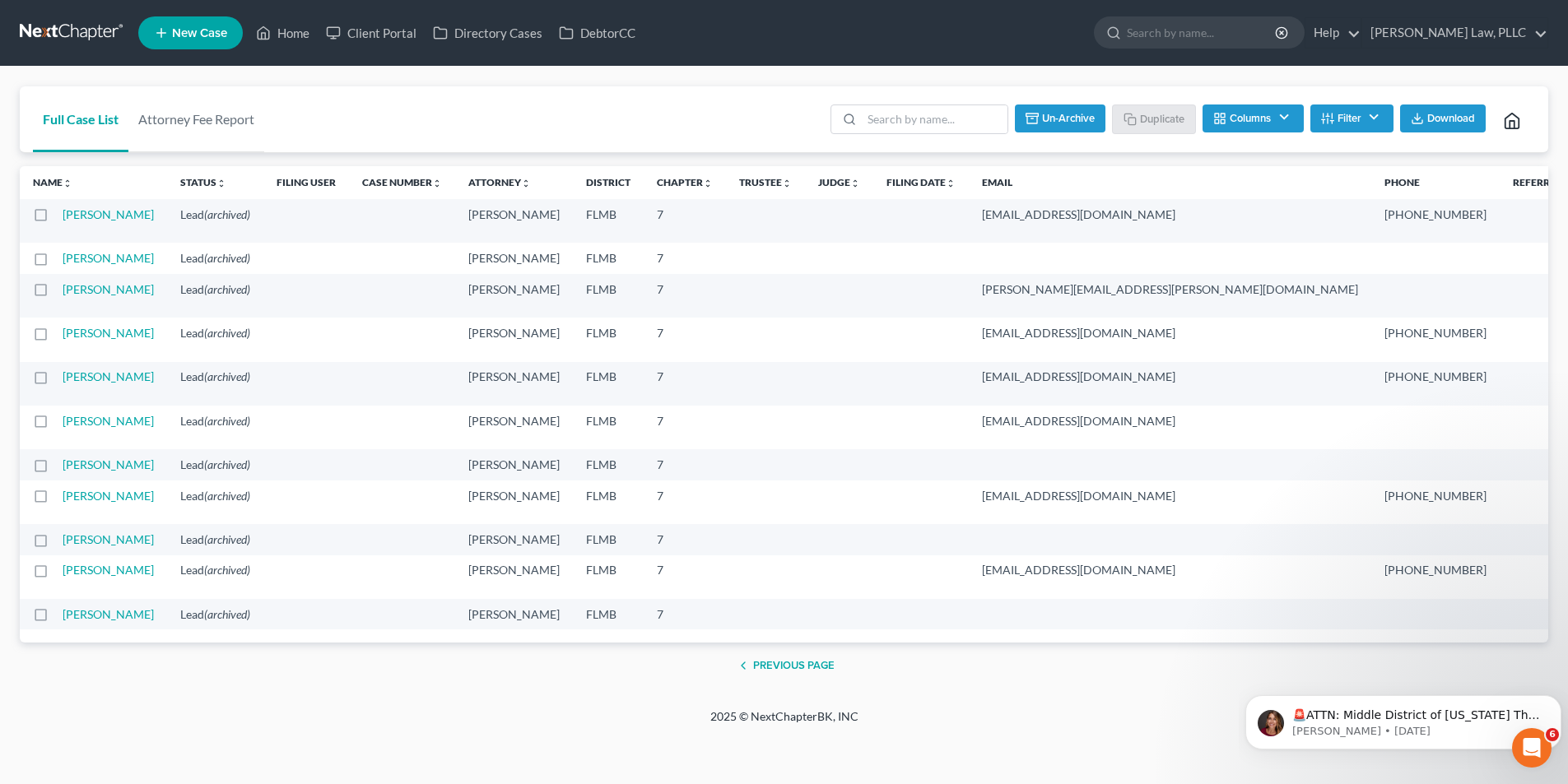
checkbox input "false"
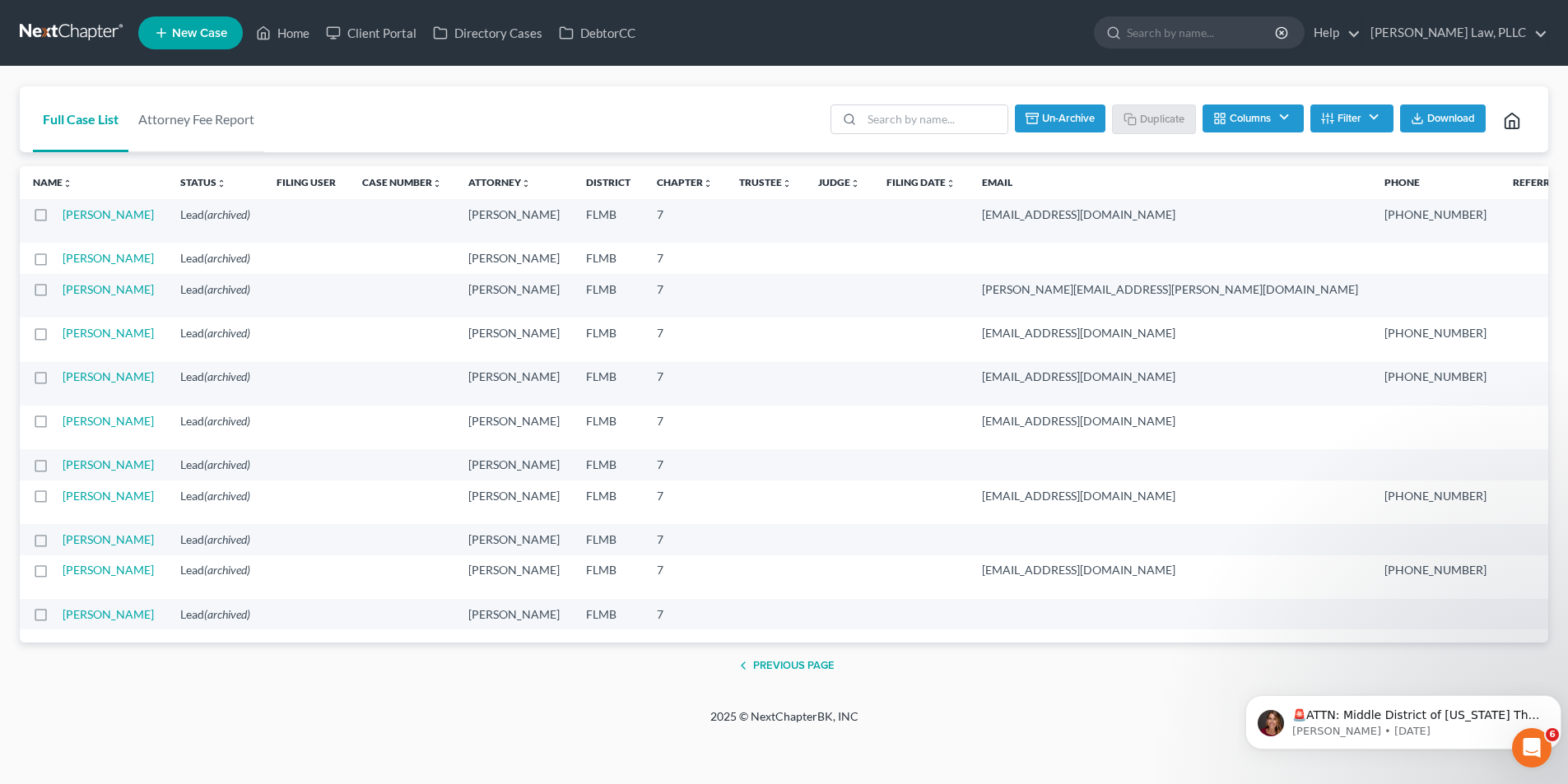
checkbox input "false"
click at [77, 114] on link "Full Case List" at bounding box center [81, 120] width 96 height 66
click at [182, 120] on link "Attorney Fee Report" at bounding box center [197, 120] width 136 height 66
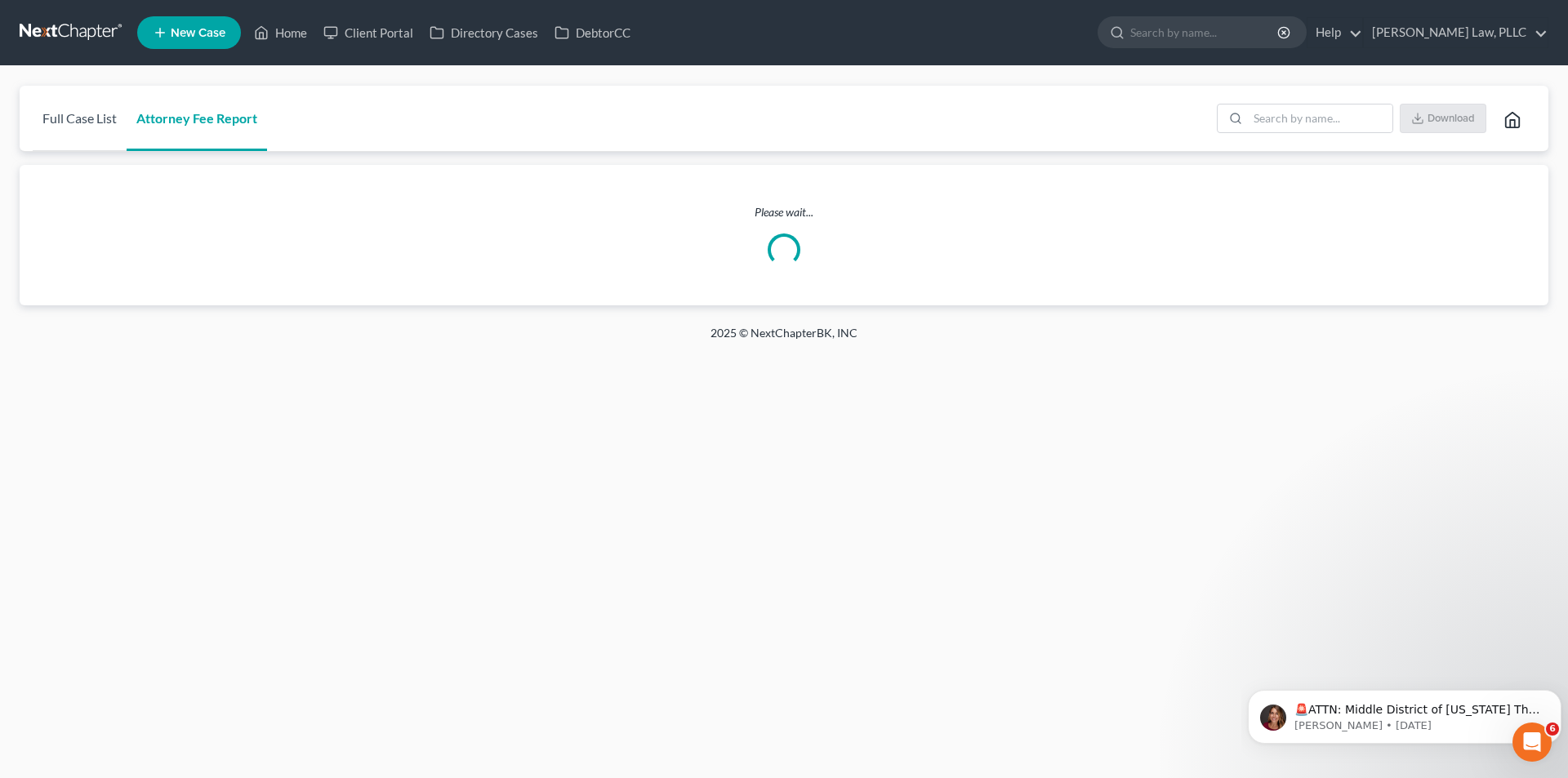
click at [85, 115] on link "Full Case List" at bounding box center [80, 119] width 94 height 66
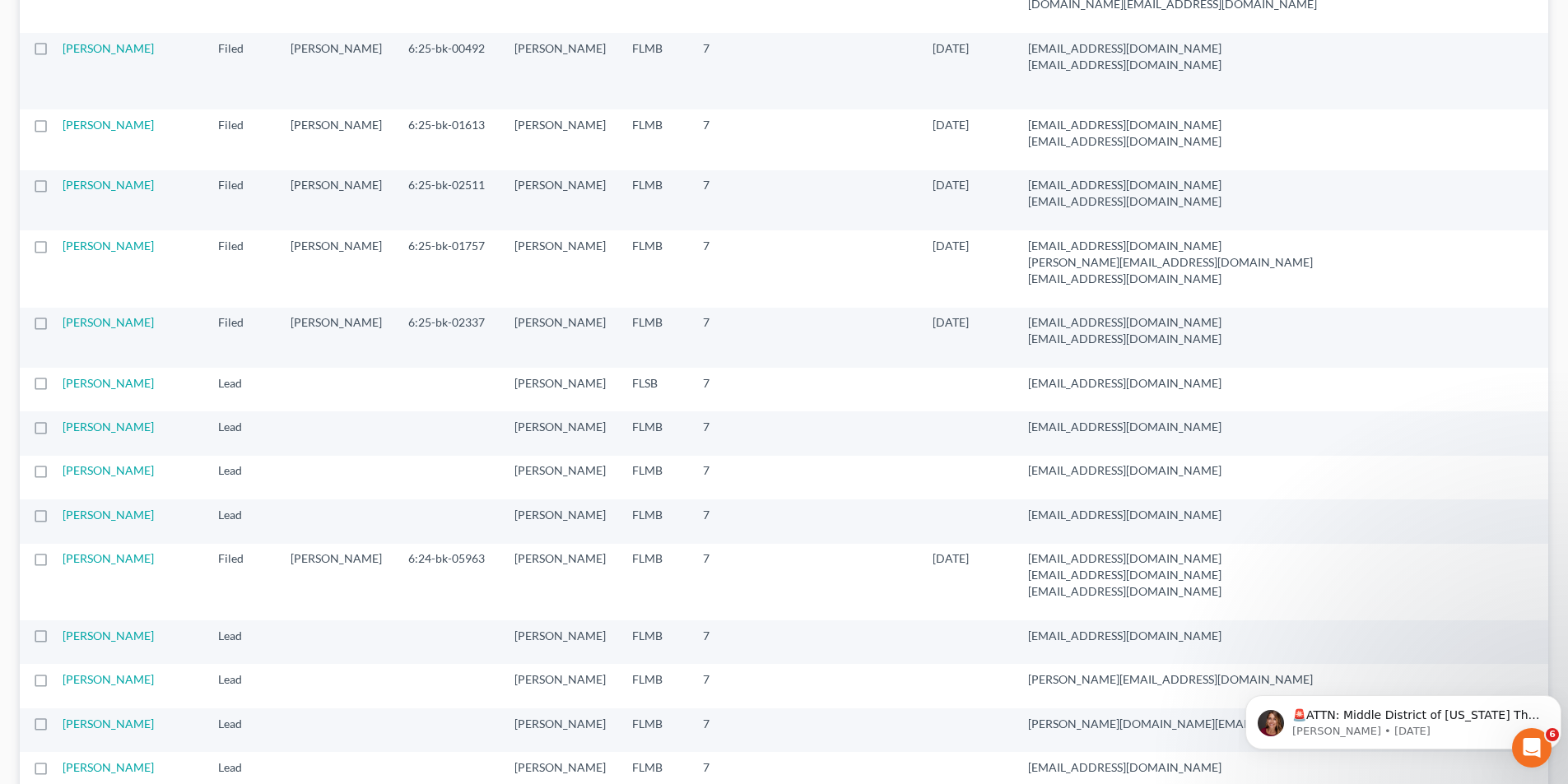
scroll to position [2618, 0]
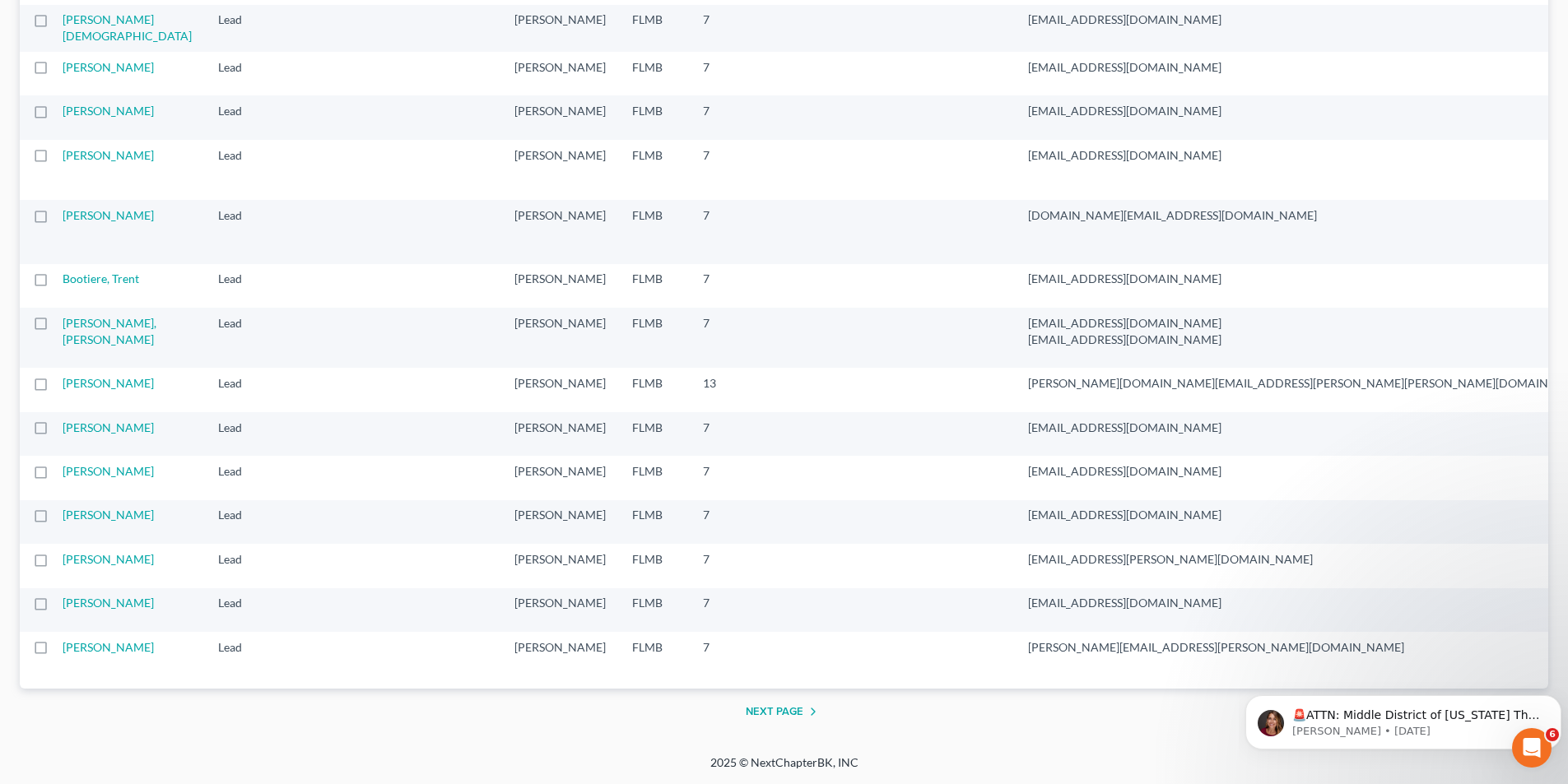
click at [772, 705] on button "Next Page" at bounding box center [784, 712] width 77 height 20
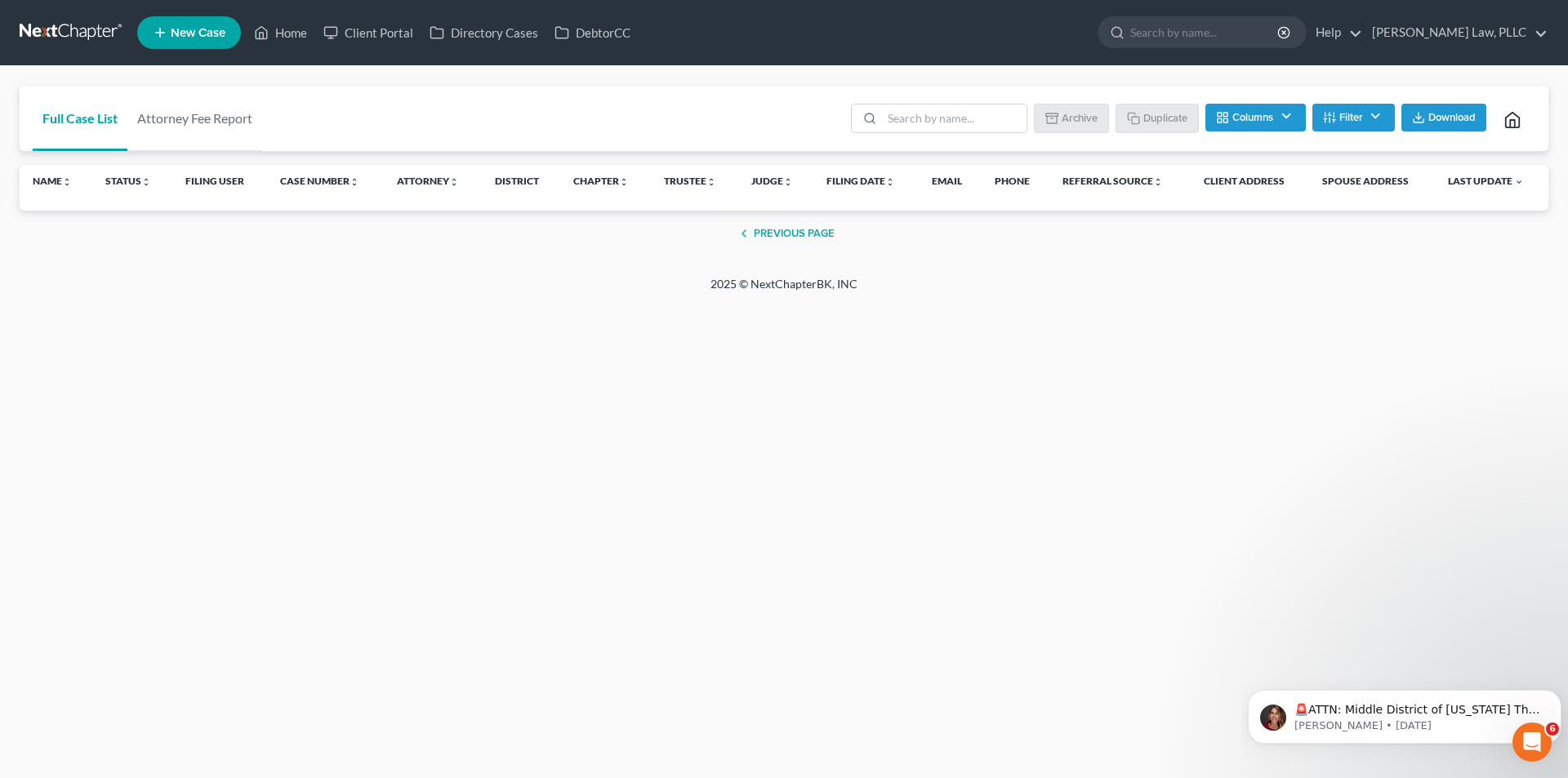
click at [759, 238] on button "Previous Page" at bounding box center [784, 233] width 100 height 20
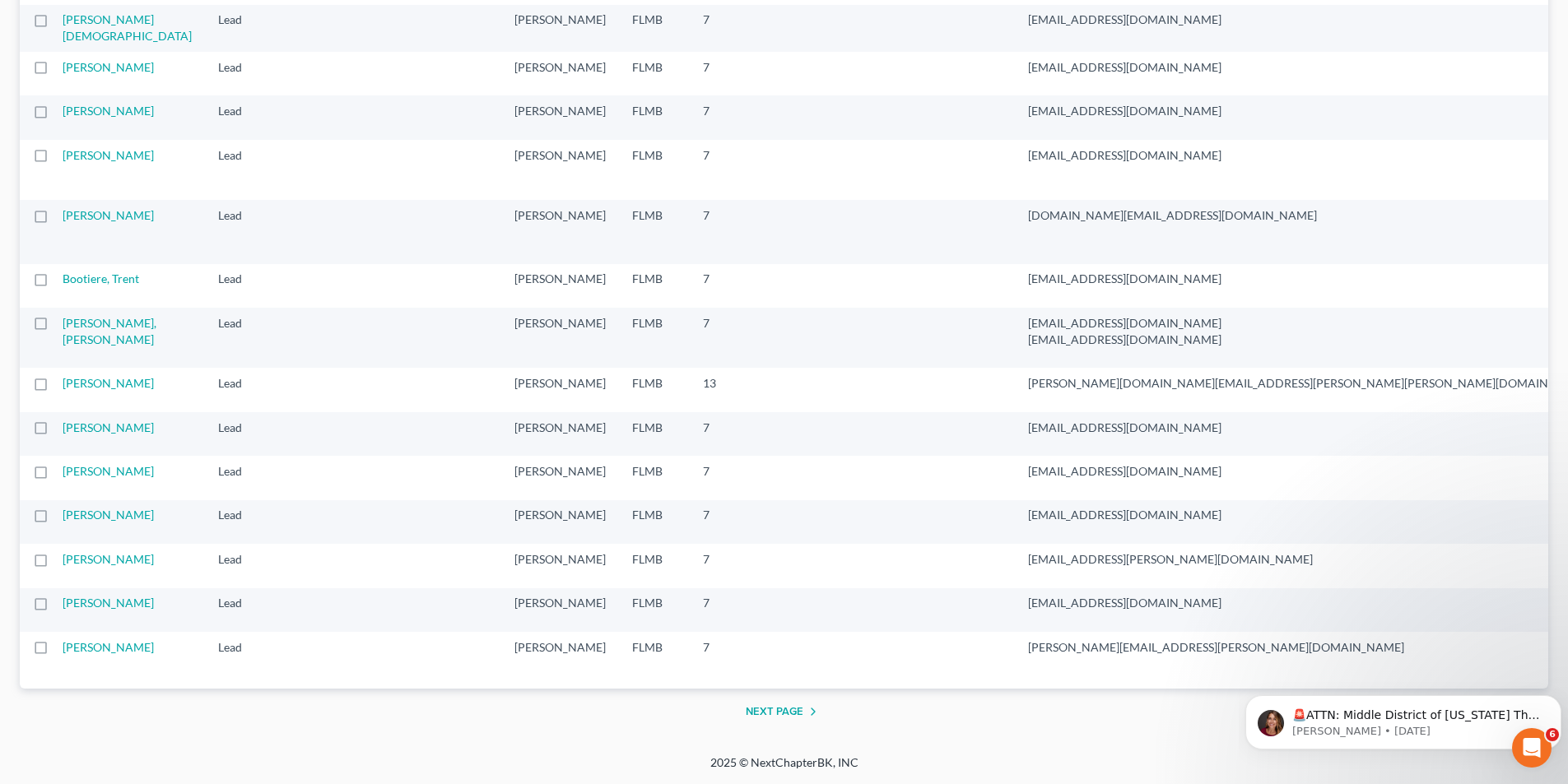
scroll to position [2618, 0]
click at [56, 652] on label at bounding box center [56, 652] width 0 height 0
click at [63, 650] on input "checkbox" at bounding box center [68, 645] width 11 height 11
checkbox input "true"
click at [56, 563] on label at bounding box center [56, 563] width 0 height 0
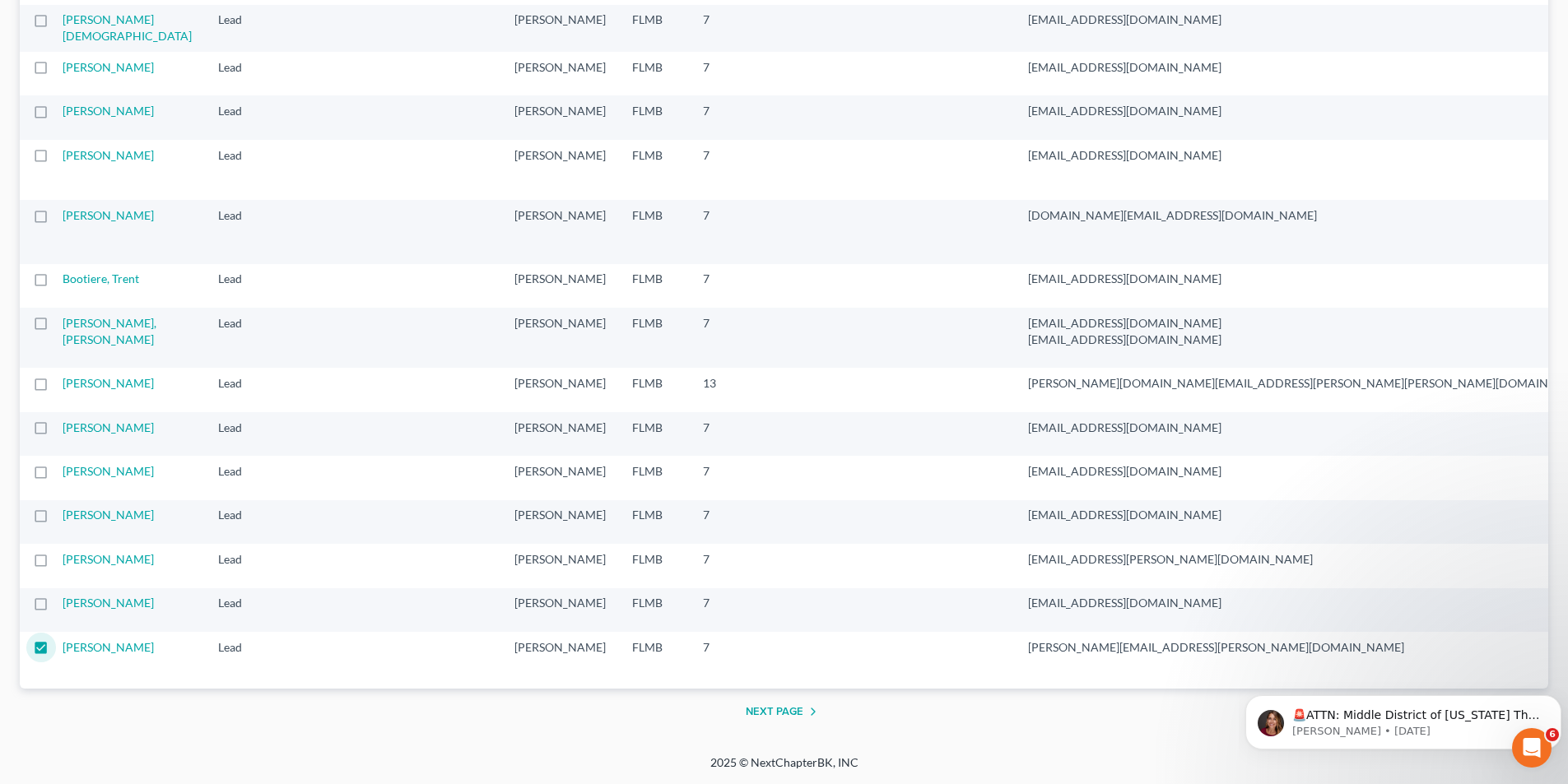
click at [63, 551] on input "checkbox" at bounding box center [68, 556] width 11 height 11
checkbox input "true"
click at [56, 519] on label at bounding box center [56, 519] width 0 height 0
click at [63, 507] on input "checkbox" at bounding box center [68, 512] width 11 height 11
checkbox input "true"
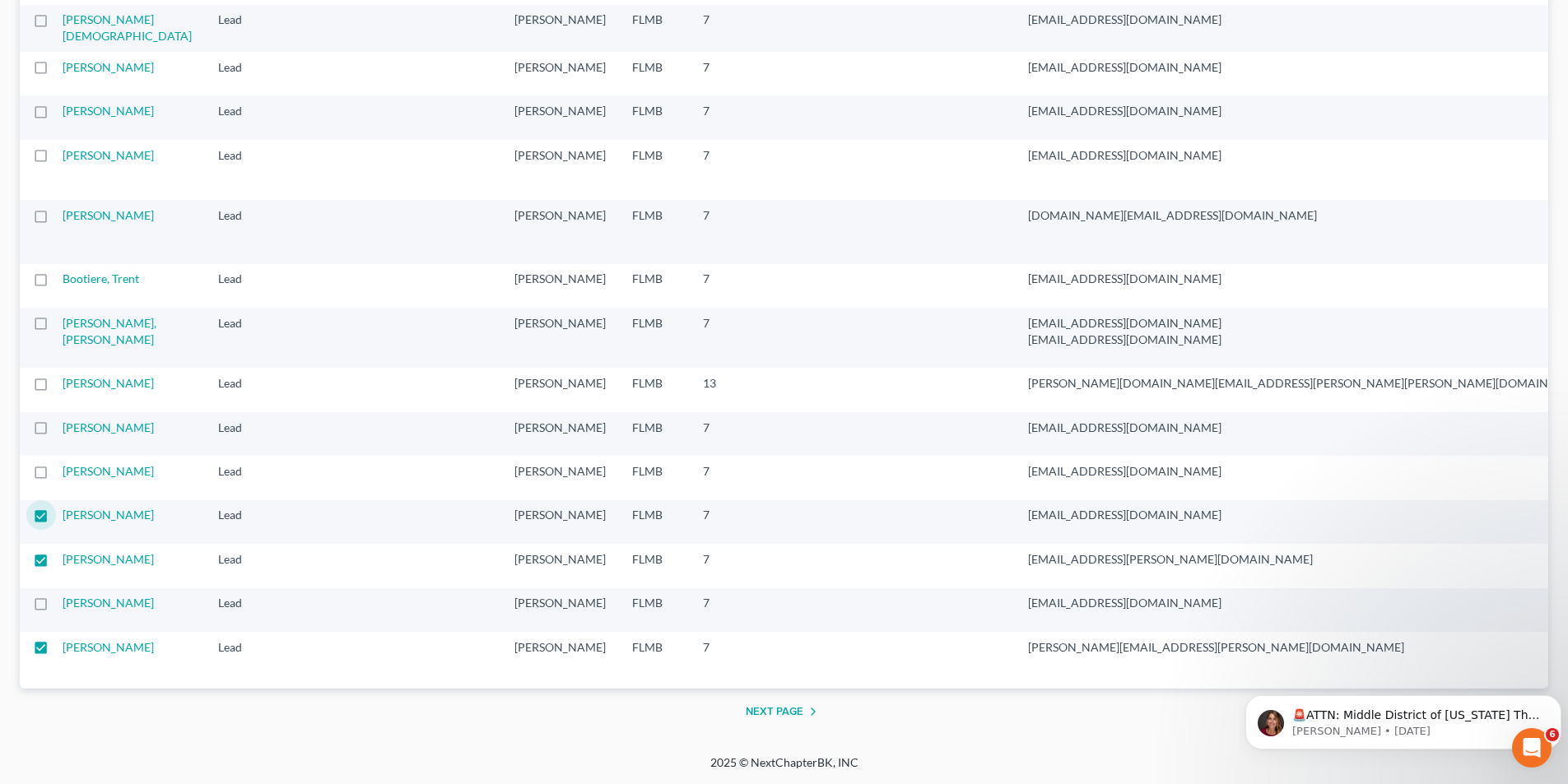
click at [56, 476] on label at bounding box center [56, 476] width 0 height 0
click at [63, 463] on input "checkbox" at bounding box center [68, 468] width 11 height 11
checkbox input "true"
click at [56, 432] on label at bounding box center [56, 432] width 0 height 0
click at [63, 419] on input "checkbox" at bounding box center [68, 425] width 11 height 11
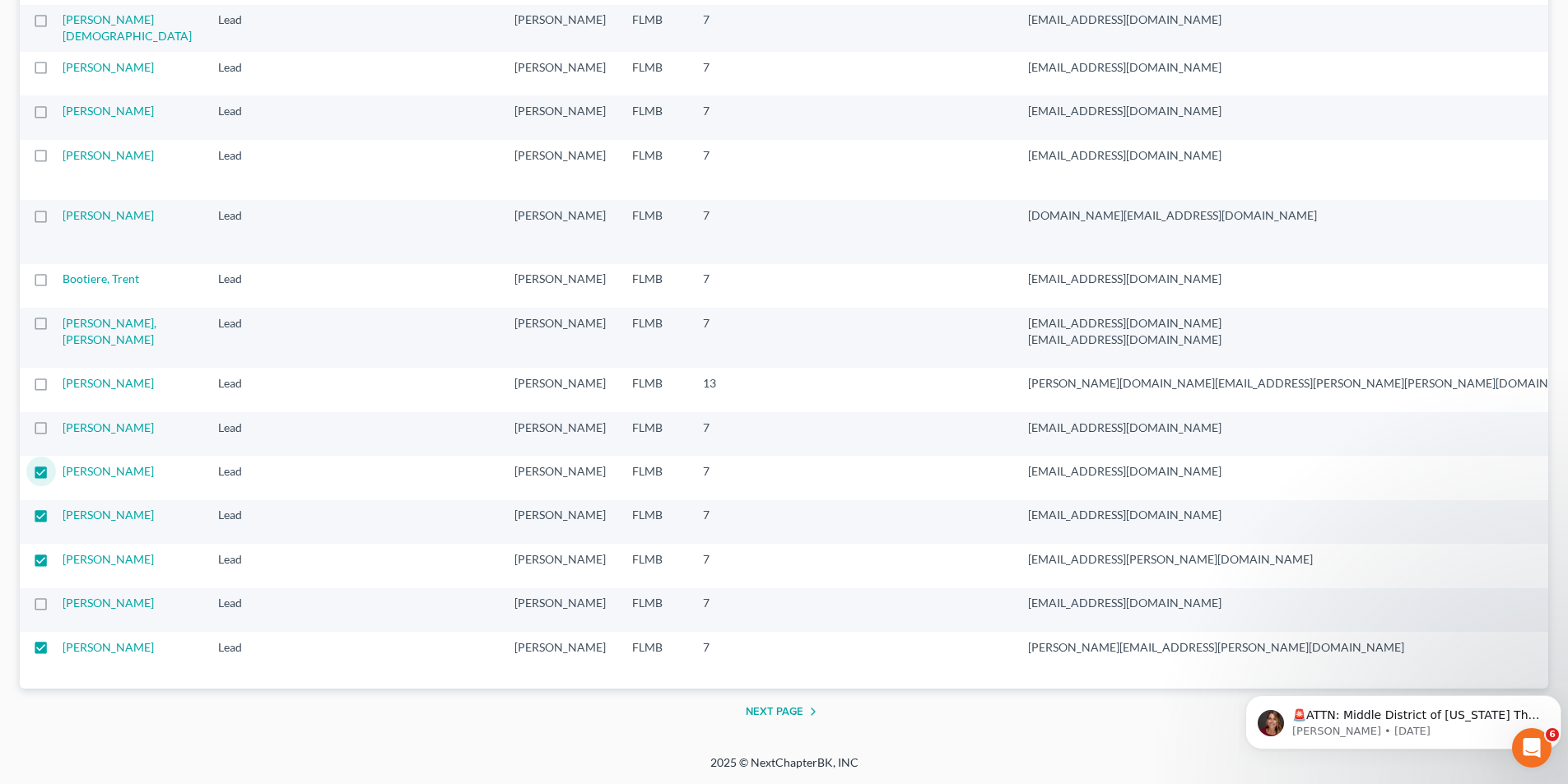
checkbox input "true"
click at [56, 387] on label at bounding box center [56, 387] width 0 height 0
click at [63, 375] on input "checkbox" at bounding box center [68, 381] width 11 height 11
checkbox input "true"
click at [56, 327] on label at bounding box center [56, 327] width 0 height 0
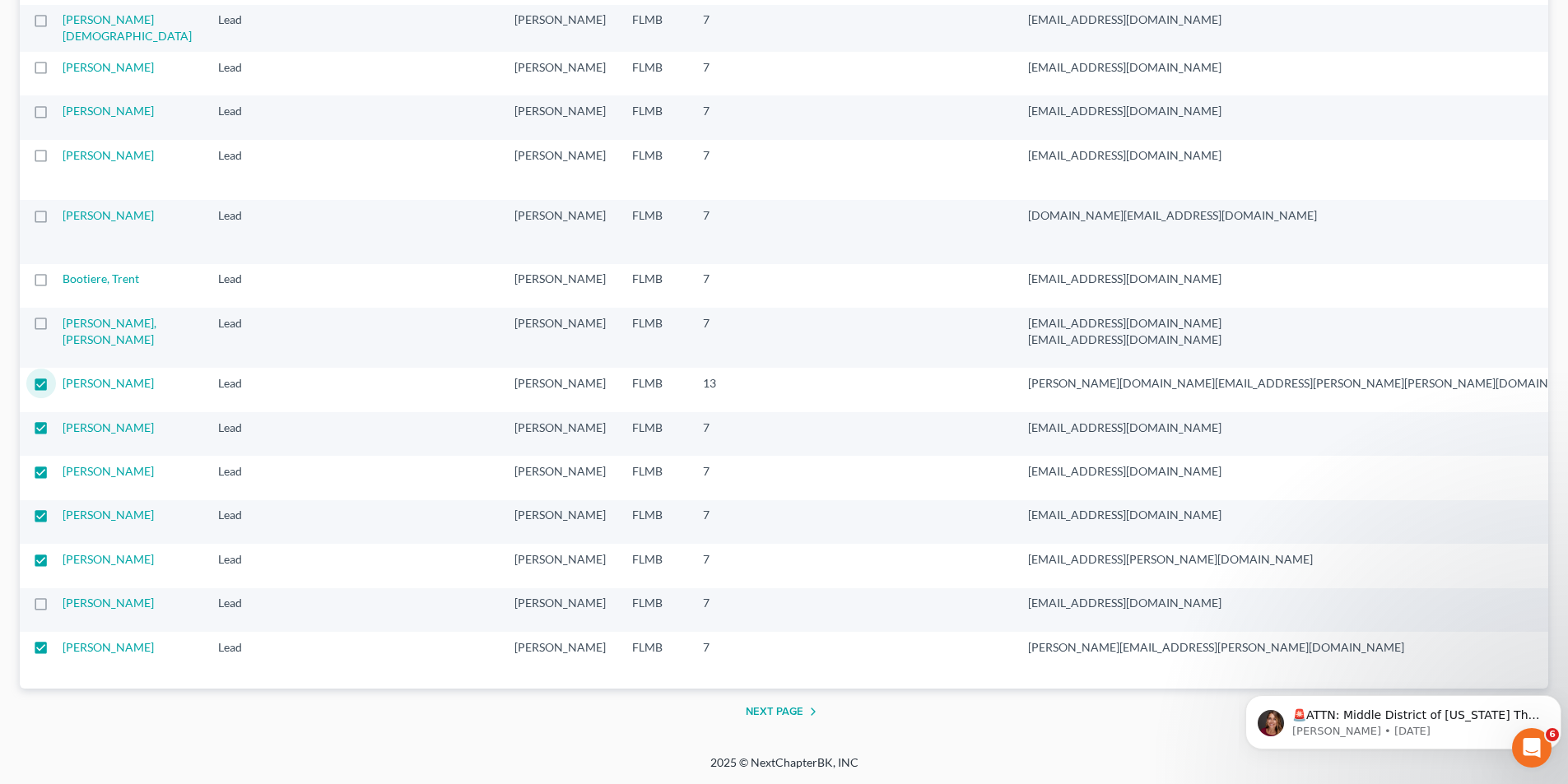
click at [63, 315] on input "checkbox" at bounding box center [68, 320] width 11 height 11
checkbox input "true"
click at [40, 266] on td at bounding box center [41, 285] width 43 height 44
click at [56, 283] on label at bounding box center [56, 283] width 0 height 0
click at [63, 271] on input "checkbox" at bounding box center [68, 276] width 11 height 11
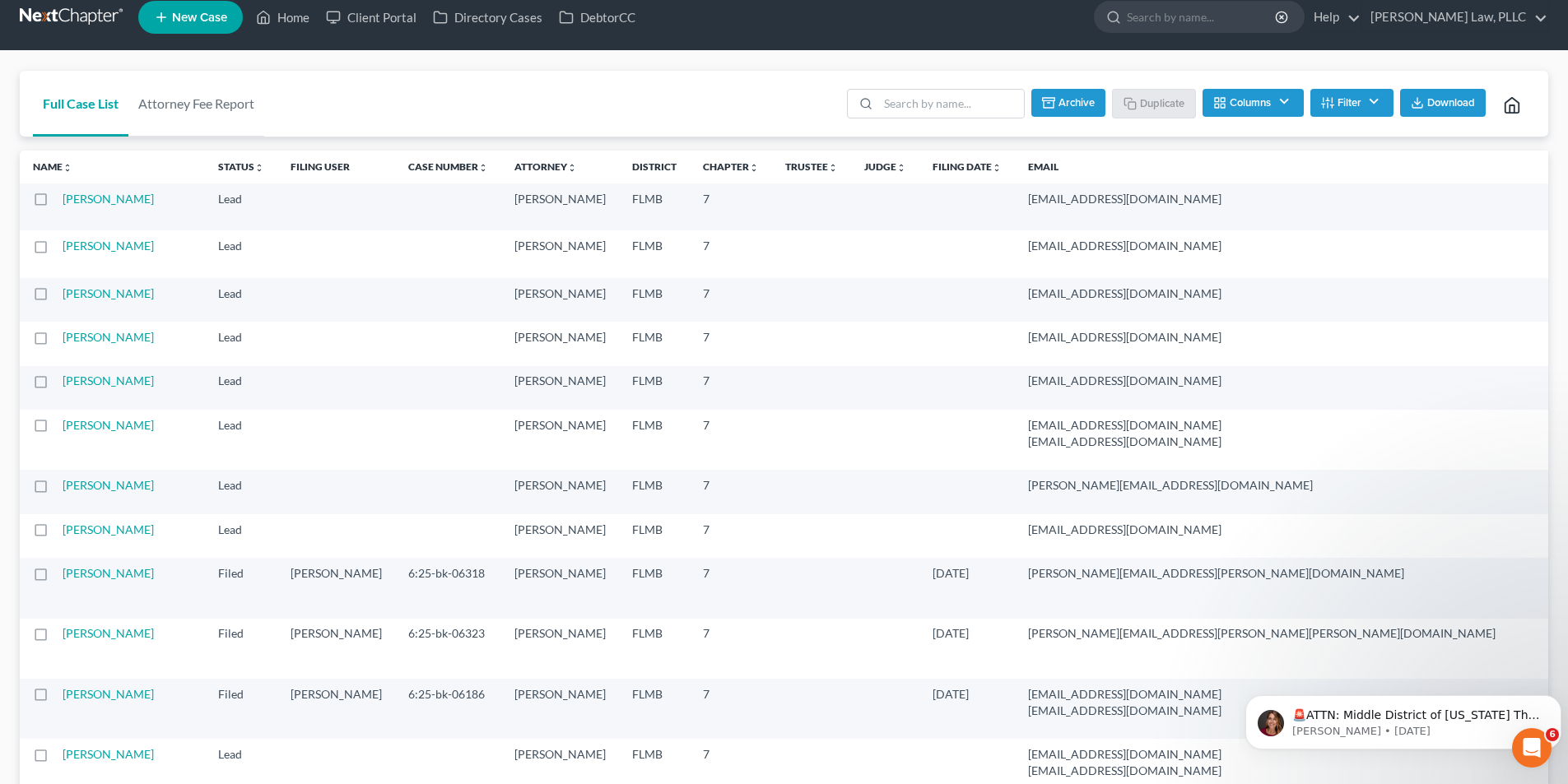
scroll to position [0, 0]
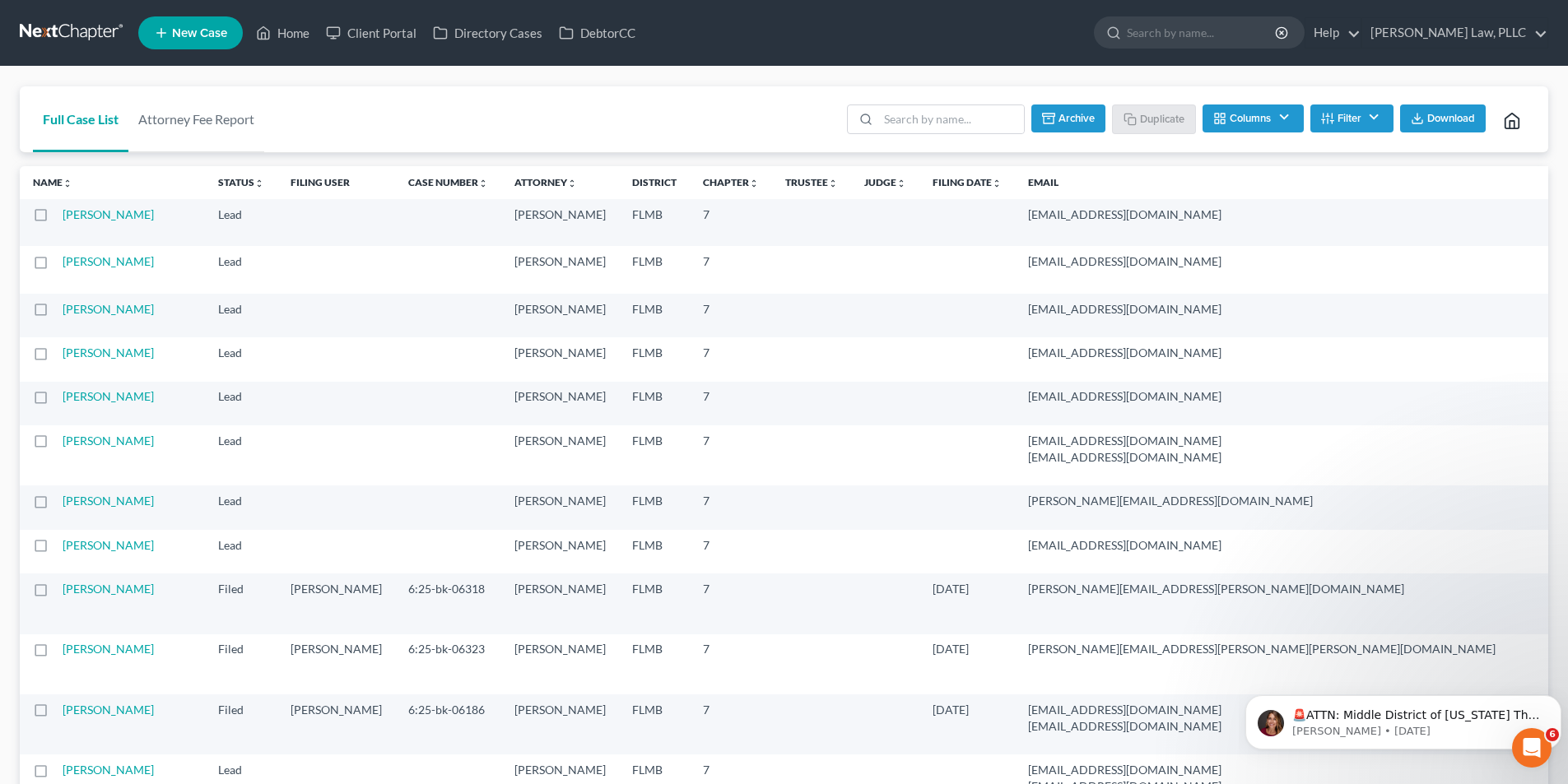
click at [1058, 119] on button "Archive" at bounding box center [1068, 118] width 74 height 28
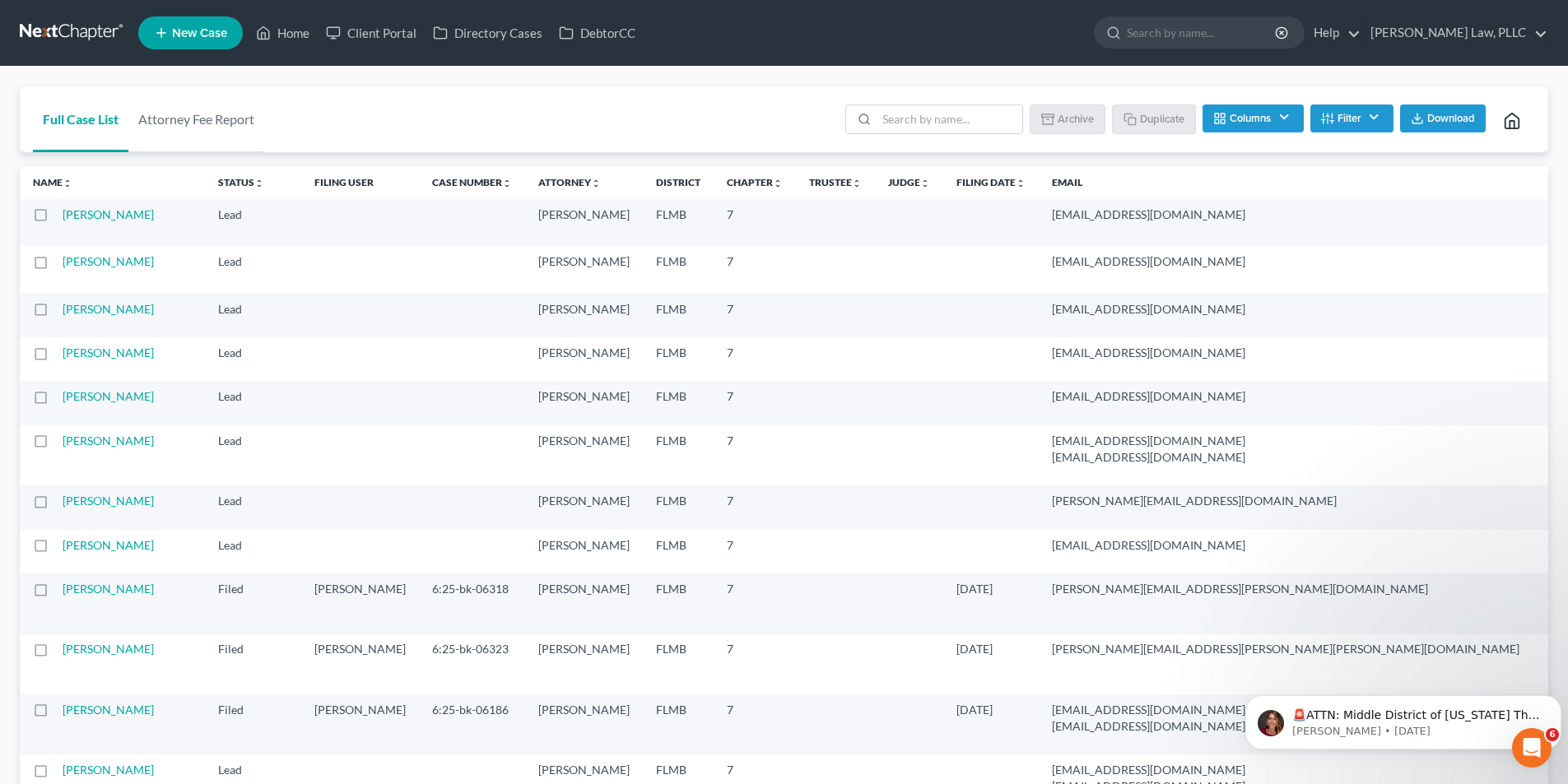
checkbox input "false"
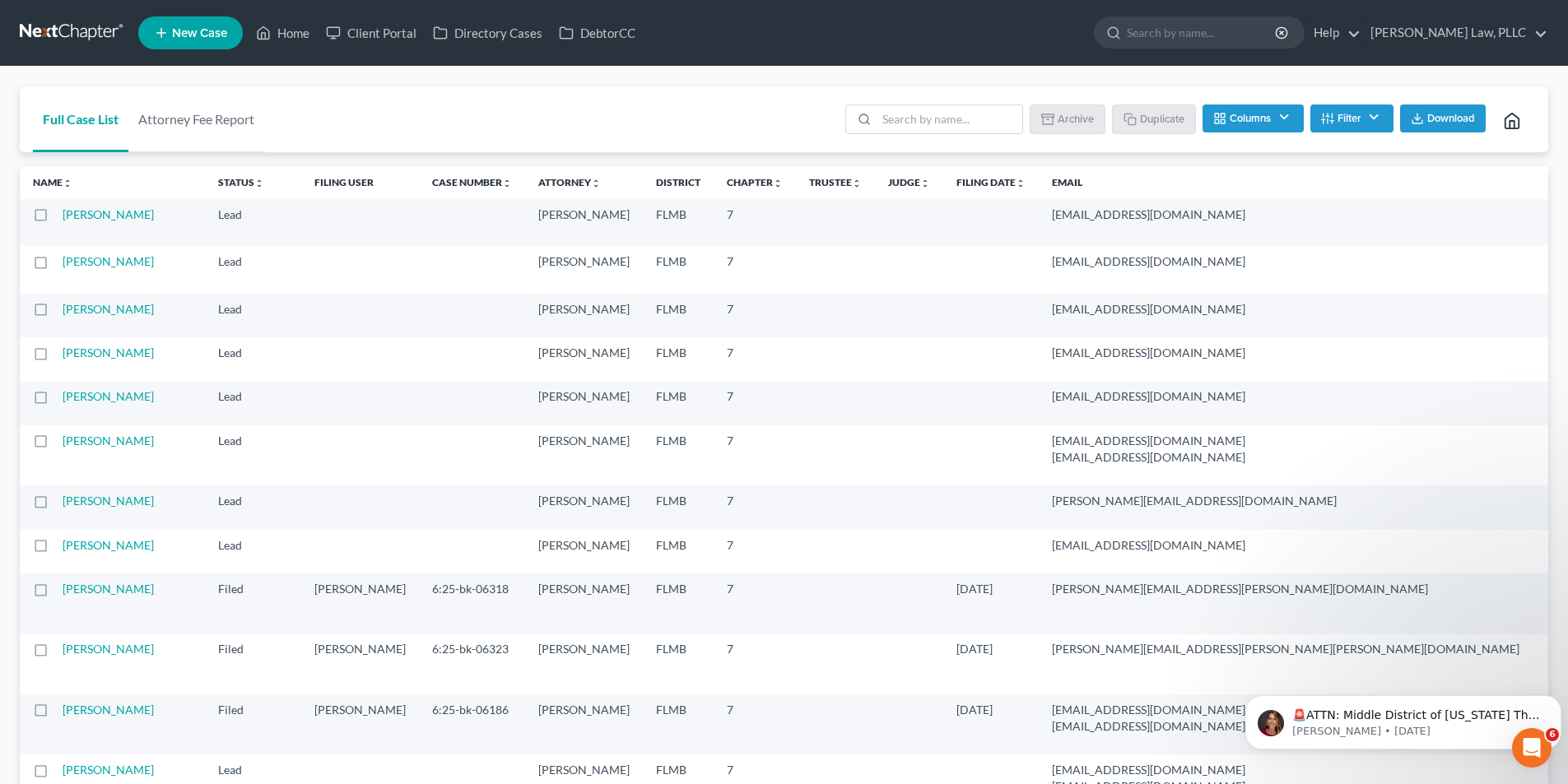
checkbox input "false"
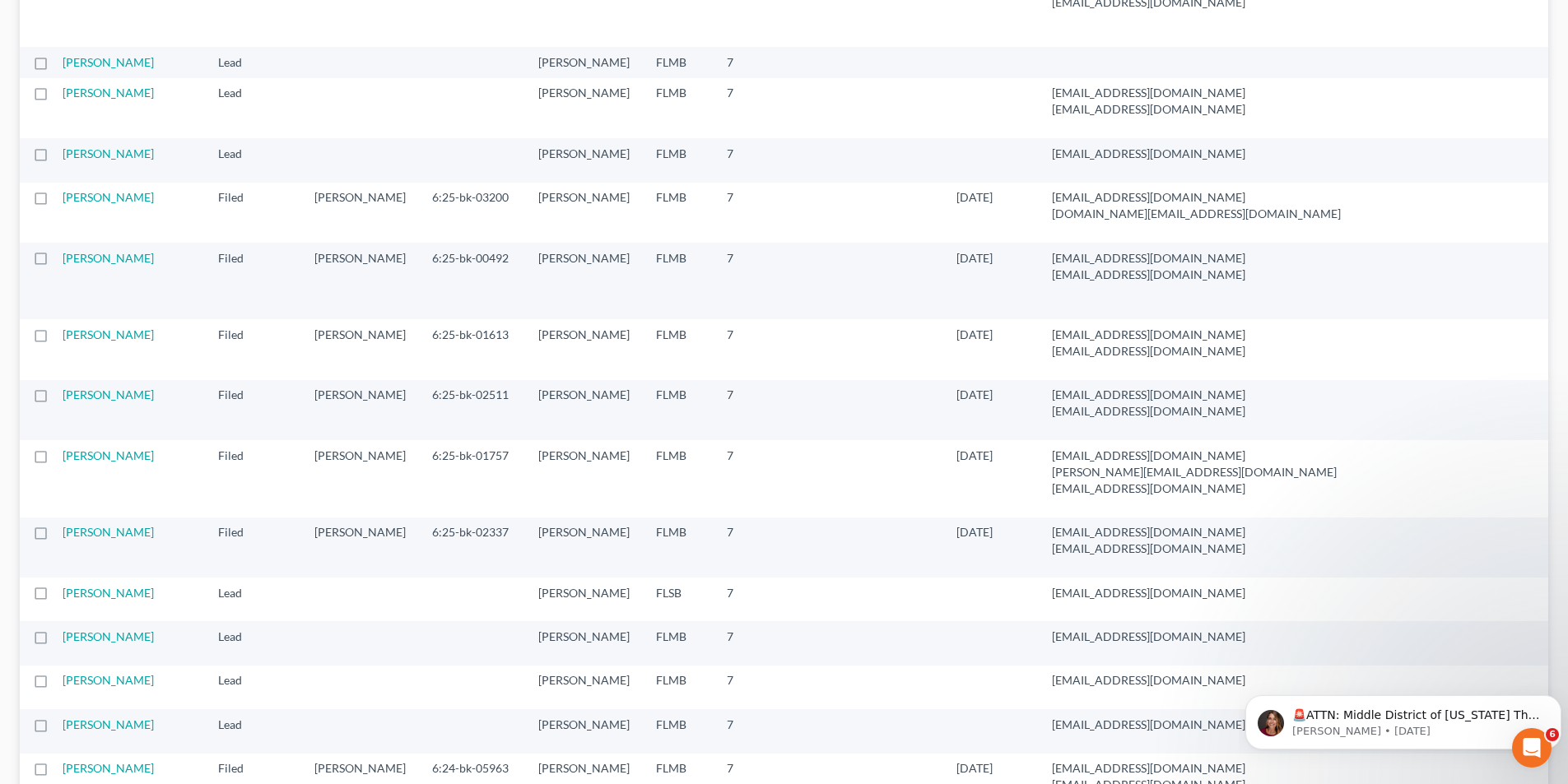
scroll to position [1151, 0]
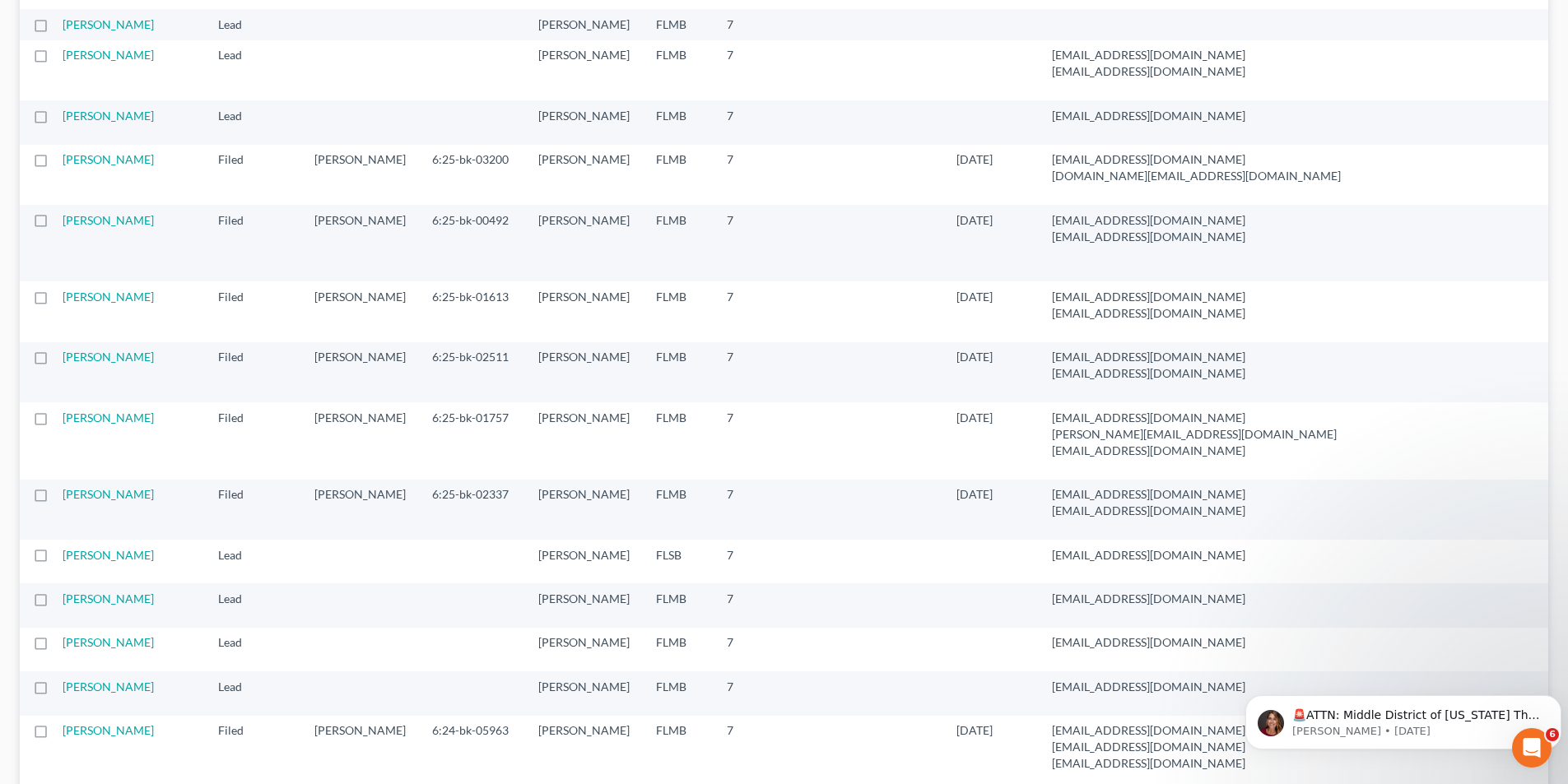
click at [56, 164] on label at bounding box center [56, 164] width 0 height 0
click at [63, 162] on input "checkbox" at bounding box center [68, 156] width 11 height 11
checkbox input "true"
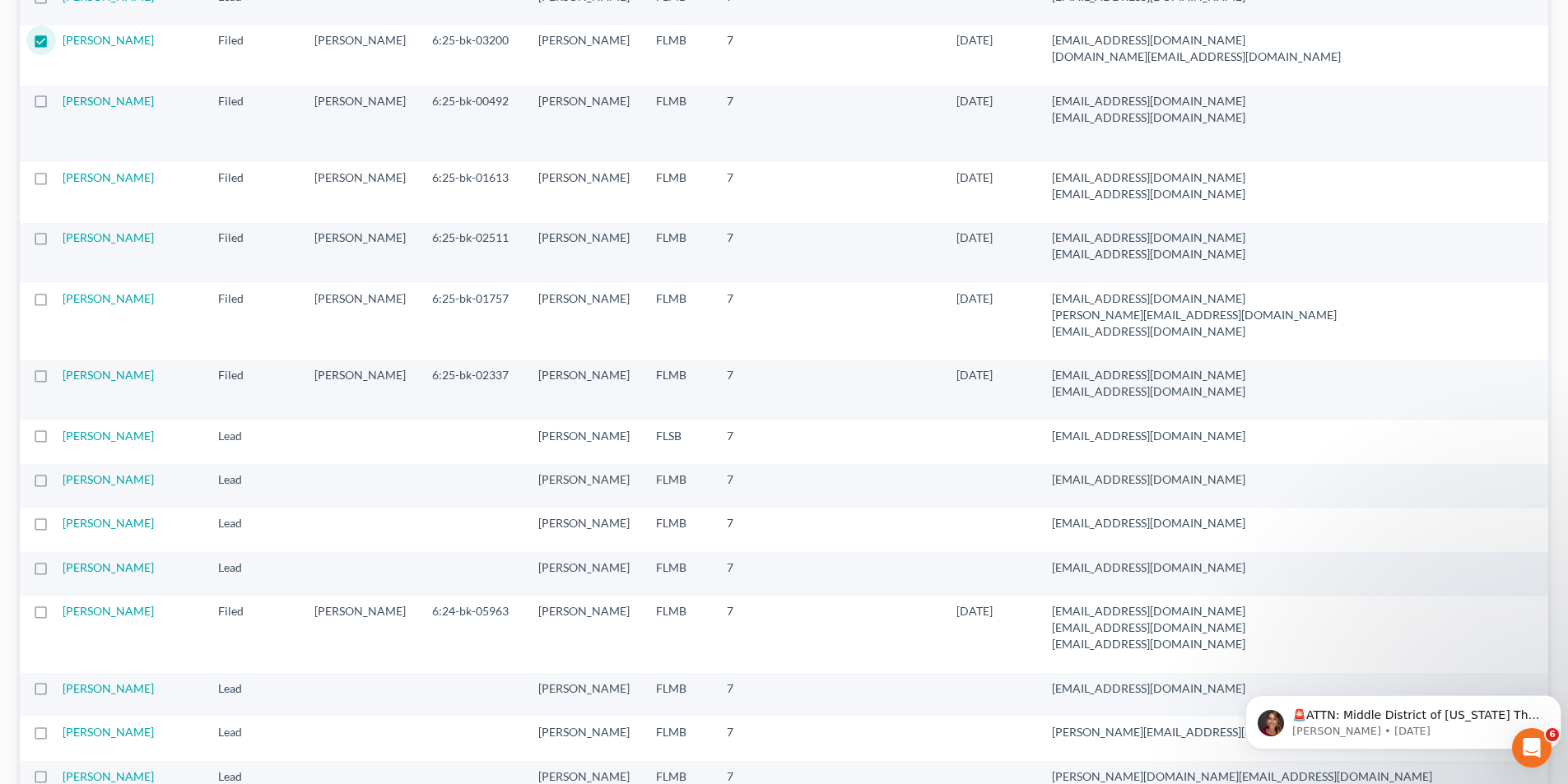
scroll to position [1234, 0]
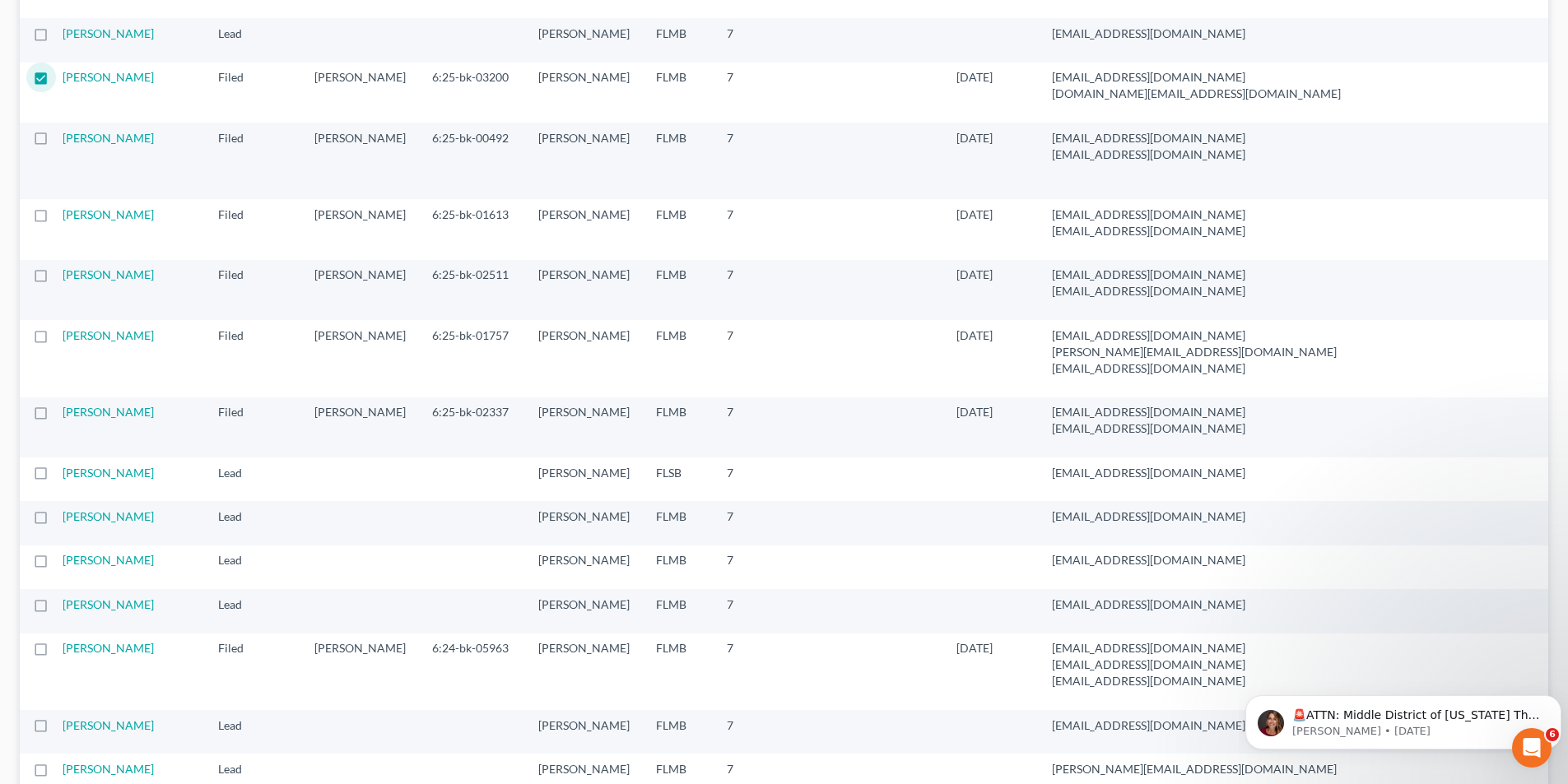
click at [56, 142] on label at bounding box center [56, 142] width 0 height 0
click at [63, 140] on input "checkbox" at bounding box center [68, 135] width 11 height 11
checkbox input "true"
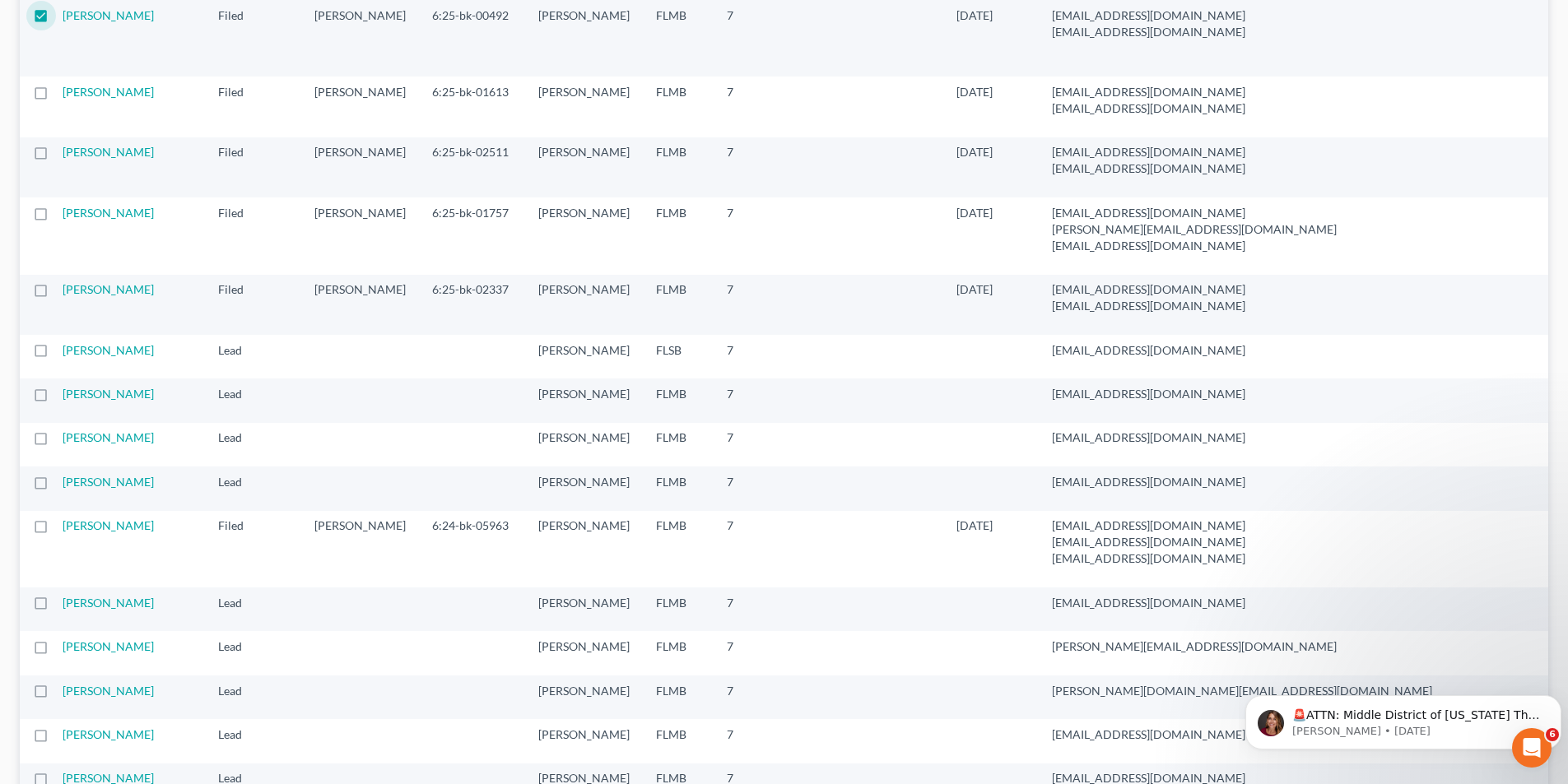
scroll to position [1398, 0]
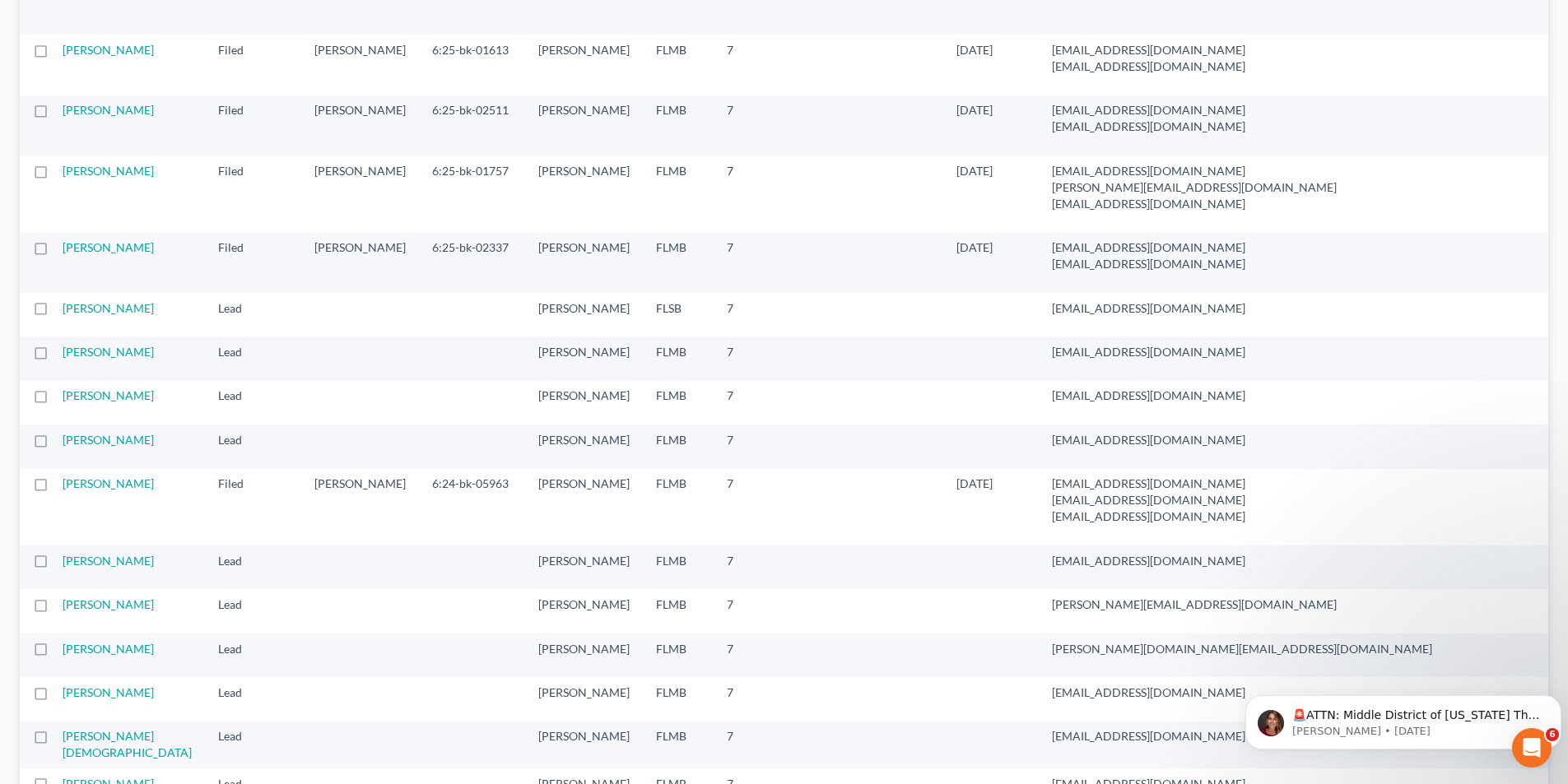
click at [56, 114] on label at bounding box center [56, 114] width 0 height 0
click at [63, 113] on input "checkbox" at bounding box center [68, 107] width 11 height 11
checkbox input "true"
click at [56, 175] on label at bounding box center [56, 175] width 0 height 0
click at [63, 173] on input "checkbox" at bounding box center [68, 168] width 11 height 11
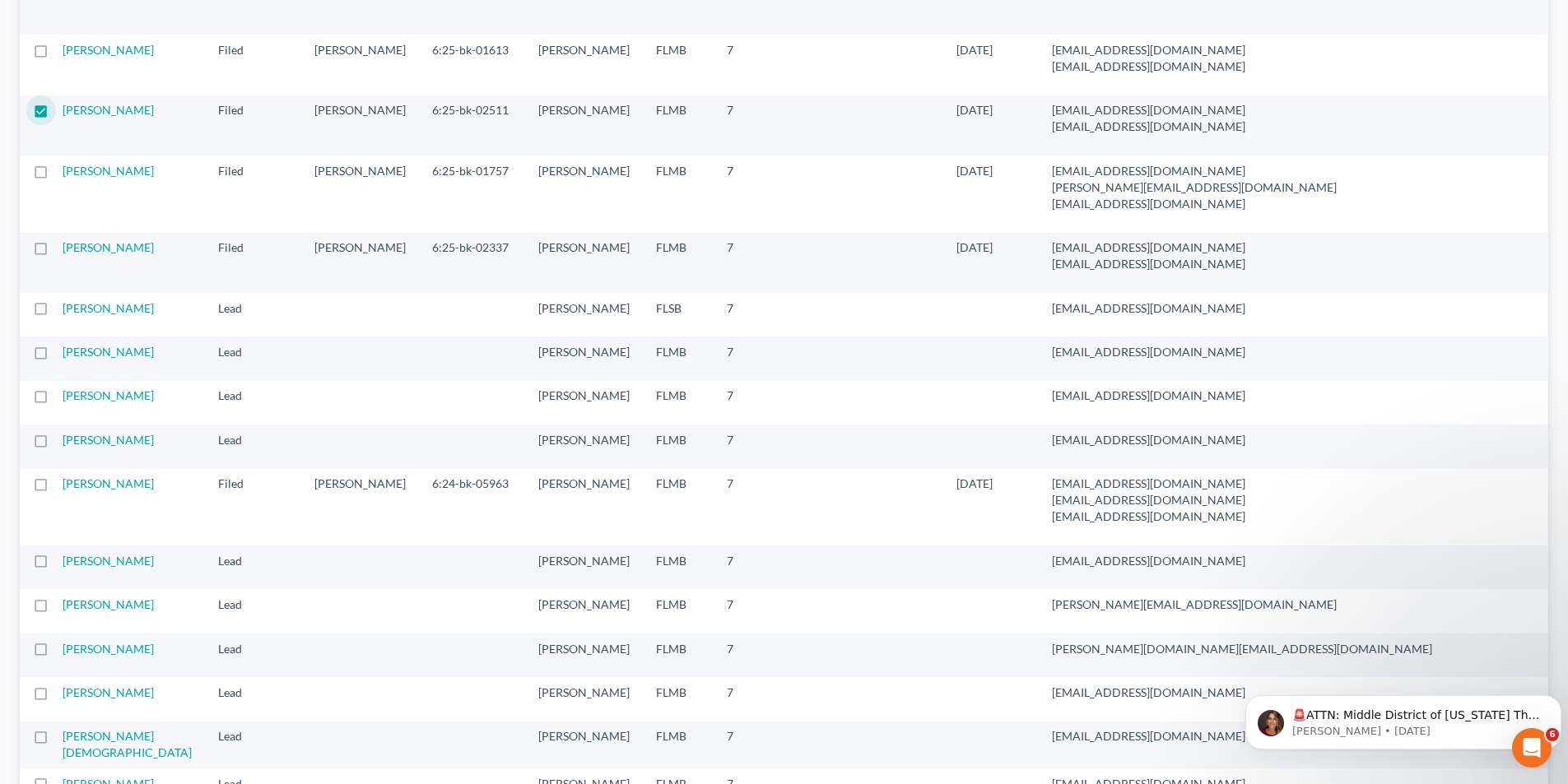
checkbox input "true"
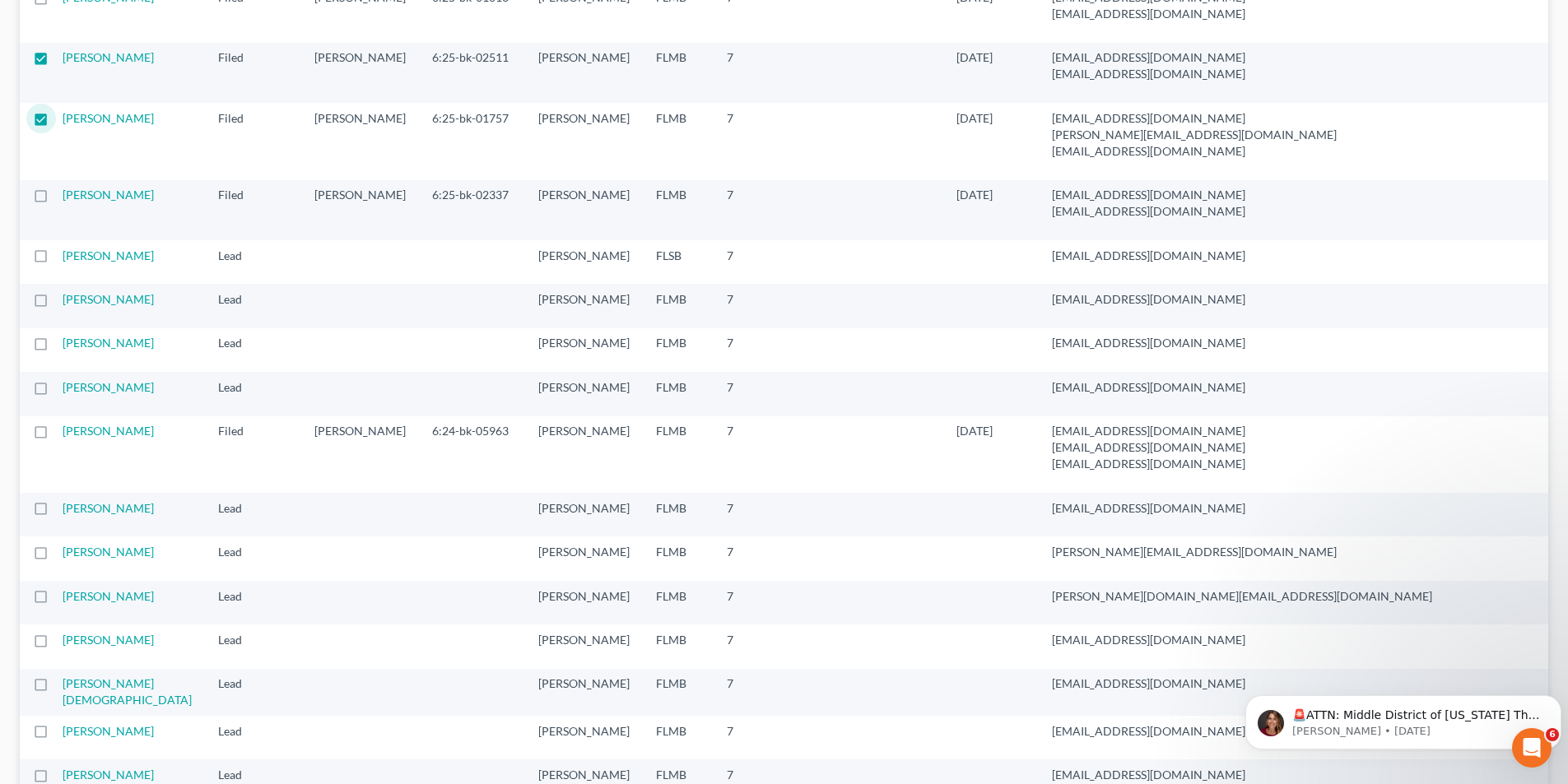
scroll to position [1480, 0]
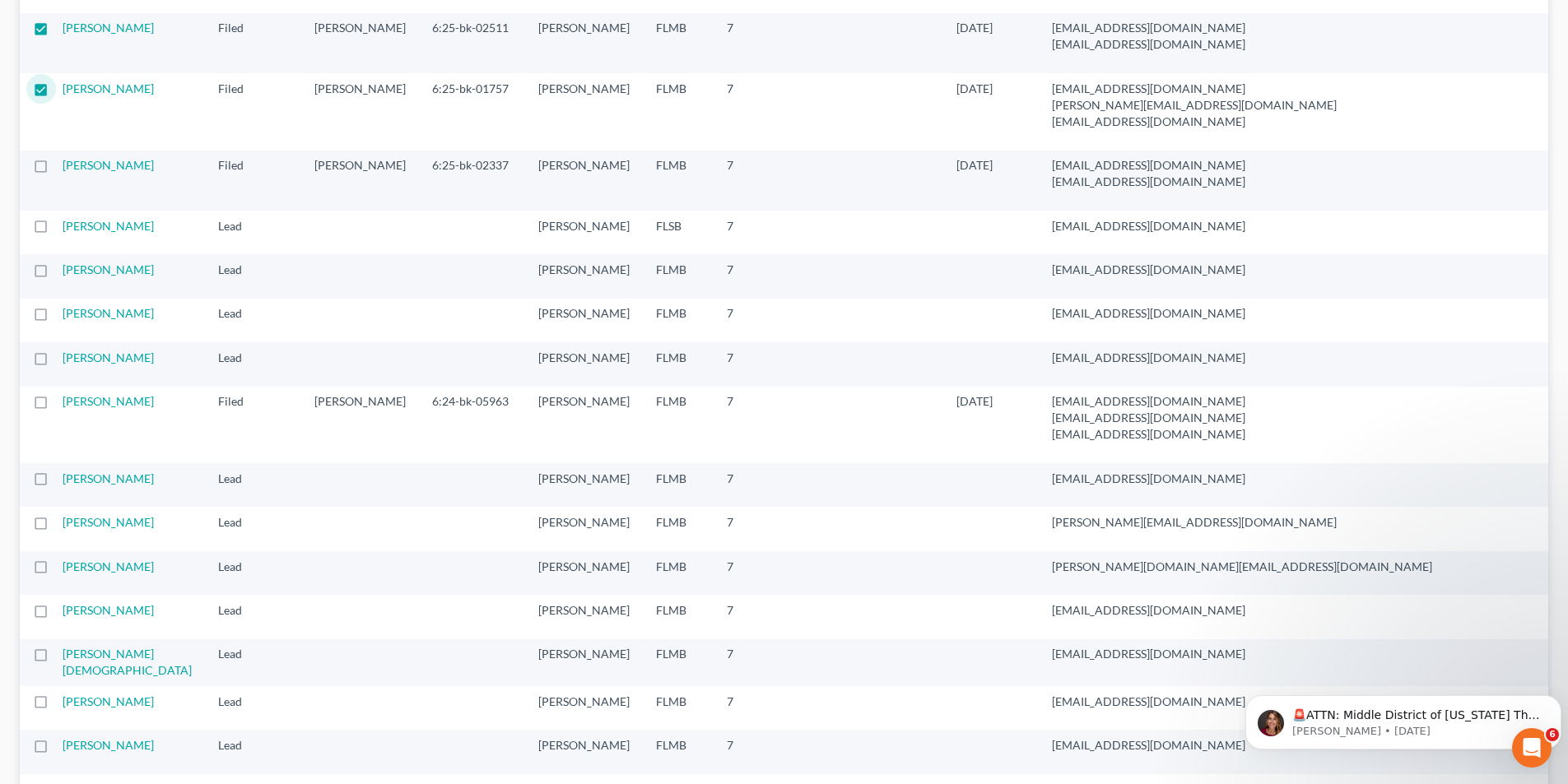
click at [56, 170] on label at bounding box center [56, 170] width 0 height 0
click at [63, 168] on input "checkbox" at bounding box center [68, 163] width 11 height 11
checkbox input "true"
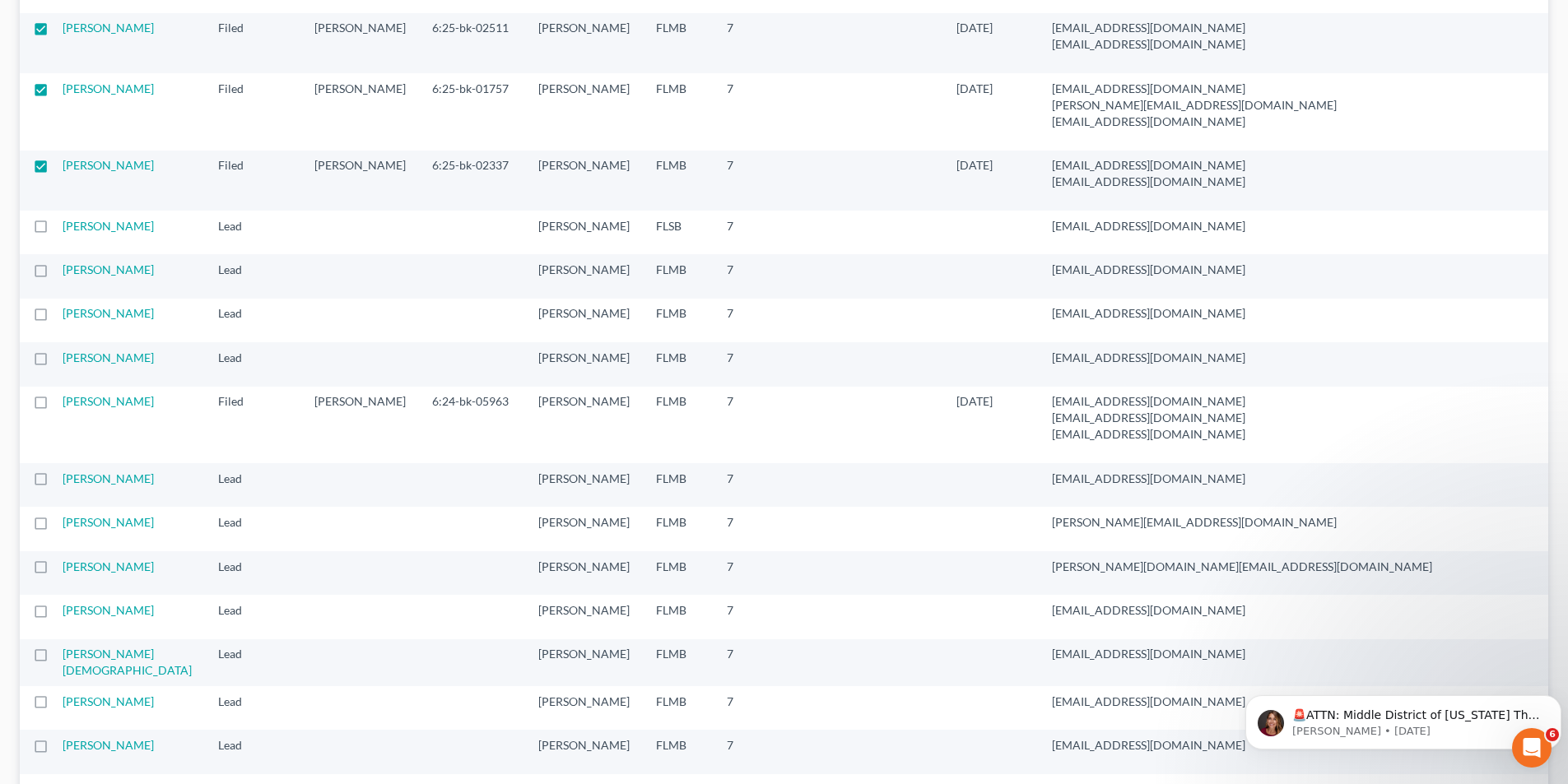
checkbox input "true"
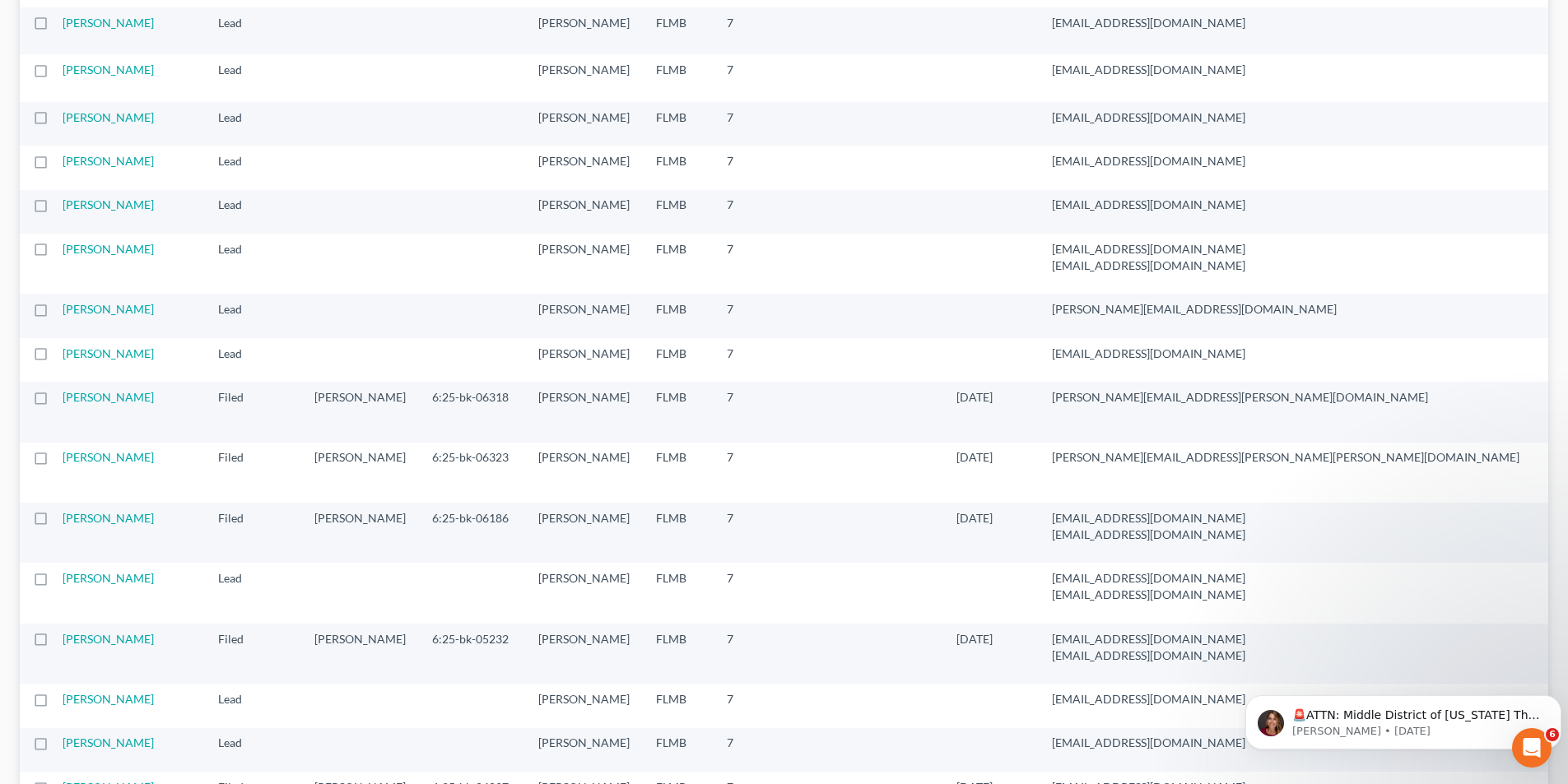
scroll to position [0, 0]
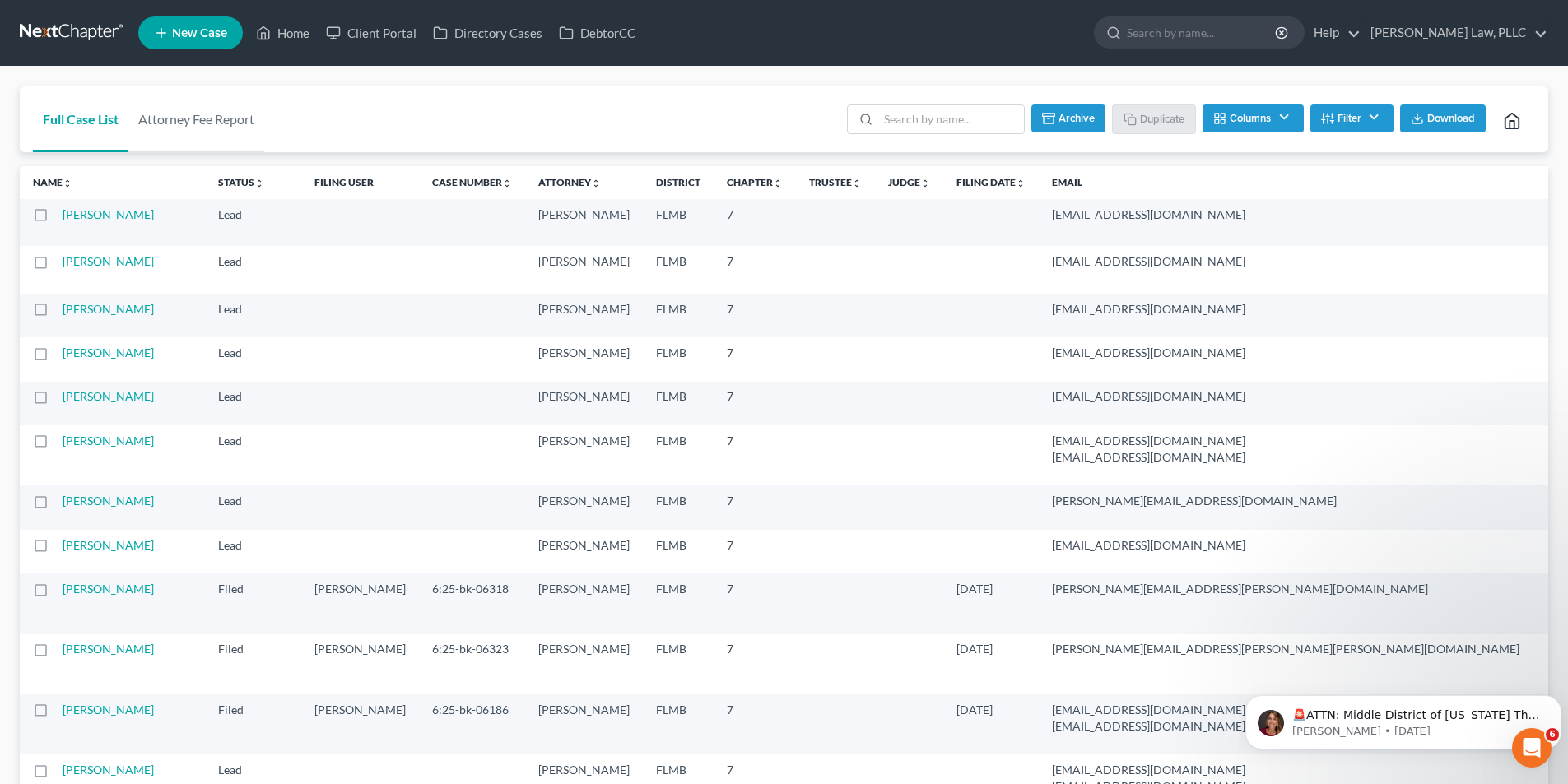
click at [1065, 115] on button "Archive" at bounding box center [1068, 118] width 74 height 28
checkbox input "false"
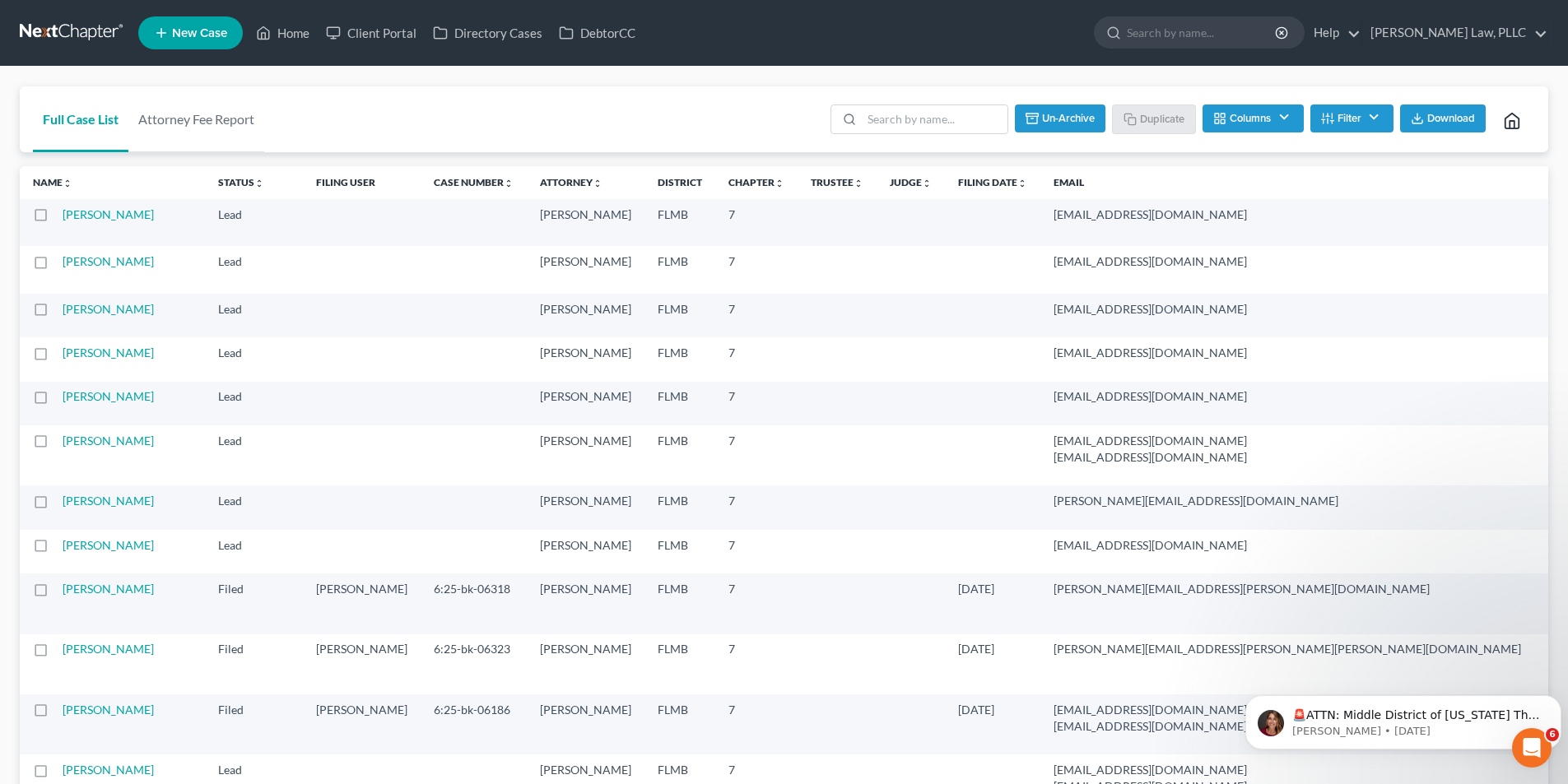
checkbox input "false"
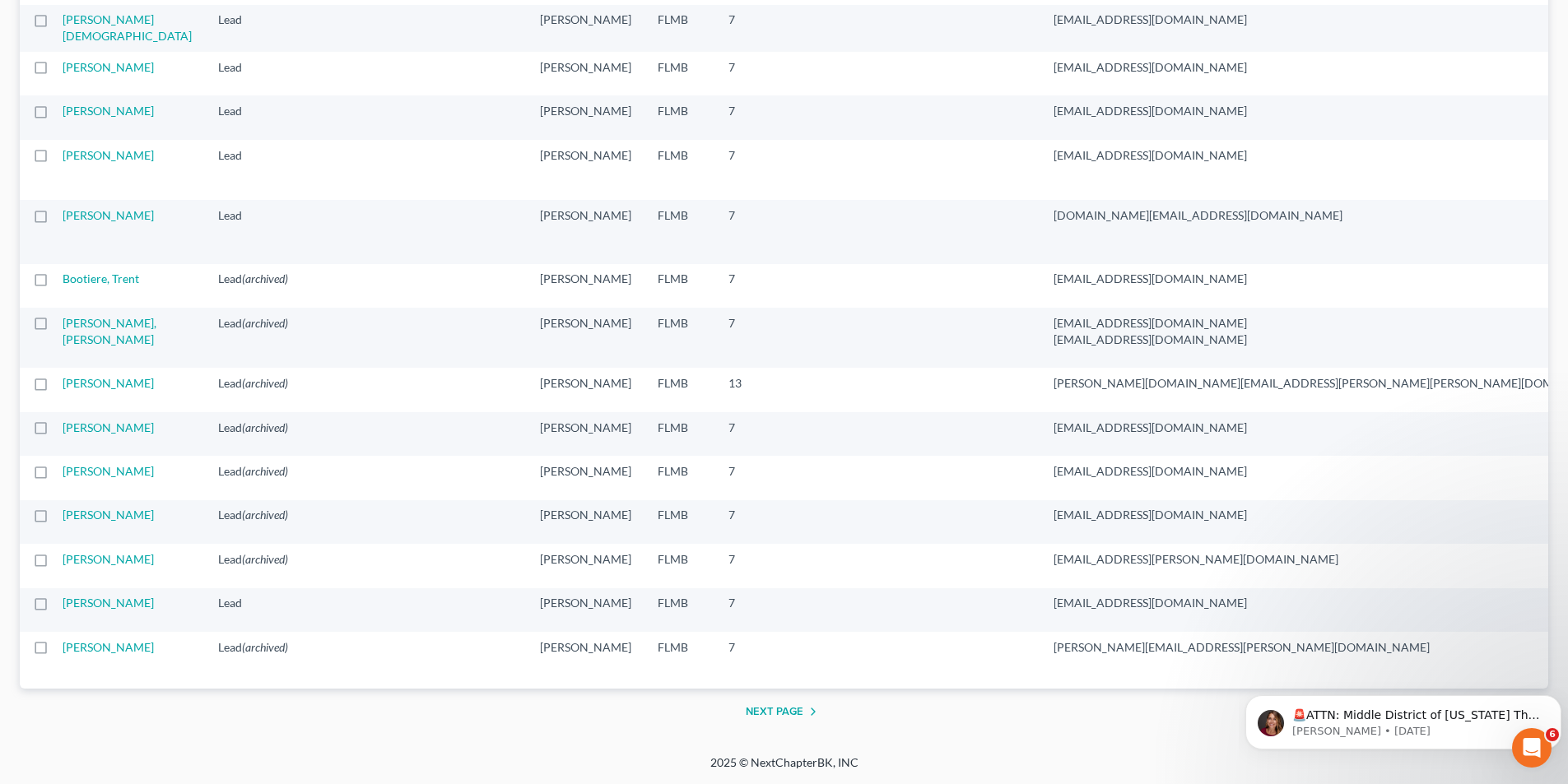
scroll to position [2618, 0]
click at [56, 432] on label at bounding box center [56, 432] width 0 height 0
click at [63, 419] on input "checkbox" at bounding box center [68, 425] width 11 height 11
checkbox input "true"
click at [1403, 725] on p "Katie • 3w ago" at bounding box center [1417, 731] width 249 height 15
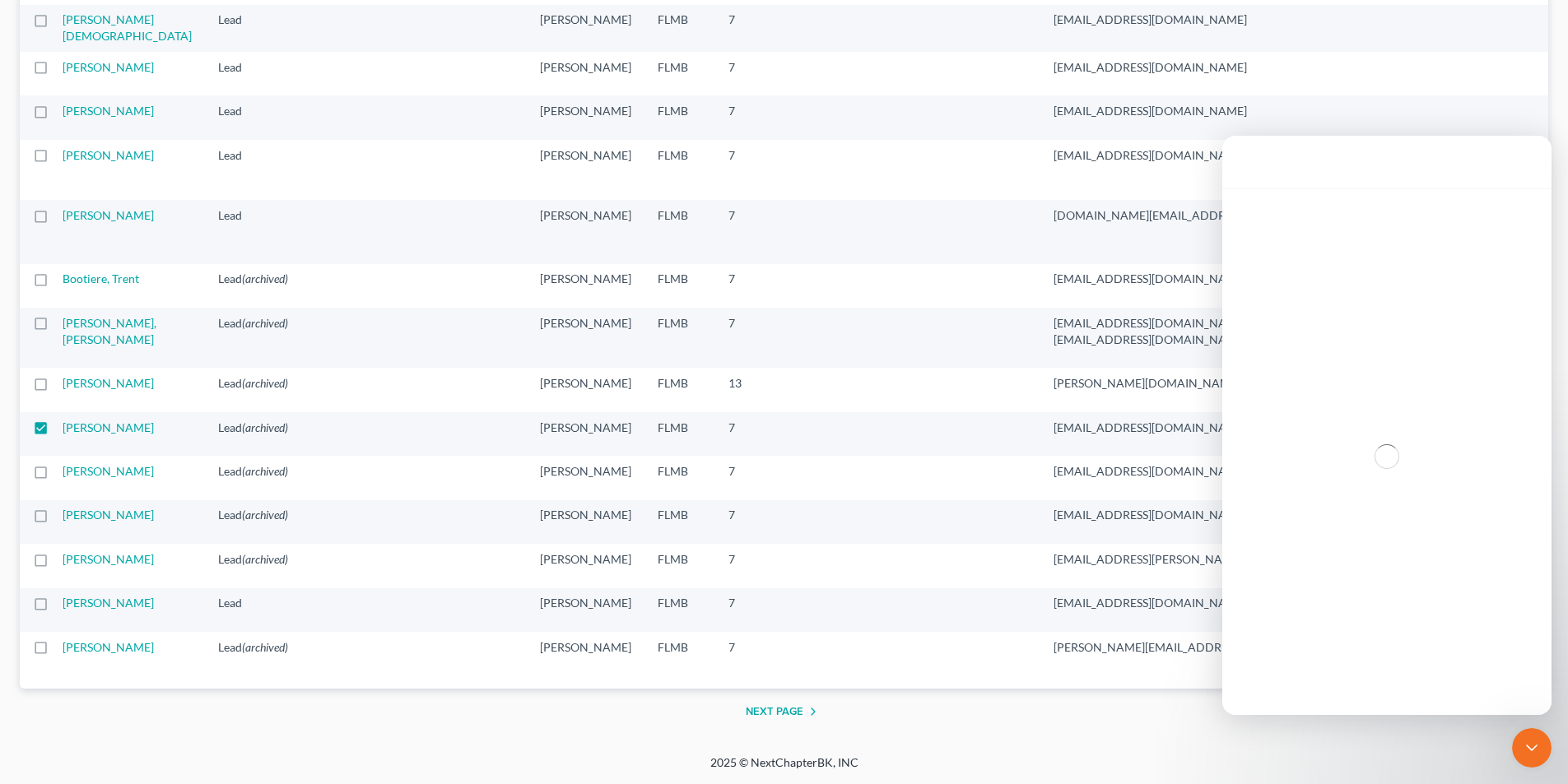
scroll to position [0, 0]
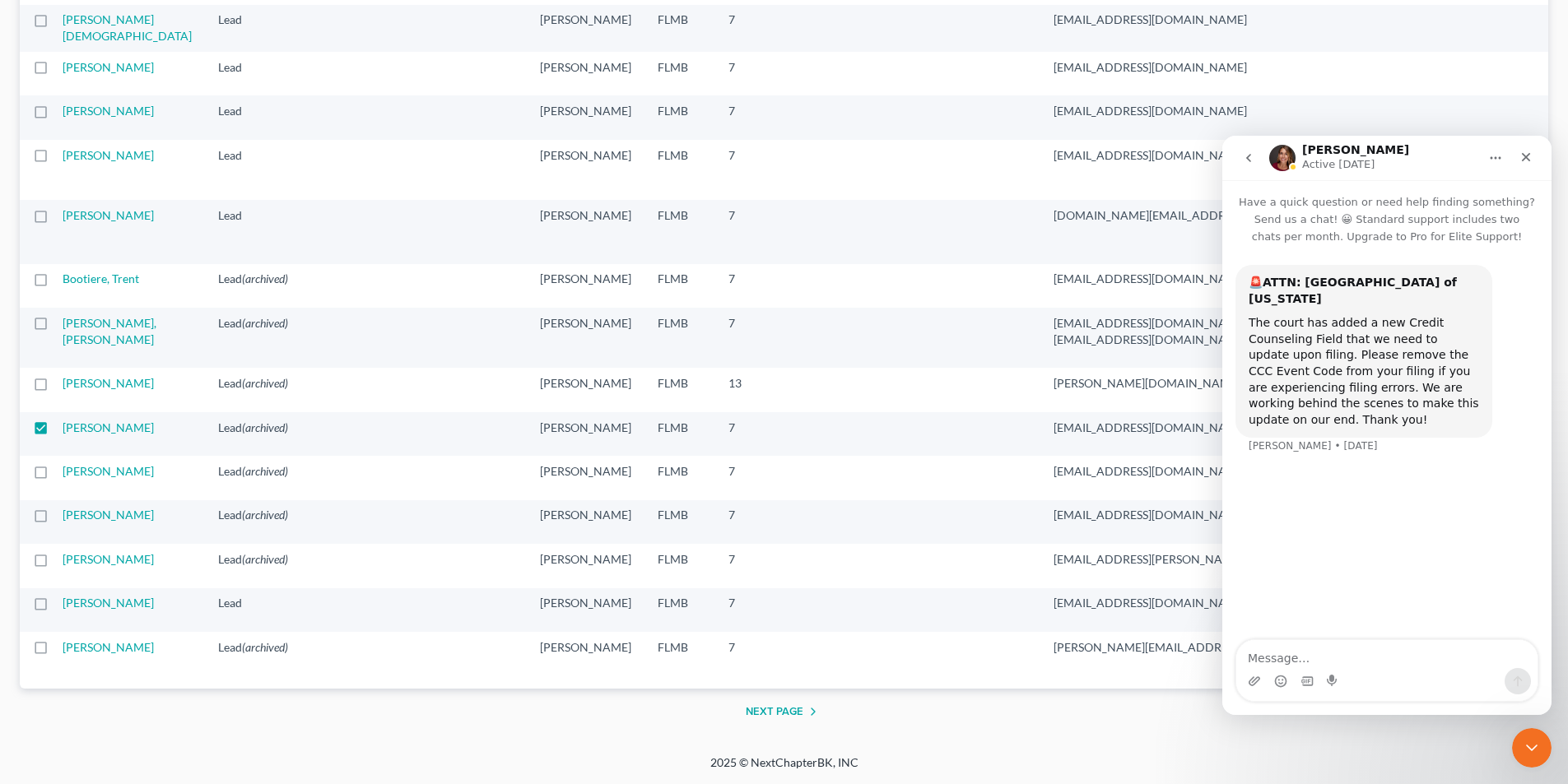
click at [1529, 149] on div "Close" at bounding box center [1525, 156] width 30 height 30
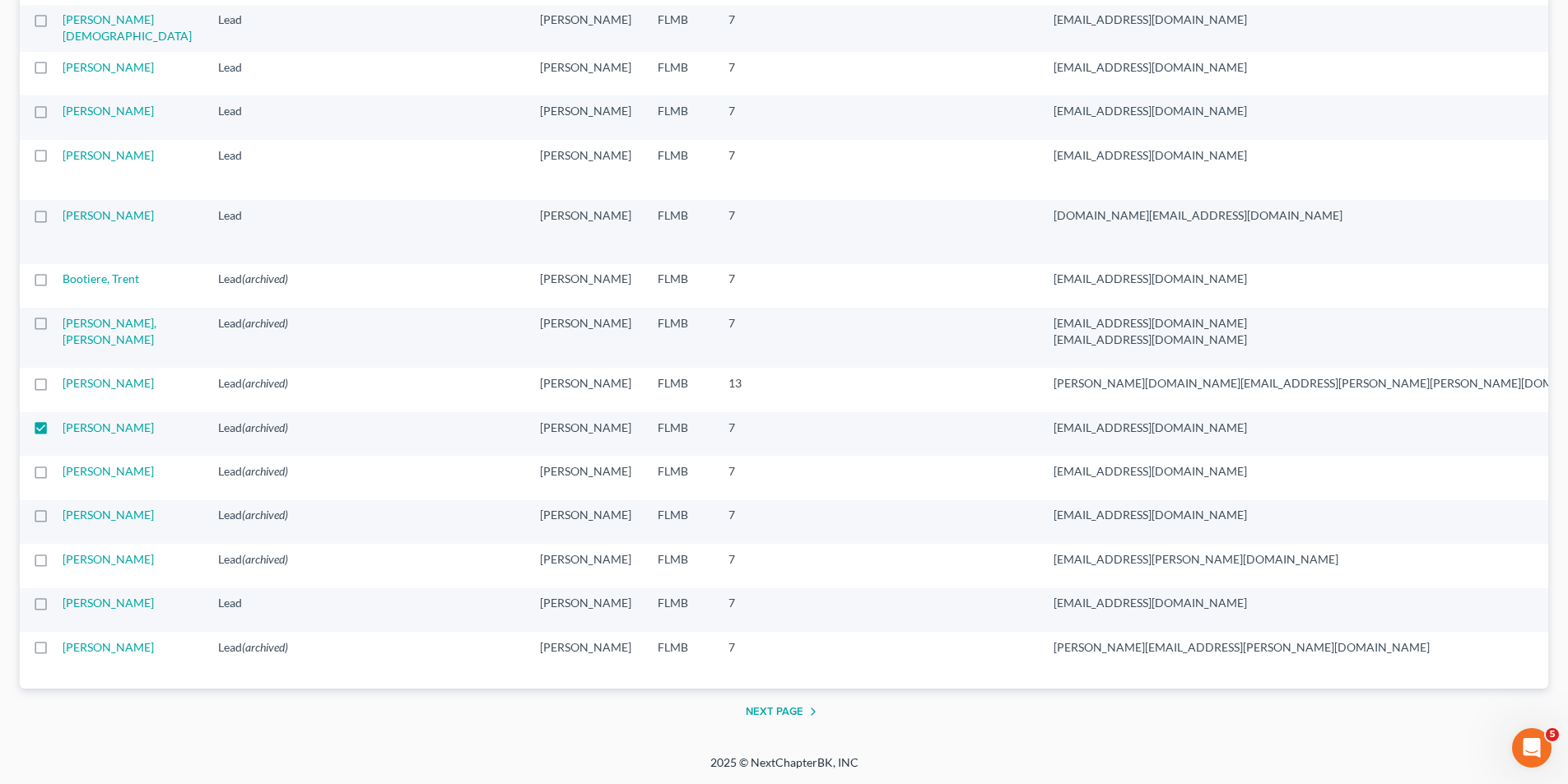
click at [56, 476] on label at bounding box center [56, 476] width 0 height 0
click at [63, 463] on input "checkbox" at bounding box center [68, 468] width 11 height 11
checkbox input "true"
click at [56, 519] on label at bounding box center [56, 519] width 0 height 0
click at [63, 507] on input "checkbox" at bounding box center [68, 512] width 11 height 11
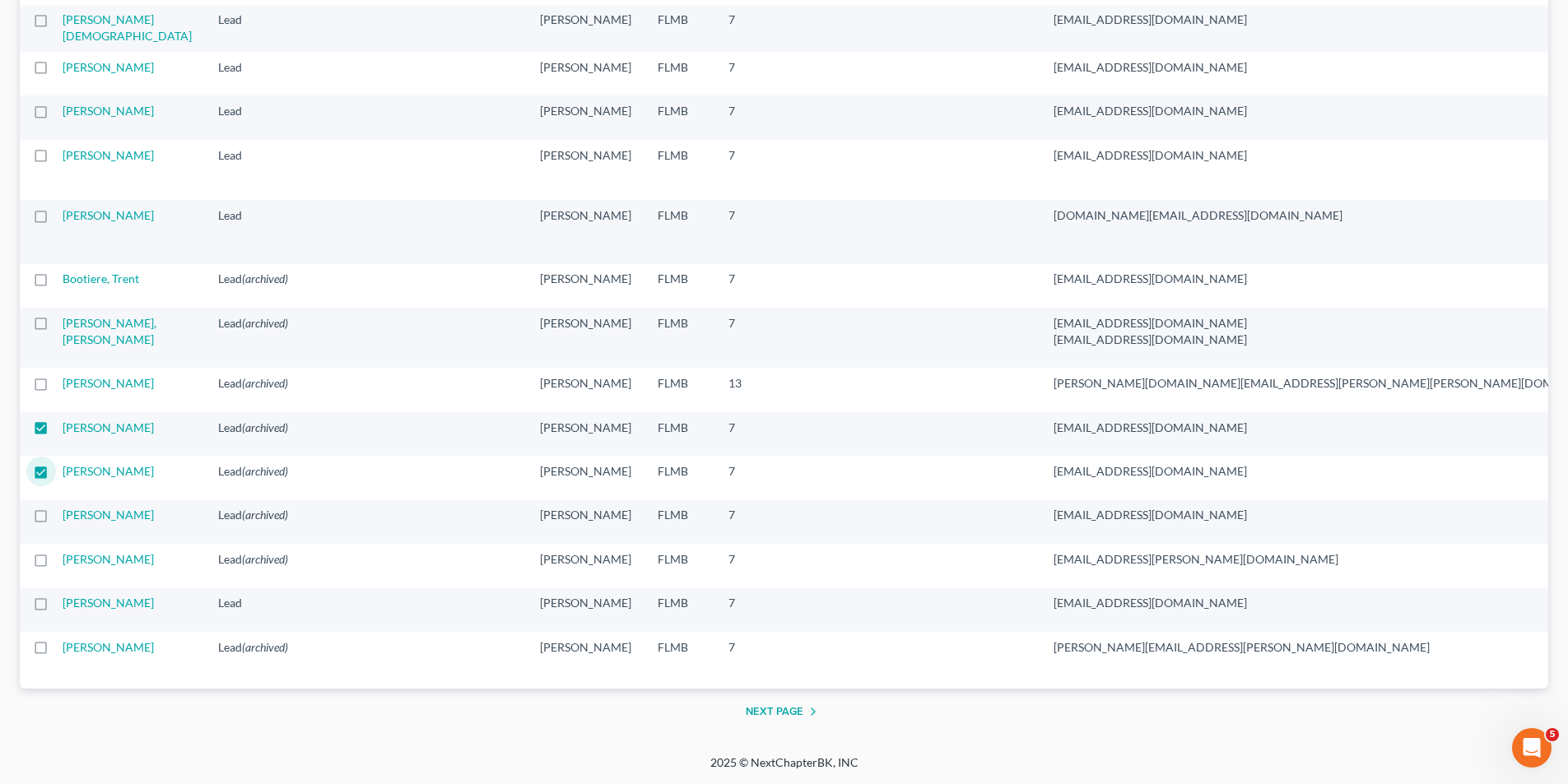
checkbox input "true"
click at [56, 563] on label at bounding box center [56, 563] width 0 height 0
click at [63, 561] on input "checkbox" at bounding box center [68, 556] width 11 height 11
checkbox input "true"
click at [56, 652] on label at bounding box center [56, 652] width 0 height 0
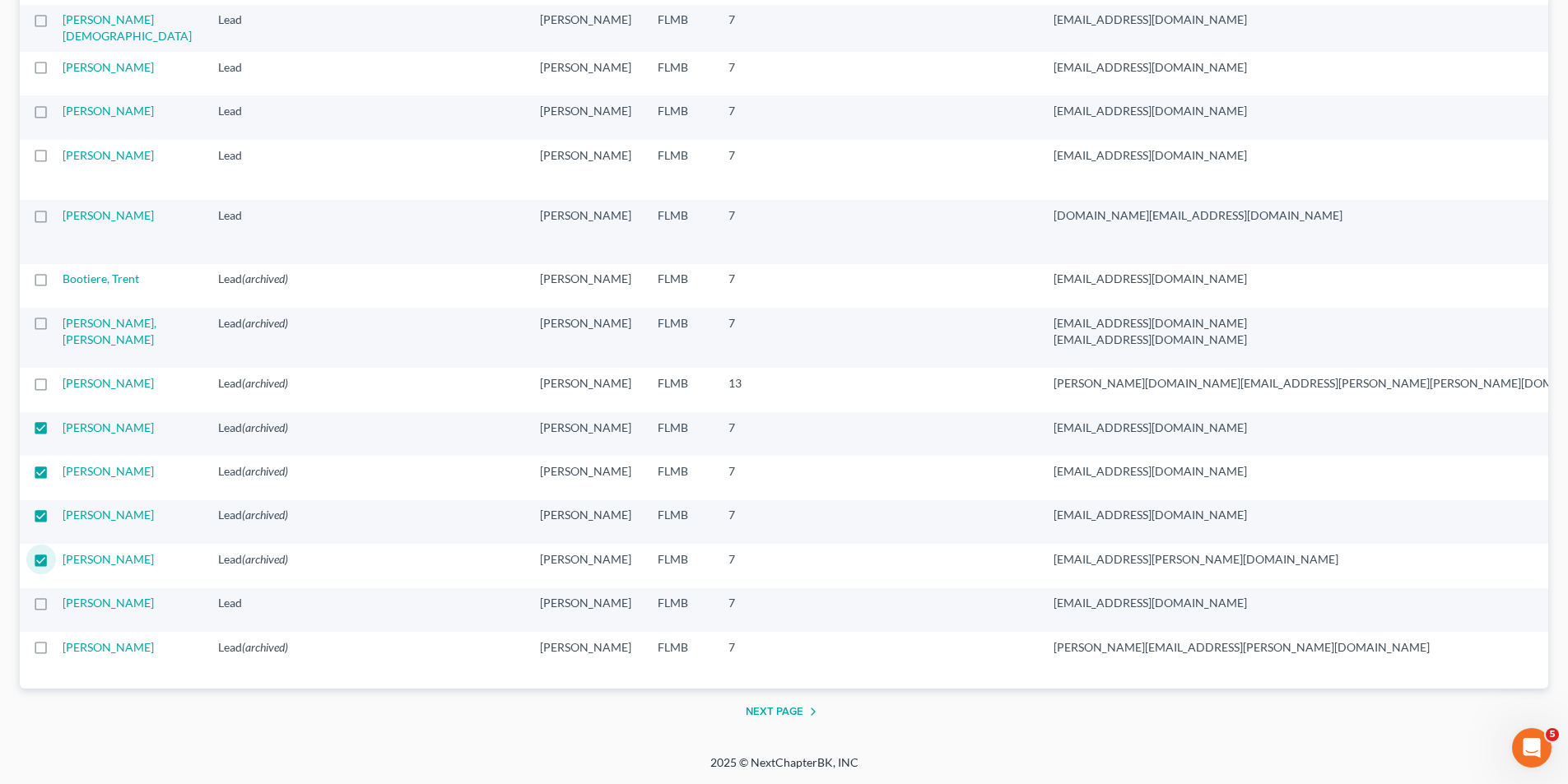
click at [63, 645] on input "checkbox" at bounding box center [68, 645] width 11 height 11
checkbox input "true"
click at [56, 387] on label at bounding box center [56, 387] width 0 height 0
click at [63, 375] on input "checkbox" at bounding box center [68, 381] width 11 height 11
checkbox input "true"
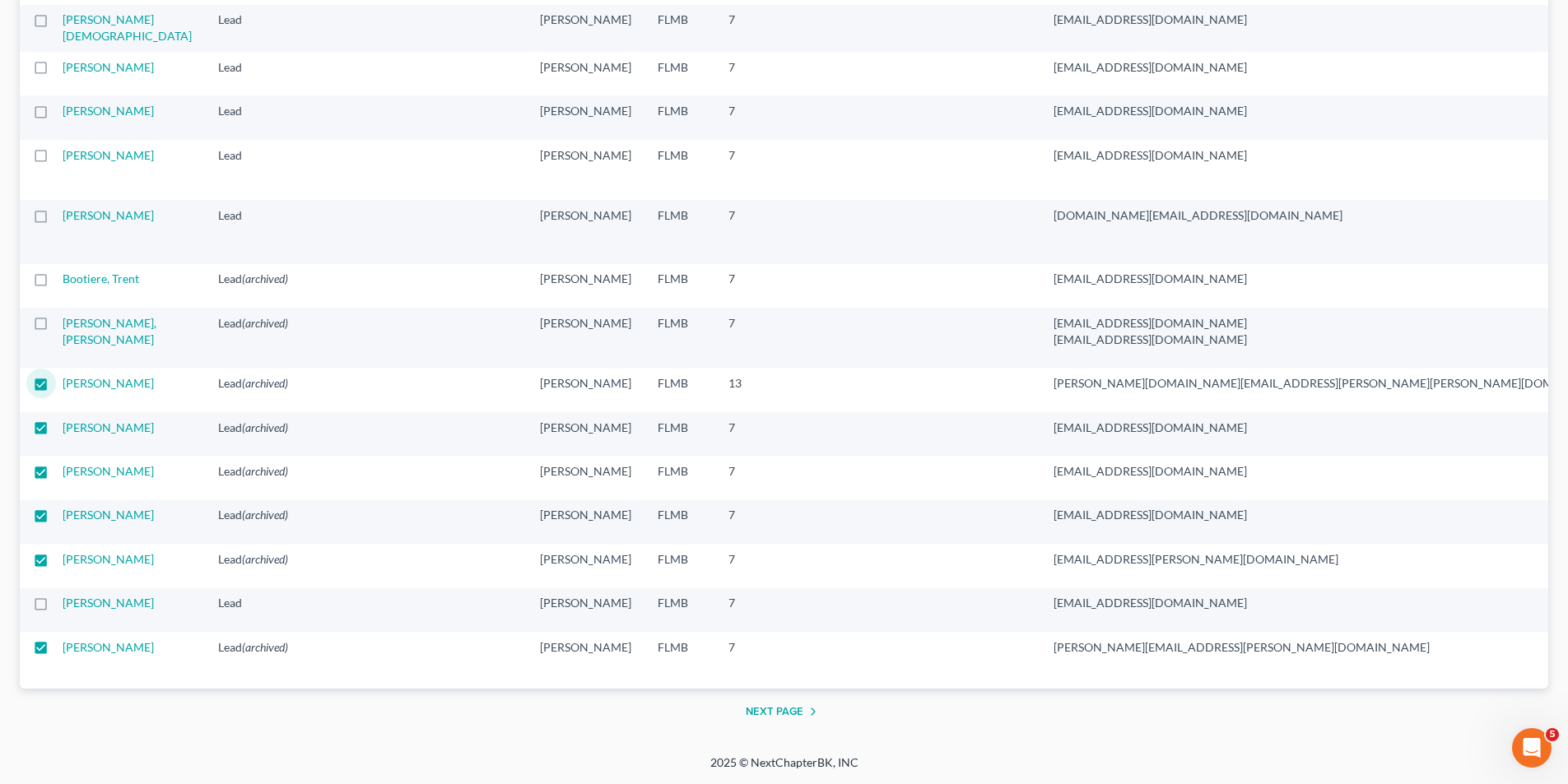
click at [56, 327] on label at bounding box center [56, 327] width 0 height 0
click at [63, 315] on input "checkbox" at bounding box center [68, 320] width 11 height 11
checkbox input "true"
click at [56, 283] on label at bounding box center [56, 283] width 0 height 0
click at [63, 271] on input "checkbox" at bounding box center [68, 276] width 11 height 11
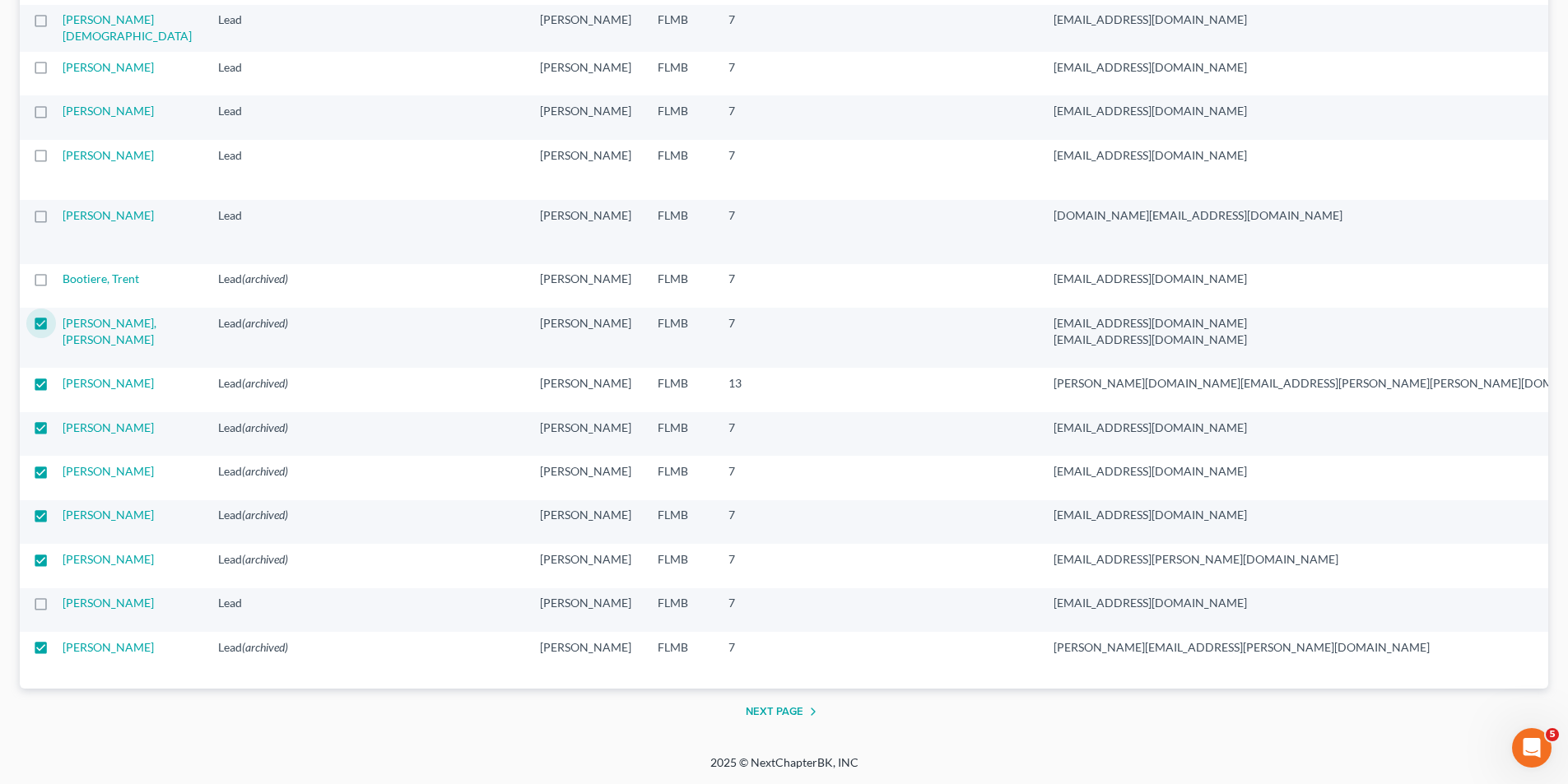
checkbox input "true"
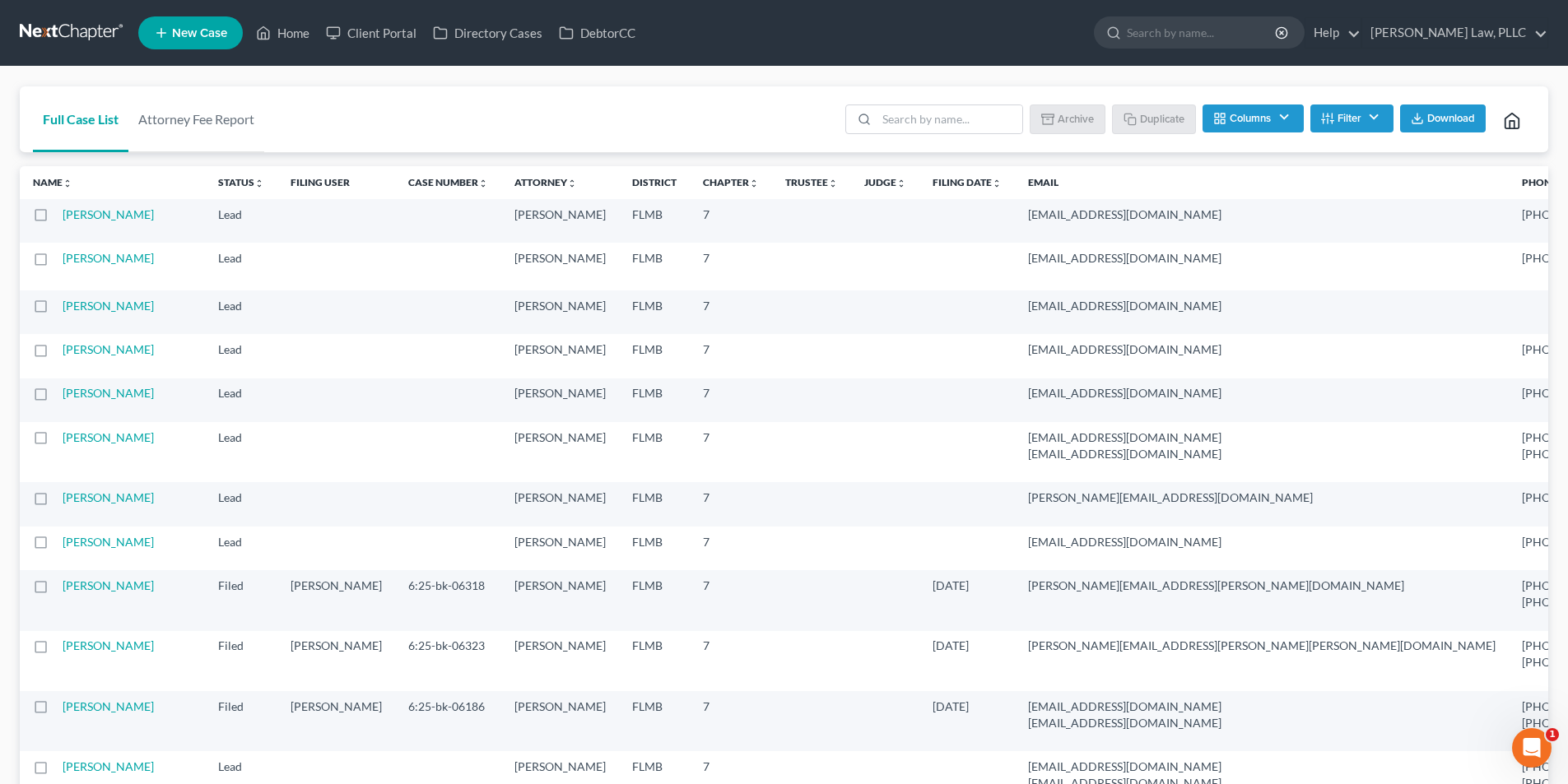
click at [64, 30] on link at bounding box center [72, 32] width 106 height 30
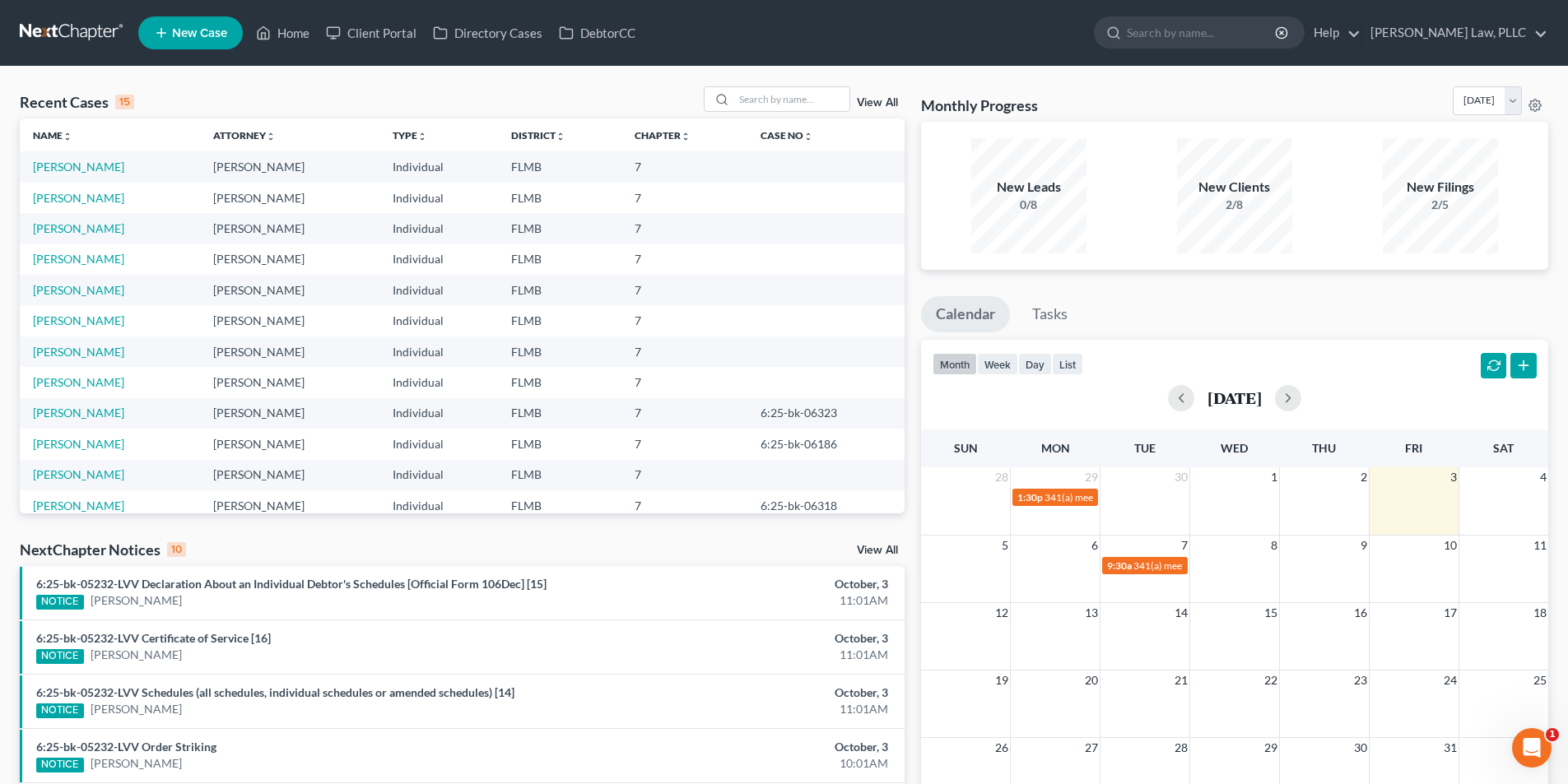
click at [866, 99] on link "View All" at bounding box center [877, 103] width 41 height 12
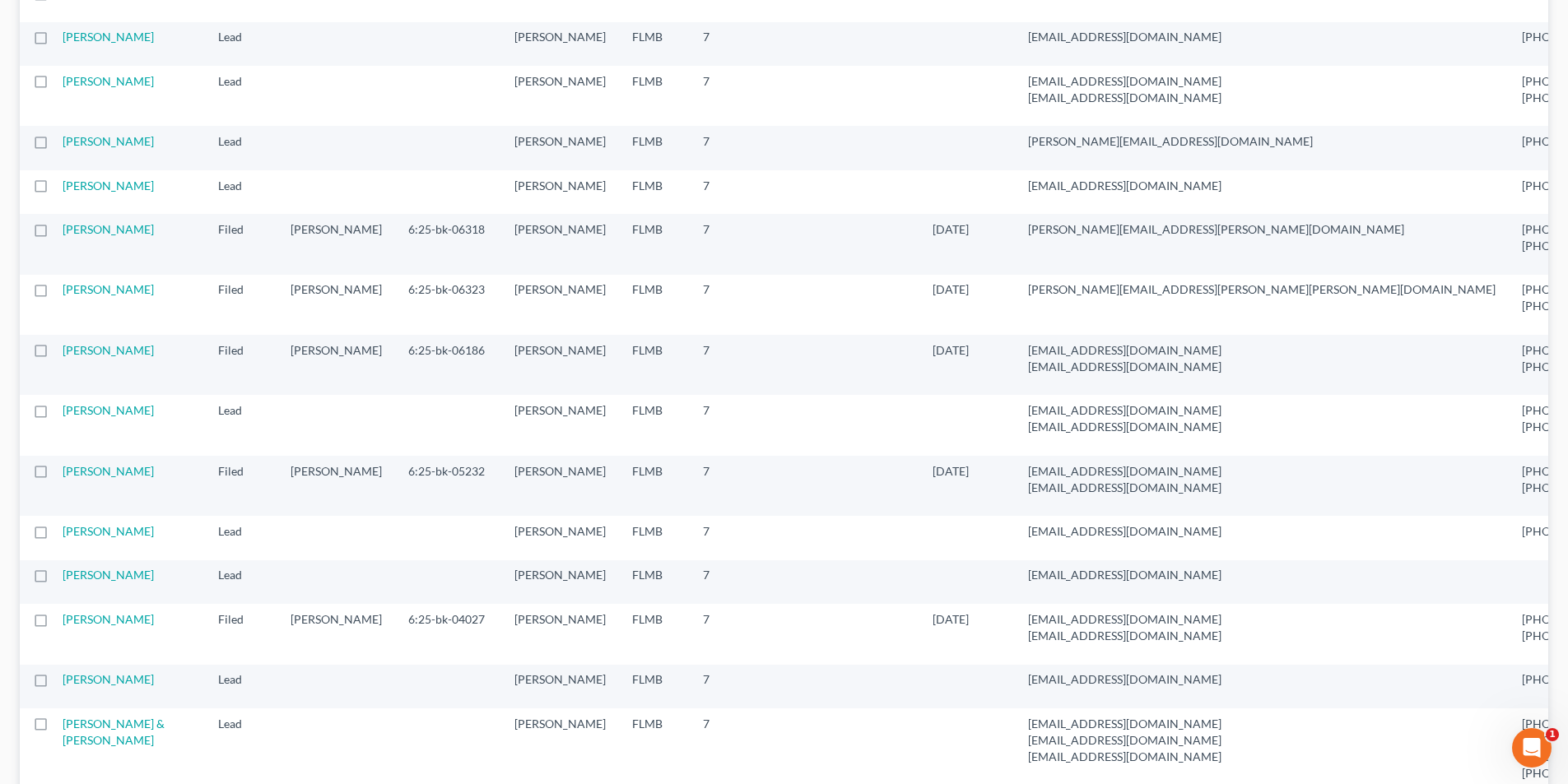
scroll to position [1744, 0]
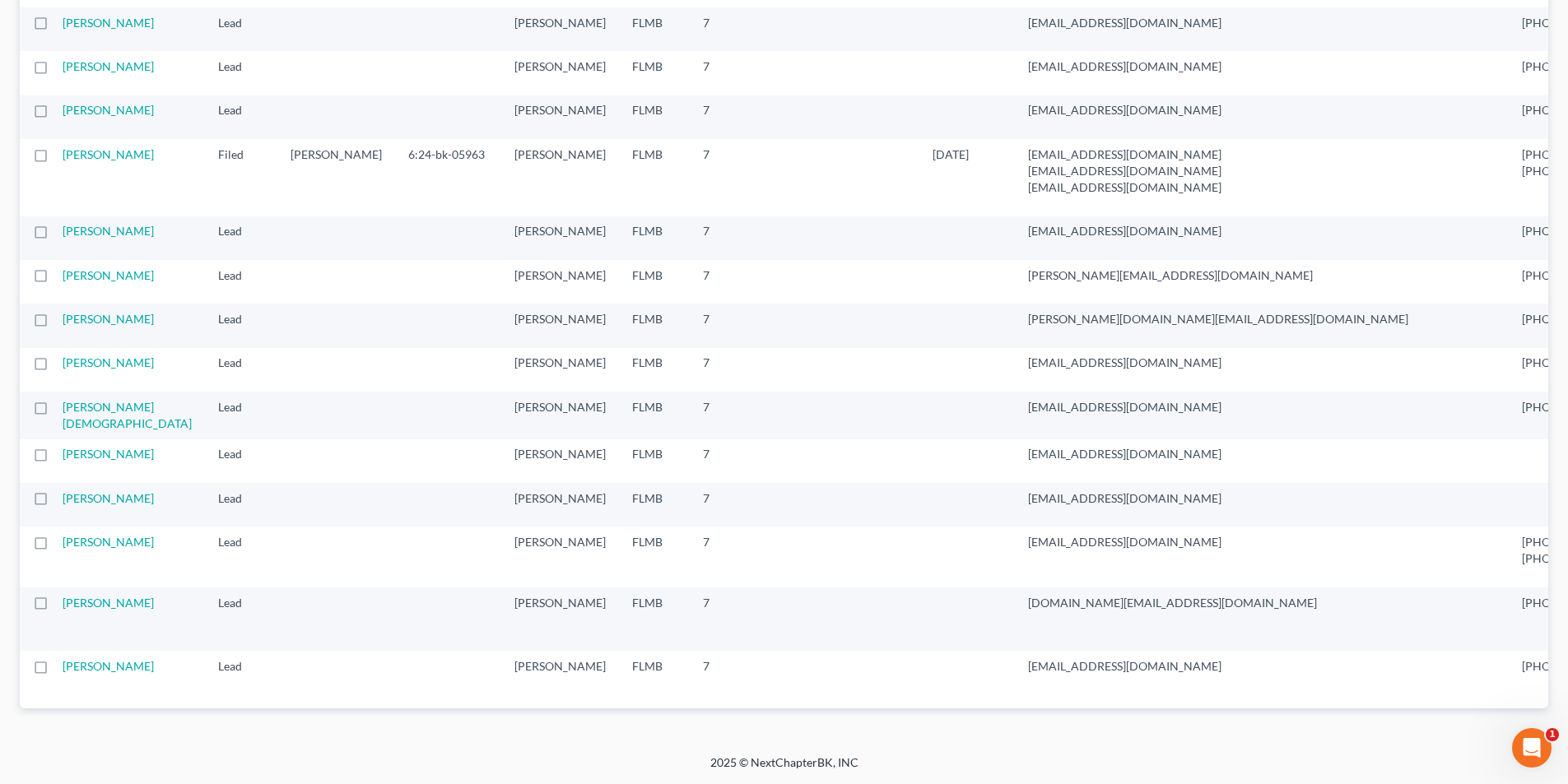
click at [56, 546] on label at bounding box center [56, 546] width 0 height 0
click at [63, 537] on input "checkbox" at bounding box center [68, 539] width 11 height 11
checkbox input "true"
click at [56, 502] on label at bounding box center [56, 502] width 0 height 0
click at [63, 490] on input "checkbox" at bounding box center [68, 495] width 11 height 11
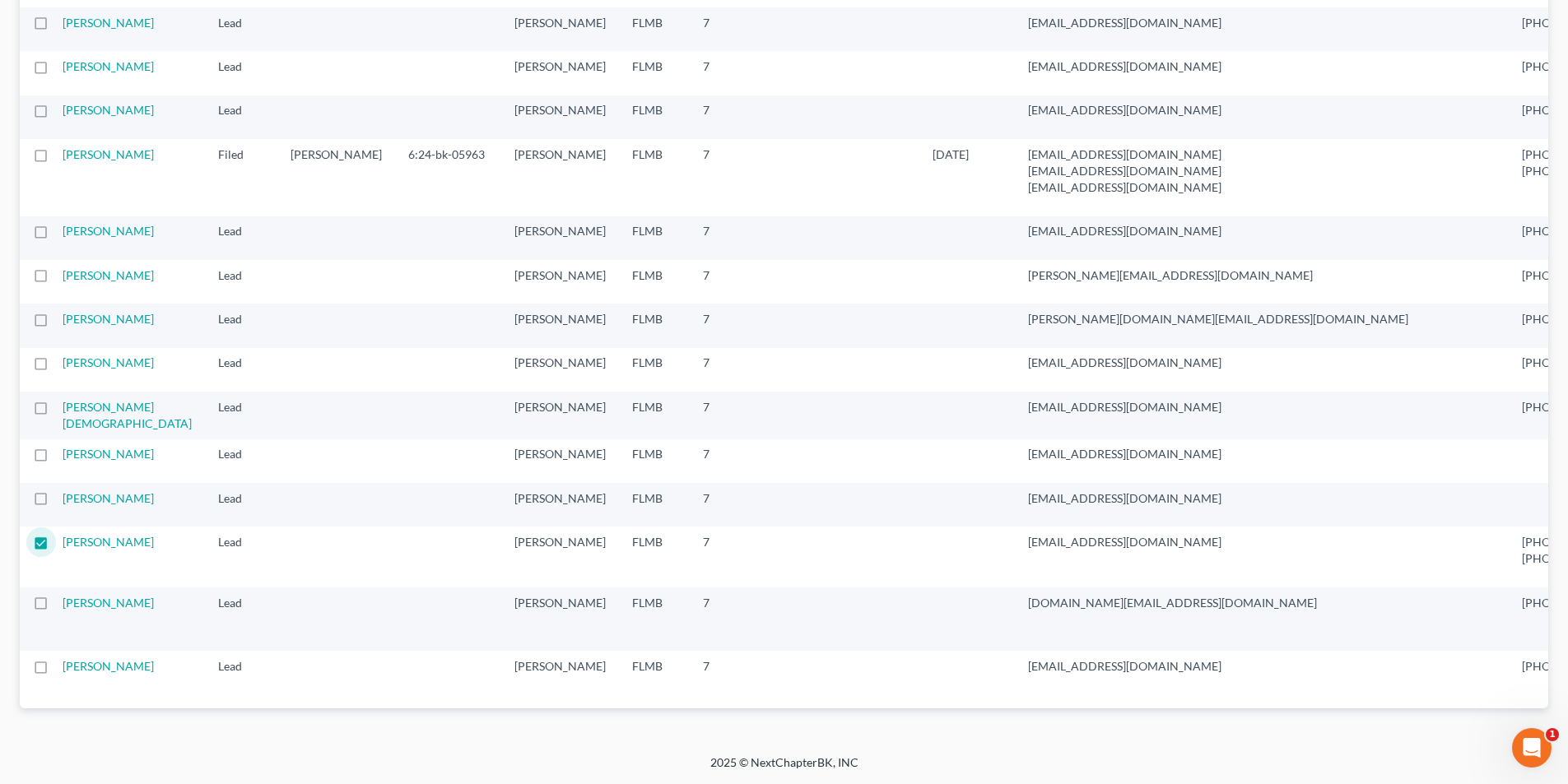
checkbox input "true"
click at [56, 458] on label at bounding box center [56, 458] width 0 height 0
click at [63, 446] on input "checkbox" at bounding box center [68, 451] width 11 height 11
checkbox input "true"
click at [56, 411] on label at bounding box center [56, 411] width 0 height 0
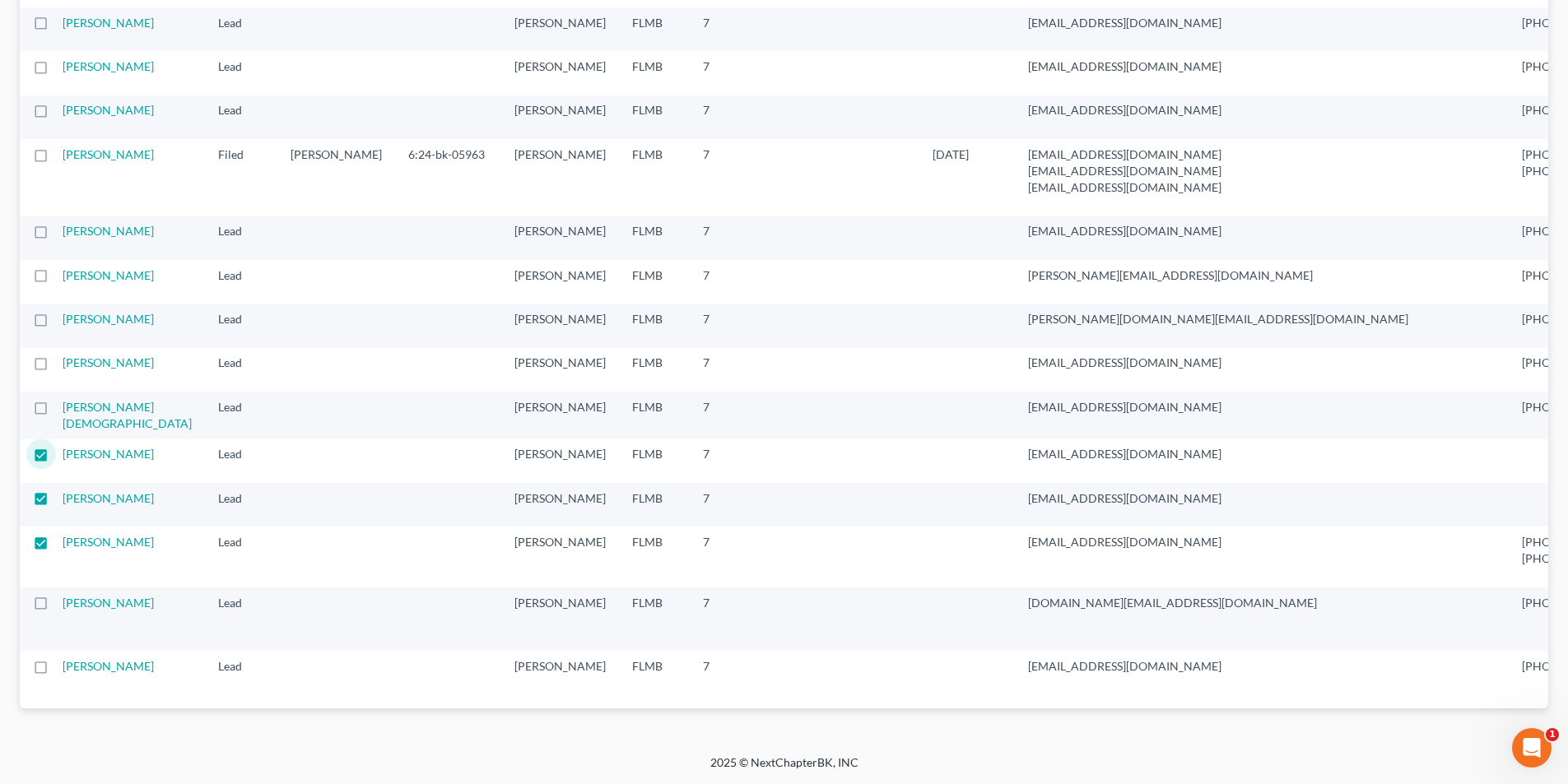
click at [63, 399] on input "checkbox" at bounding box center [68, 404] width 11 height 11
checkbox input "true"
click at [56, 367] on label at bounding box center [56, 367] width 0 height 0
click at [63, 355] on input "checkbox" at bounding box center [68, 360] width 11 height 11
checkbox input "true"
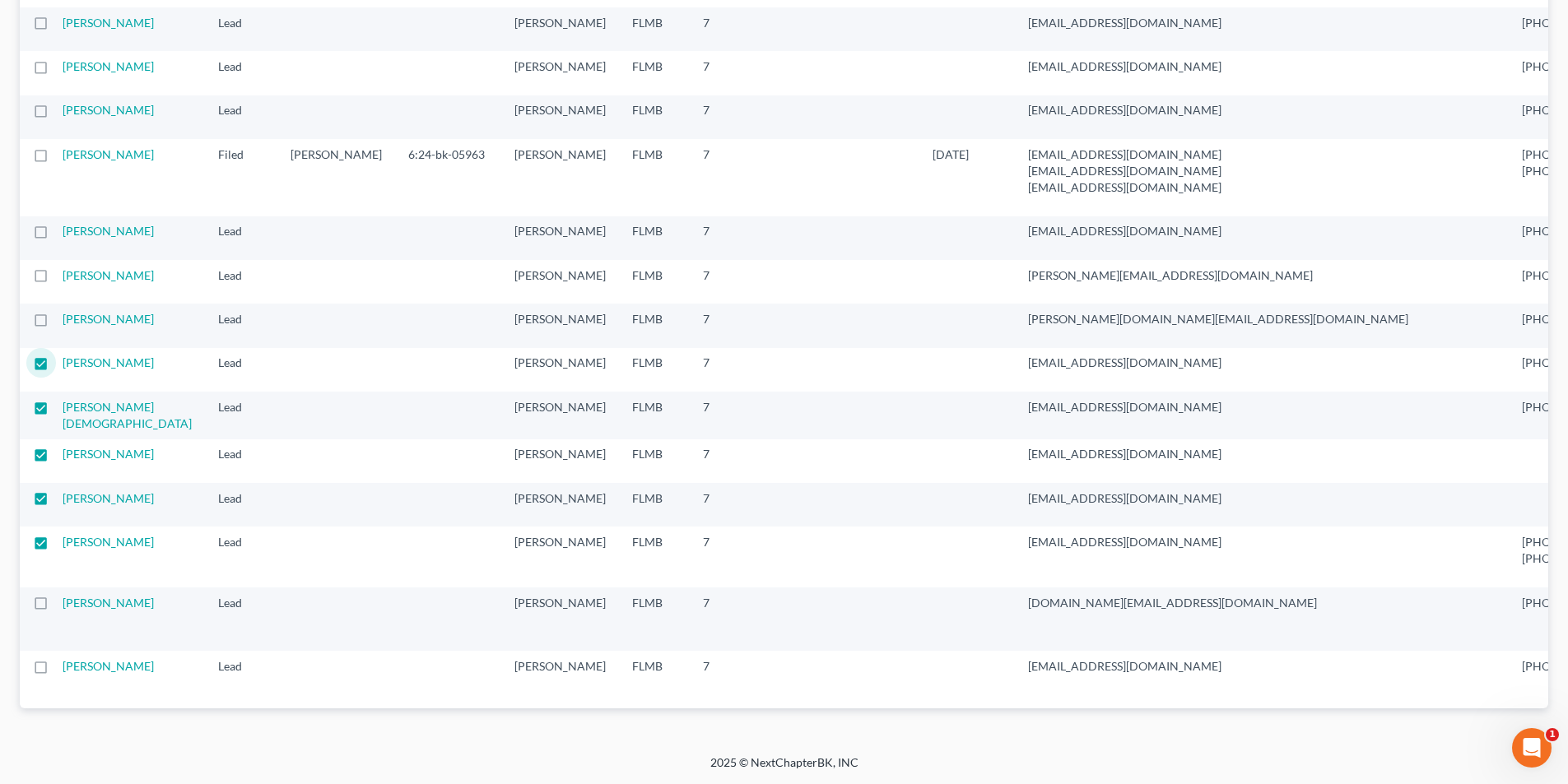
click at [56, 324] on label at bounding box center [56, 324] width 0 height 0
click at [63, 311] on input "checkbox" at bounding box center [68, 316] width 11 height 11
checkbox input "true"
click at [56, 280] on label at bounding box center [56, 280] width 0 height 0
click at [63, 267] on input "checkbox" at bounding box center [68, 273] width 11 height 11
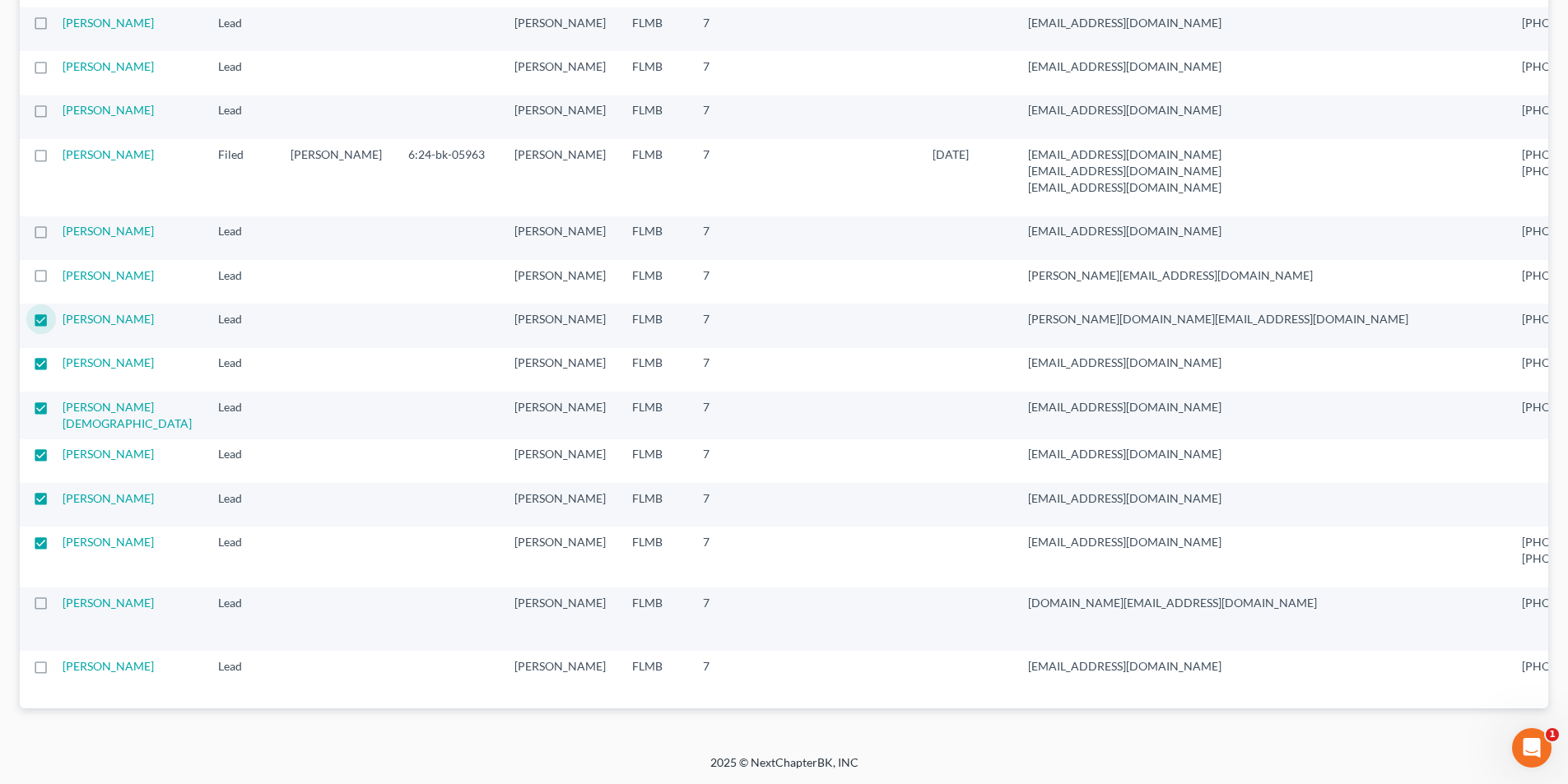
checkbox input "true"
click at [56, 235] on label at bounding box center [56, 235] width 0 height 0
click at [63, 233] on input "checkbox" at bounding box center [68, 228] width 11 height 11
checkbox input "true"
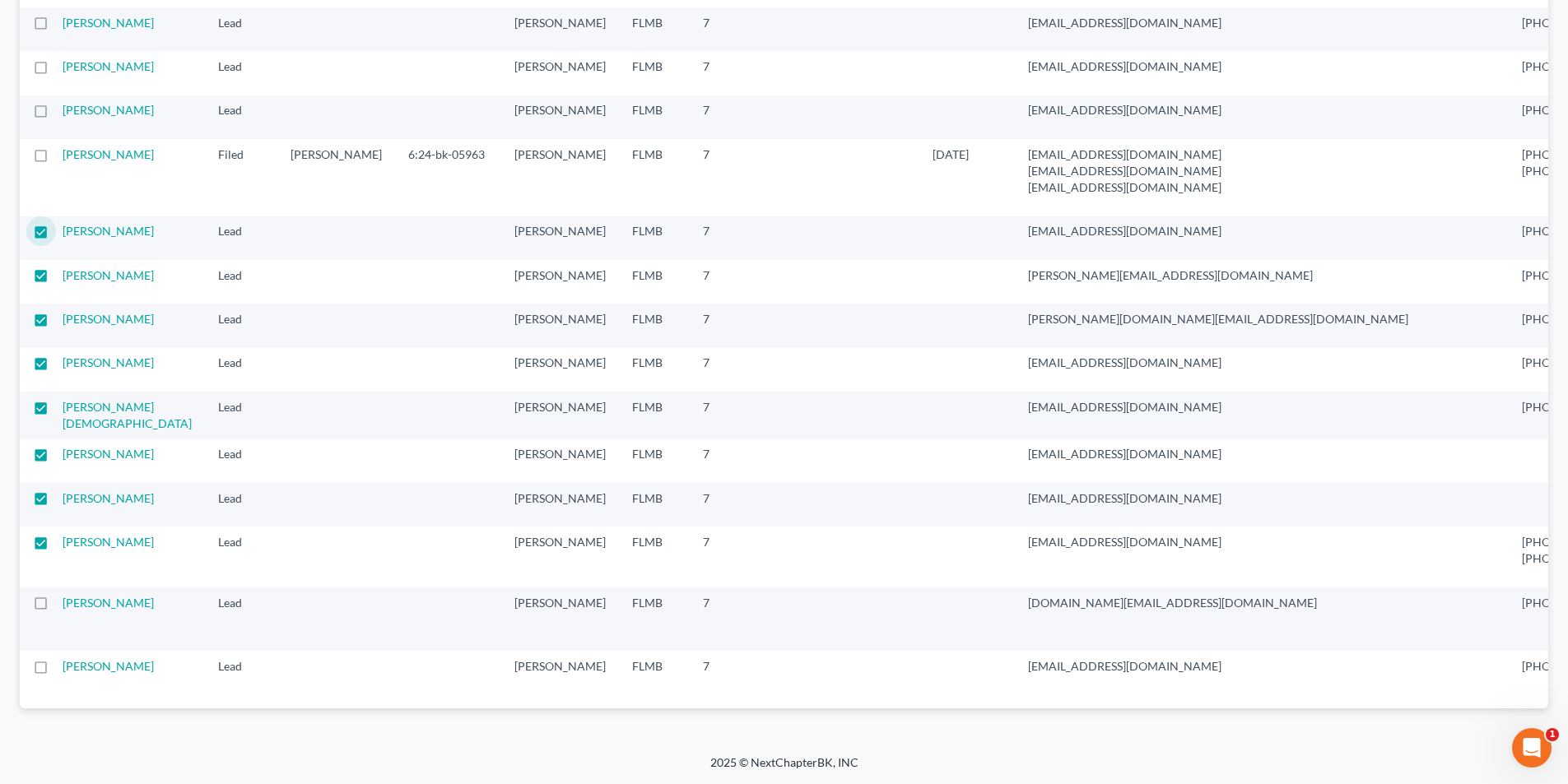
scroll to position [1580, 0]
click at [56, 159] on label at bounding box center [56, 159] width 0 height 0
click at [63, 157] on input "checkbox" at bounding box center [68, 152] width 11 height 11
checkbox input "true"
click at [56, 114] on label at bounding box center [56, 114] width 0 height 0
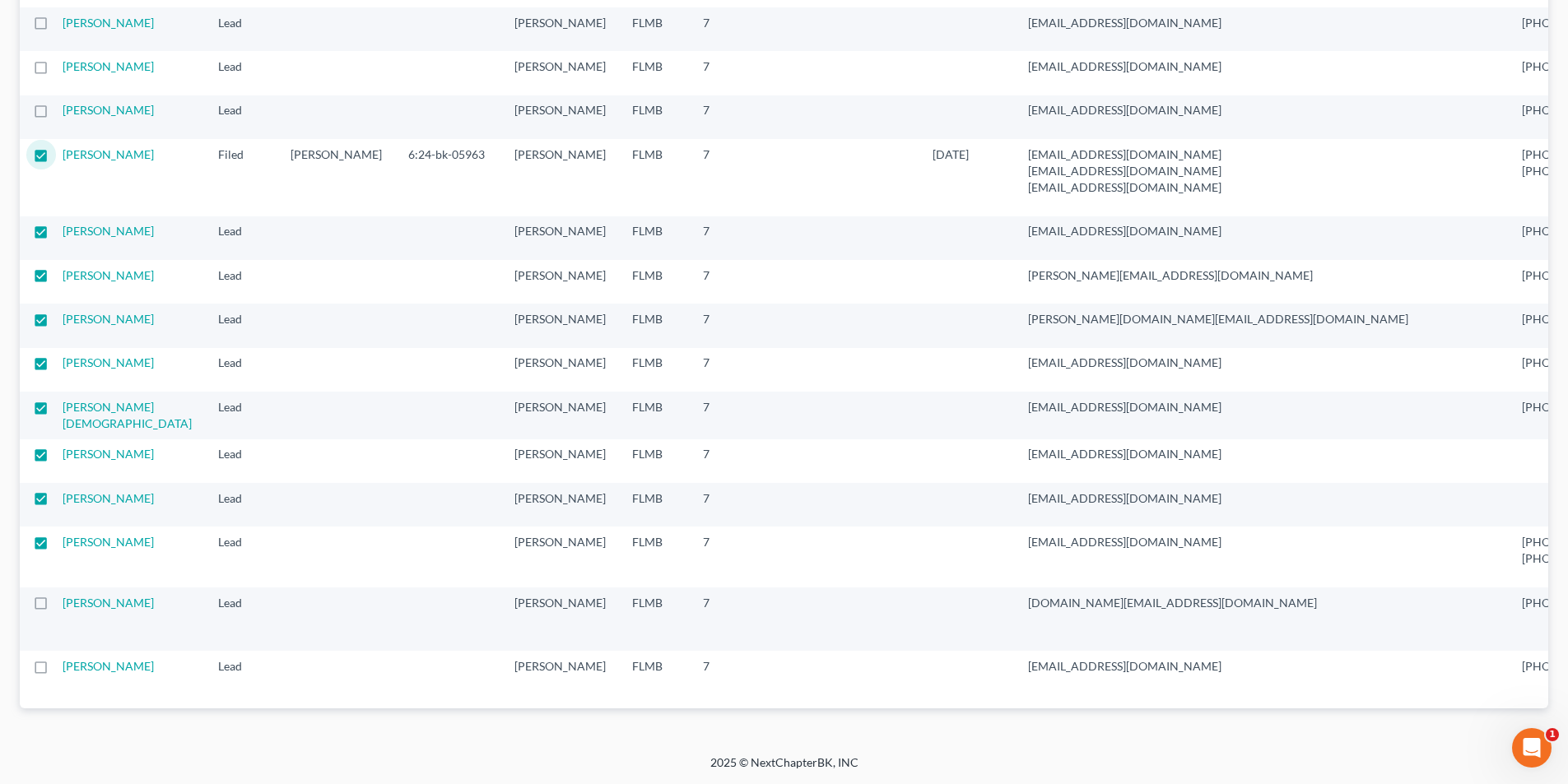
click at [63, 113] on input "checkbox" at bounding box center [68, 107] width 11 height 11
checkbox input "true"
click at [56, 71] on label at bounding box center [56, 71] width 0 height 0
click at [63, 69] on input "checkbox" at bounding box center [68, 63] width 11 height 11
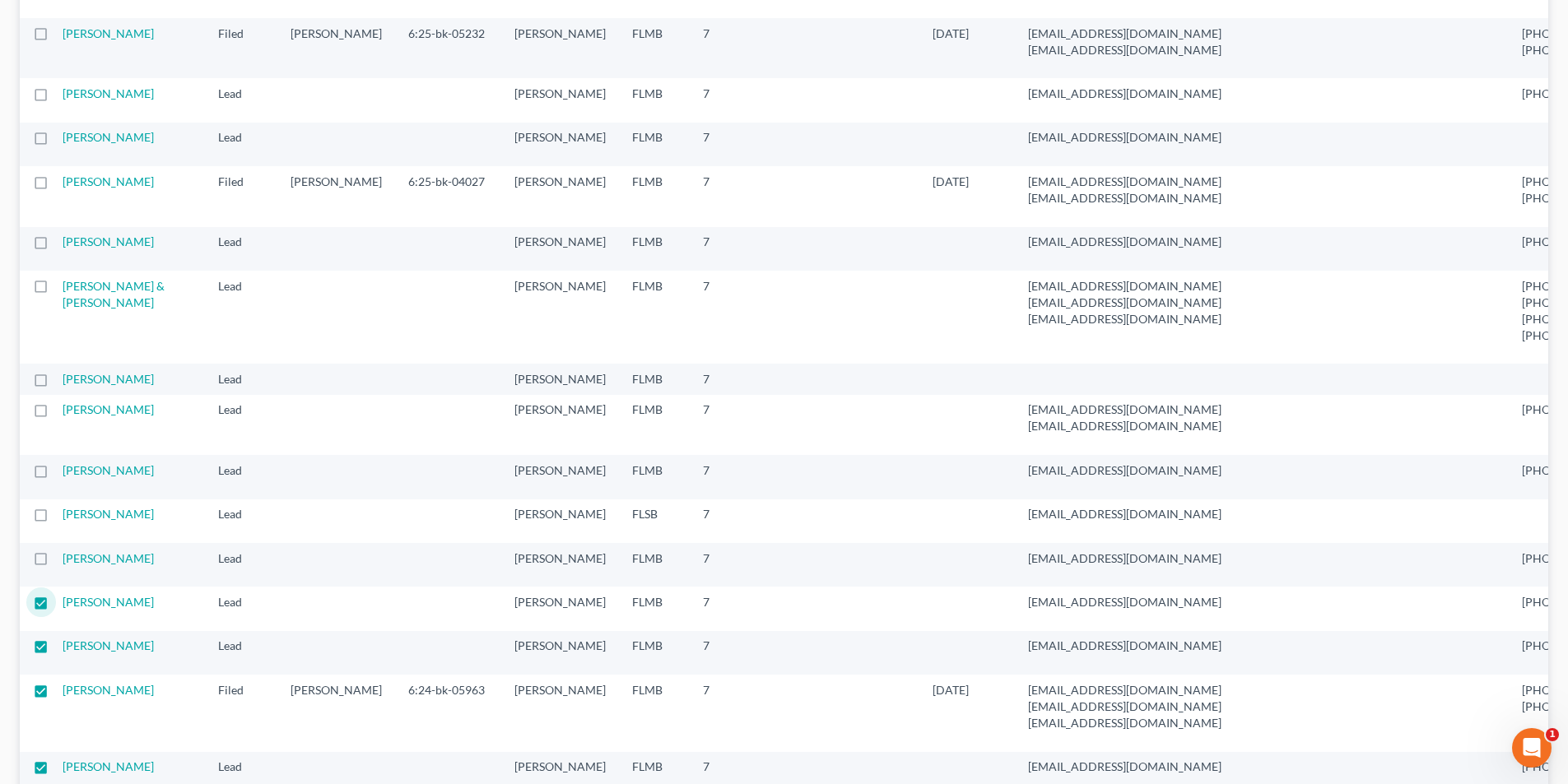
scroll to position [0, 0]
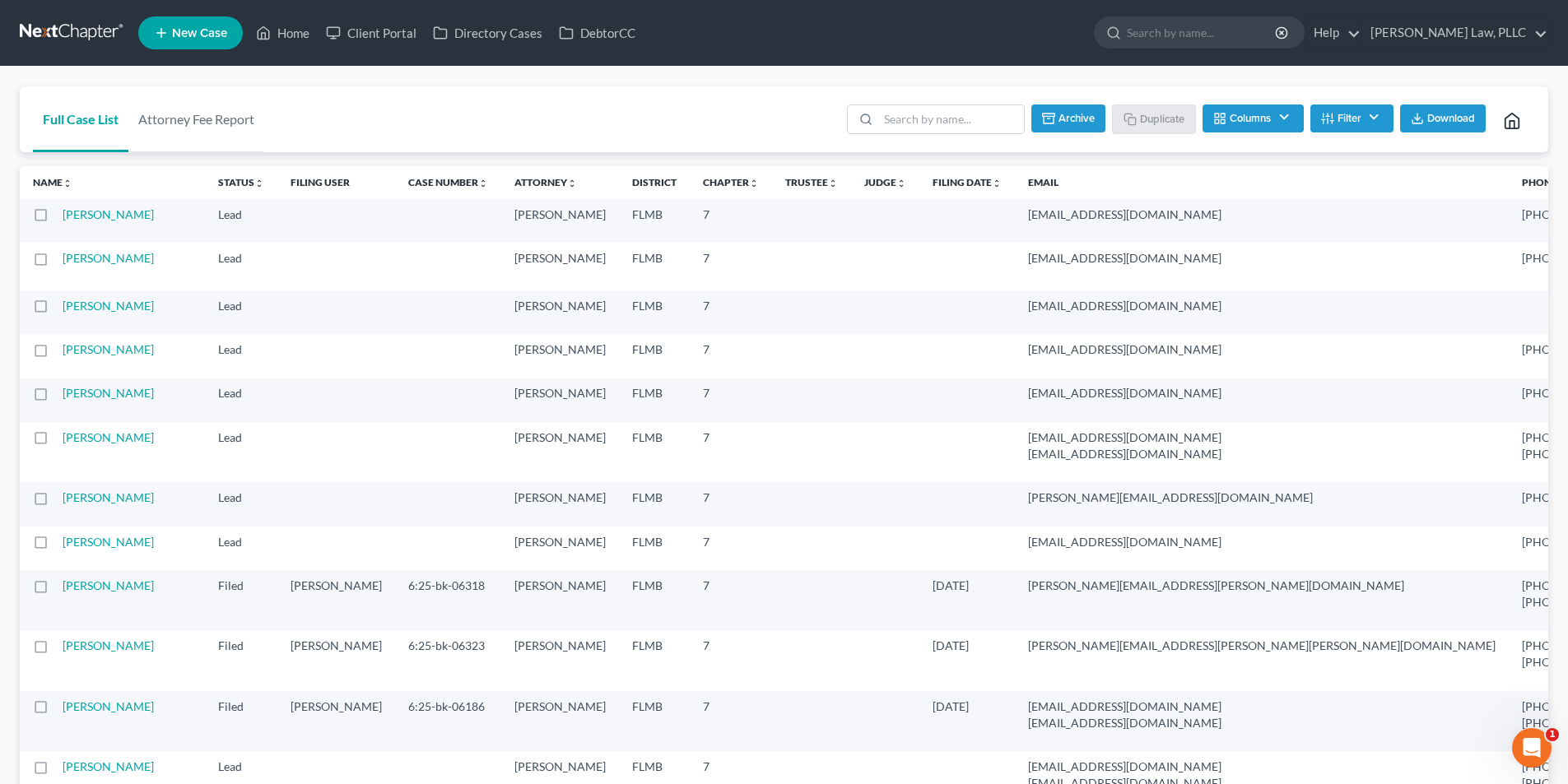
click at [1072, 118] on button "Archive" at bounding box center [1068, 118] width 74 height 28
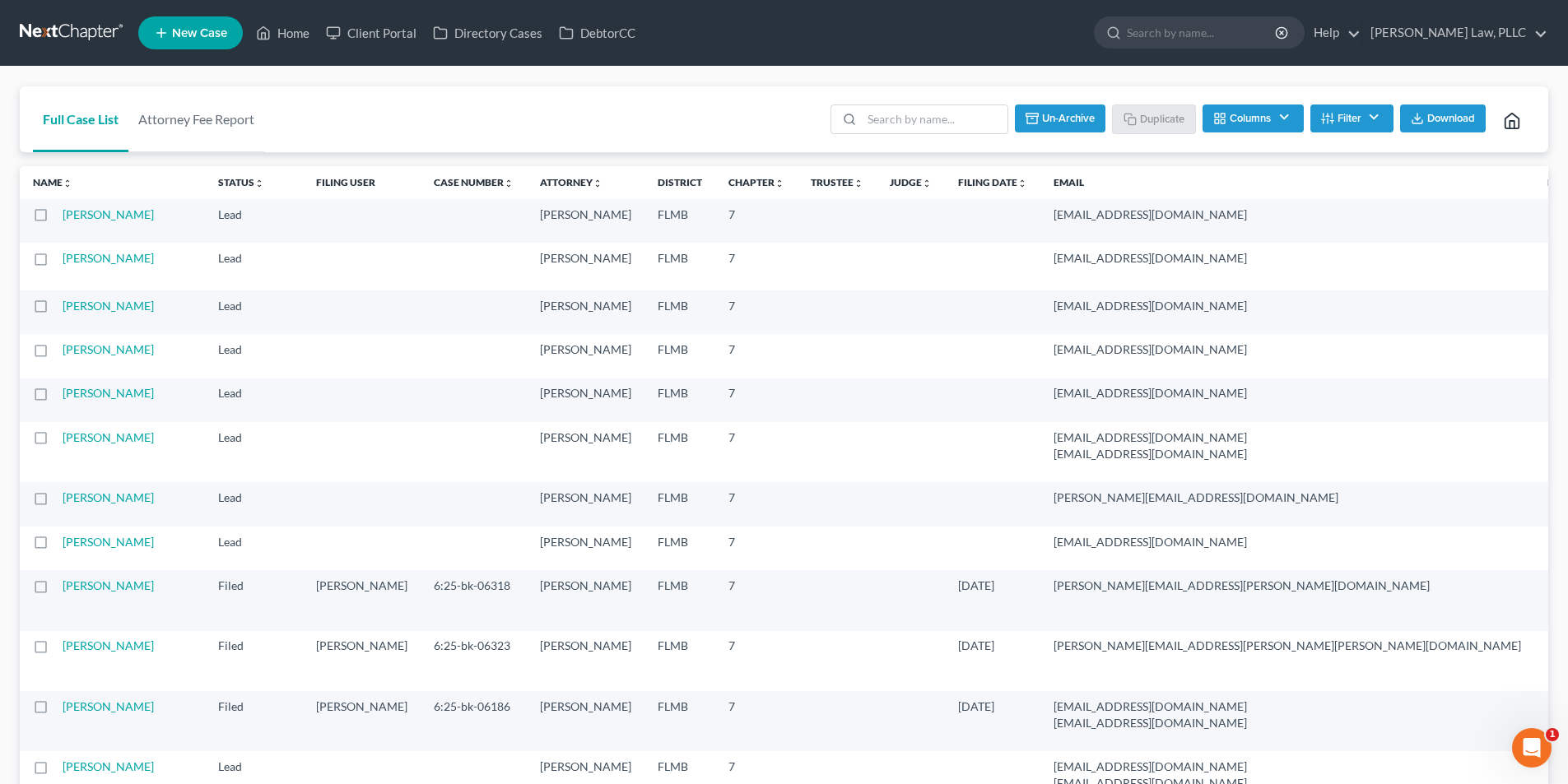
checkbox input "false"
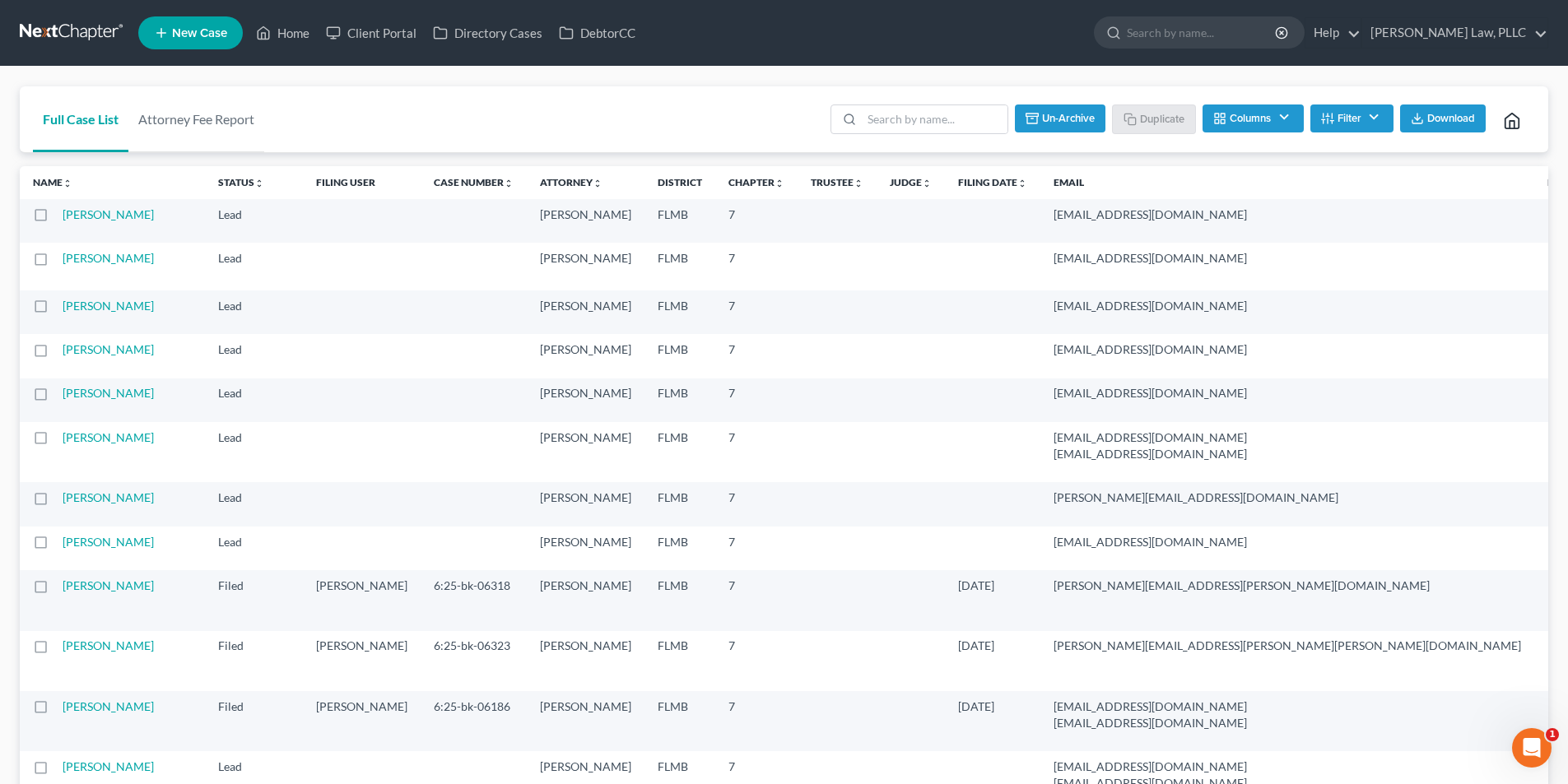
checkbox input "false"
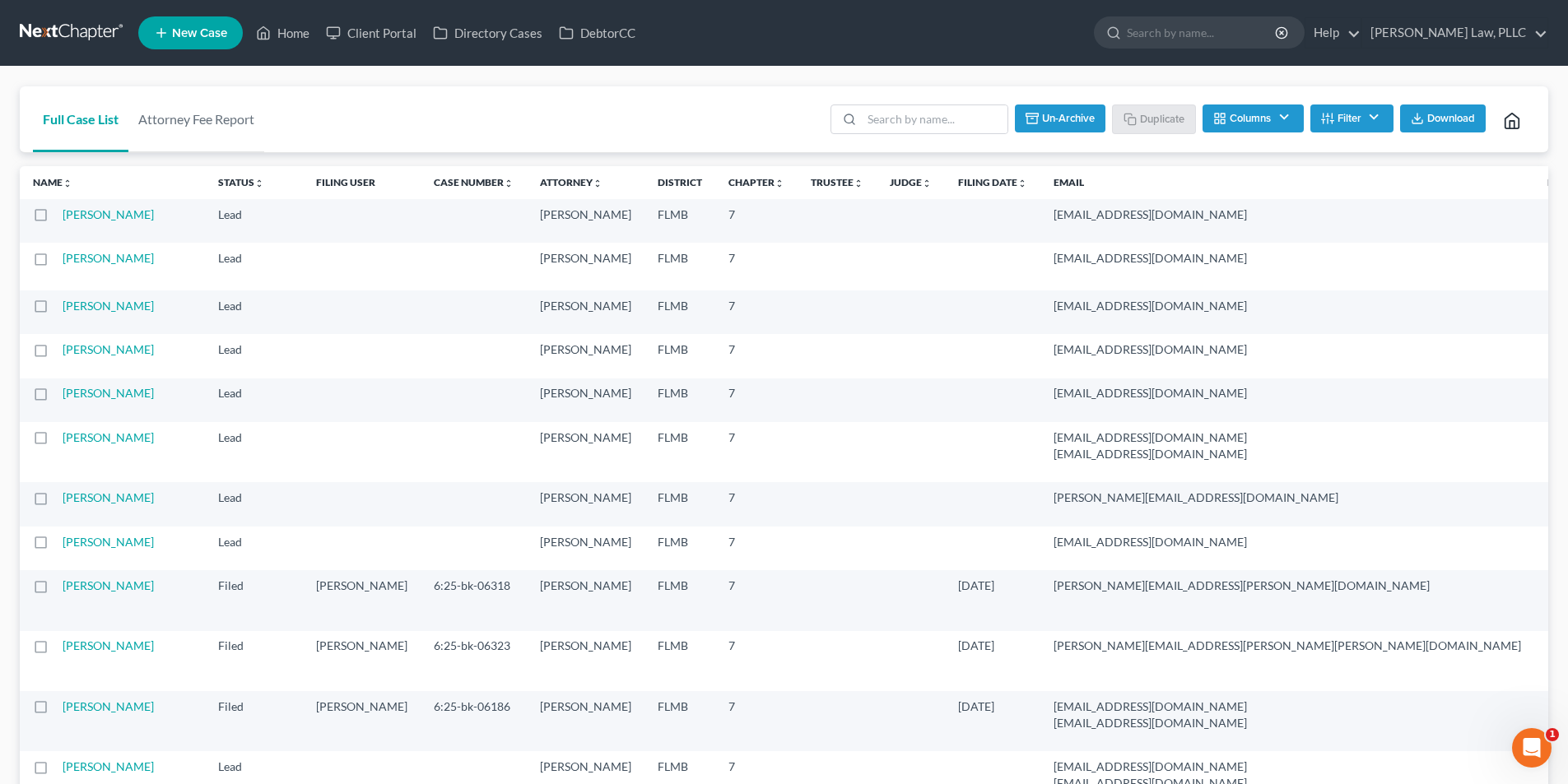
checkbox input "false"
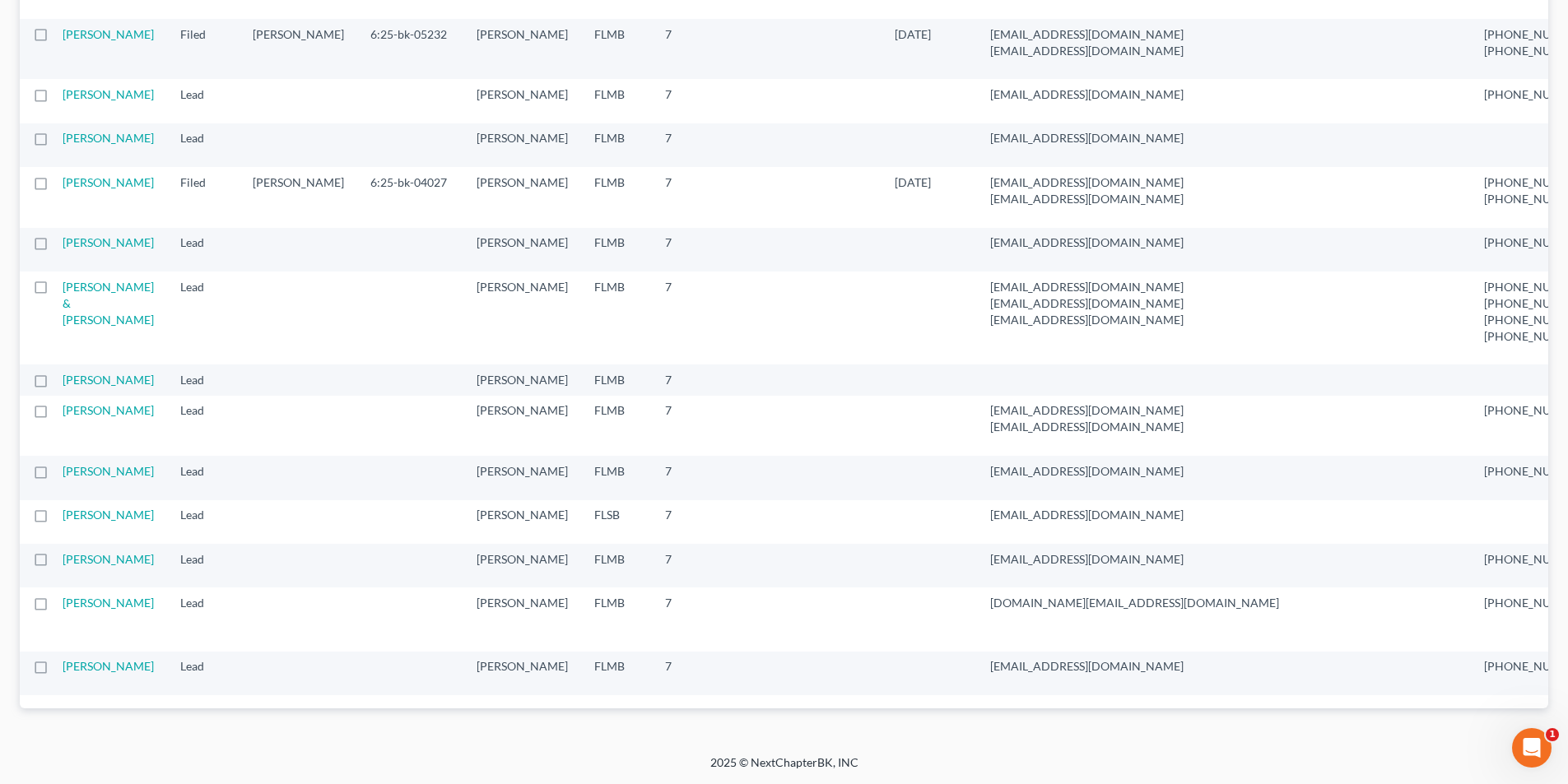
scroll to position [1158, 0]
click at [56, 476] on label at bounding box center [56, 476] width 0 height 0
click at [63, 463] on input "checkbox" at bounding box center [68, 468] width 11 height 11
checkbox input "true"
click at [56, 519] on label at bounding box center [56, 519] width 0 height 0
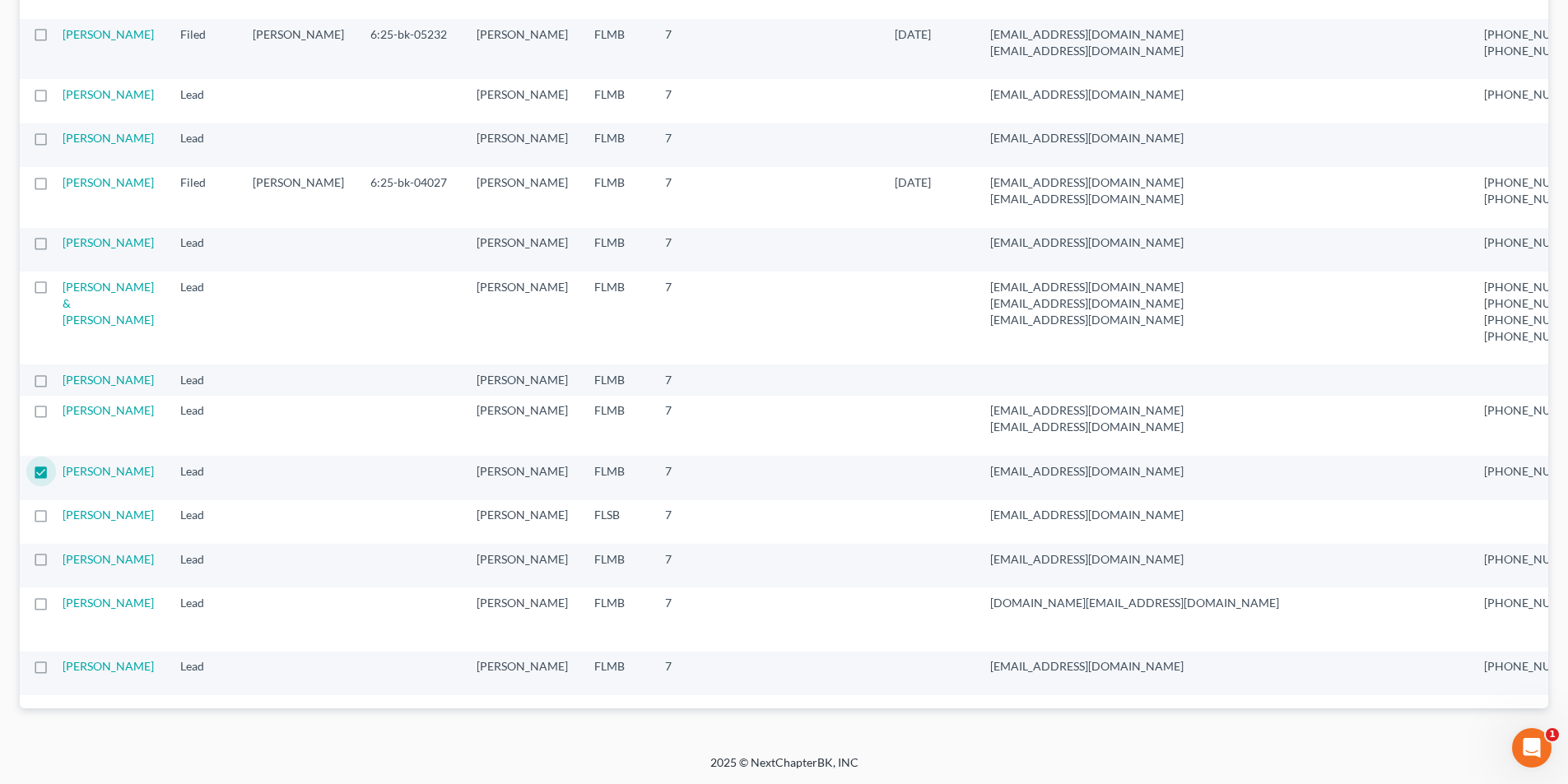
click at [63, 507] on input "checkbox" at bounding box center [68, 512] width 11 height 11
checkbox input "true"
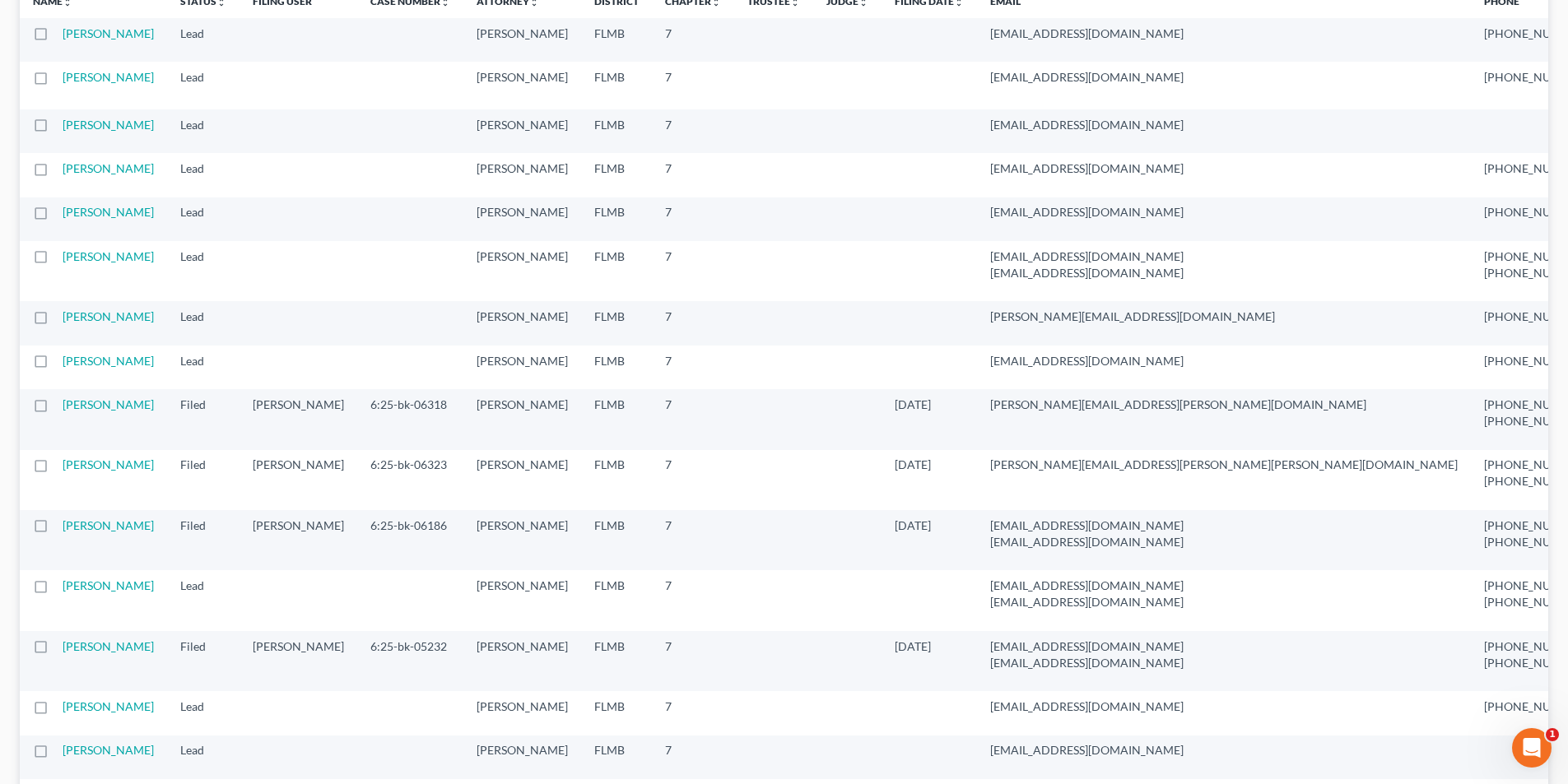
scroll to position [0, 0]
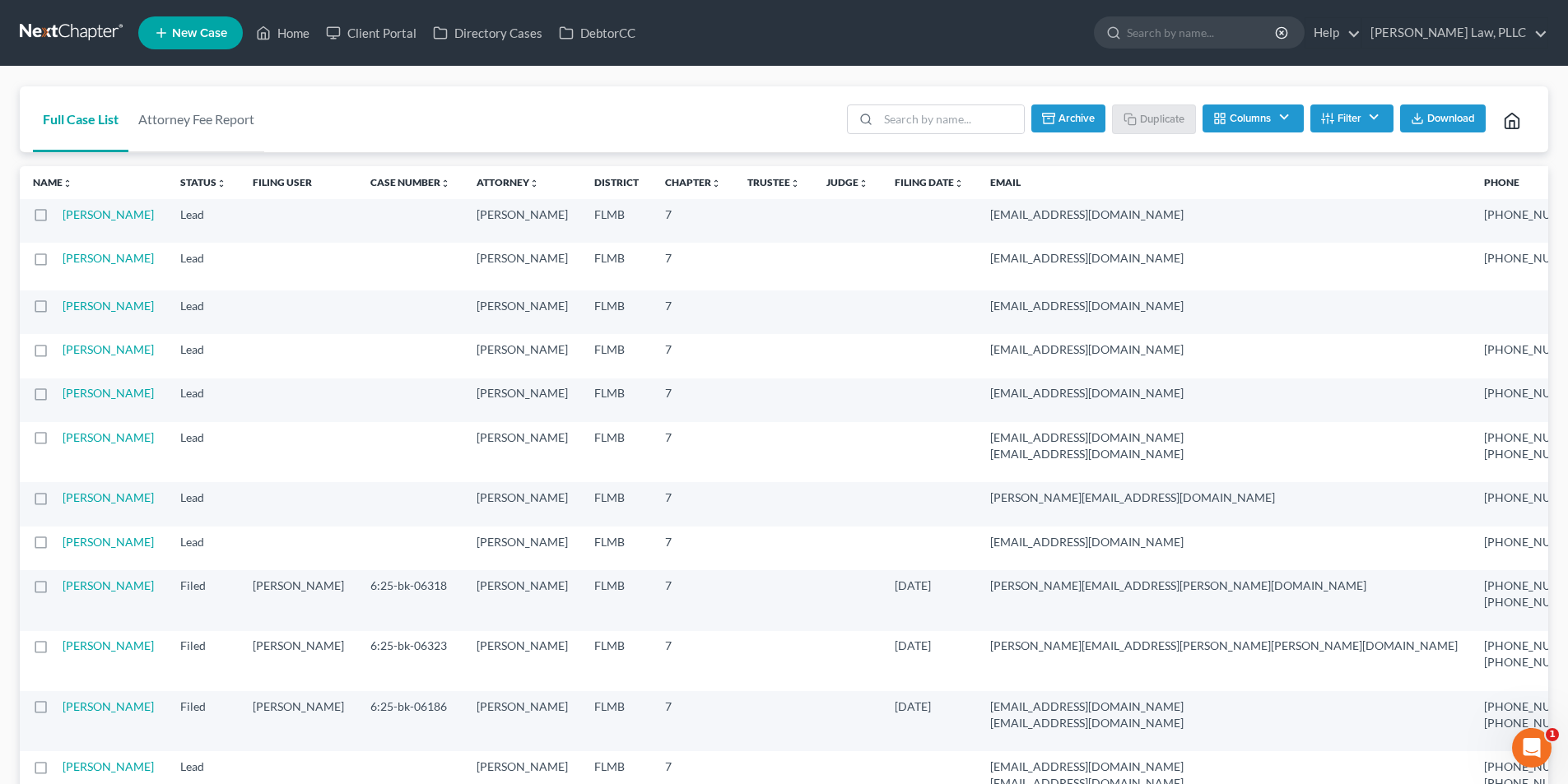
click at [1060, 117] on button "Archive" at bounding box center [1068, 118] width 74 height 28
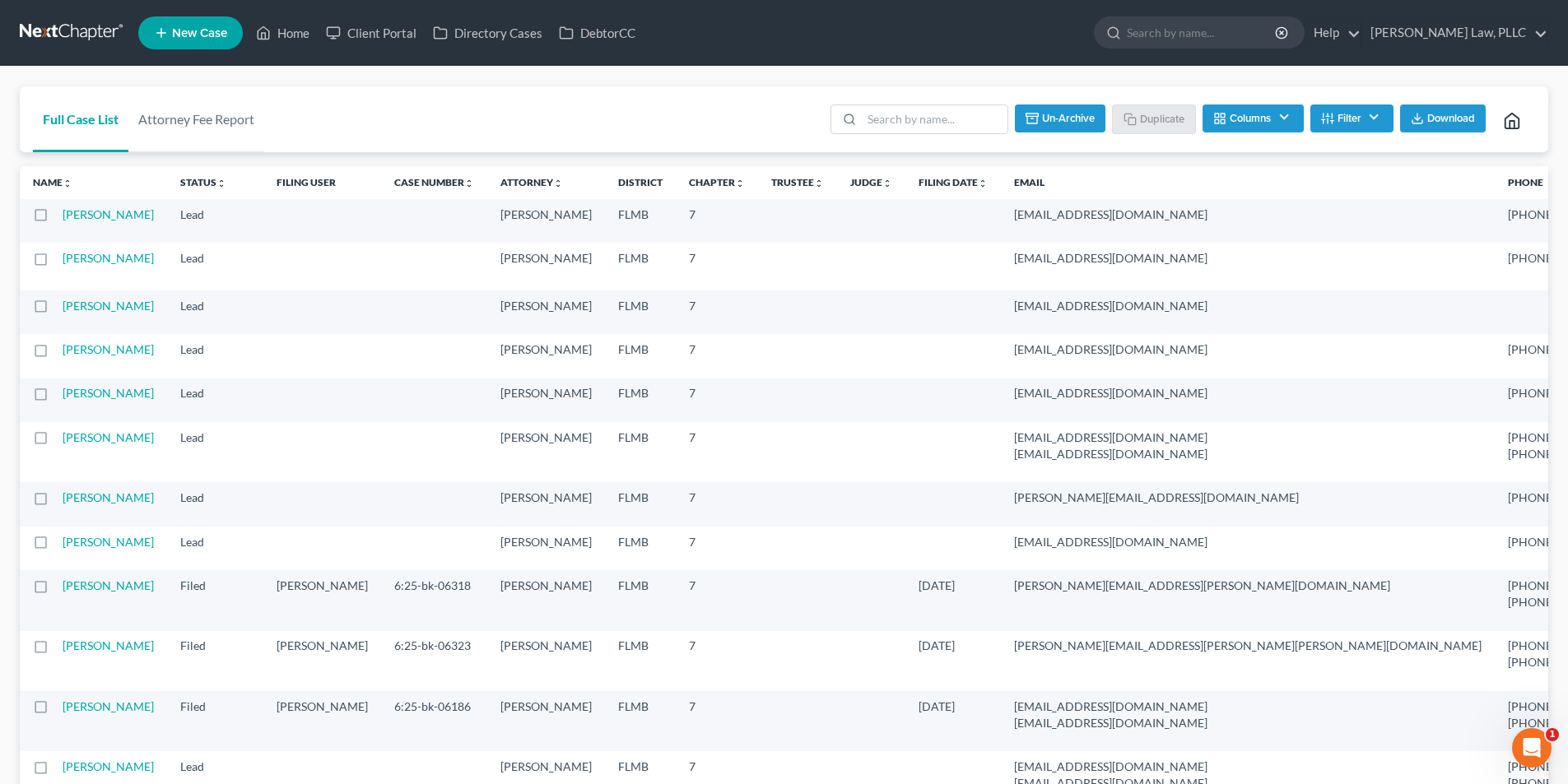
checkbox input "false"
